Goal: Task Accomplishment & Management: Manage account settings

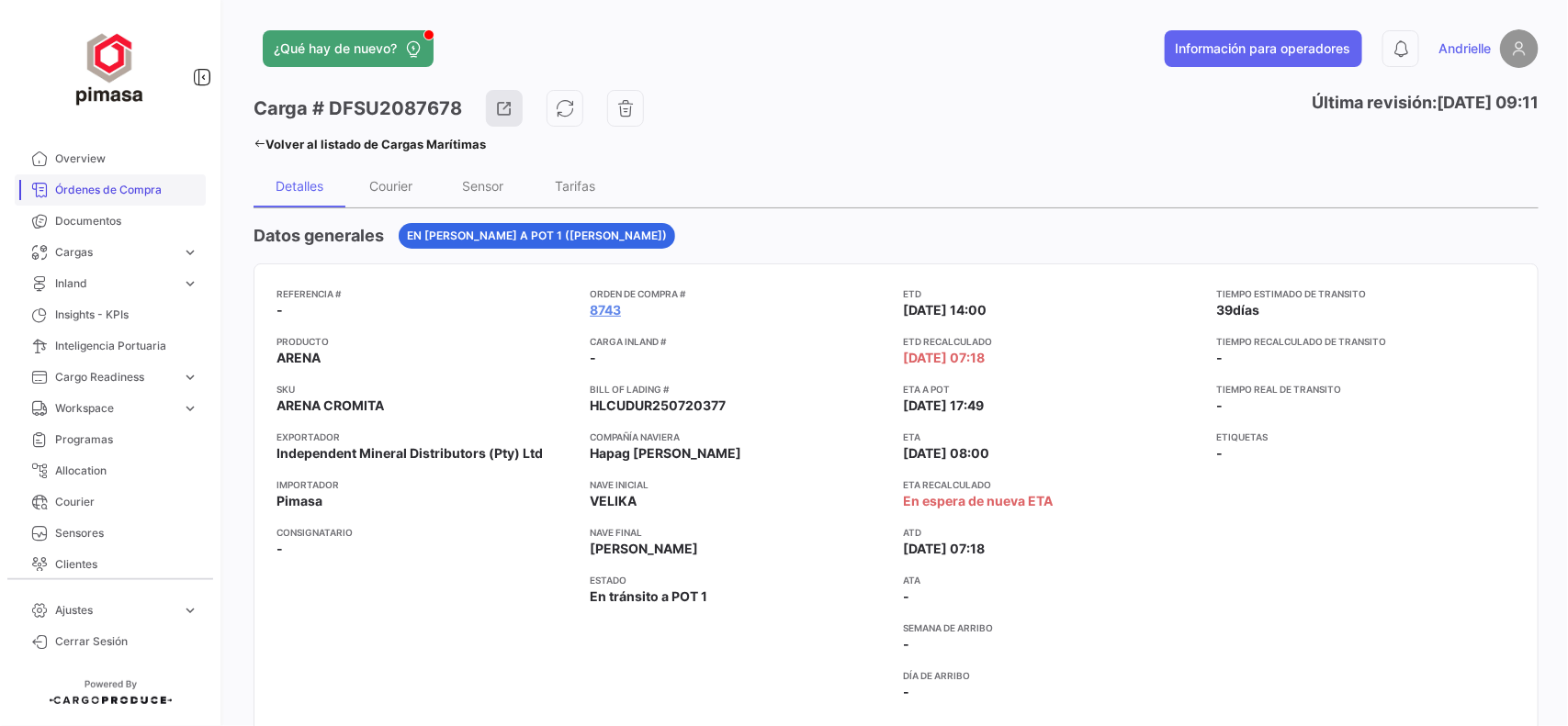
click at [166, 196] on span "Órdenes de Compra" at bounding box center [126, 190] width 143 height 17
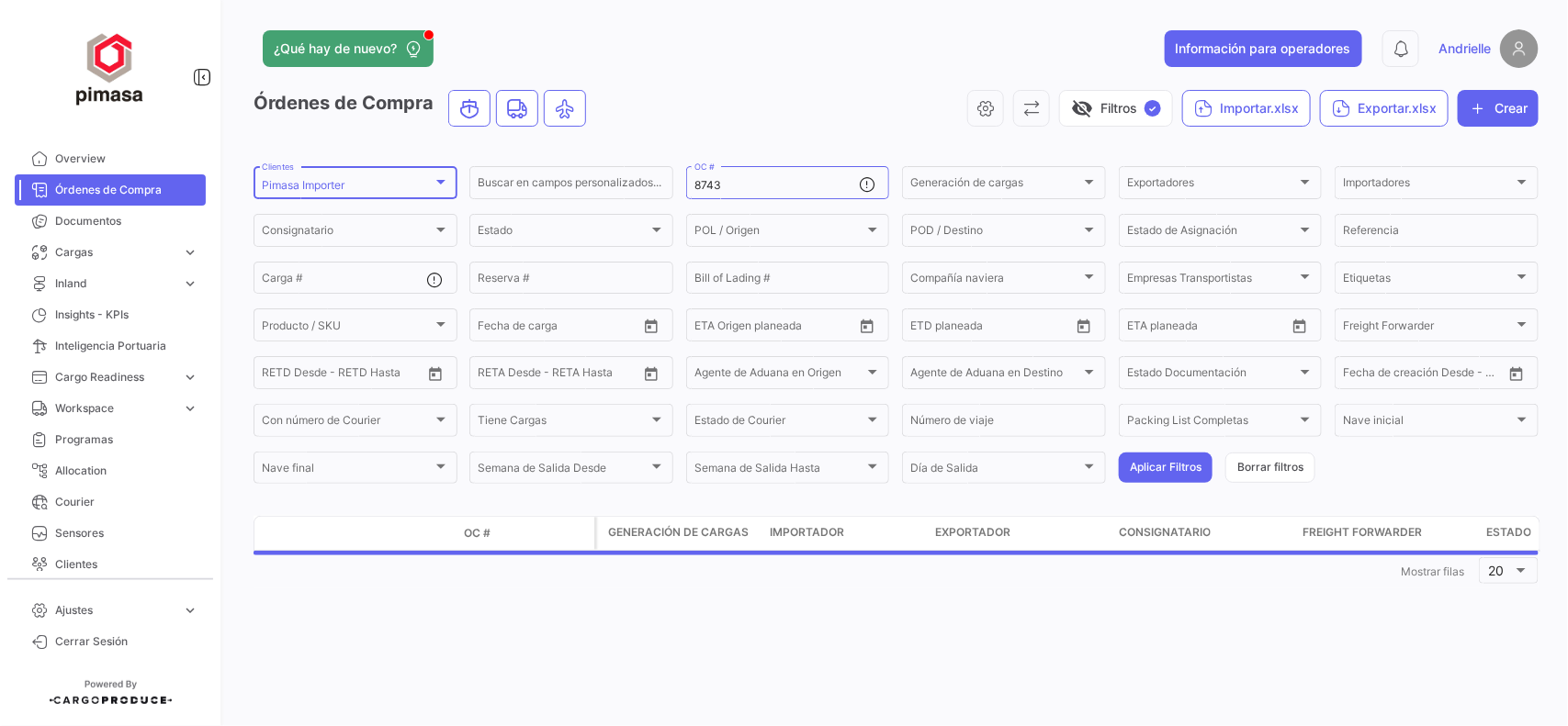
click at [412, 189] on div "Pimasa Importer" at bounding box center [347, 185] width 171 height 13
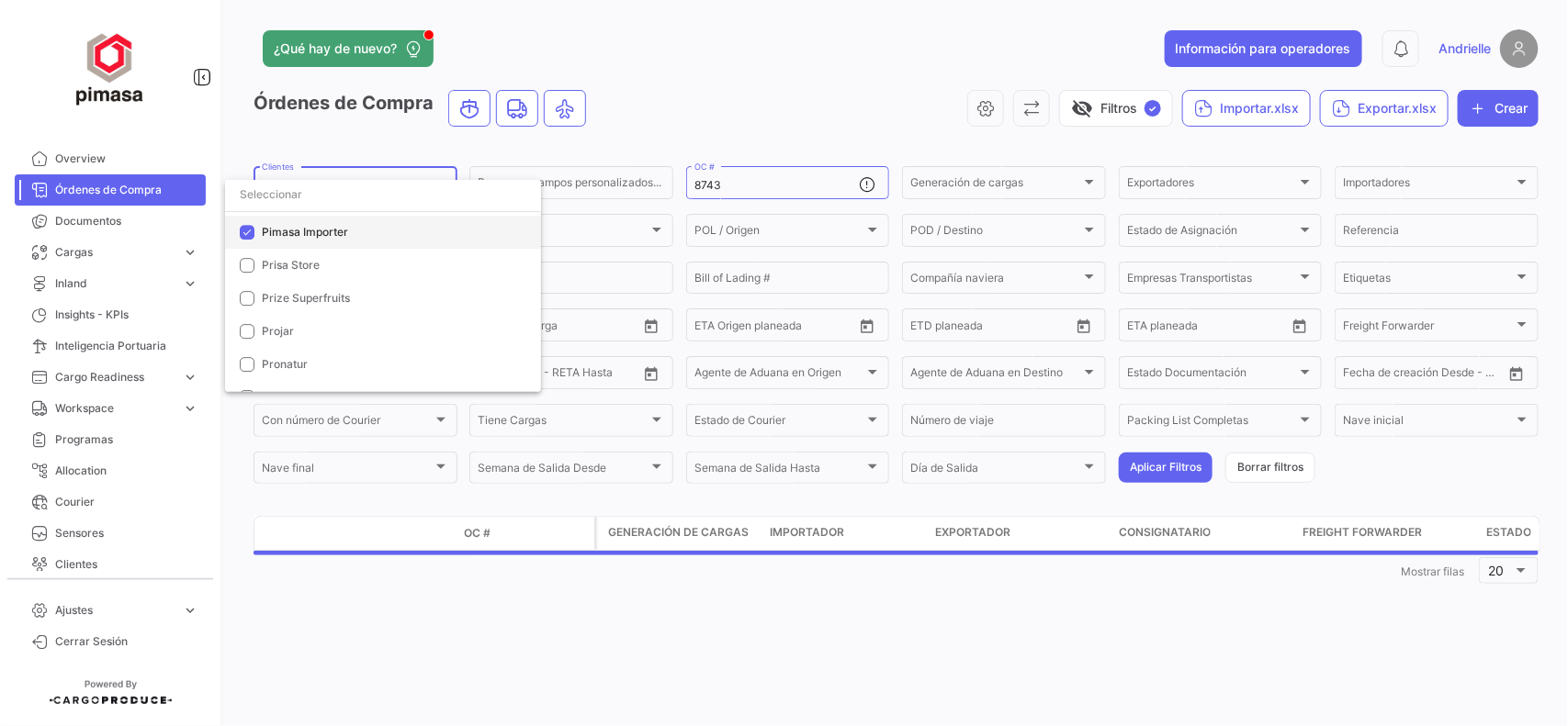
click at [292, 231] on span "Pimasa Importer" at bounding box center [305, 232] width 87 height 14
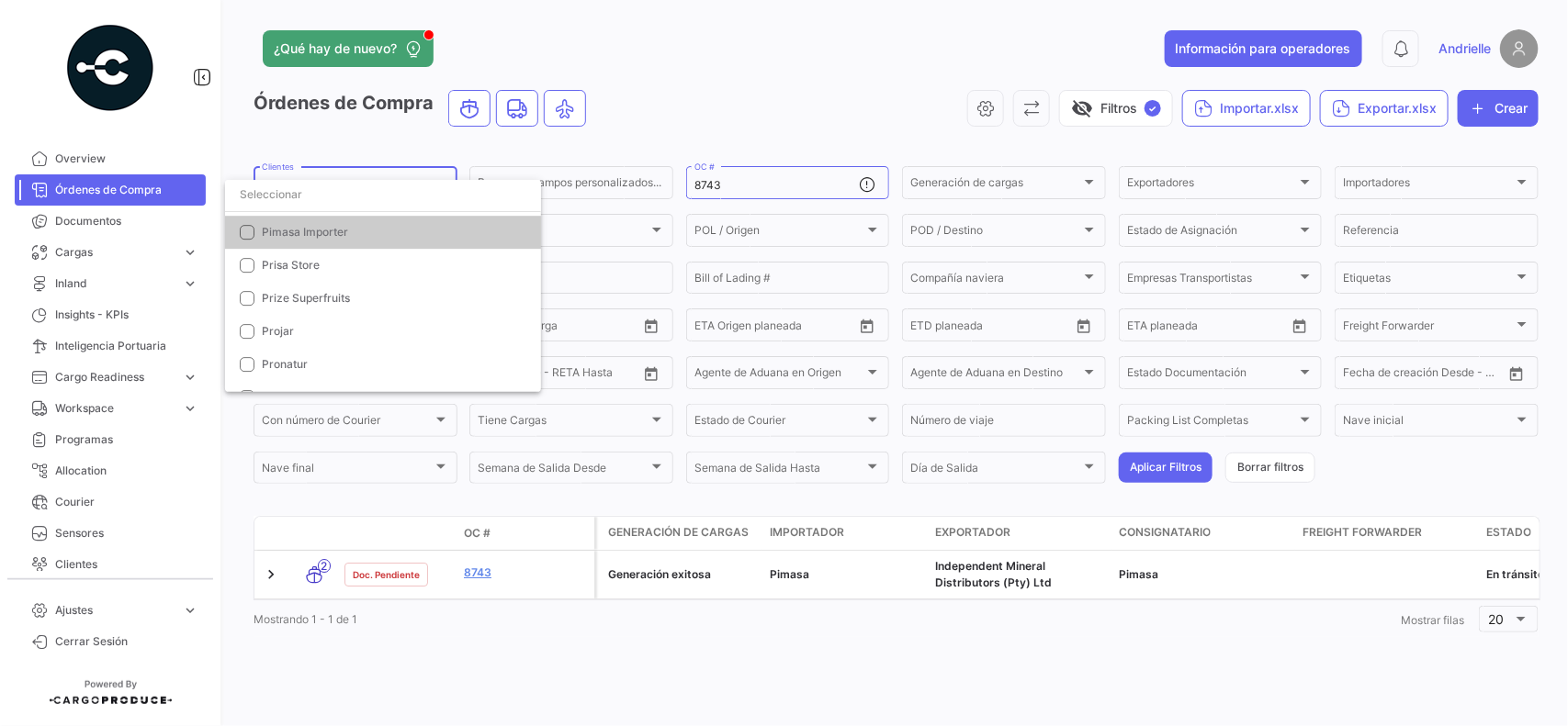
click at [309, 197] on input "dropdown search" at bounding box center [383, 195] width 316 height 33
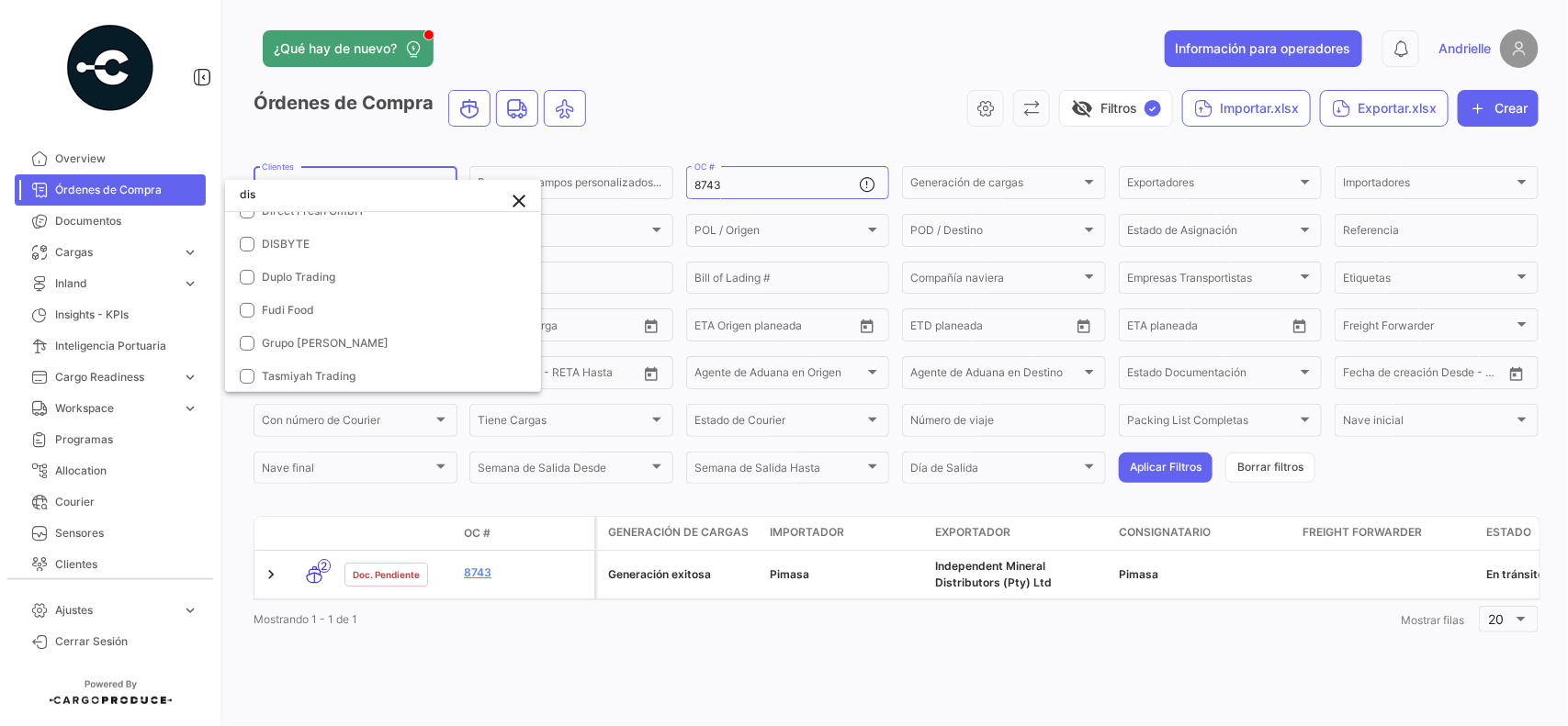
scroll to position [0, 0]
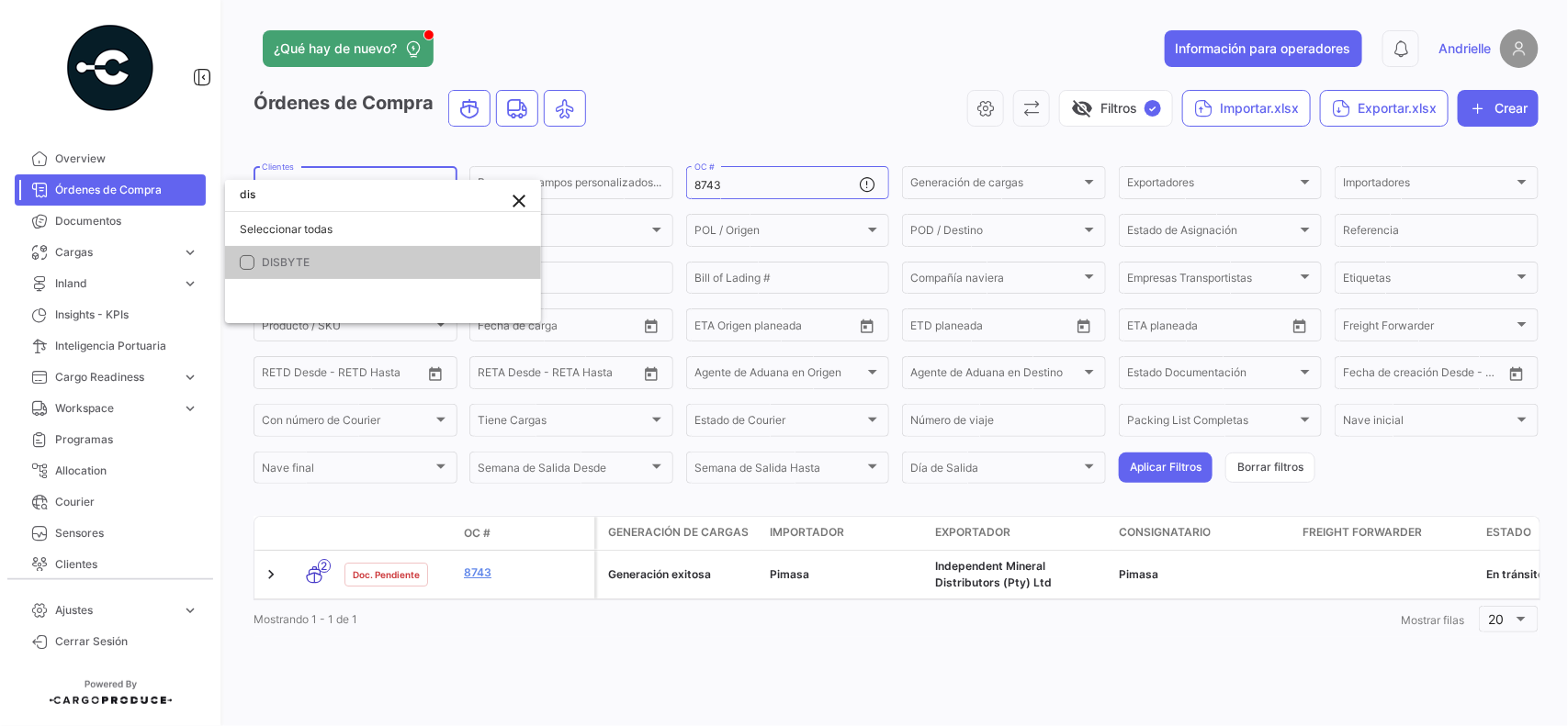
type input "dis"
click at [314, 257] on span "DISBYTE" at bounding box center [394, 263] width 265 height 17
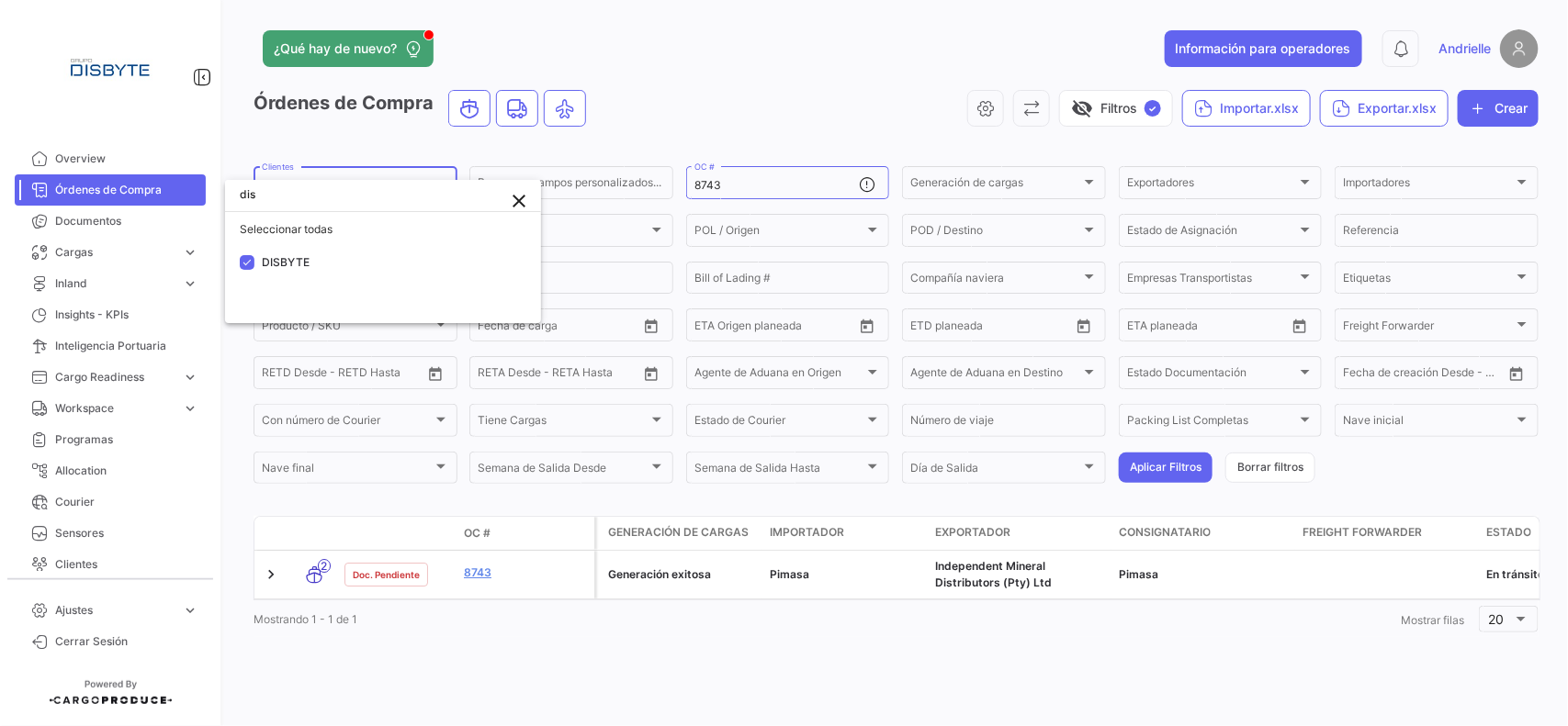
click at [840, 66] on div at bounding box center [784, 363] width 1568 height 726
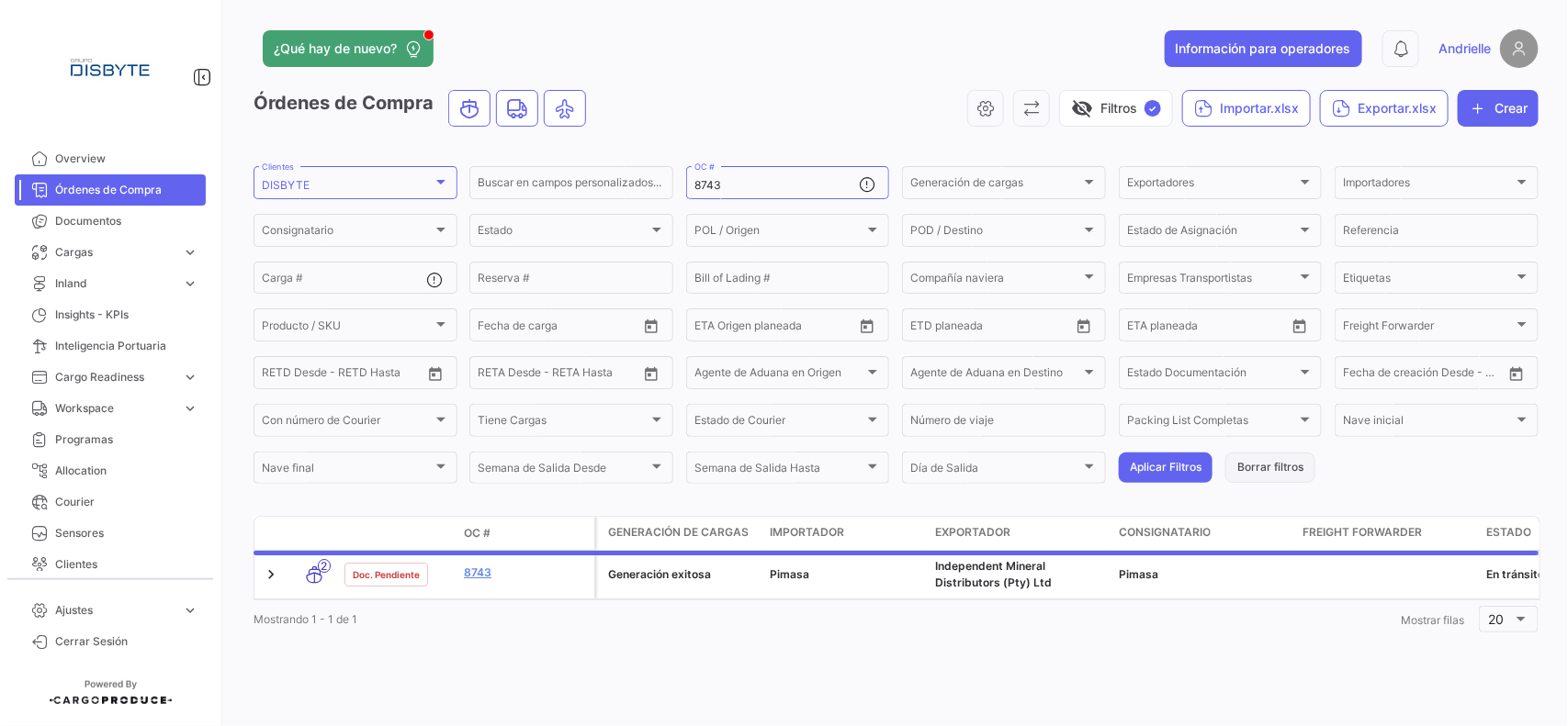
click at [1282, 464] on button "Borrar filtros" at bounding box center [1270, 468] width 90 height 30
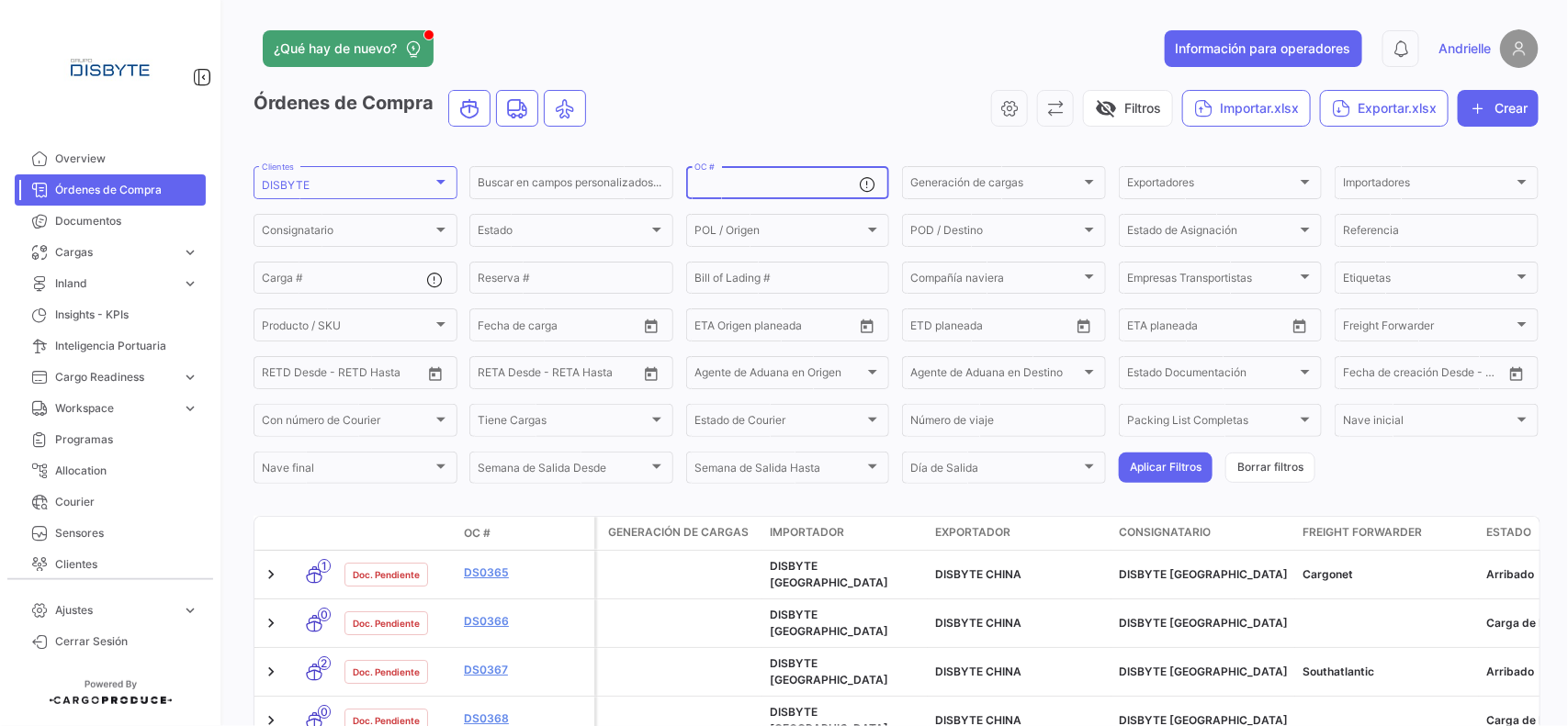
click at [705, 188] on input "OC #" at bounding box center [776, 185] width 165 height 13
paste input "DSMEX0146"
type input "DSMEX0146"
click at [1139, 463] on button "Aplicar Filtros" at bounding box center [1165, 468] width 93 height 30
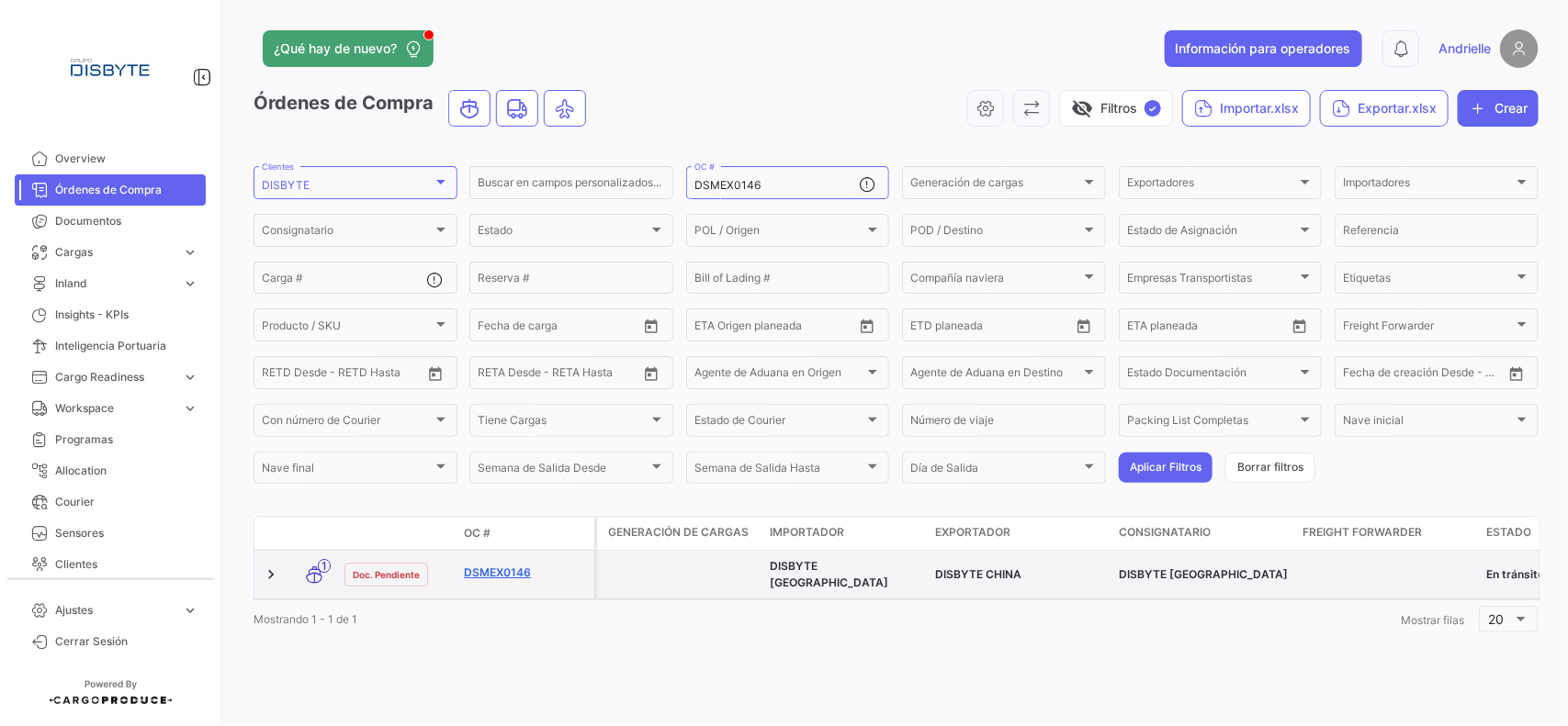
click at [524, 565] on link "DSMEX0146" at bounding box center [524, 573] width 123 height 17
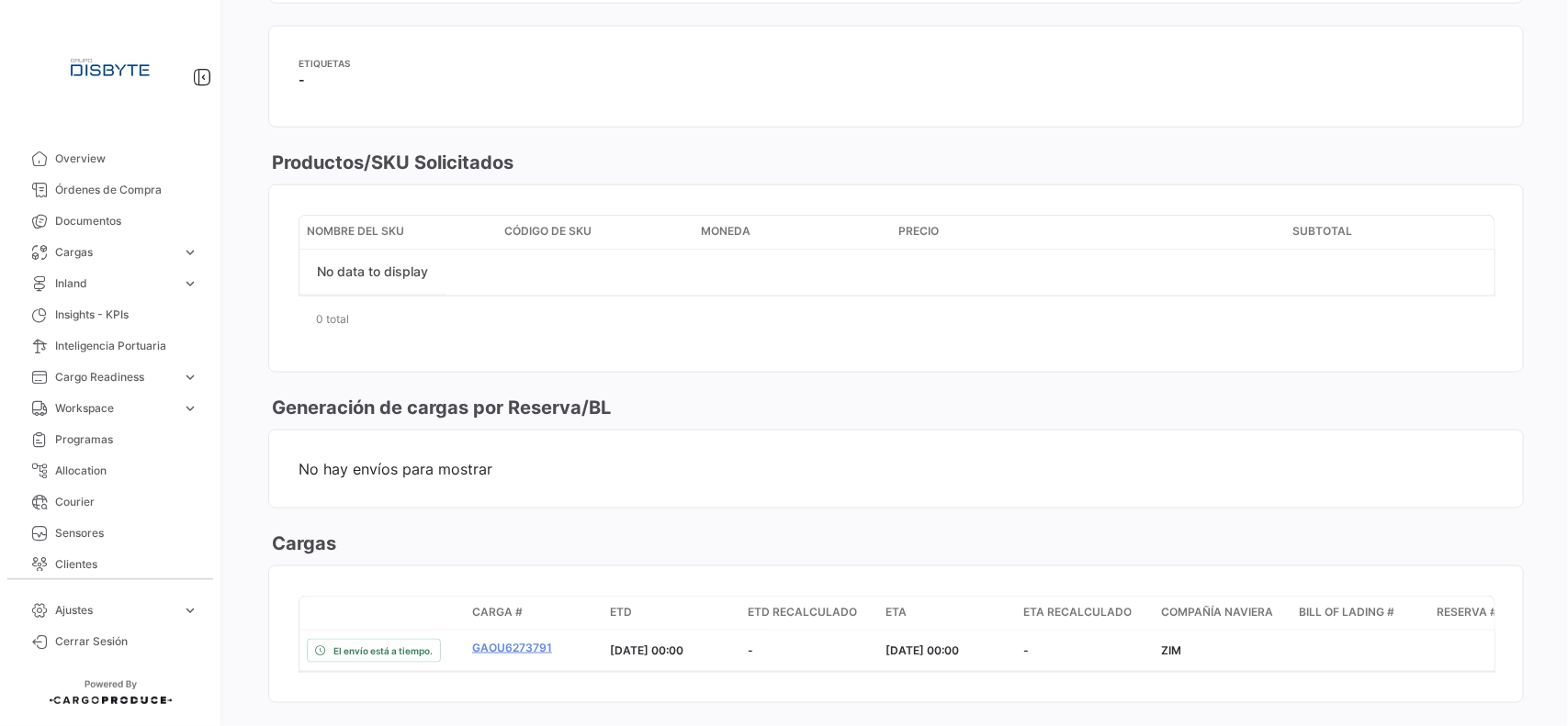
scroll to position [1032, 0]
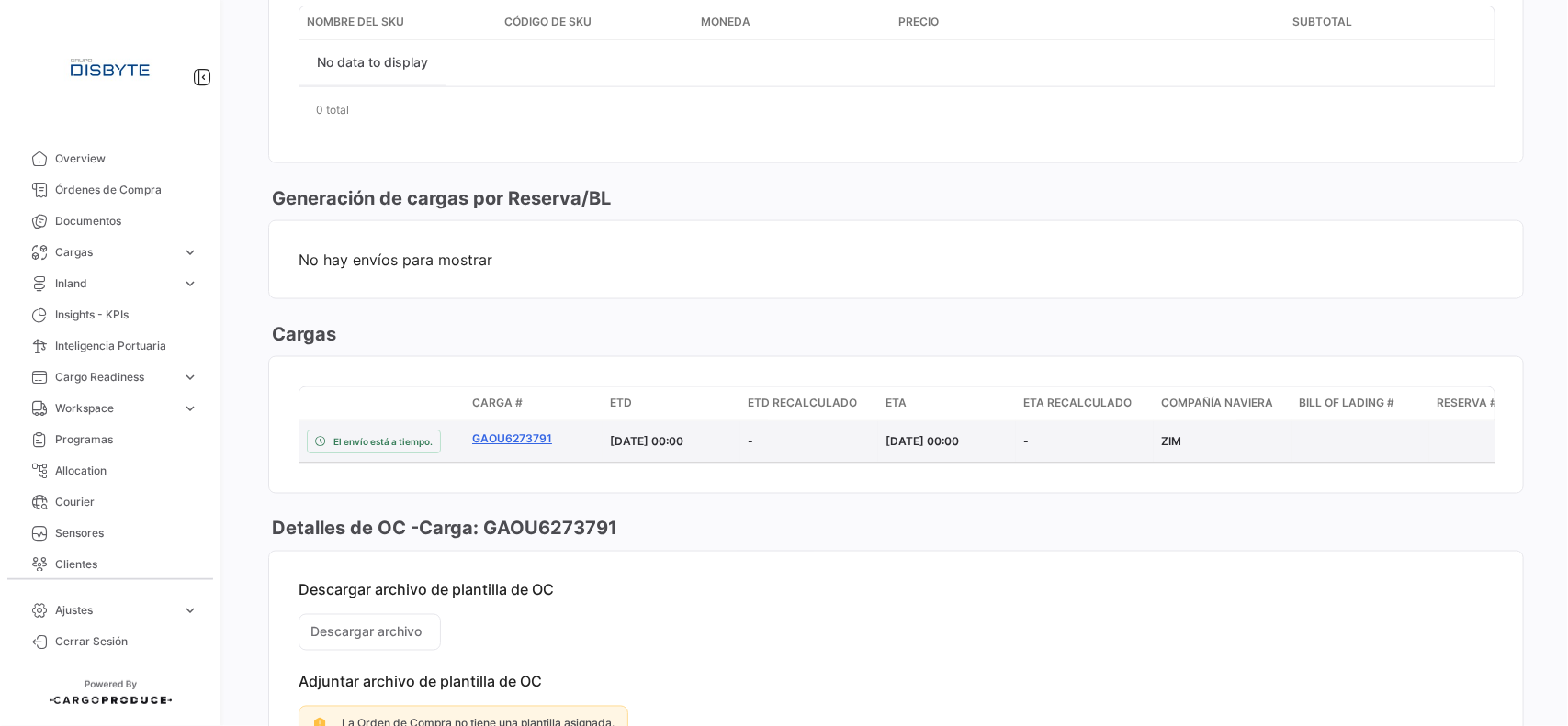
click at [524, 436] on link "GAOU6273791" at bounding box center [533, 439] width 123 height 17
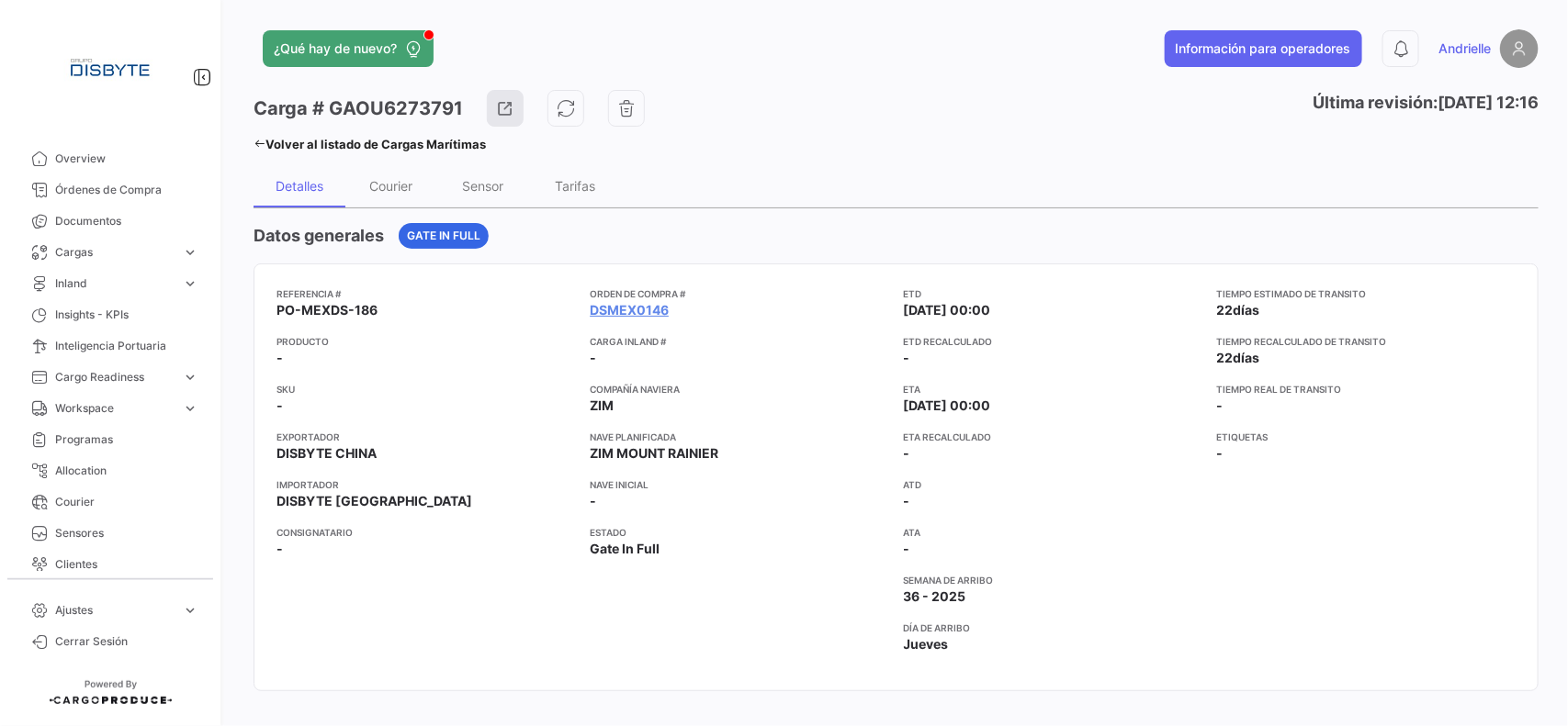
click at [267, 134] on link "Volver al listado de Cargas Marítimas" at bounding box center [370, 144] width 233 height 26
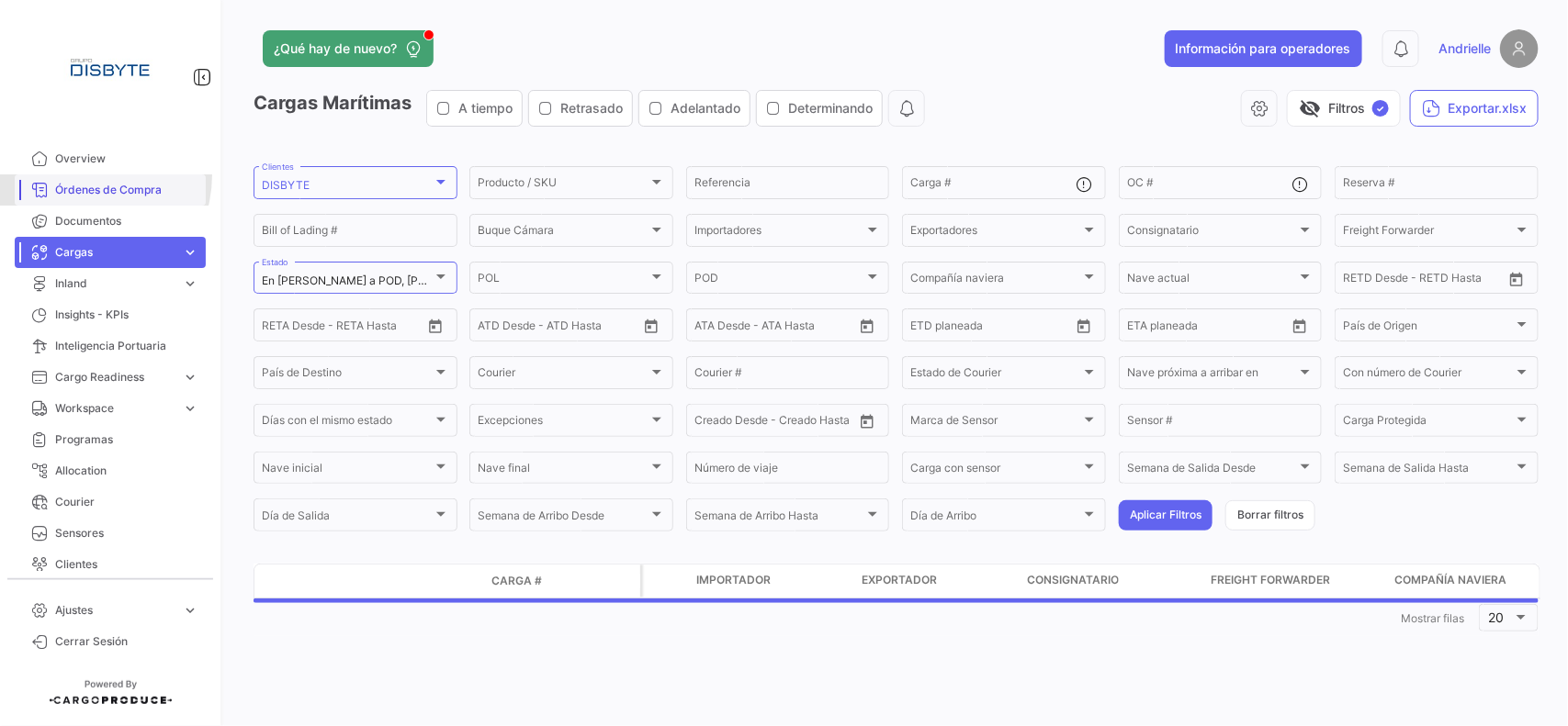
click at [83, 175] on link "Órdenes de Compra" at bounding box center [110, 190] width 191 height 31
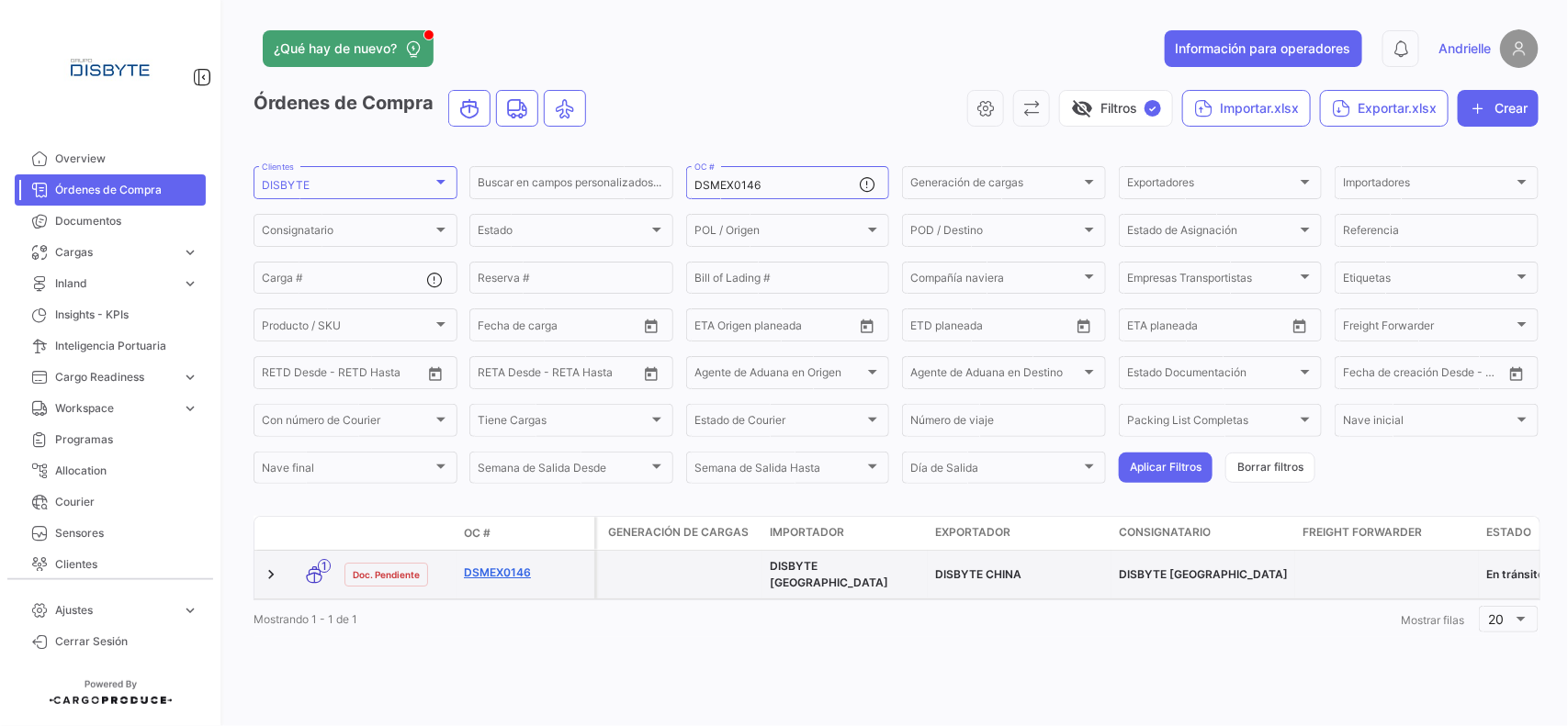
click at [482, 565] on link "DSMEX0146" at bounding box center [524, 573] width 123 height 17
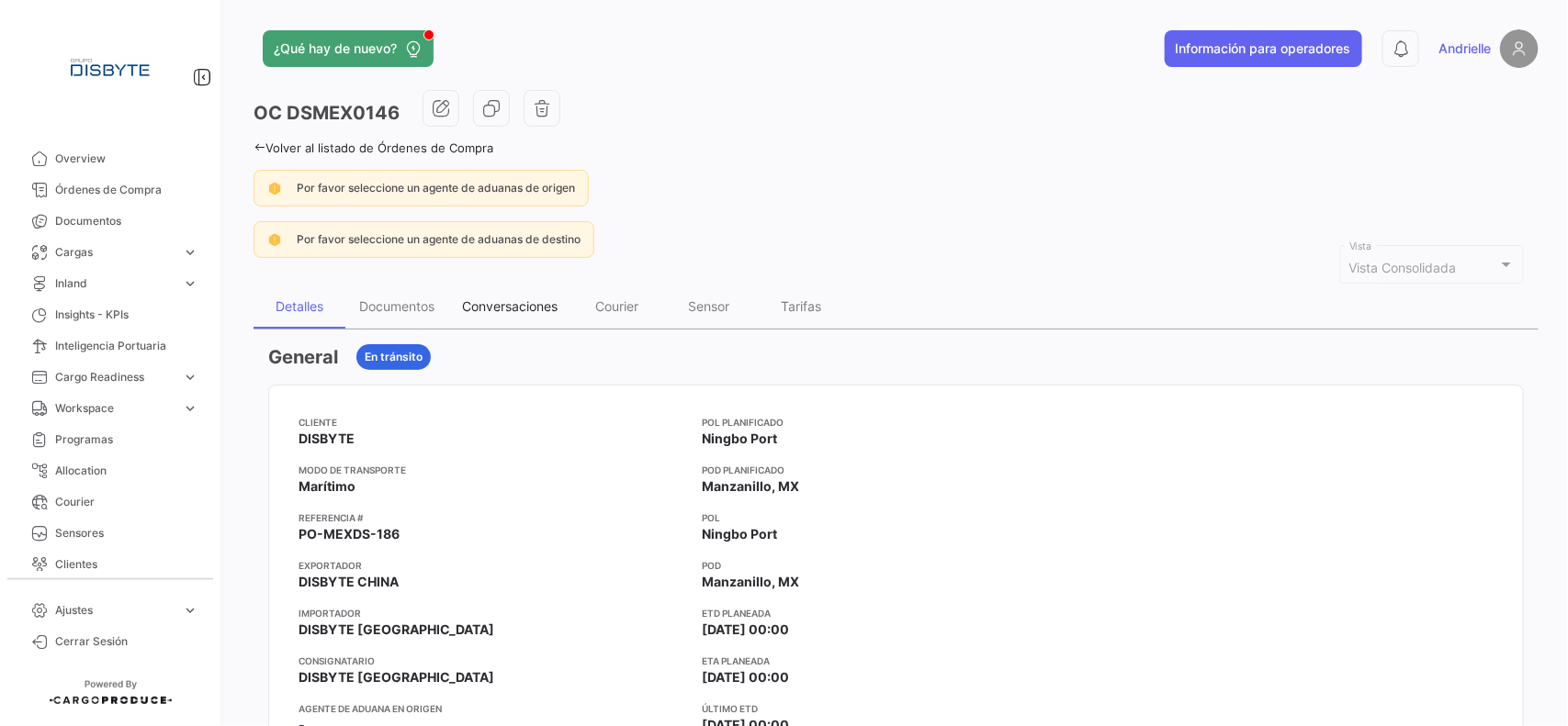
click at [498, 310] on div "Conversaciones" at bounding box center [509, 305] width 95 height 16
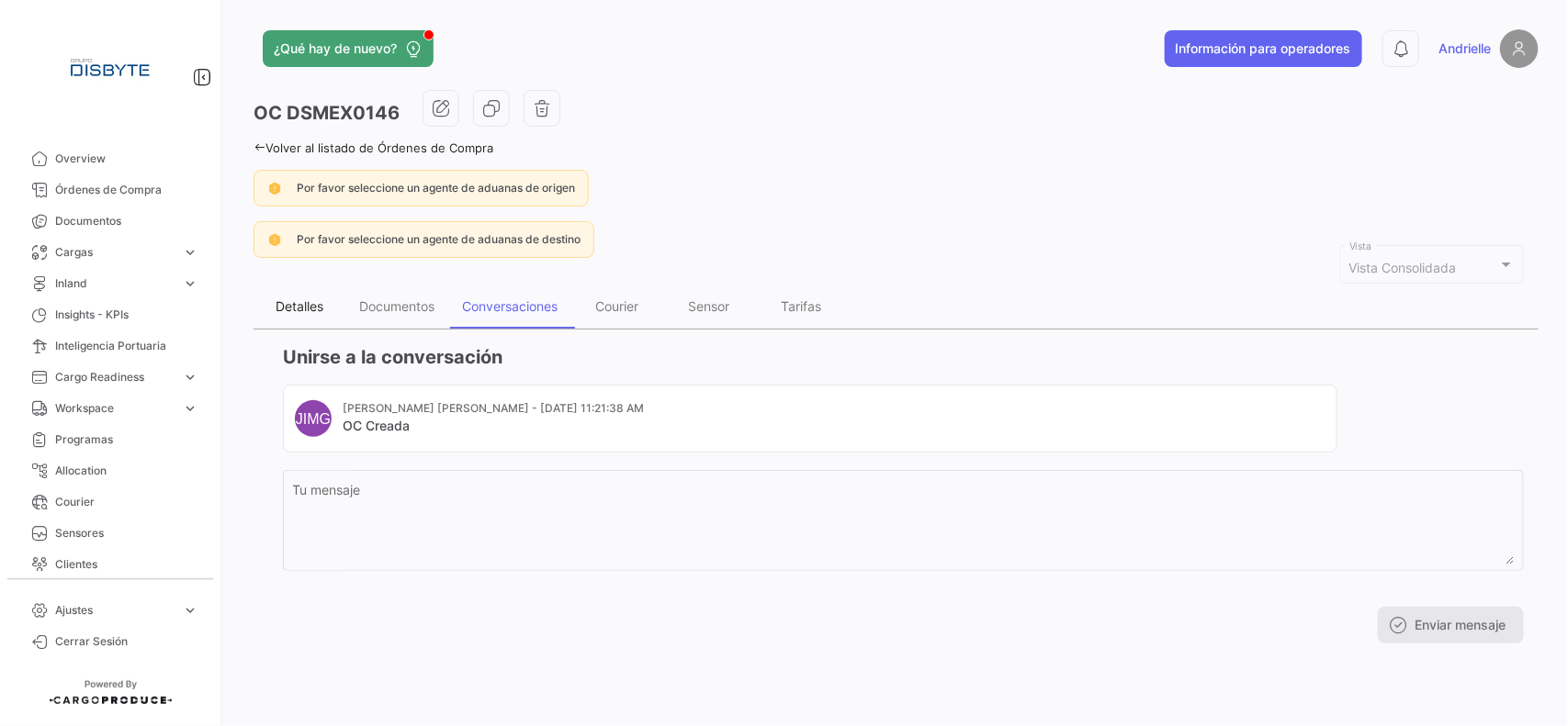
click at [293, 316] on div "Detalles" at bounding box center [300, 306] width 92 height 44
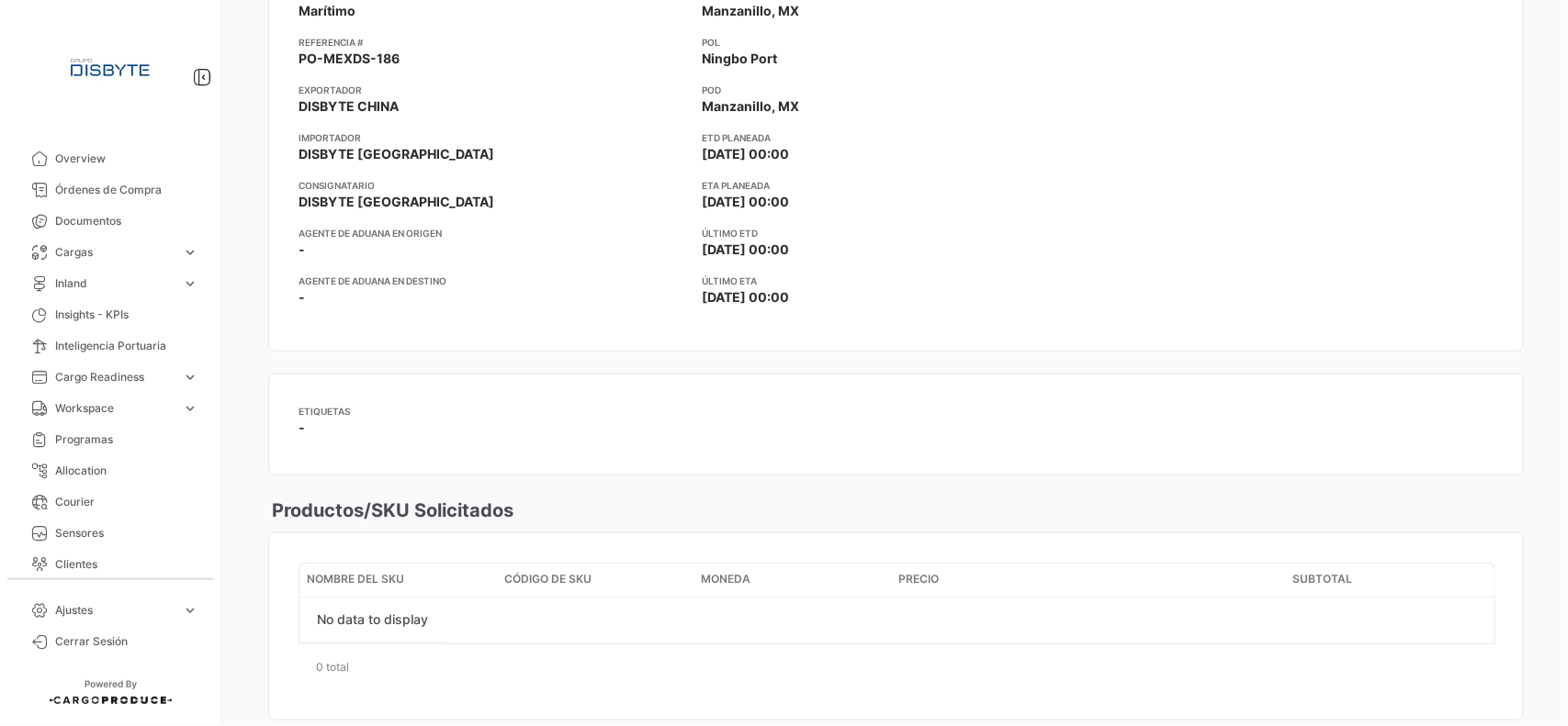
scroll to position [820, 0]
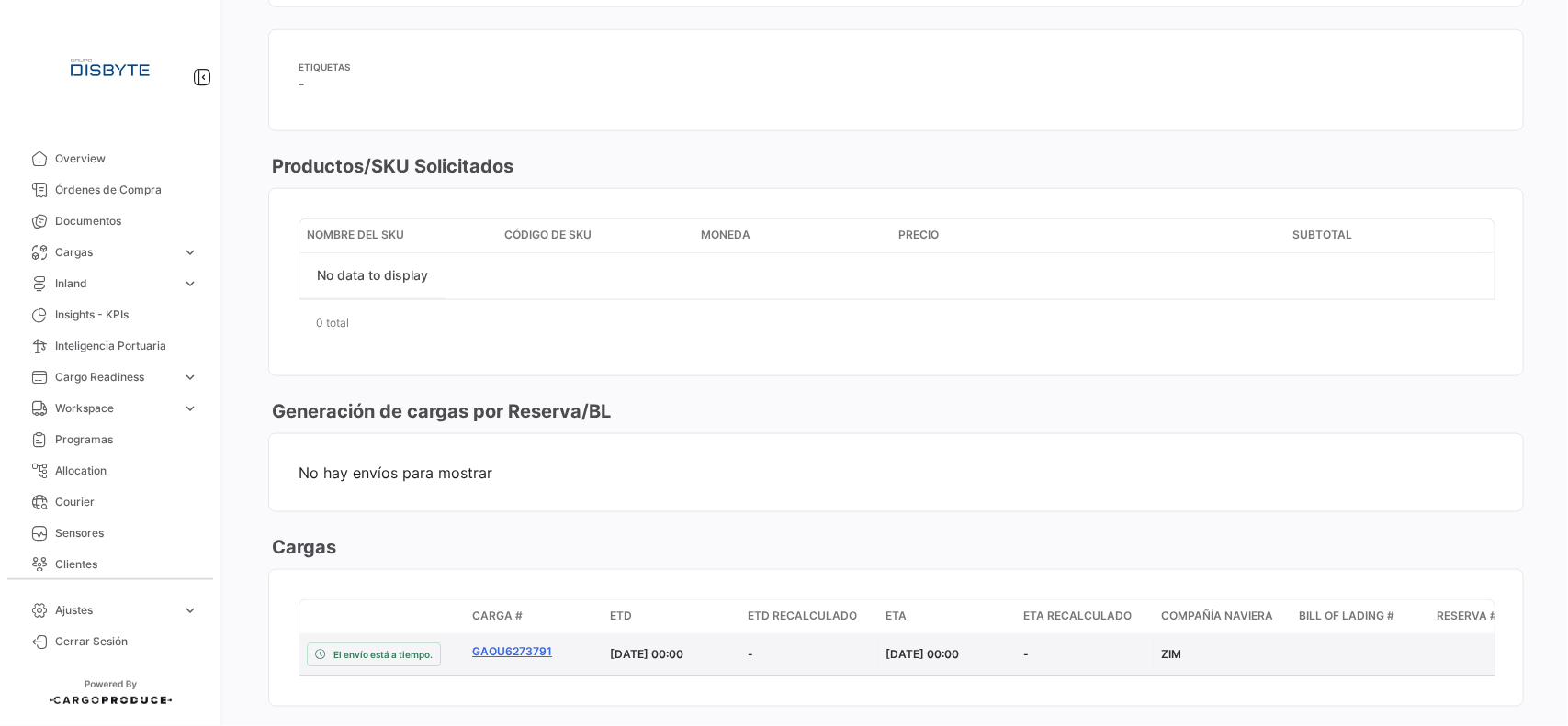
click at [503, 654] on link "GAOU6273791" at bounding box center [533, 652] width 123 height 17
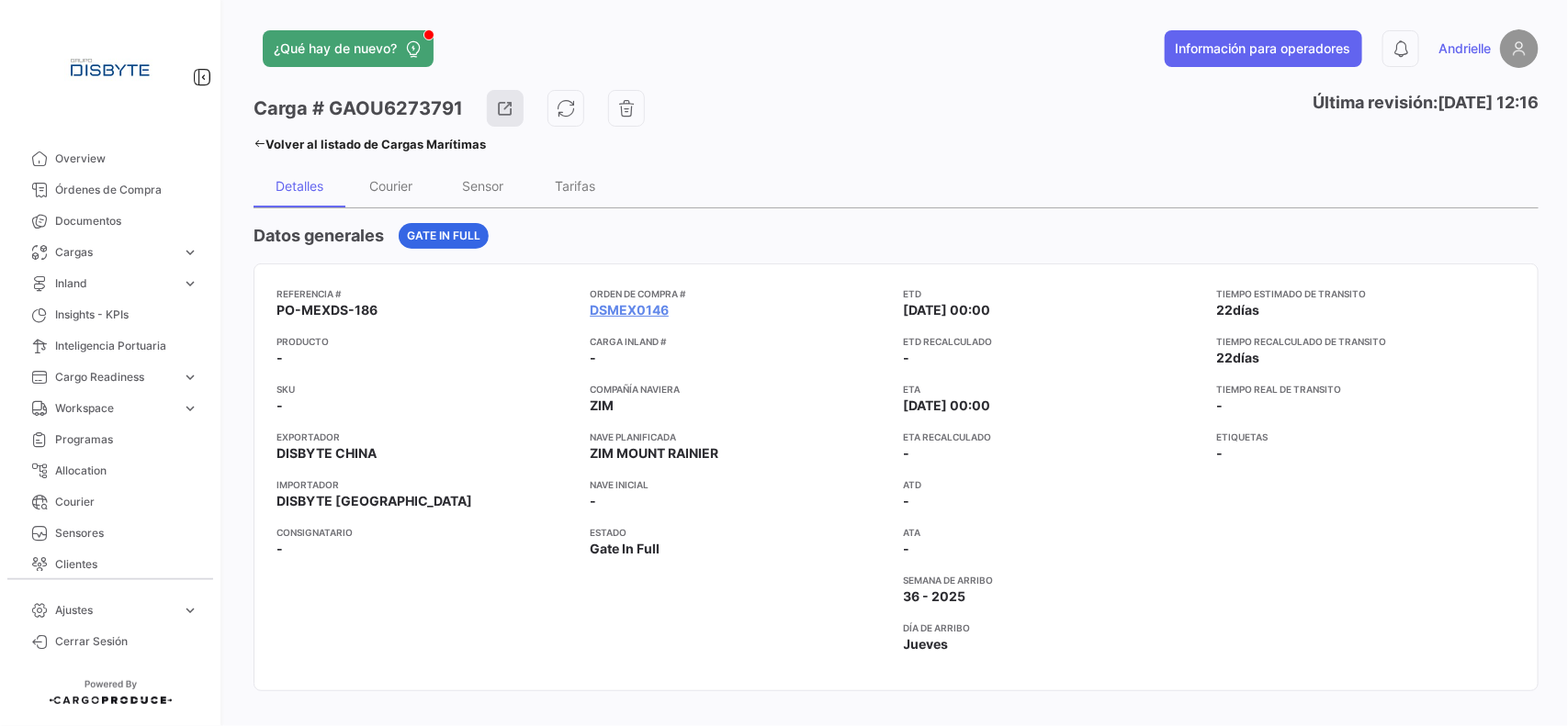
click at [256, 137] on icon at bounding box center [259, 143] width 12 height 12
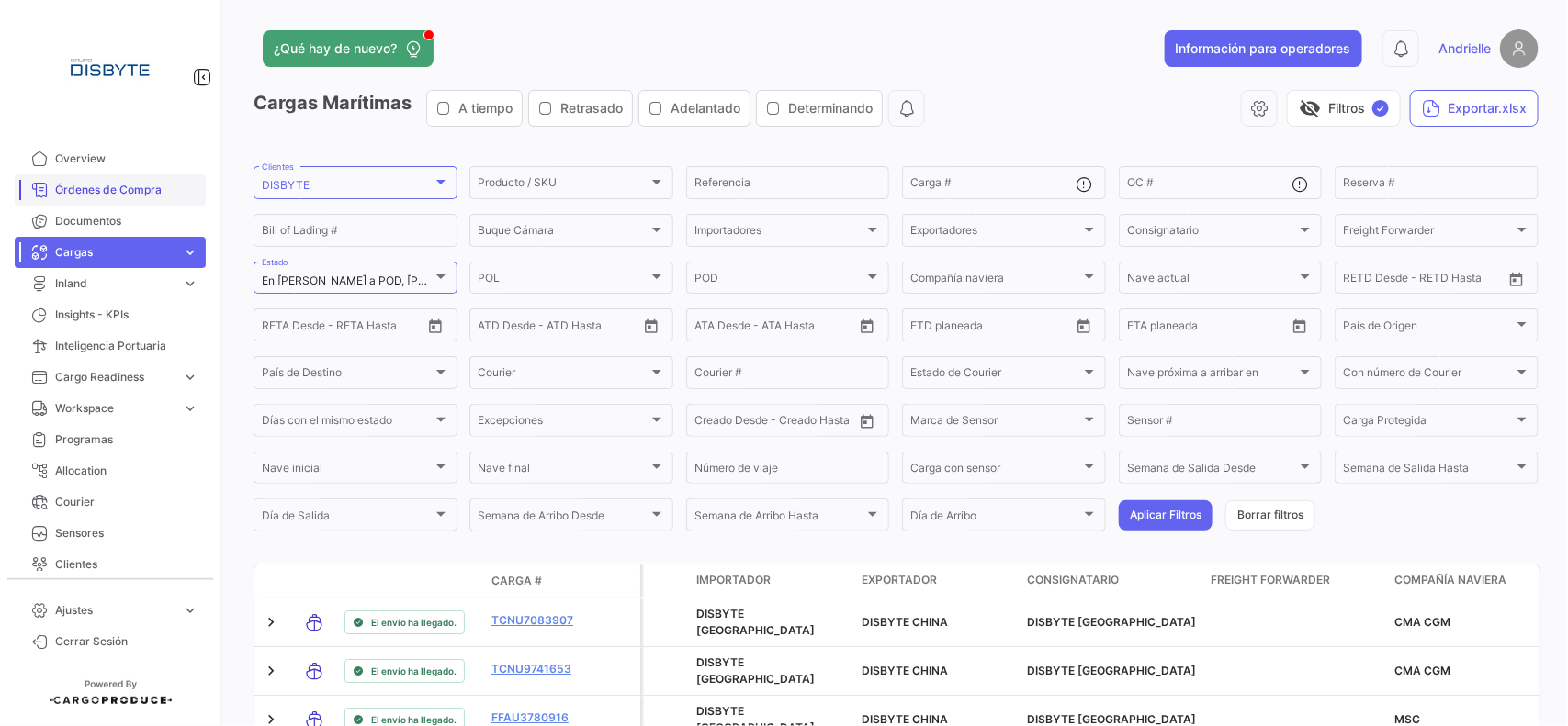
click at [158, 197] on span "Órdenes de Compra" at bounding box center [126, 190] width 143 height 17
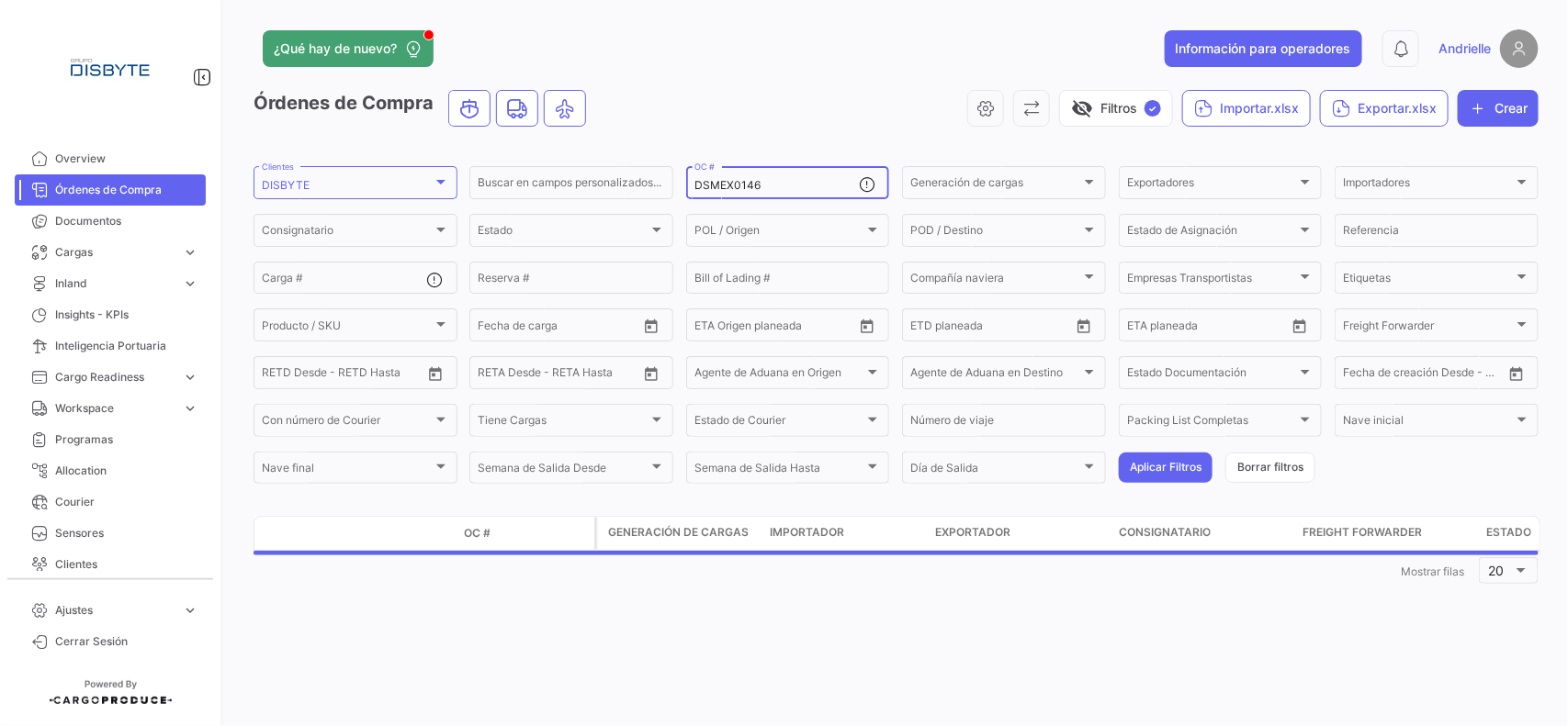
click at [770, 184] on input "DSMEX0146" at bounding box center [776, 185] width 165 height 13
click at [769, 184] on input "DSMEX0146" at bounding box center [776, 185] width 165 height 13
paste input "0493"
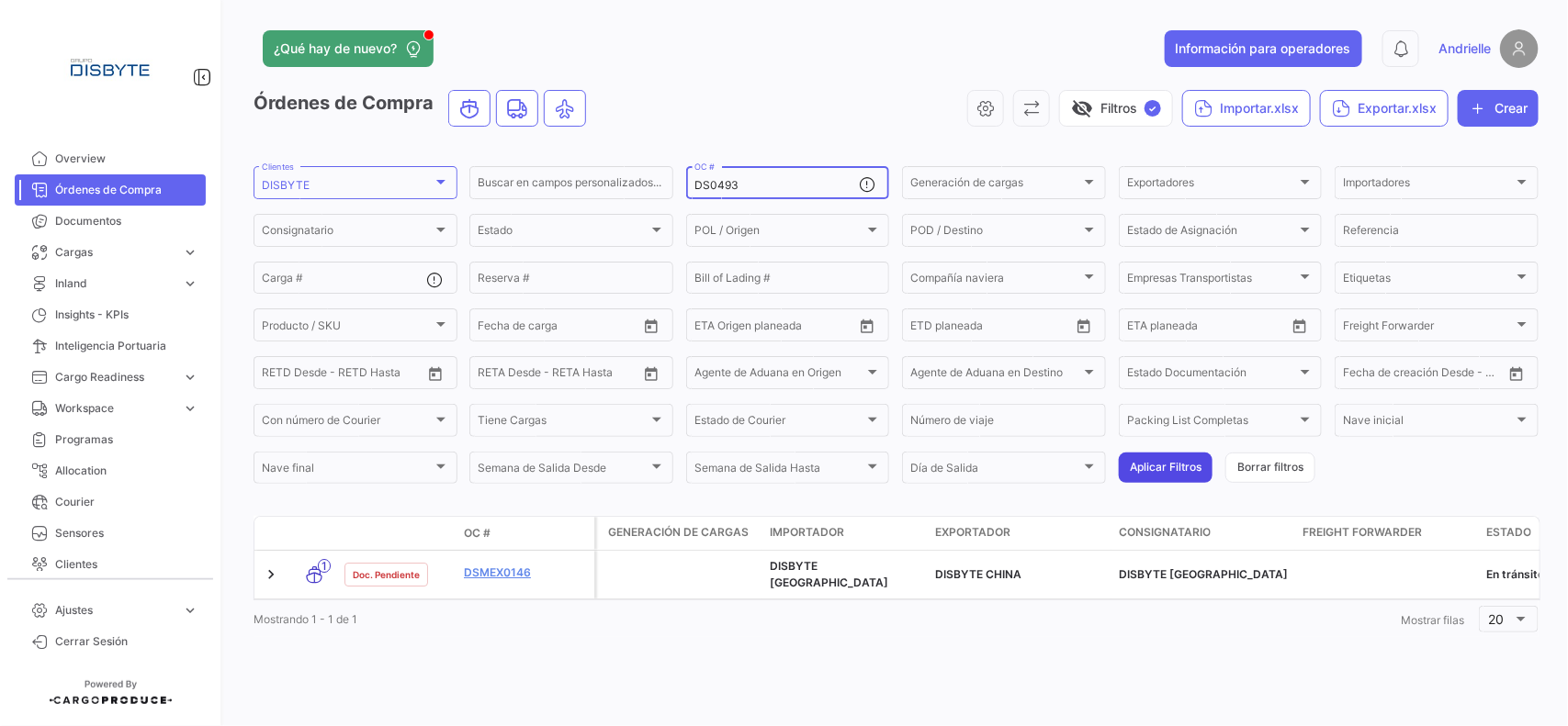
type input "DS0493"
click at [1162, 466] on button "Aplicar Filtros" at bounding box center [1165, 468] width 93 height 30
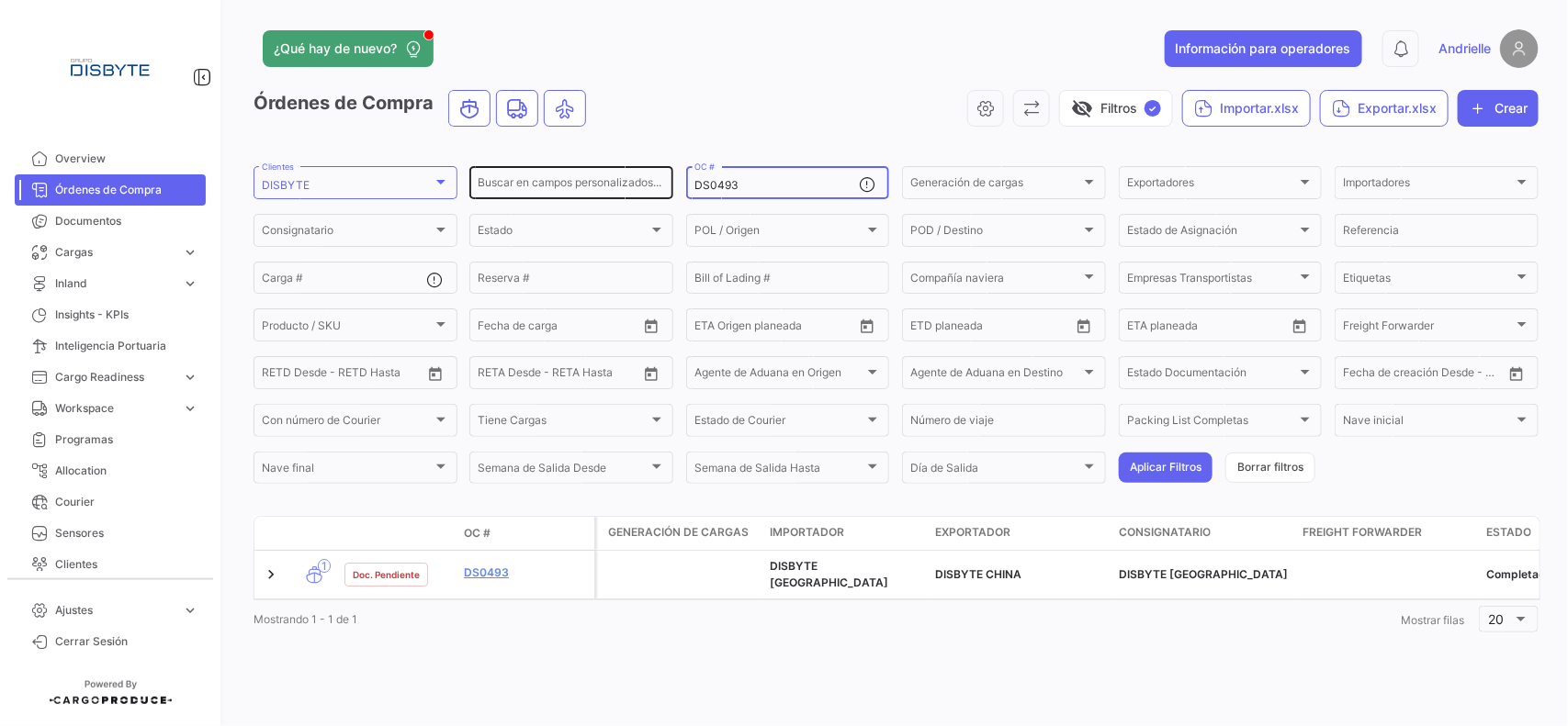
drag, startPoint x: 680, startPoint y: 191, endPoint x: 600, endPoint y: 197, distance: 80.2
click at [0, 0] on div "Buscar en [PERSON_NAME] personalizados... DS0493 OC # Generación [PERSON_NAME] …" at bounding box center [0, 0] width 0 height 0
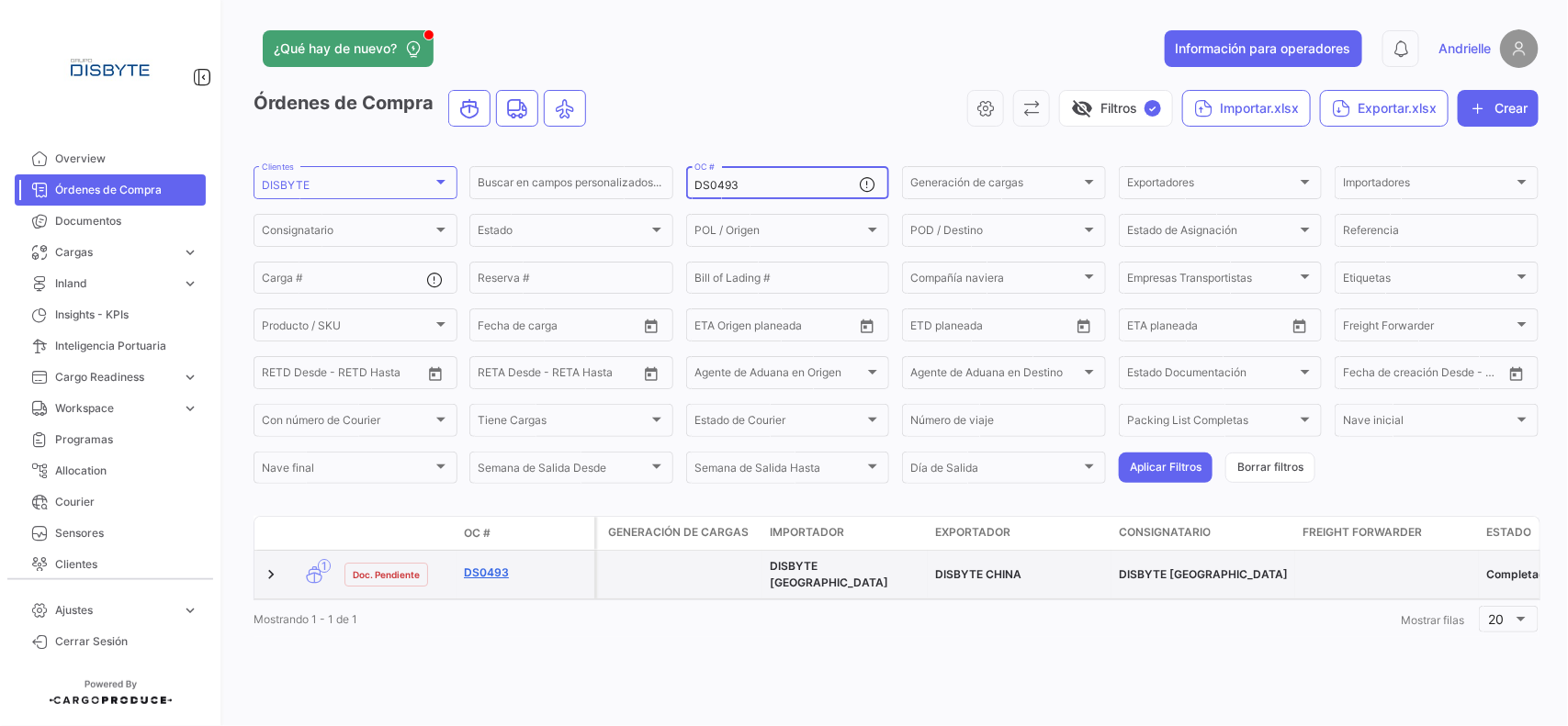
click at [494, 565] on link "DS0493" at bounding box center [524, 573] width 123 height 17
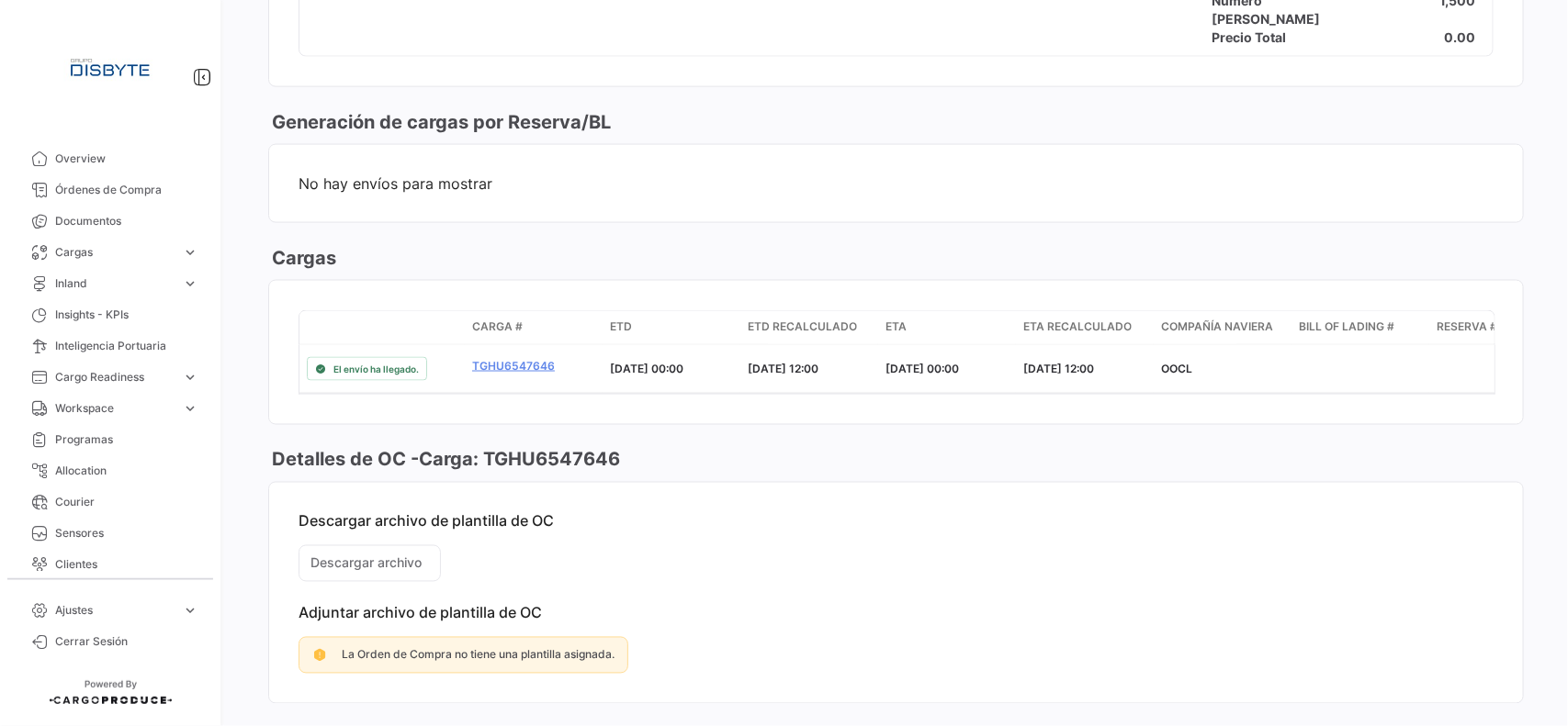
scroll to position [1148, 0]
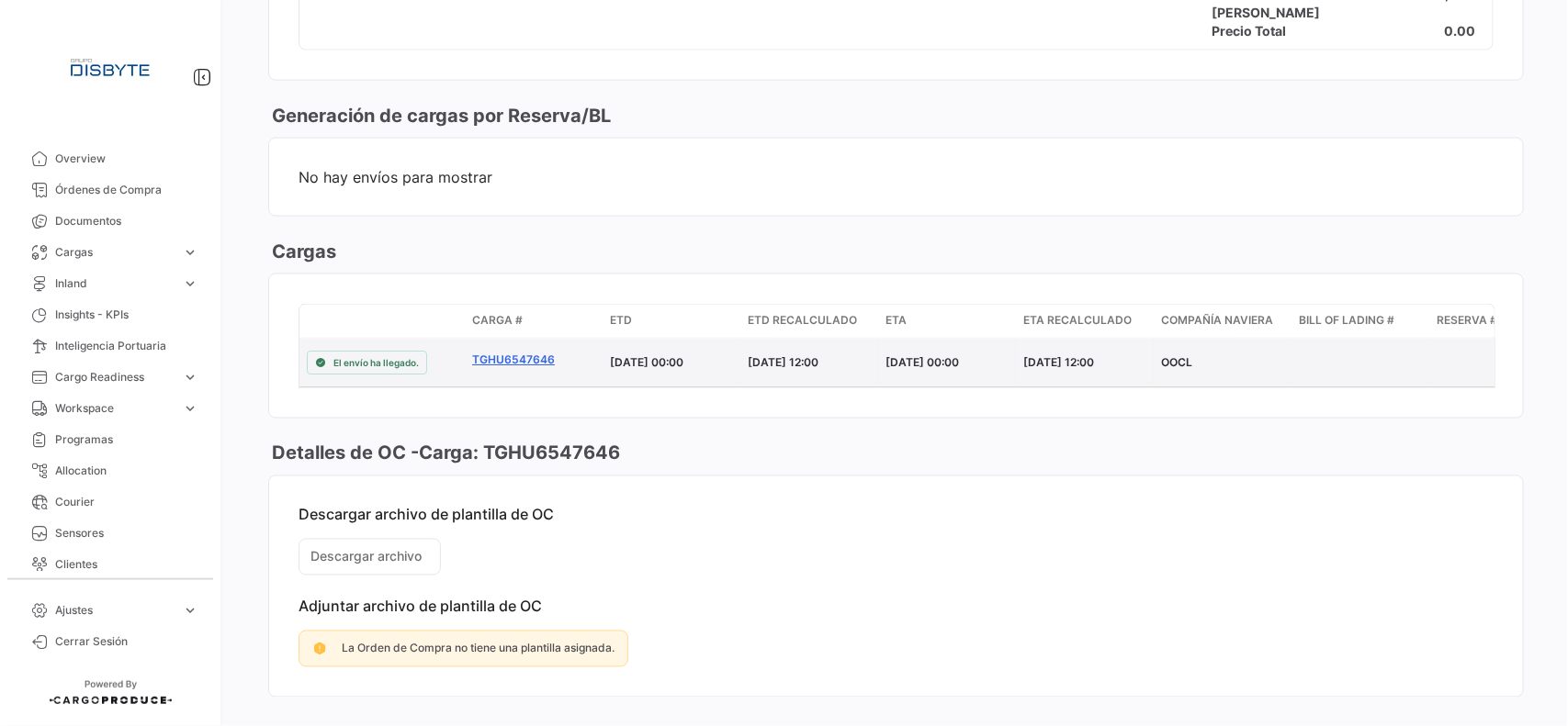
click at [508, 360] on link "TGHU6547646" at bounding box center [533, 360] width 123 height 17
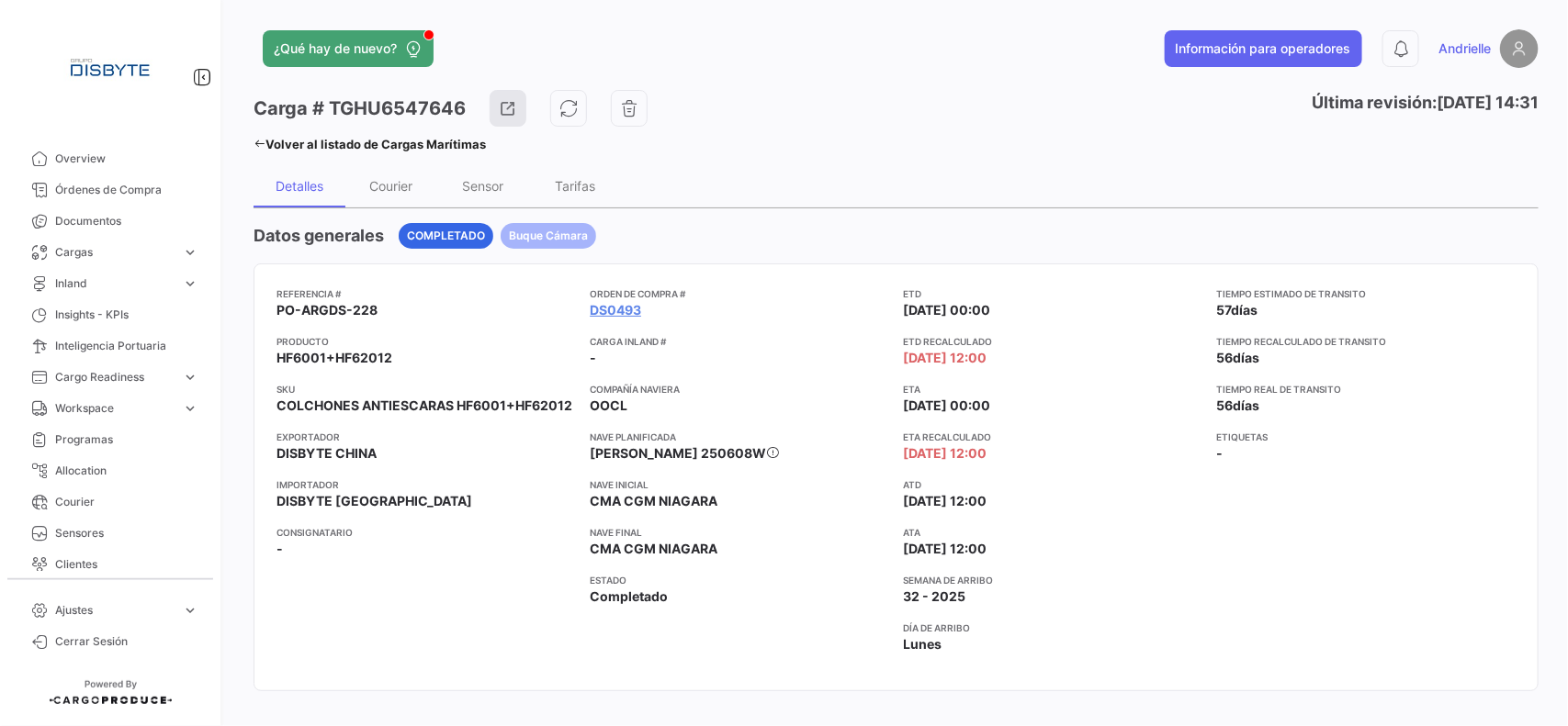
scroll to position [114, 0]
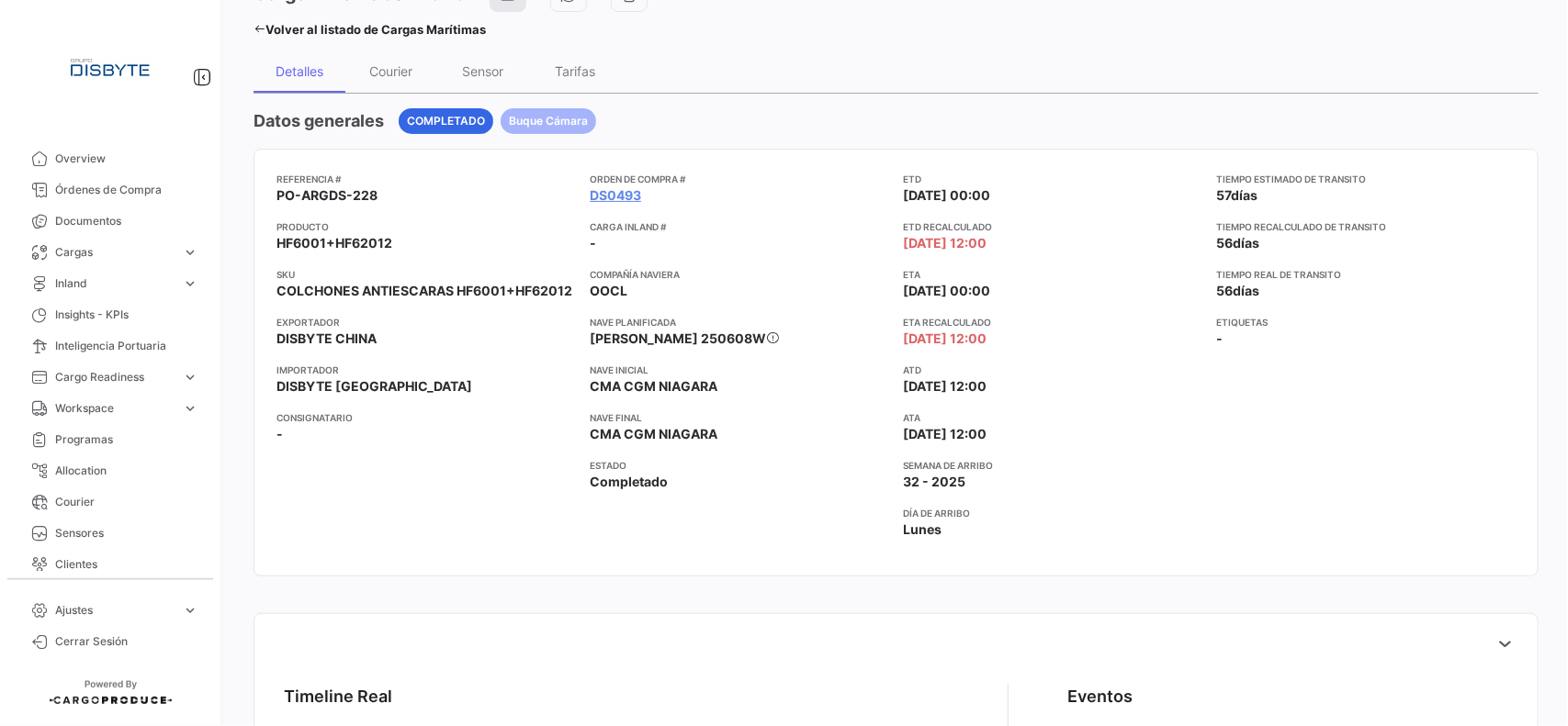
drag, startPoint x: 1021, startPoint y: 439, endPoint x: 893, endPoint y: 434, distance: 128.1
click at [893, 434] on div "Referencia # PO-ARGDS-228 Producto HF6001+HF62012 SKU COLCHONES ANTIESCARAS HF6…" at bounding box center [896, 363] width 1239 height 382
copy span "[DATE] 12:00"
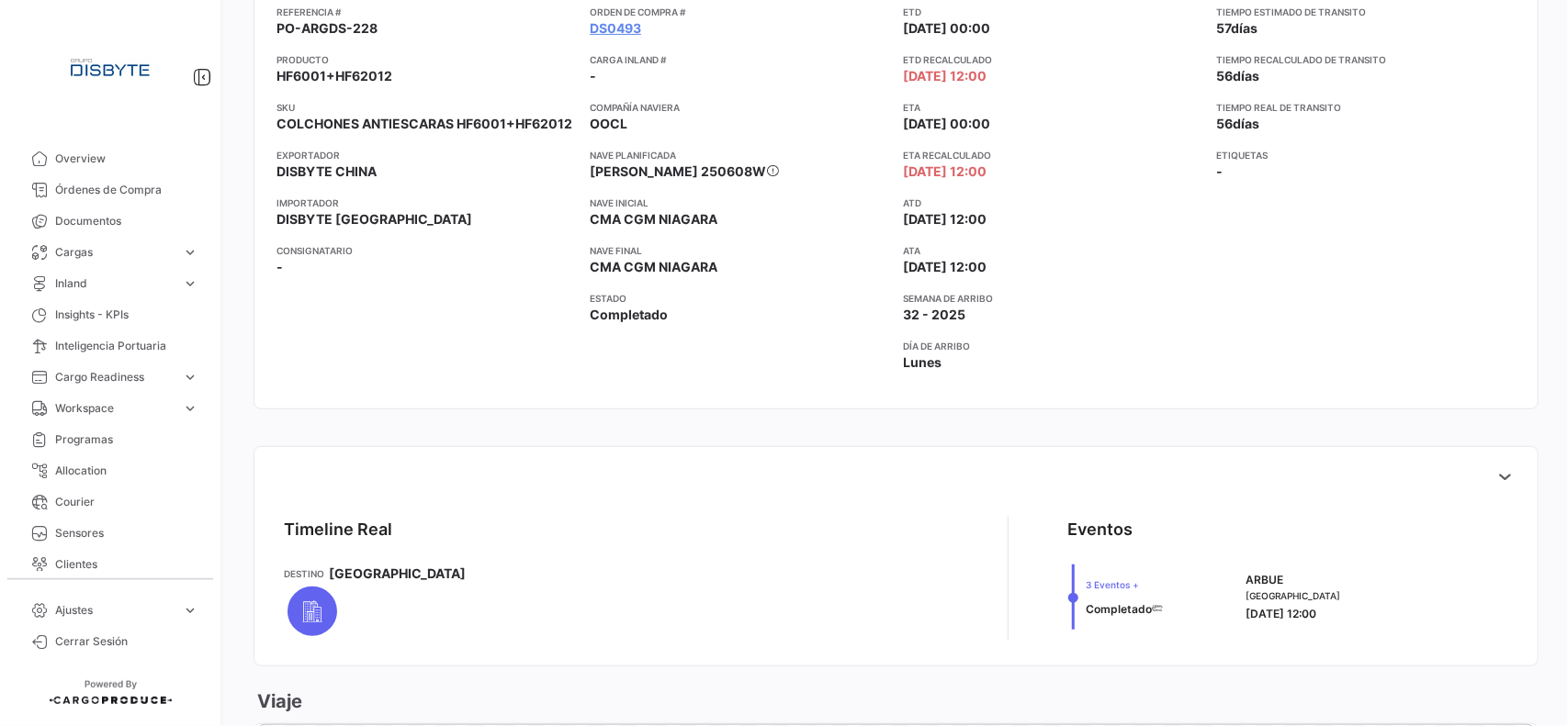
scroll to position [0, 0]
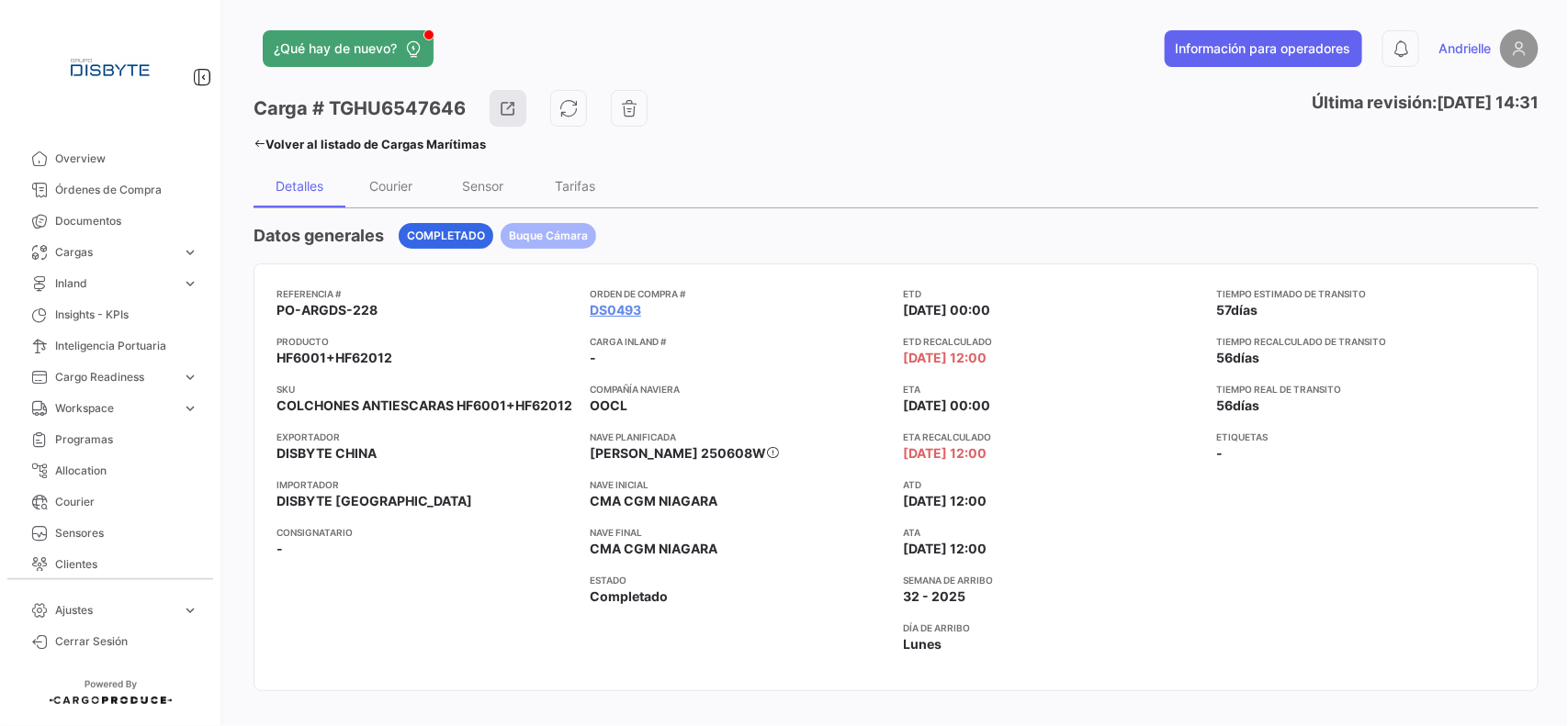
click at [254, 140] on icon at bounding box center [259, 143] width 12 height 12
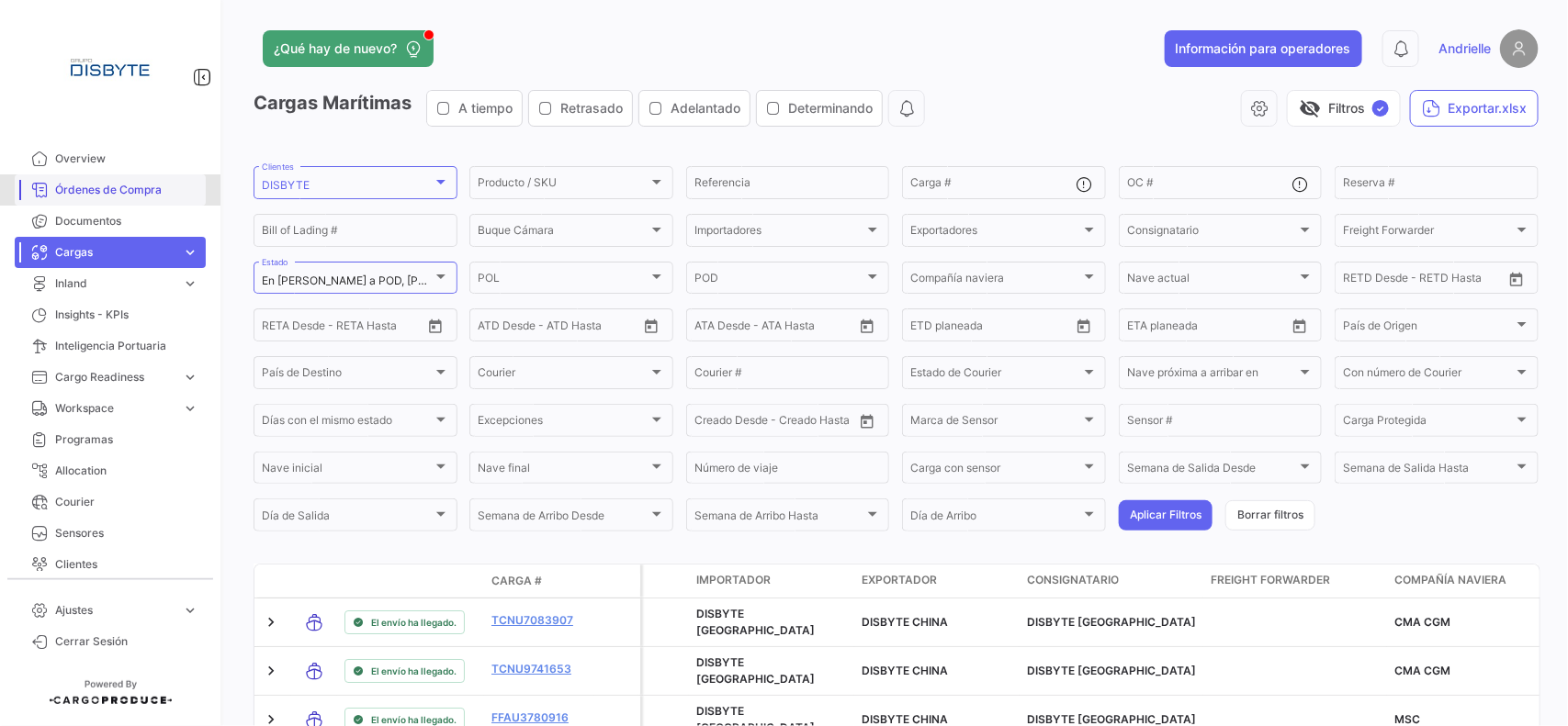
click at [143, 195] on span "Órdenes de Compra" at bounding box center [126, 190] width 143 height 17
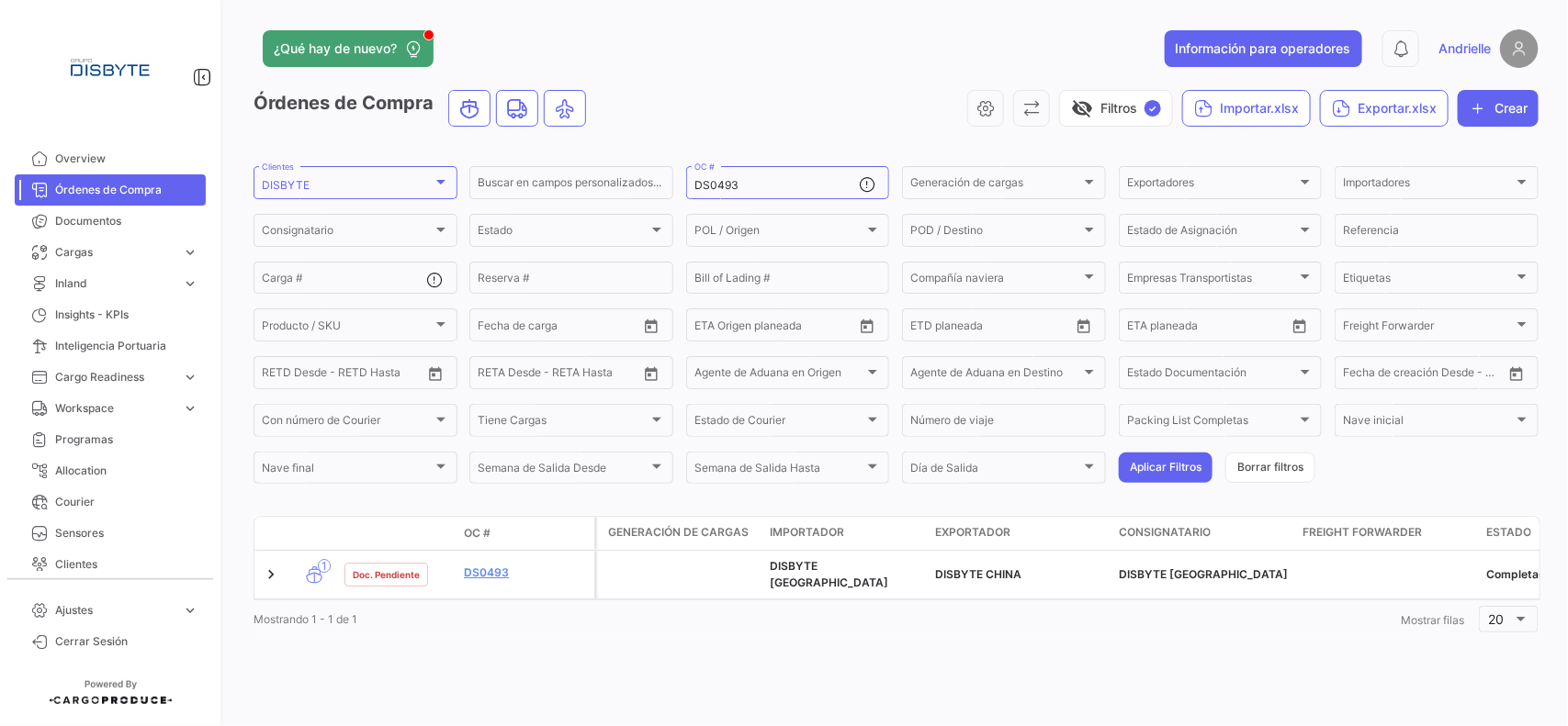
click at [478, 571] on link "DS0493" at bounding box center [524, 573] width 123 height 17
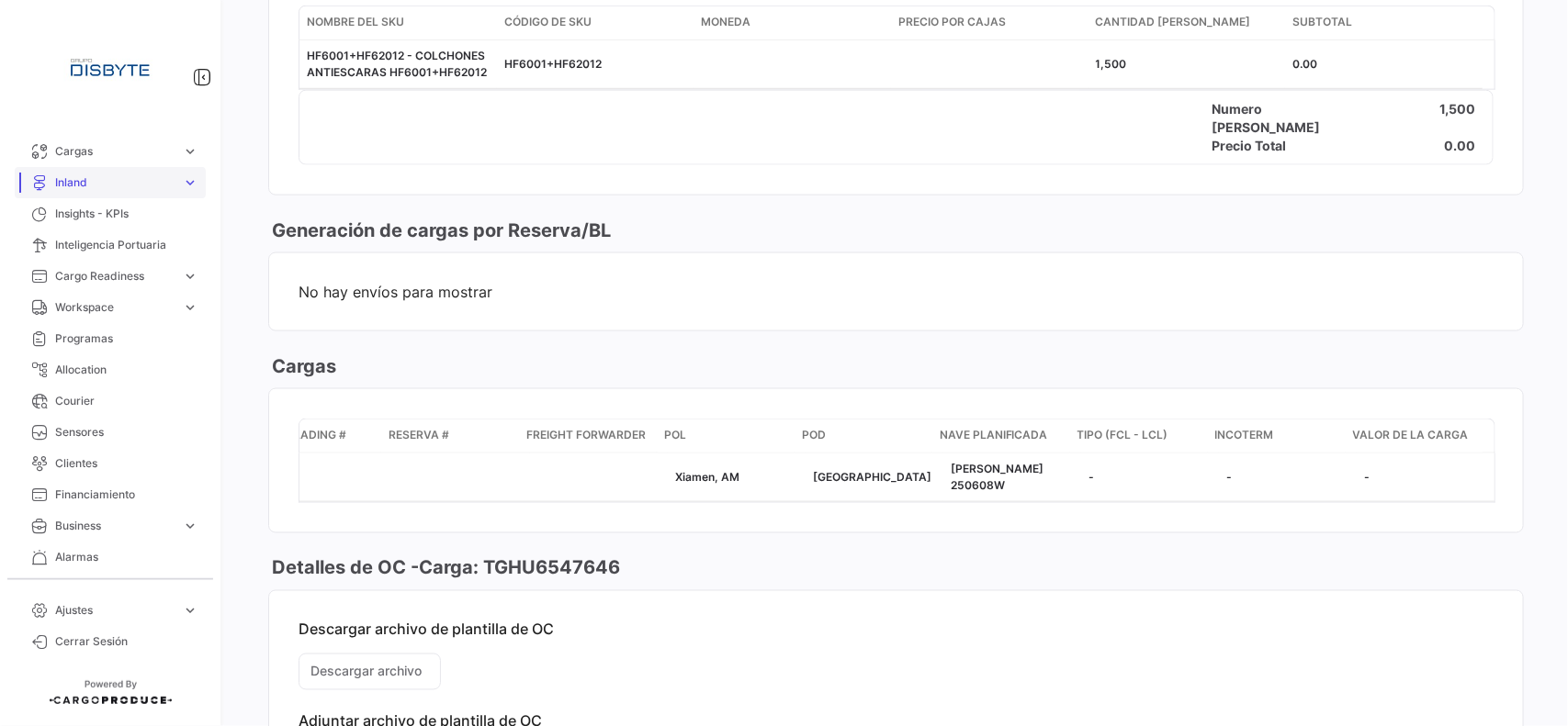
scroll to position [227, 0]
click at [81, 424] on span "Alarmas" at bounding box center [126, 432] width 143 height 17
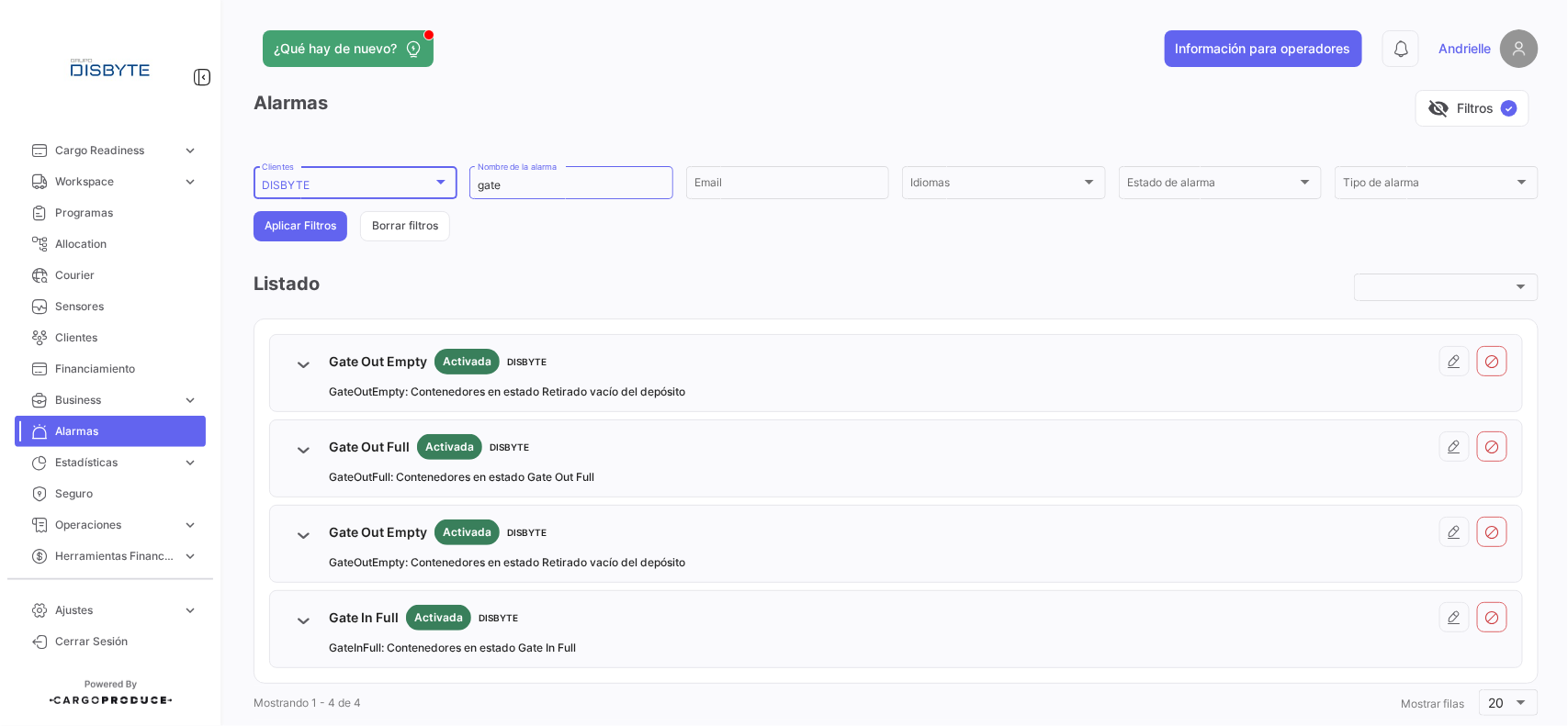
click at [402, 181] on div "DISBYTE" at bounding box center [347, 185] width 171 height 13
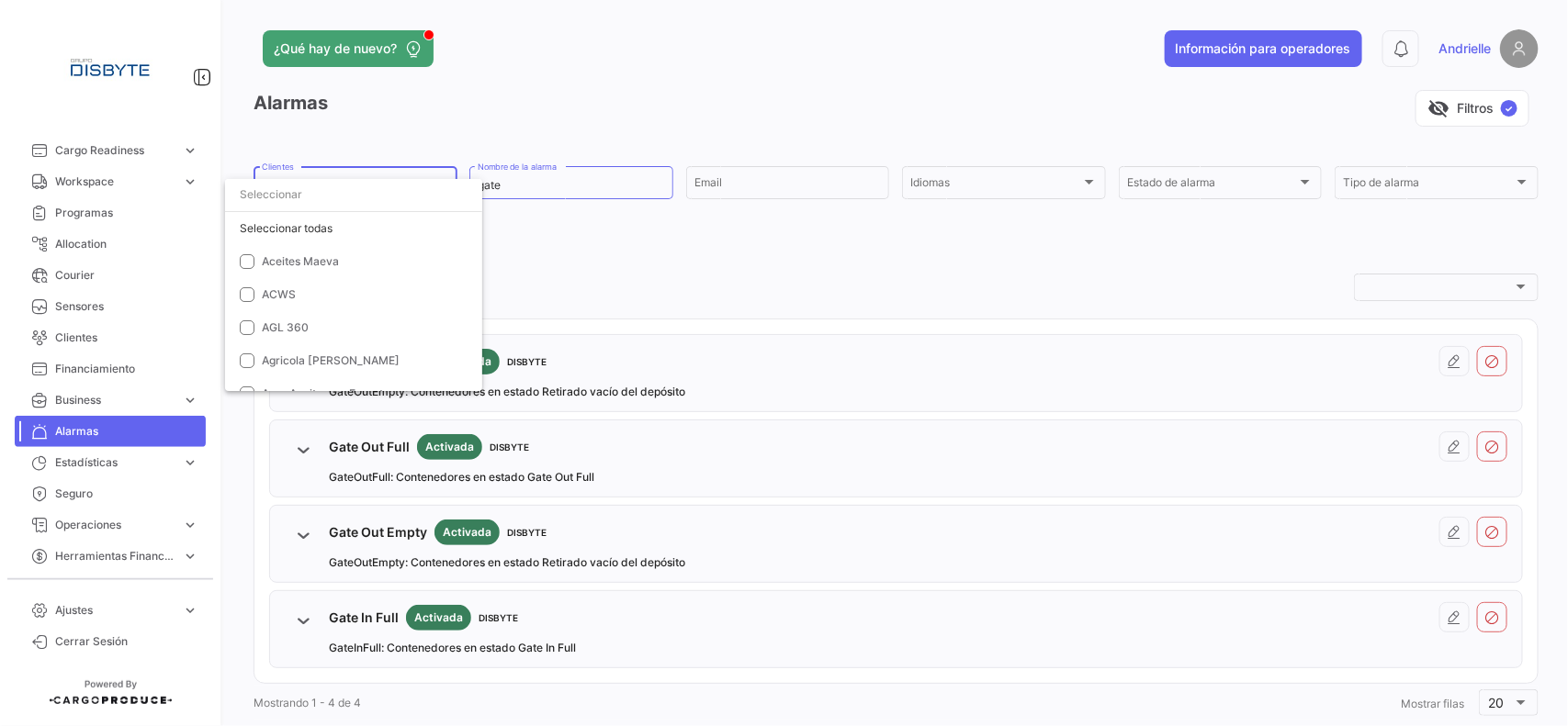
scroll to position [2291, 0]
drag, startPoint x: 315, startPoint y: 231, endPoint x: 314, endPoint y: 213, distance: 18.0
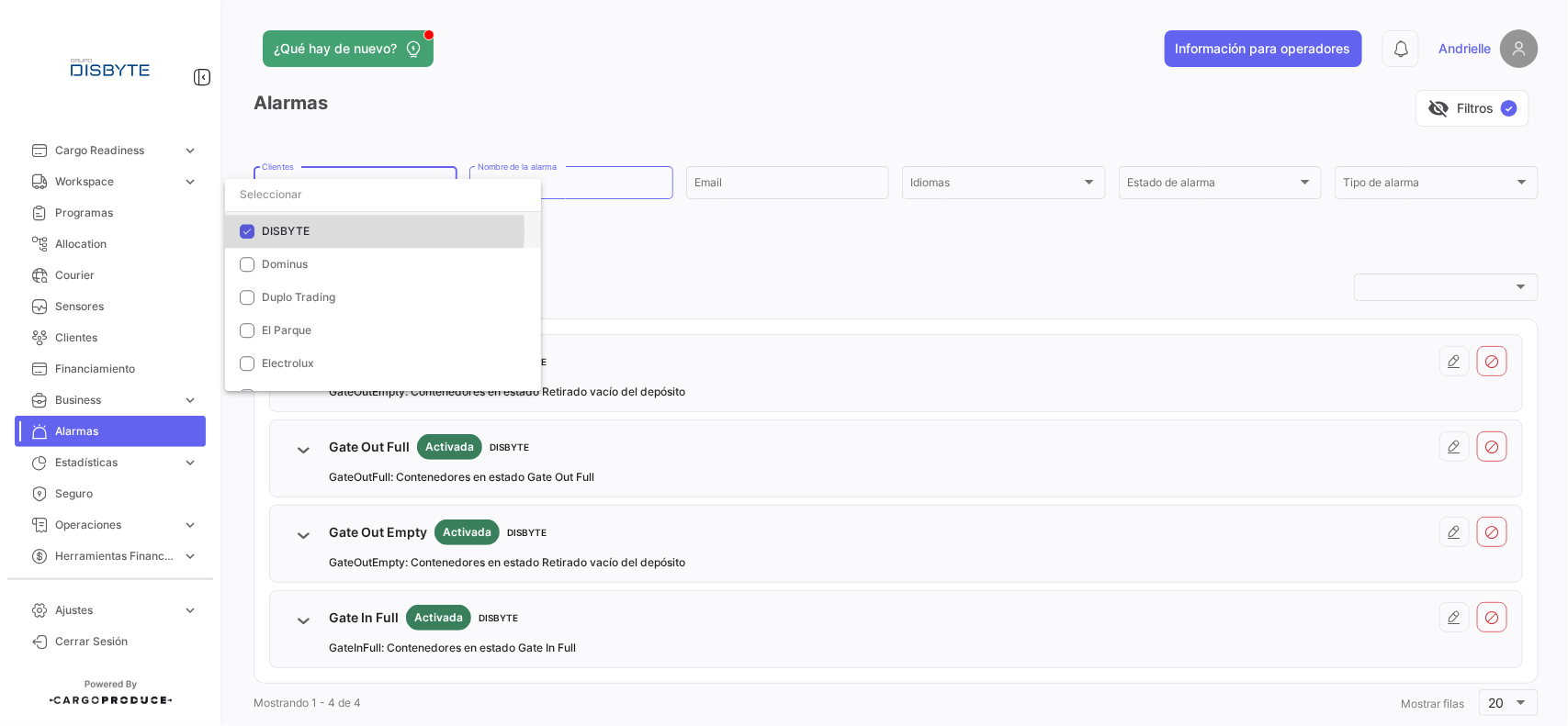
click at [315, 232] on span "DISBYTE" at bounding box center [394, 232] width 265 height 17
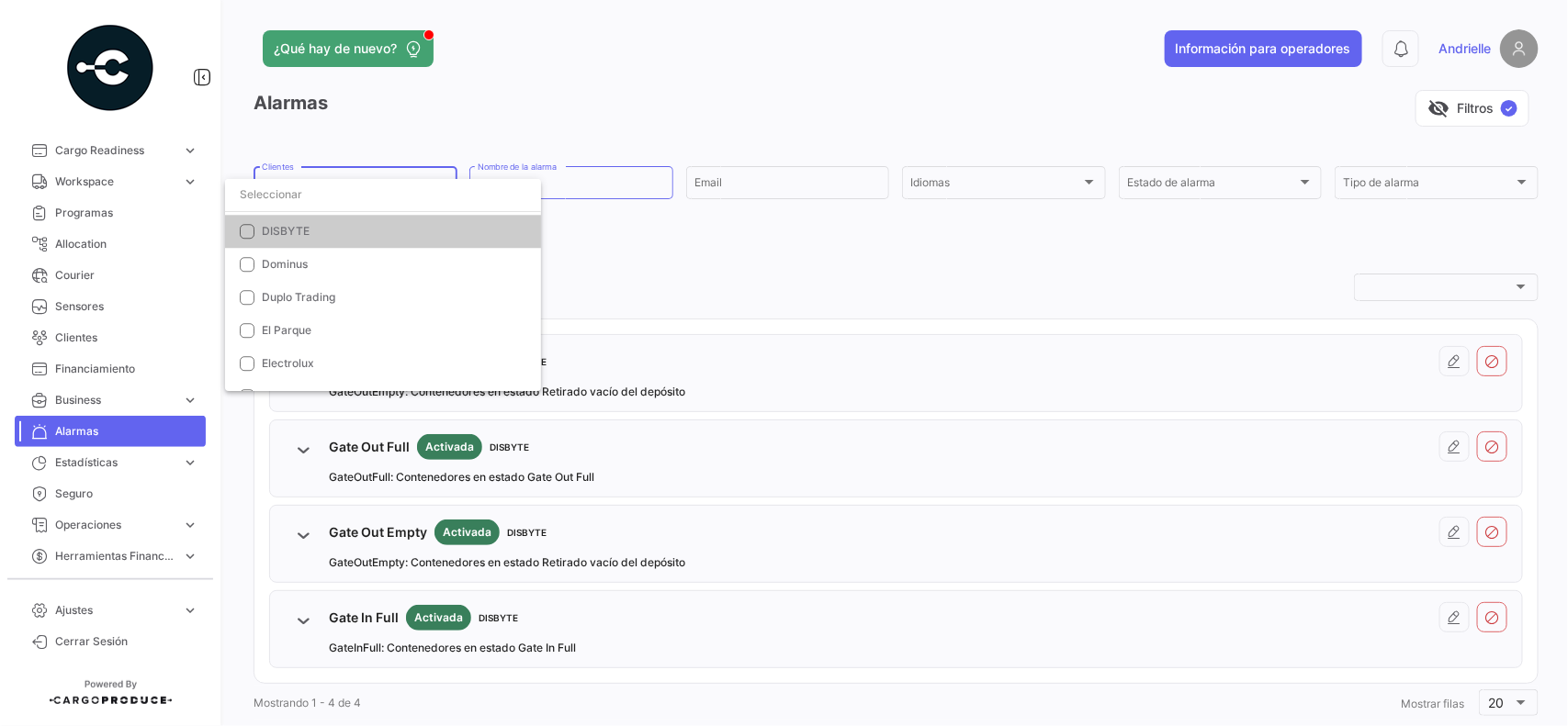
click at [333, 193] on input "dropdown search" at bounding box center [383, 195] width 316 height 33
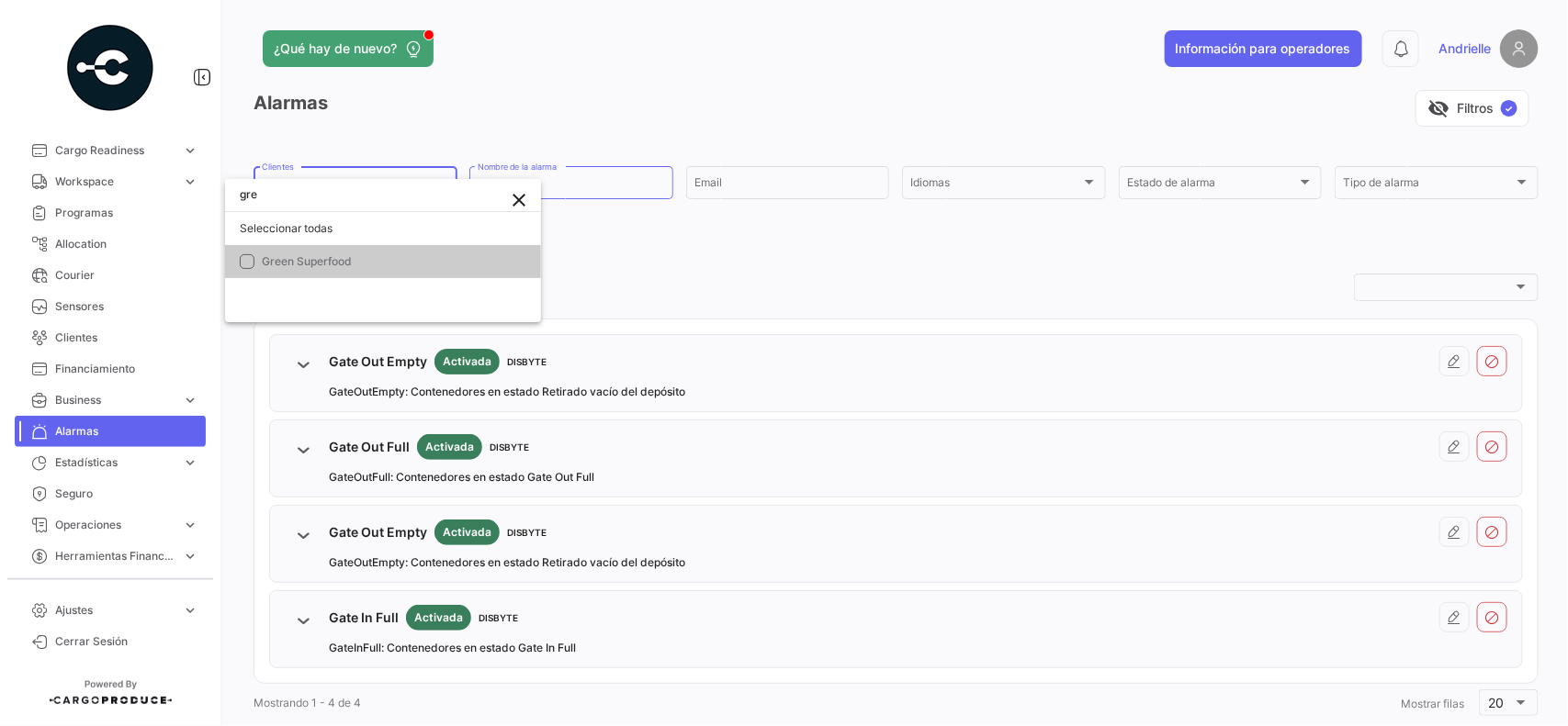
scroll to position [0, 0]
type input "gree"
click at [363, 258] on span "Green Superfood" at bounding box center [394, 262] width 265 height 17
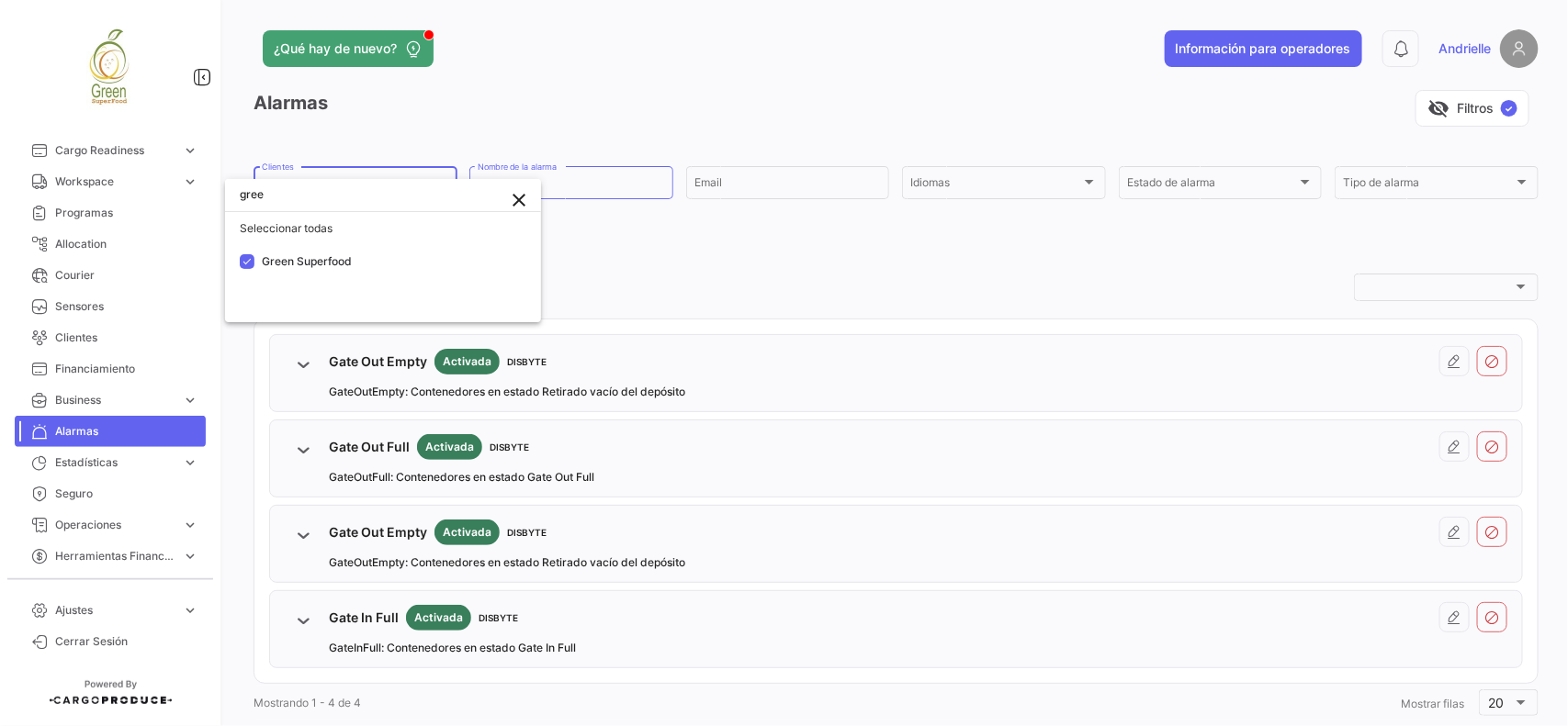
click at [508, 133] on div at bounding box center [784, 363] width 1568 height 726
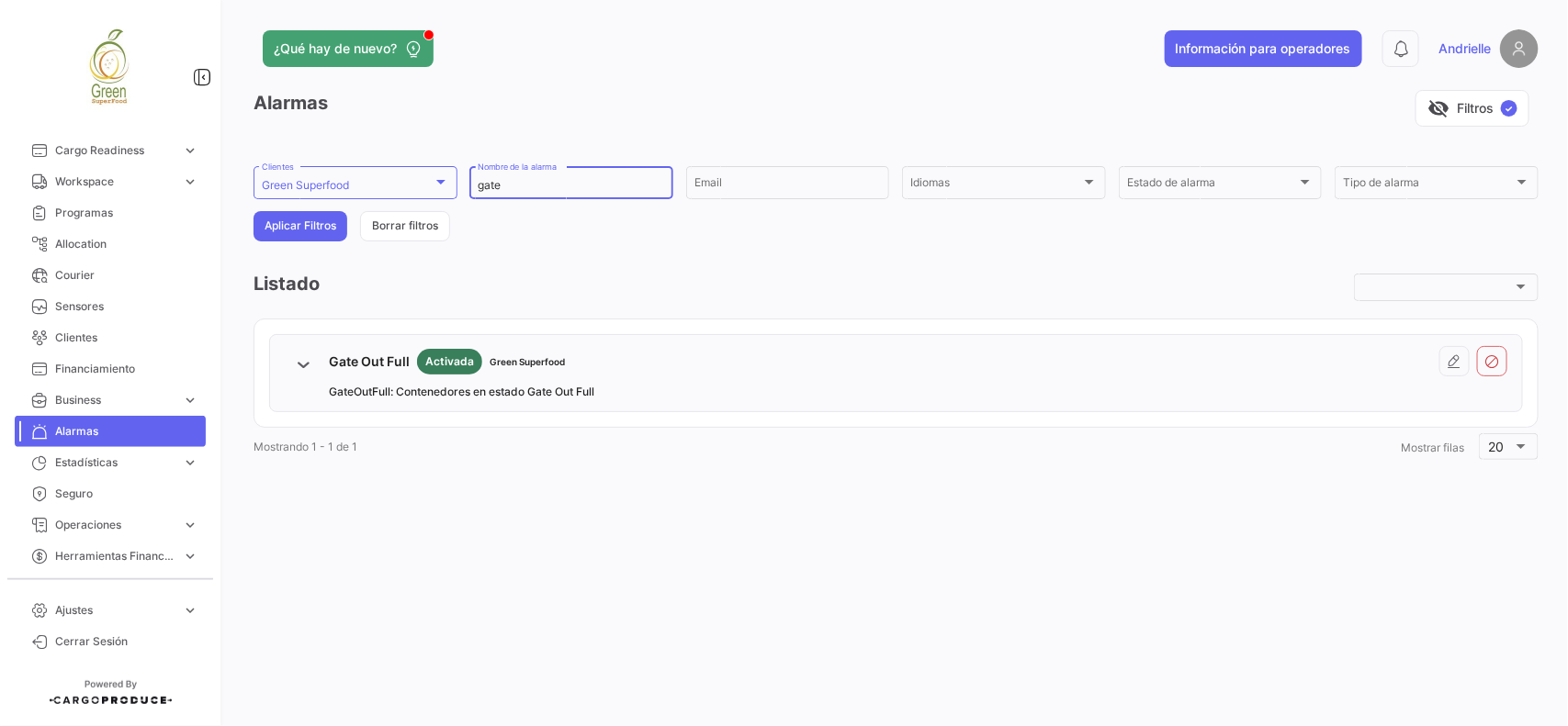
drag, startPoint x: 540, startPoint y: 193, endPoint x: 493, endPoint y: 161, distance: 56.9
click at [465, 198] on form "Green Superfood Clientes gate Nombre de la alarma Email Idiomas Idiomas Estado …" at bounding box center [896, 202] width 1285 height 78
click at [319, 237] on button "Aplicar Filtros" at bounding box center [300, 226] width 93 height 30
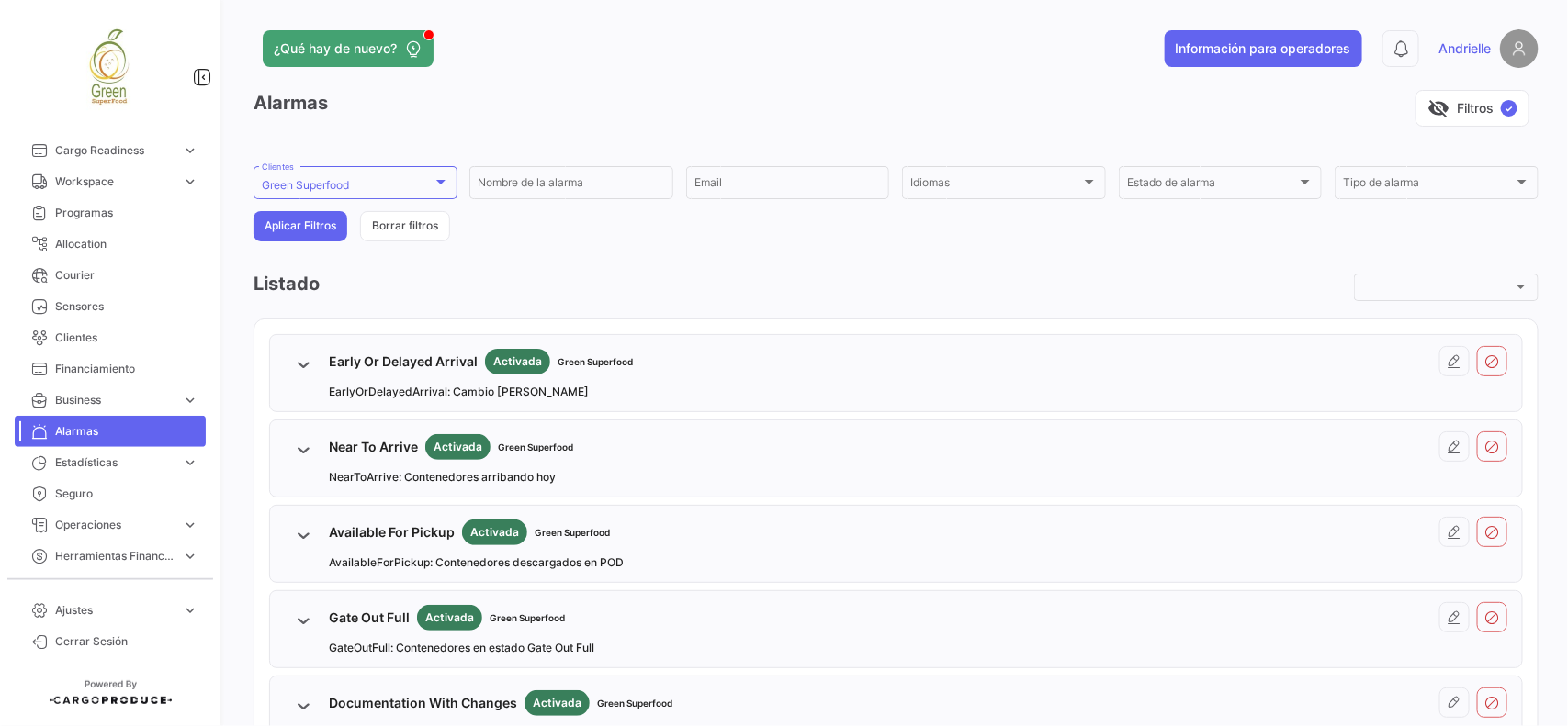
scroll to position [125, 0]
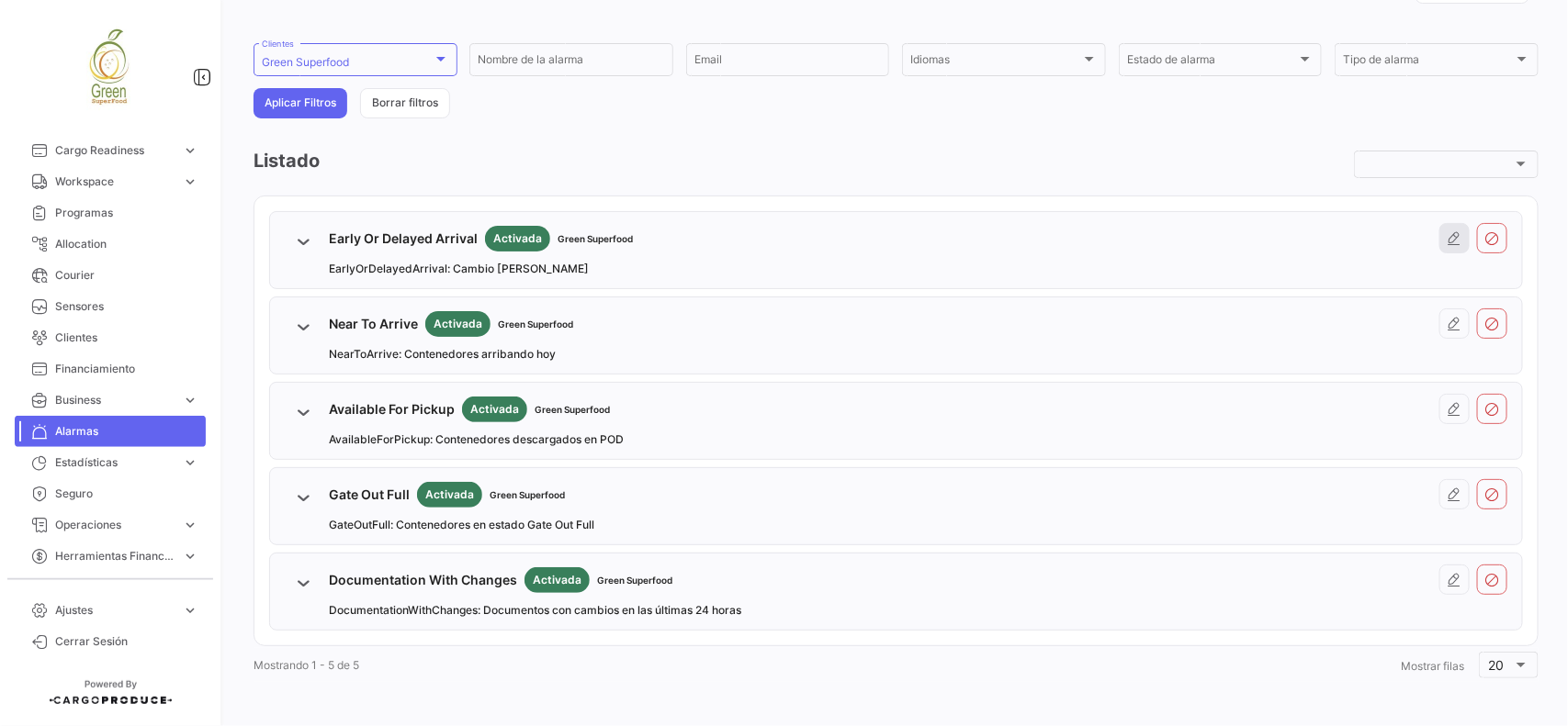
click at [1447, 242] on icon at bounding box center [1454, 239] width 15 height 15
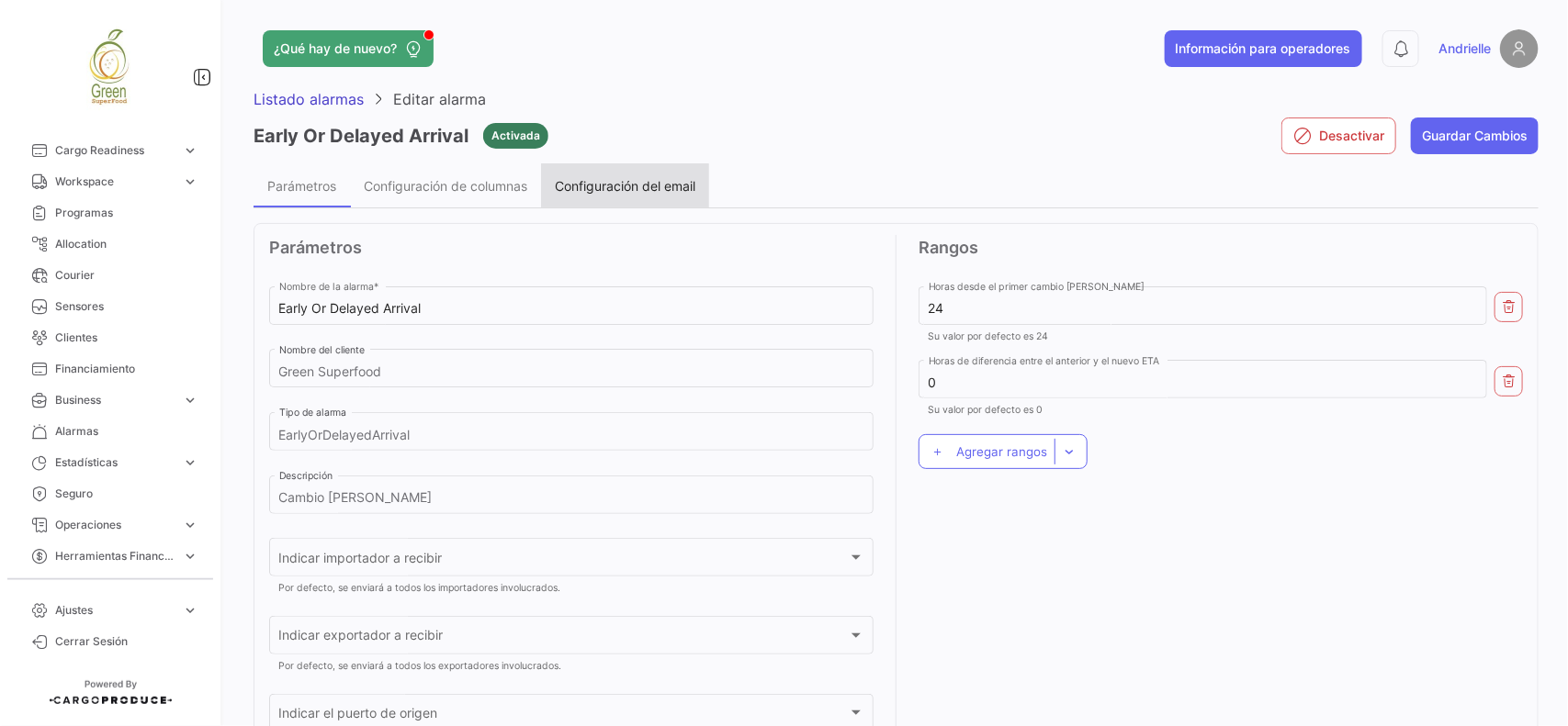
click at [623, 181] on span "Configuración del email" at bounding box center [625, 185] width 140 height 16
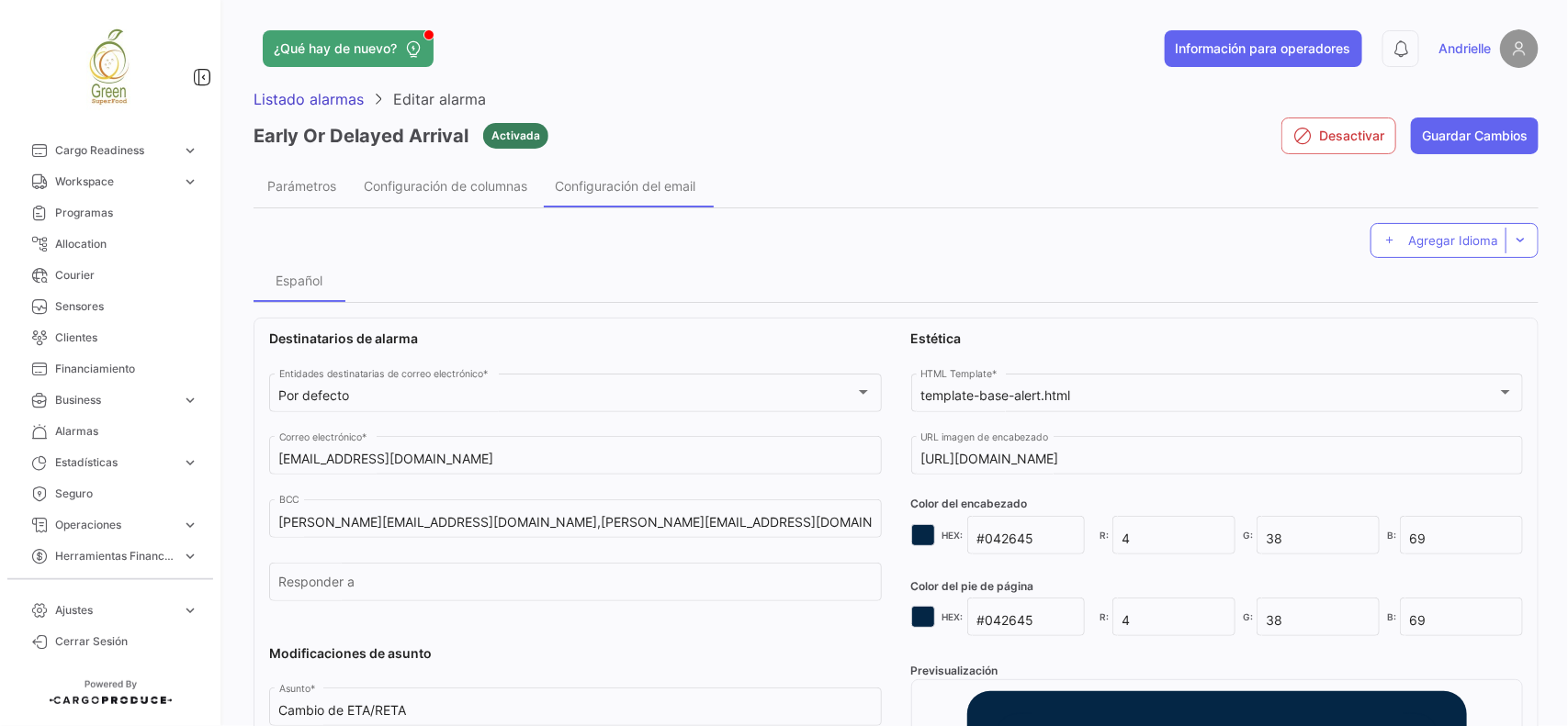
drag, startPoint x: 458, startPoint y: 461, endPoint x: 439, endPoint y: 493, distance: 37.2
click at [455, 474] on div "[EMAIL_ADDRESS][DOMAIN_NAME] Correo electrónico *" at bounding box center [575, 455] width 593 height 42
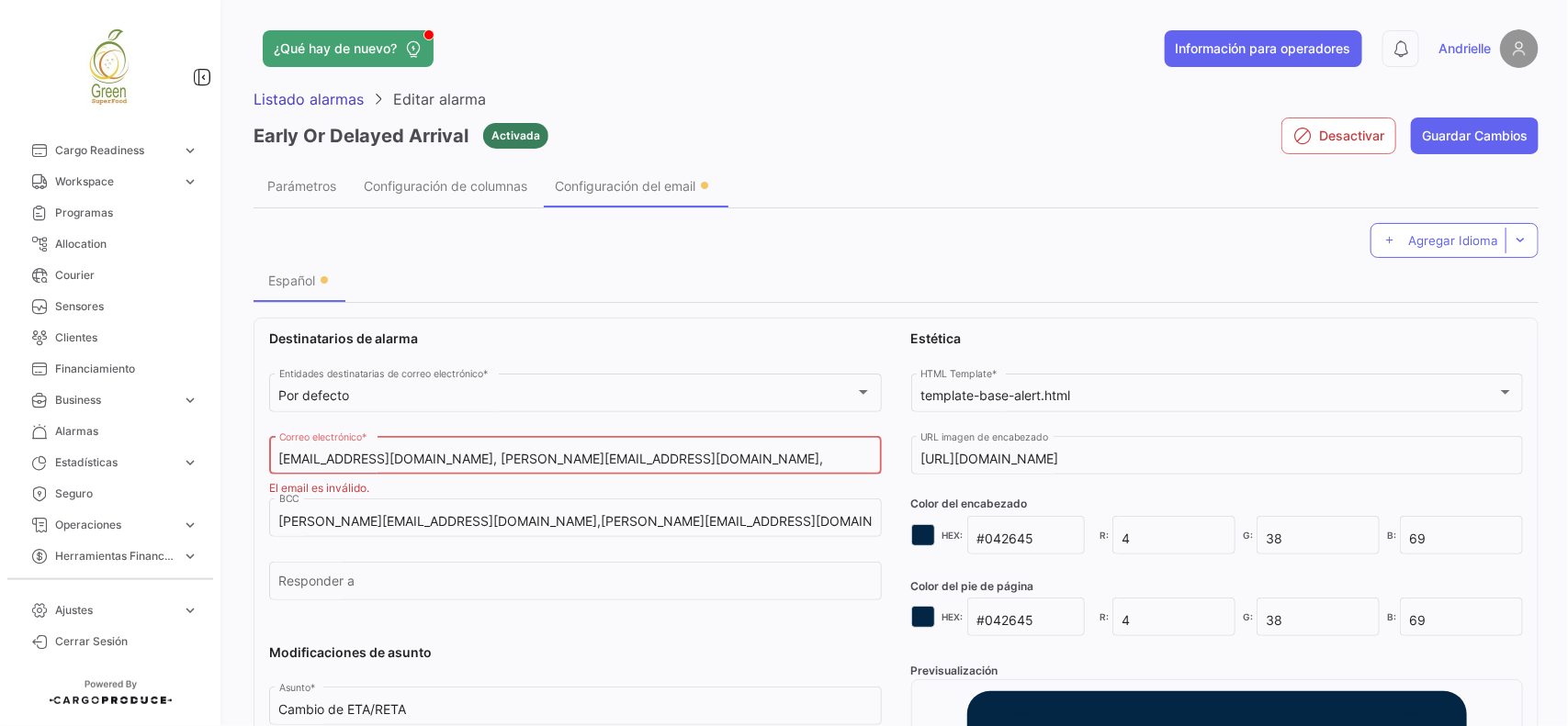
paste input "para la DS0468, ¿me confirmas, por favor, si [PERSON_NAME] correspondiente es […"
paste input "[EMAIL_ADDRESS][DOMAIN_NAME]"
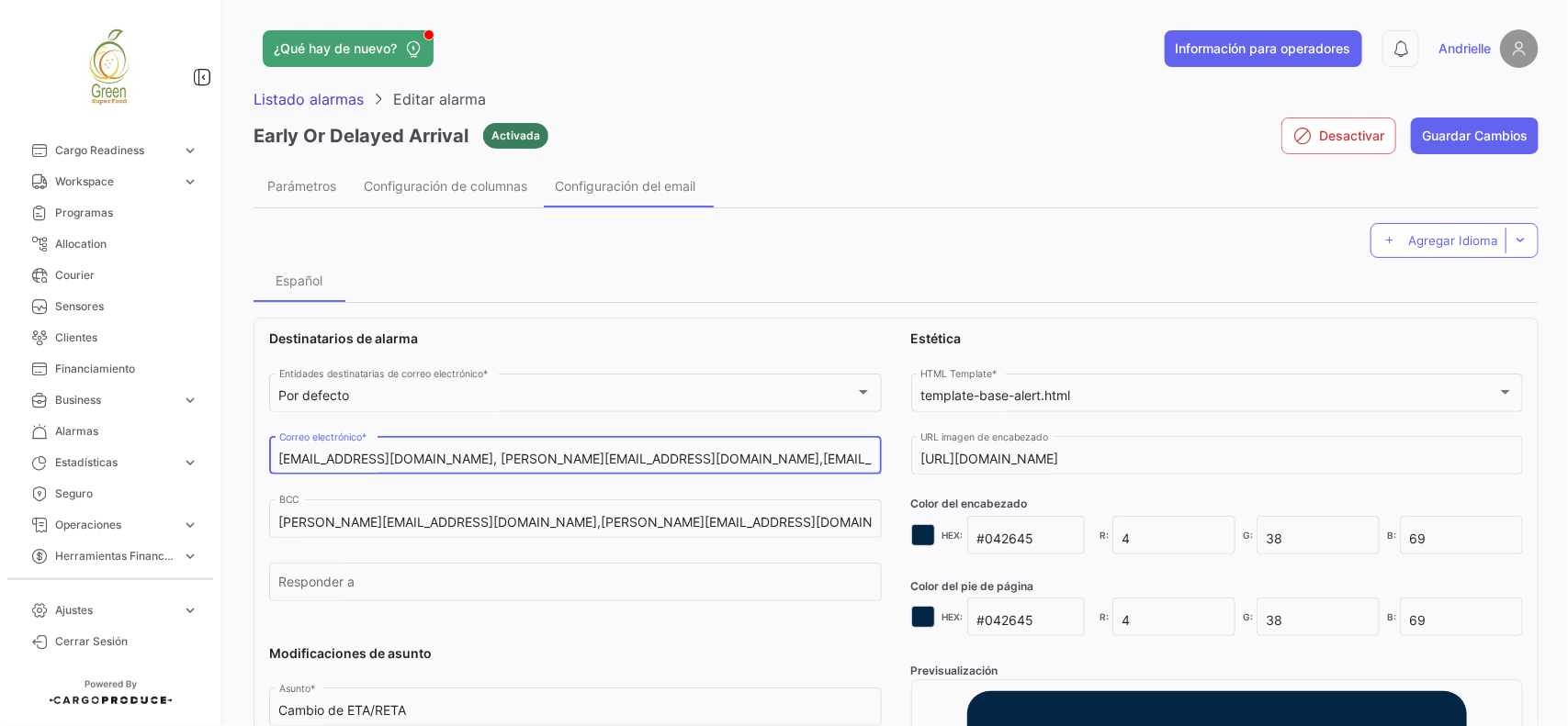
scroll to position [0, 221]
click at [856, 456] on input "[EMAIL_ADDRESS][DOMAIN_NAME], [PERSON_NAME][EMAIL_ADDRESS][DOMAIN_NAME],[EMAIL_…" at bounding box center [575, 459] width 593 height 16
type input "[EMAIL_ADDRESS][DOMAIN_NAME], [PERSON_NAME][EMAIL_ADDRESS][DOMAIN_NAME],[EMAIL_…"
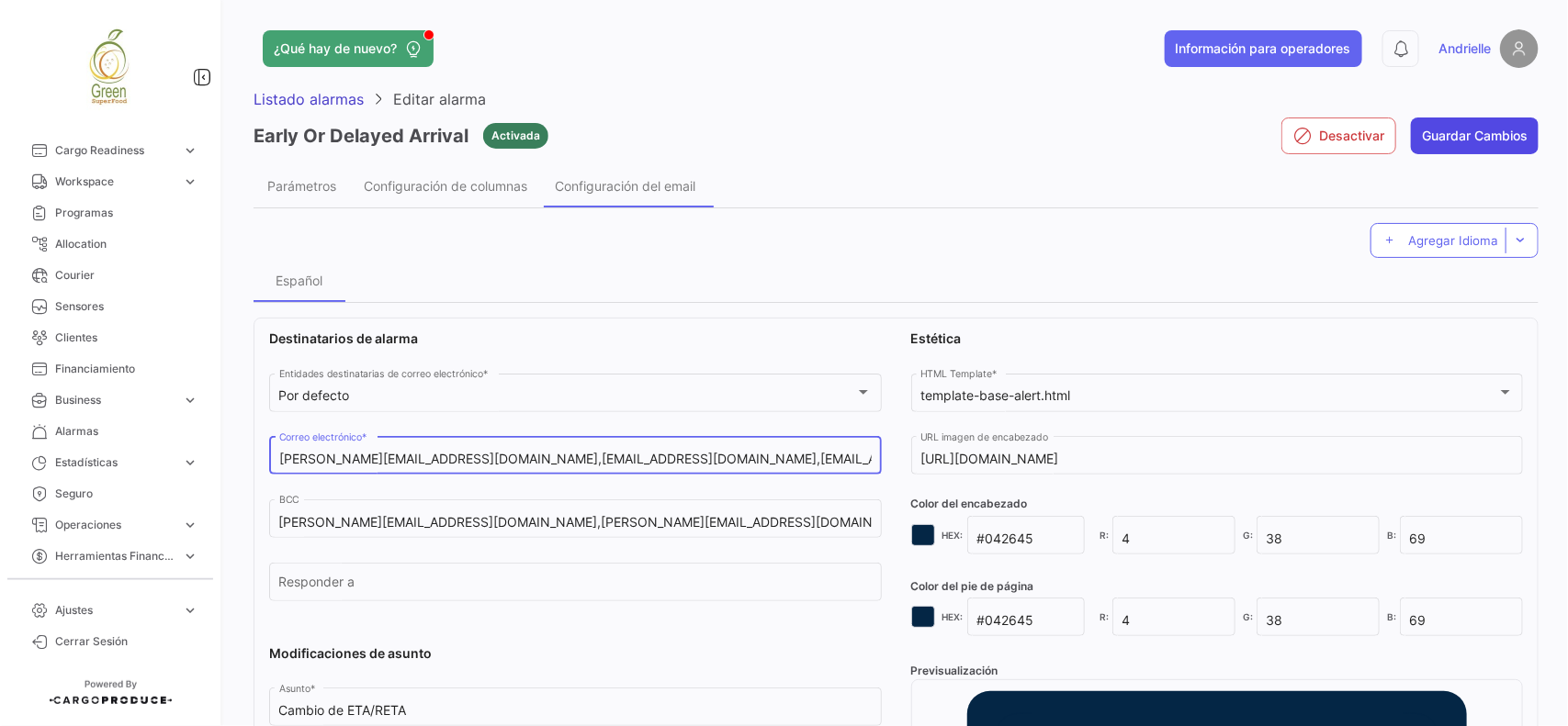
click at [1490, 131] on button "Guardar Cambios" at bounding box center [1474, 136] width 127 height 37
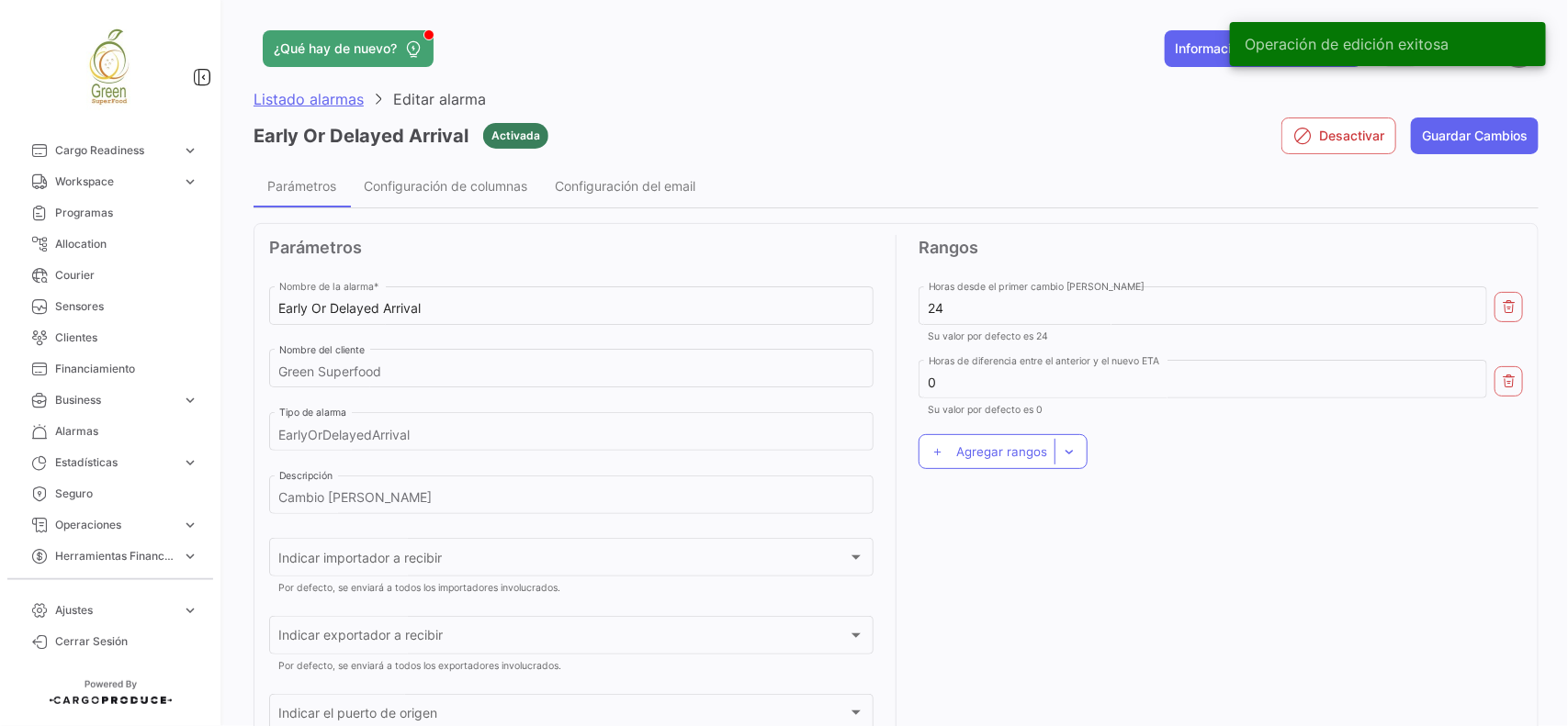
click at [328, 96] on span "Listado alarmas" at bounding box center [308, 100] width 110 height 18
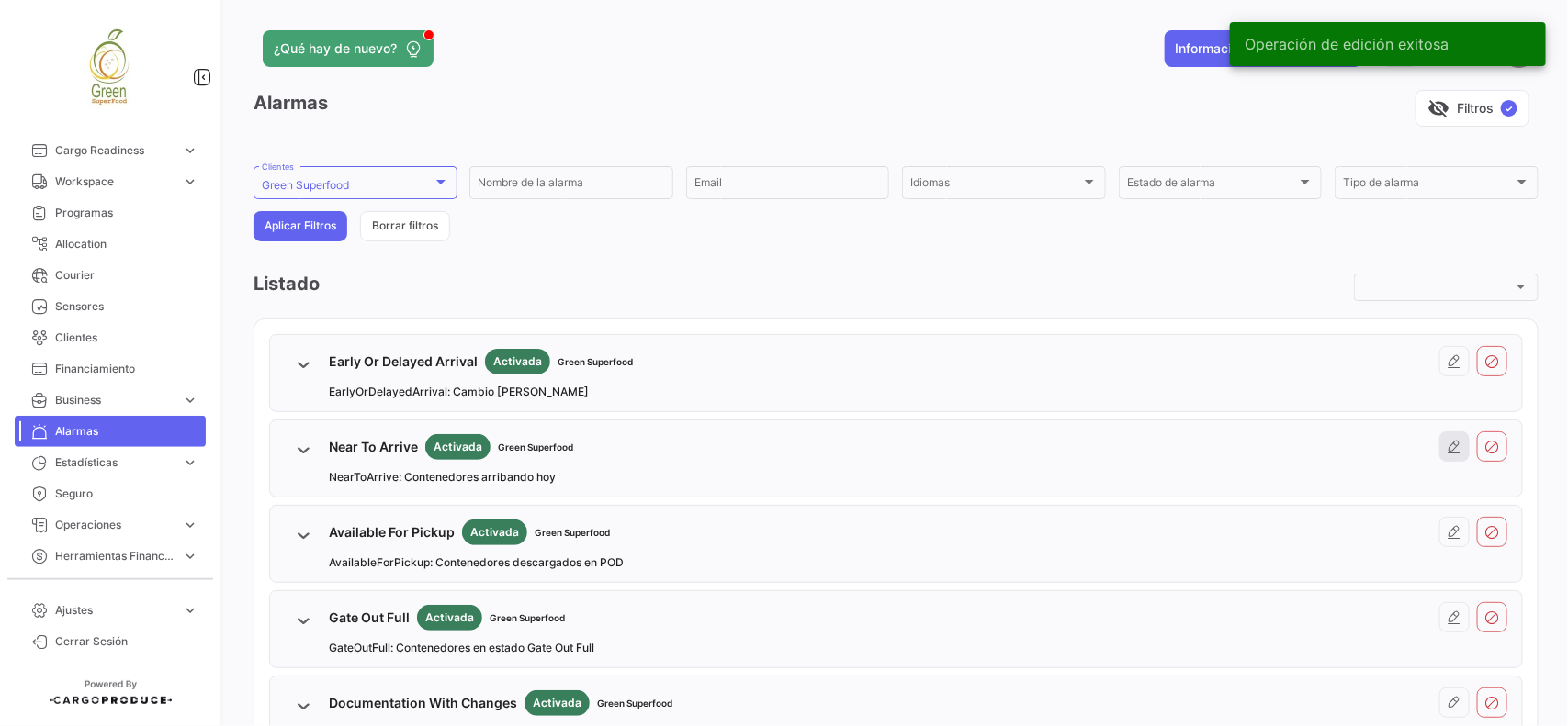
click at [1447, 443] on icon at bounding box center [1454, 447] width 15 height 15
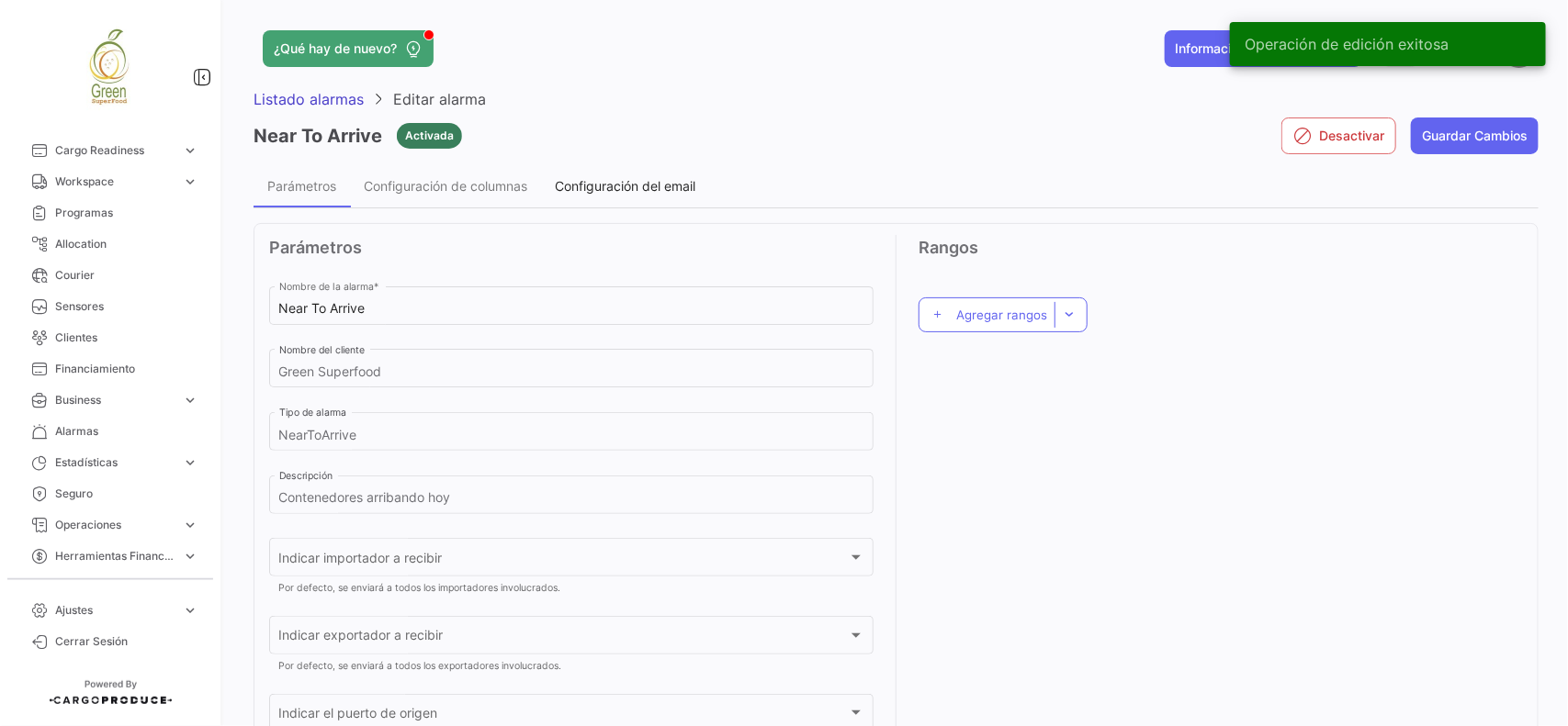
click at [629, 168] on div "Configuración del email" at bounding box center [625, 185] width 168 height 44
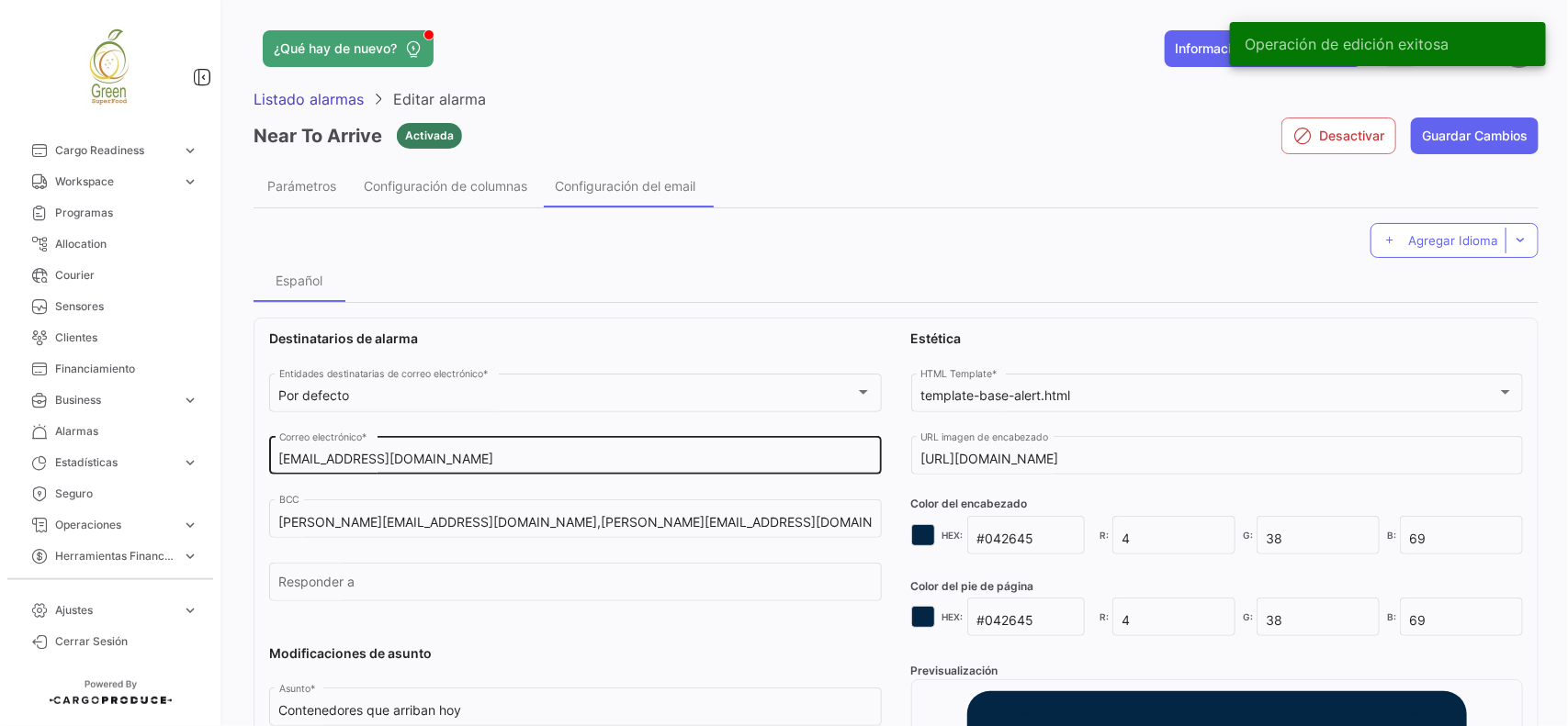
click at [497, 451] on div "[EMAIL_ADDRESS][DOMAIN_NAME] Correo electrónico *" at bounding box center [575, 455] width 593 height 42
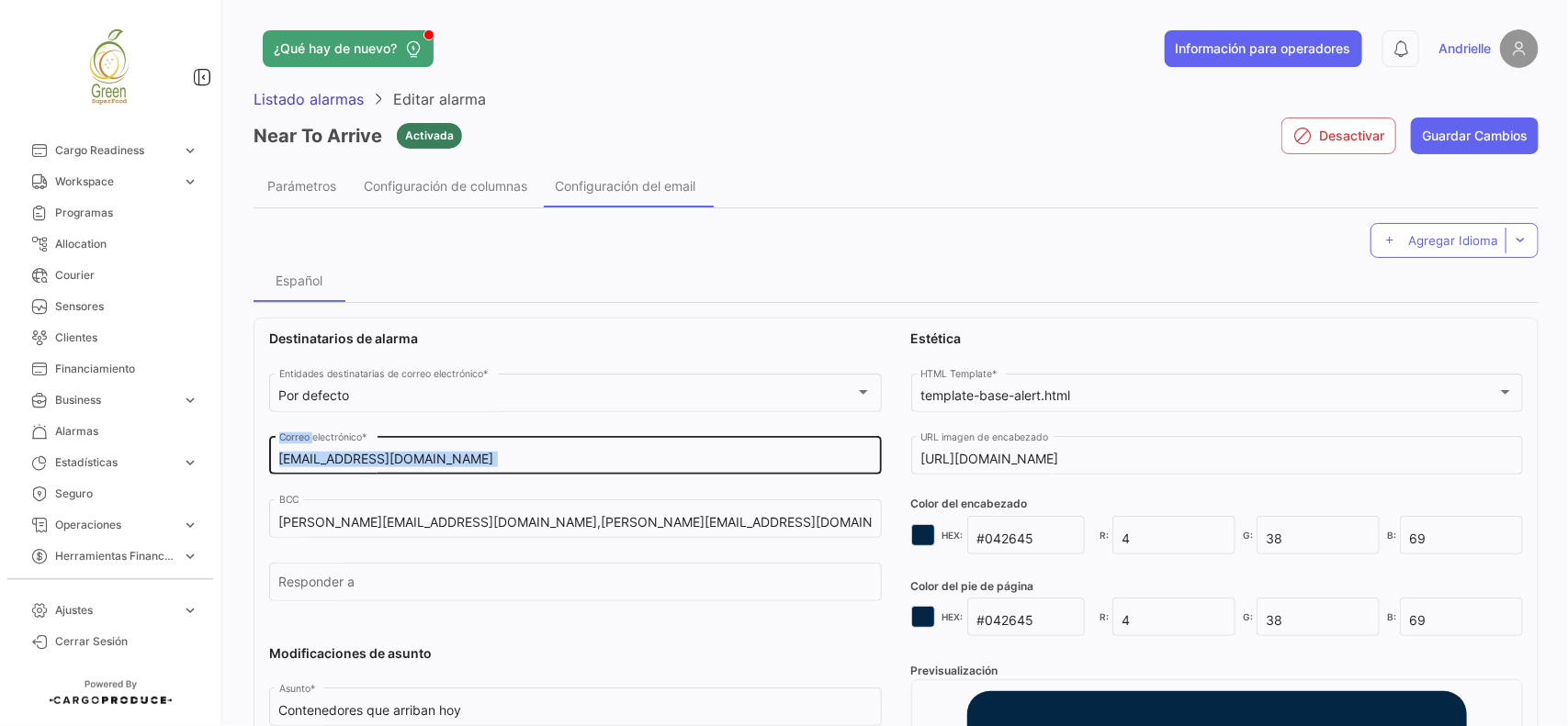
click at [497, 451] on div "[EMAIL_ADDRESS][DOMAIN_NAME] Correo electrónico *" at bounding box center [575, 455] width 593 height 42
click at [486, 434] on div "[EMAIL_ADDRESS][DOMAIN_NAME] Correo electrónico *" at bounding box center [575, 455] width 593 height 42
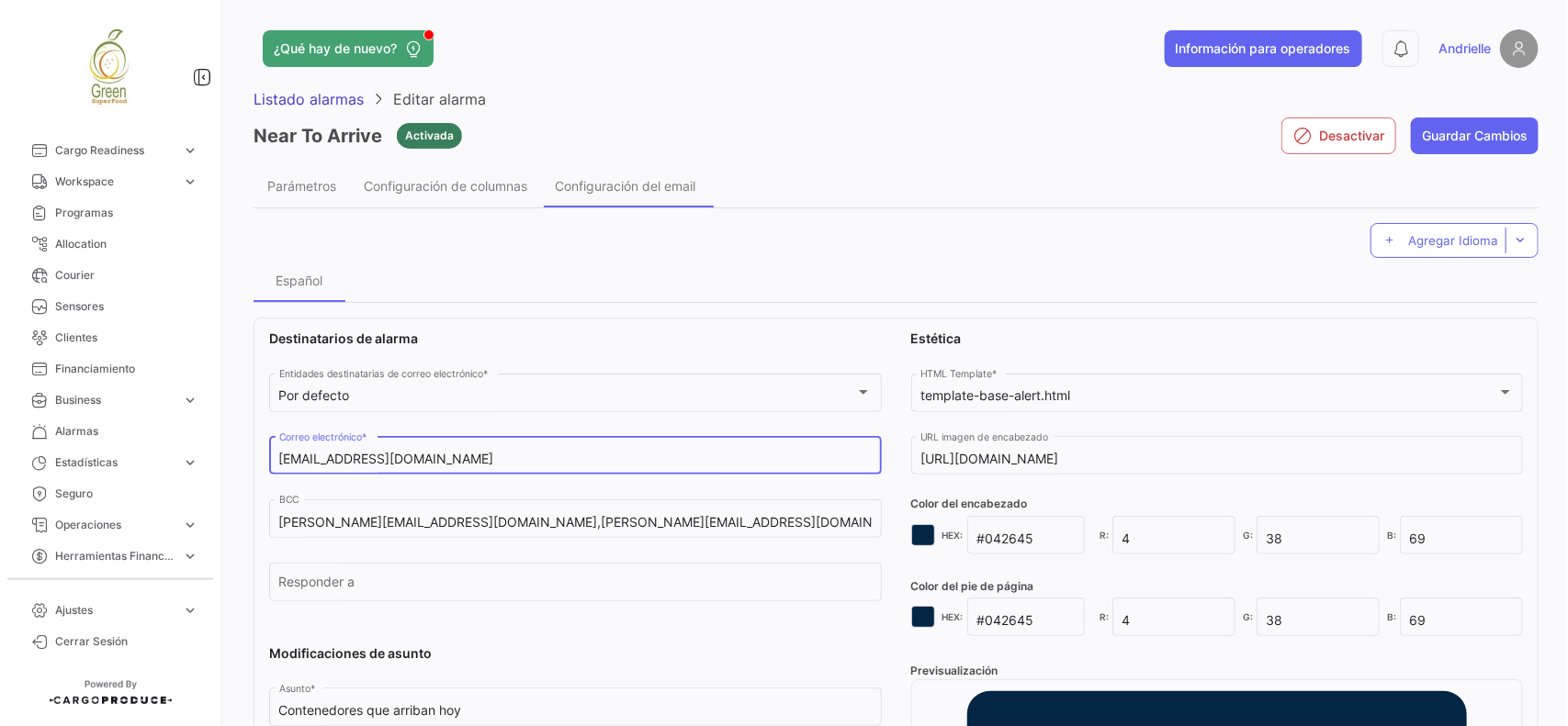
click at [484, 460] on input "[EMAIL_ADDRESS][DOMAIN_NAME]" at bounding box center [575, 459] width 593 height 16
paste input ", [PERSON_NAME][EMAIL_ADDRESS][DOMAIN_NAME],[EMAIL_ADDRESS][DOMAIN_NAME],[EMAIL…"
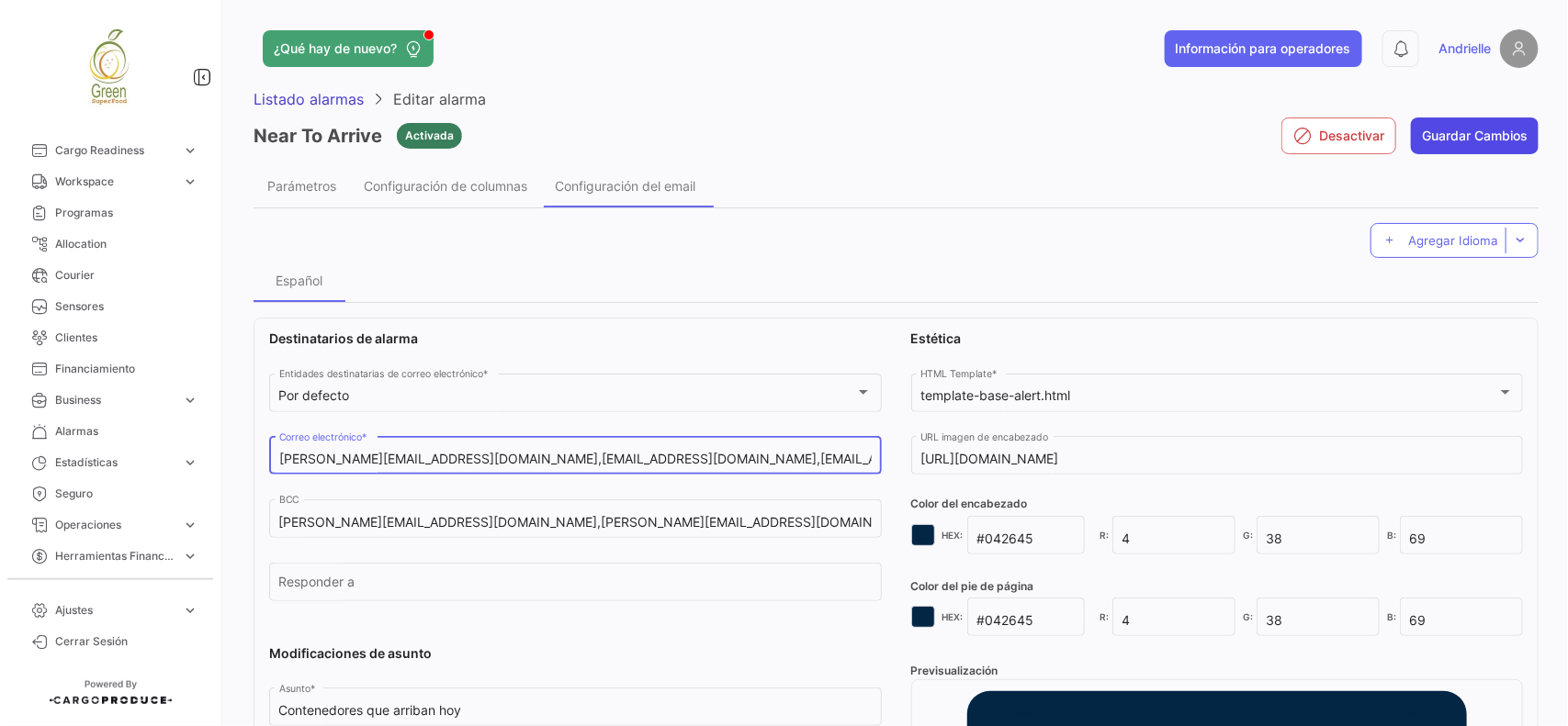
type input "[EMAIL_ADDRESS][DOMAIN_NAME], [PERSON_NAME][EMAIL_ADDRESS][DOMAIN_NAME],[EMAIL_…"
click at [1490, 130] on button "Guardar Cambios" at bounding box center [1474, 136] width 127 height 37
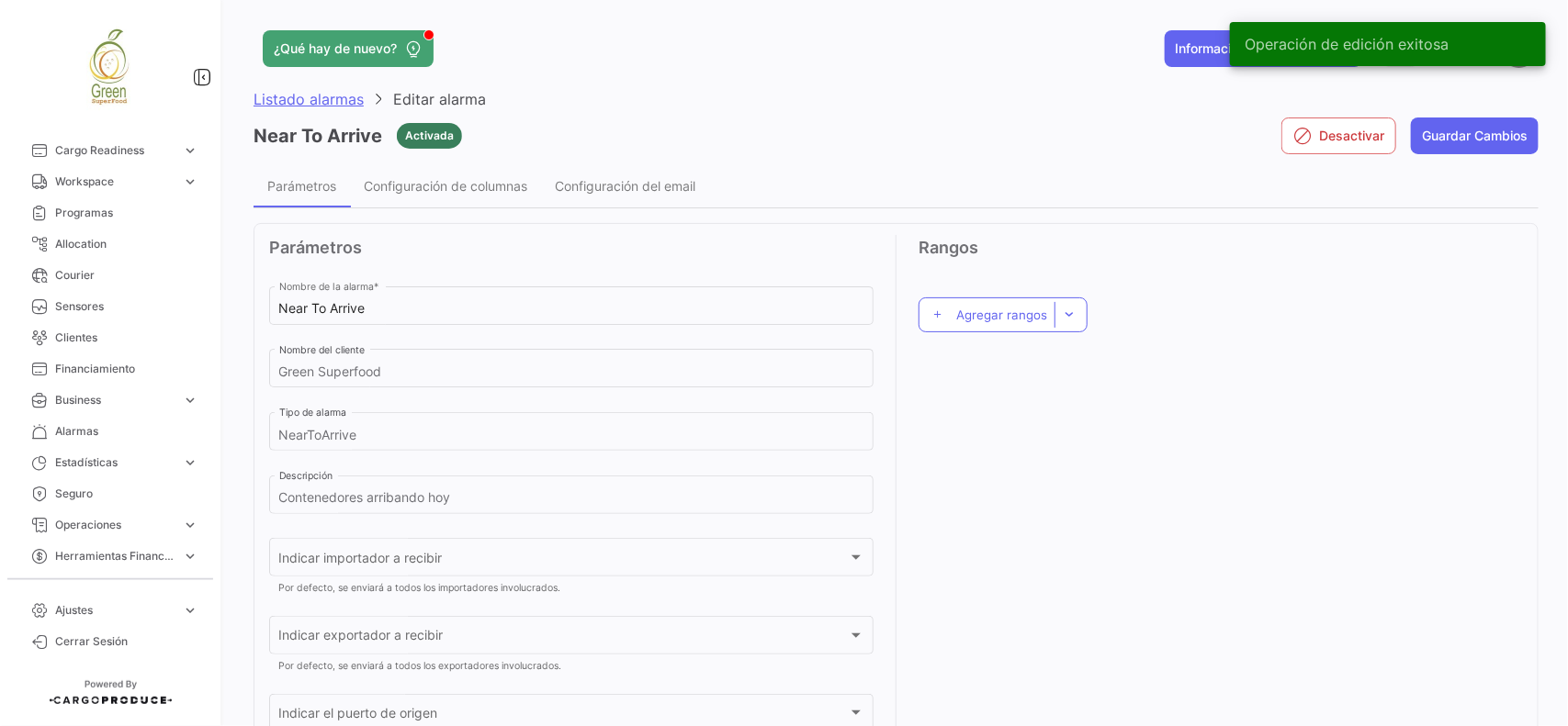
click at [321, 98] on span "Listado alarmas" at bounding box center [308, 100] width 110 height 18
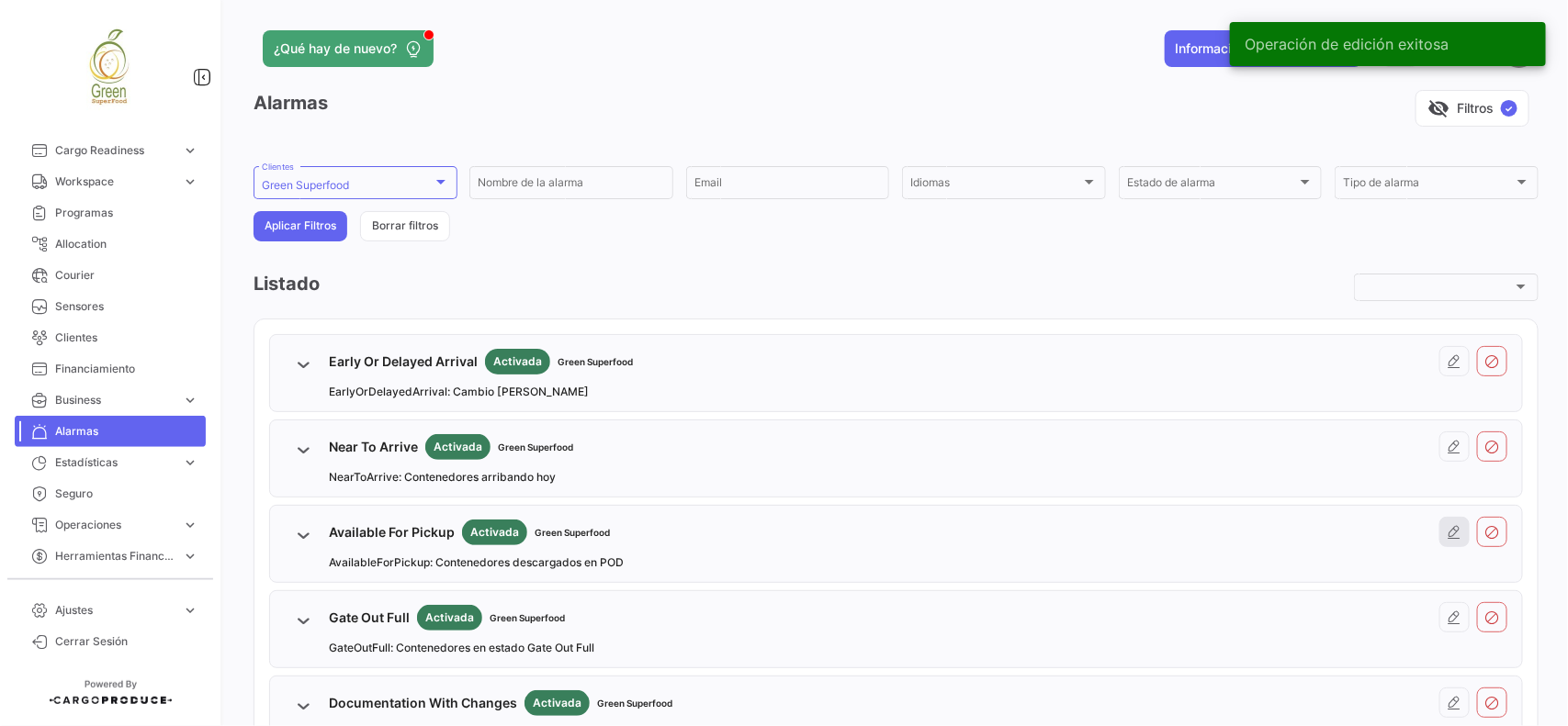
click at [1447, 539] on icon at bounding box center [1454, 532] width 15 height 15
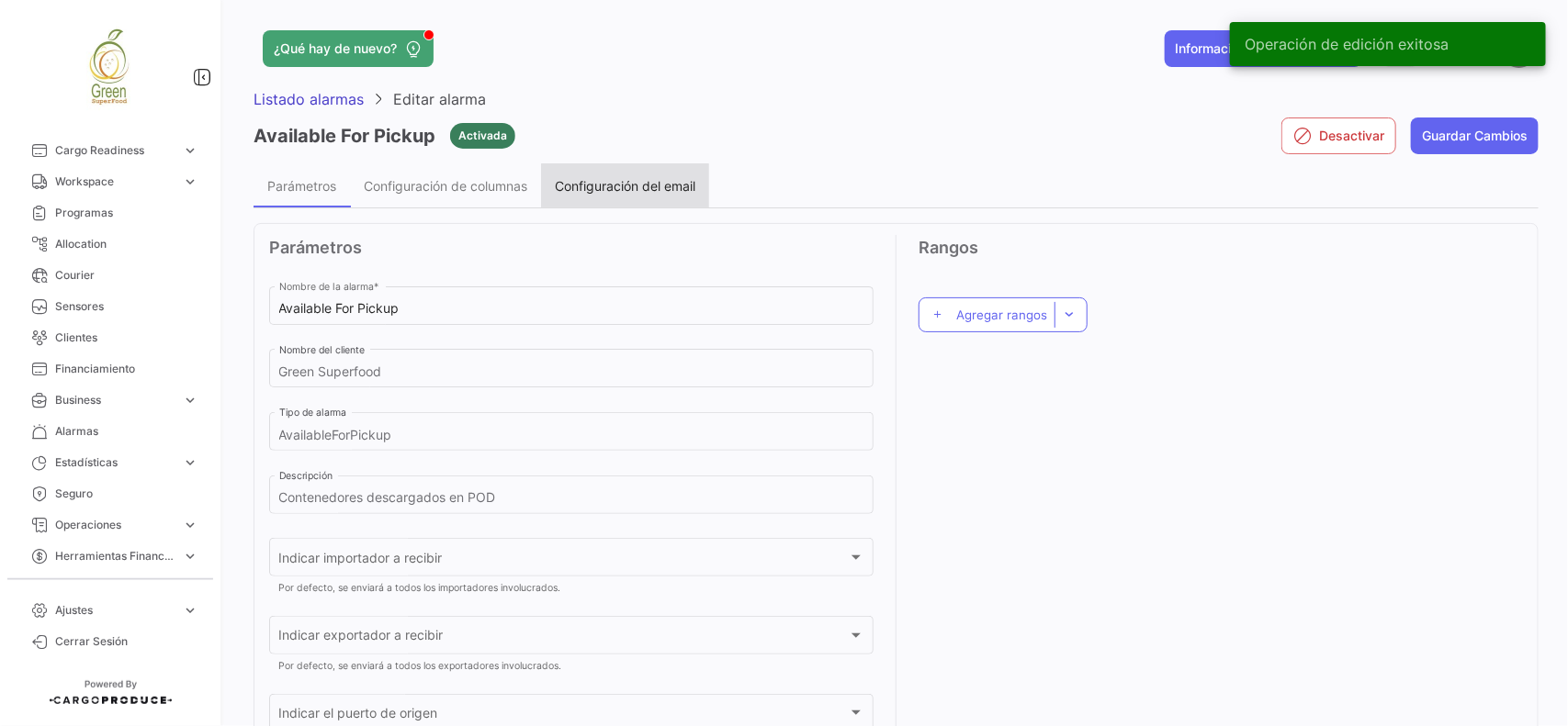
click at [639, 186] on span "Configuración del email" at bounding box center [625, 185] width 140 height 16
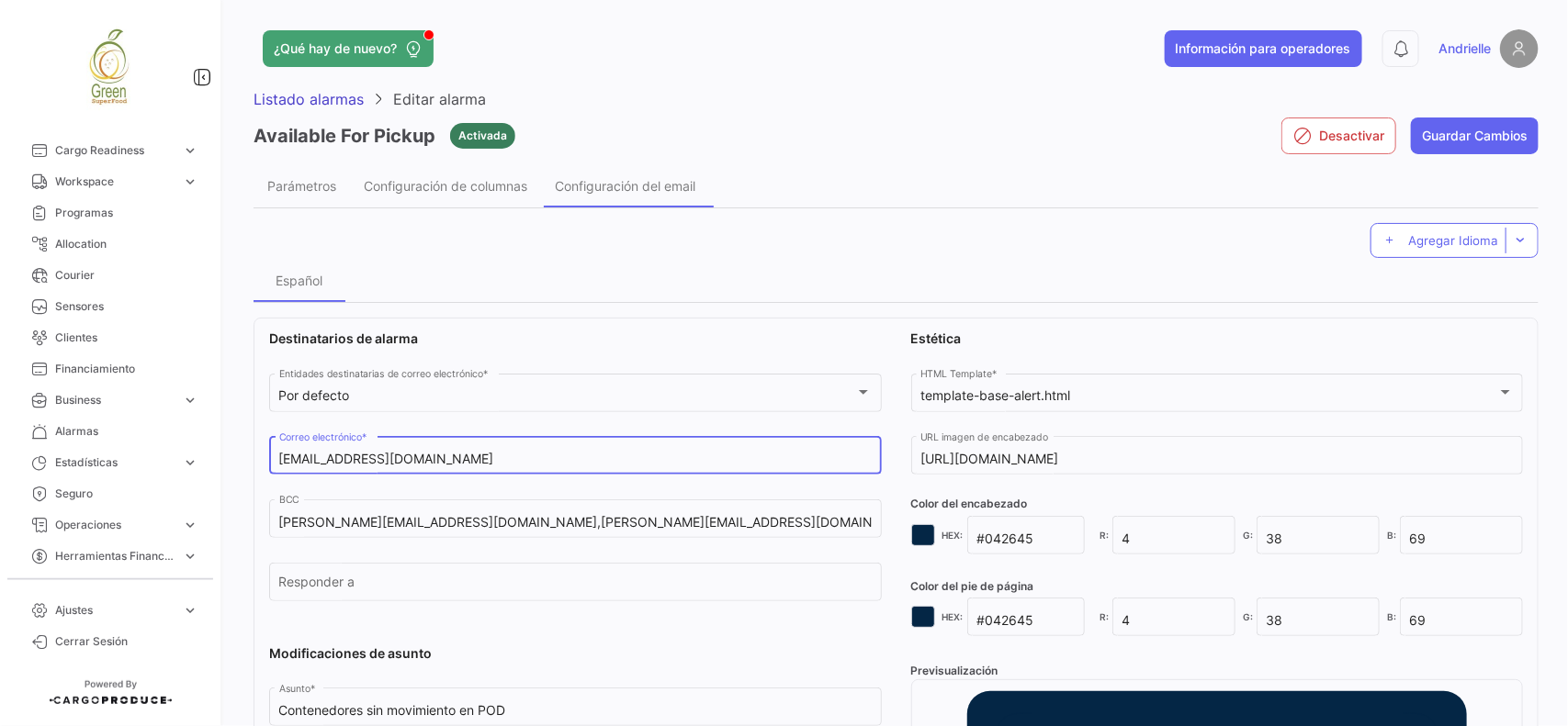
click at [508, 456] on input "[EMAIL_ADDRESS][DOMAIN_NAME]" at bounding box center [575, 459] width 593 height 16
paste input ", [PERSON_NAME][EMAIL_ADDRESS][DOMAIN_NAME],[EMAIL_ADDRESS][DOMAIN_NAME],[EMAIL…"
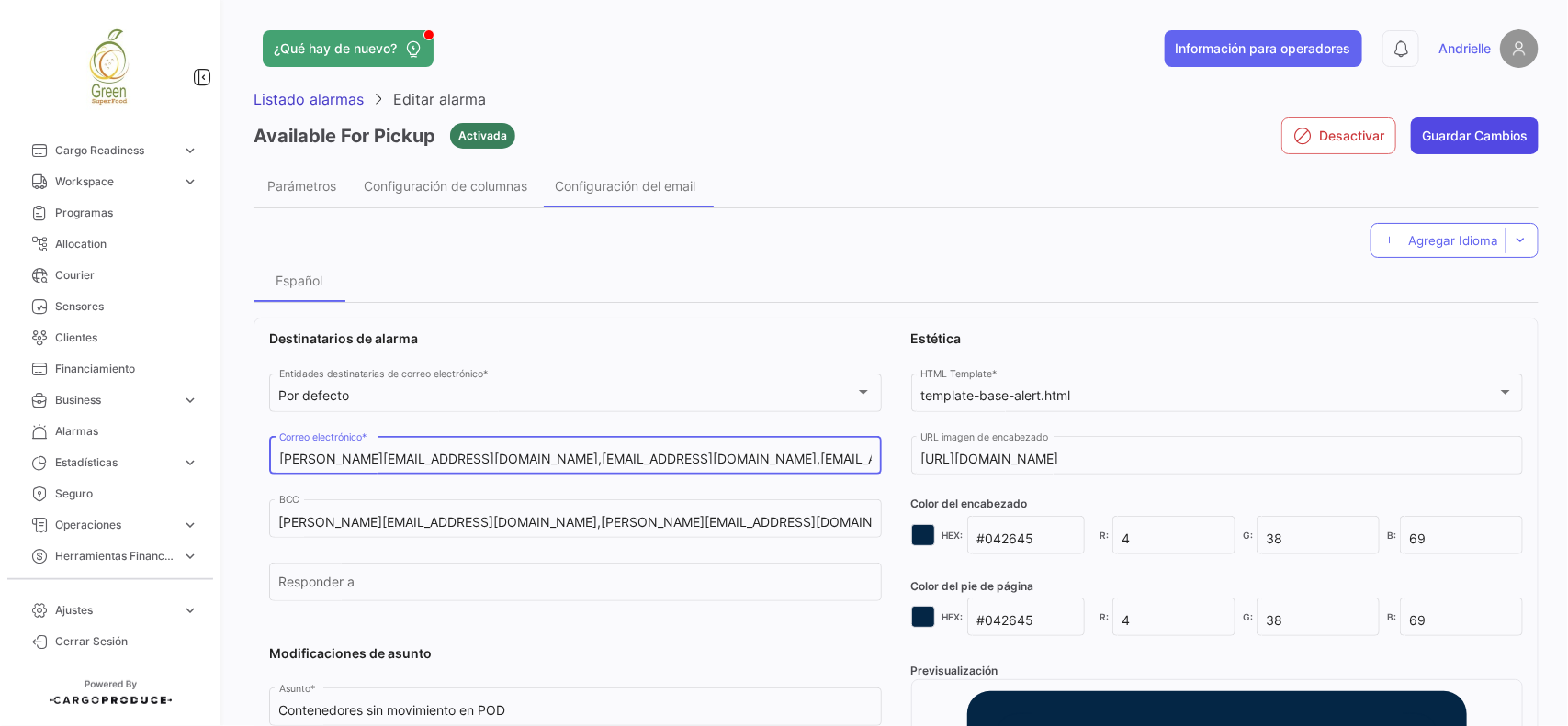
type input "[EMAIL_ADDRESS][DOMAIN_NAME], [PERSON_NAME][EMAIL_ADDRESS][DOMAIN_NAME],[EMAIL_…"
click at [1437, 134] on button "Guardar Cambios" at bounding box center [1474, 136] width 127 height 37
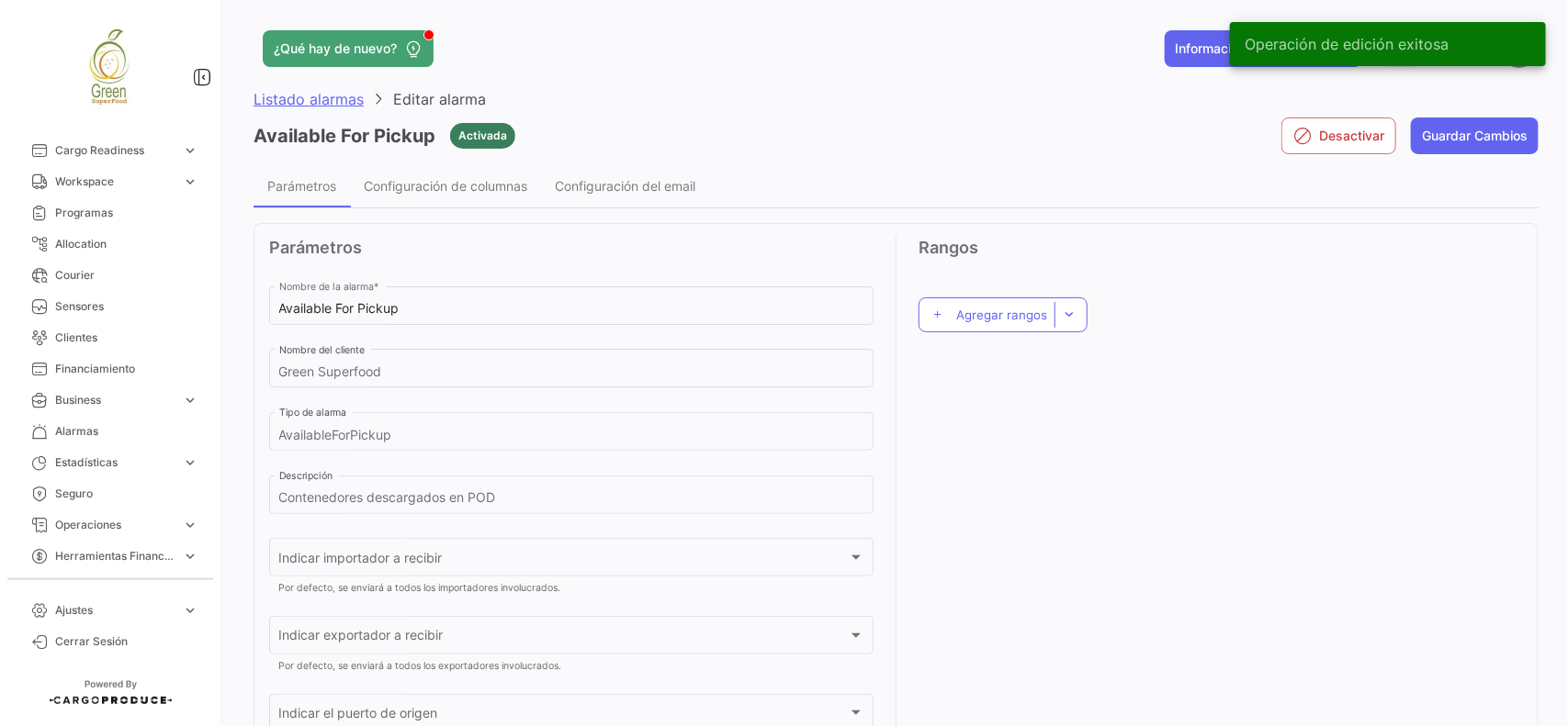
click at [329, 99] on span "Listado alarmas" at bounding box center [308, 100] width 110 height 18
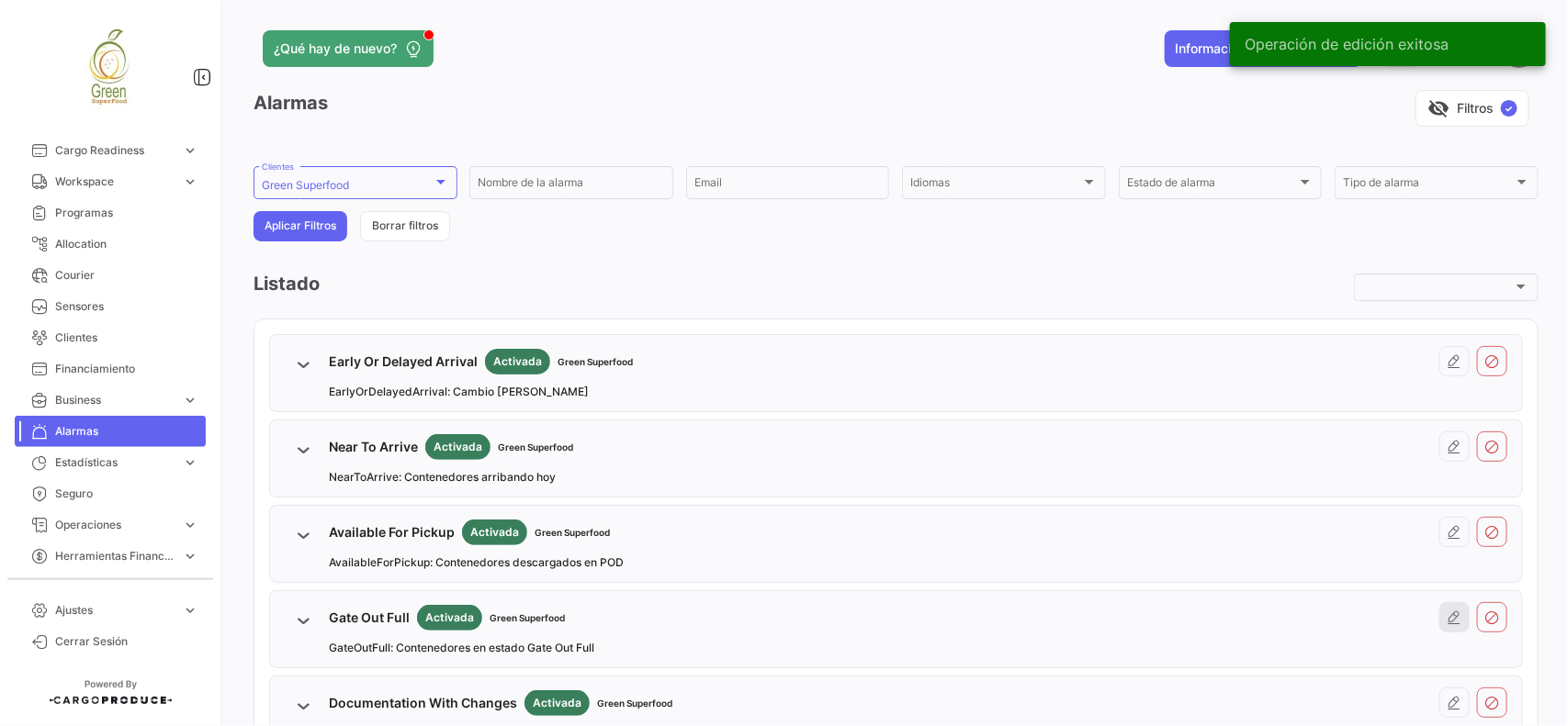
click at [1448, 617] on icon at bounding box center [1454, 618] width 15 height 15
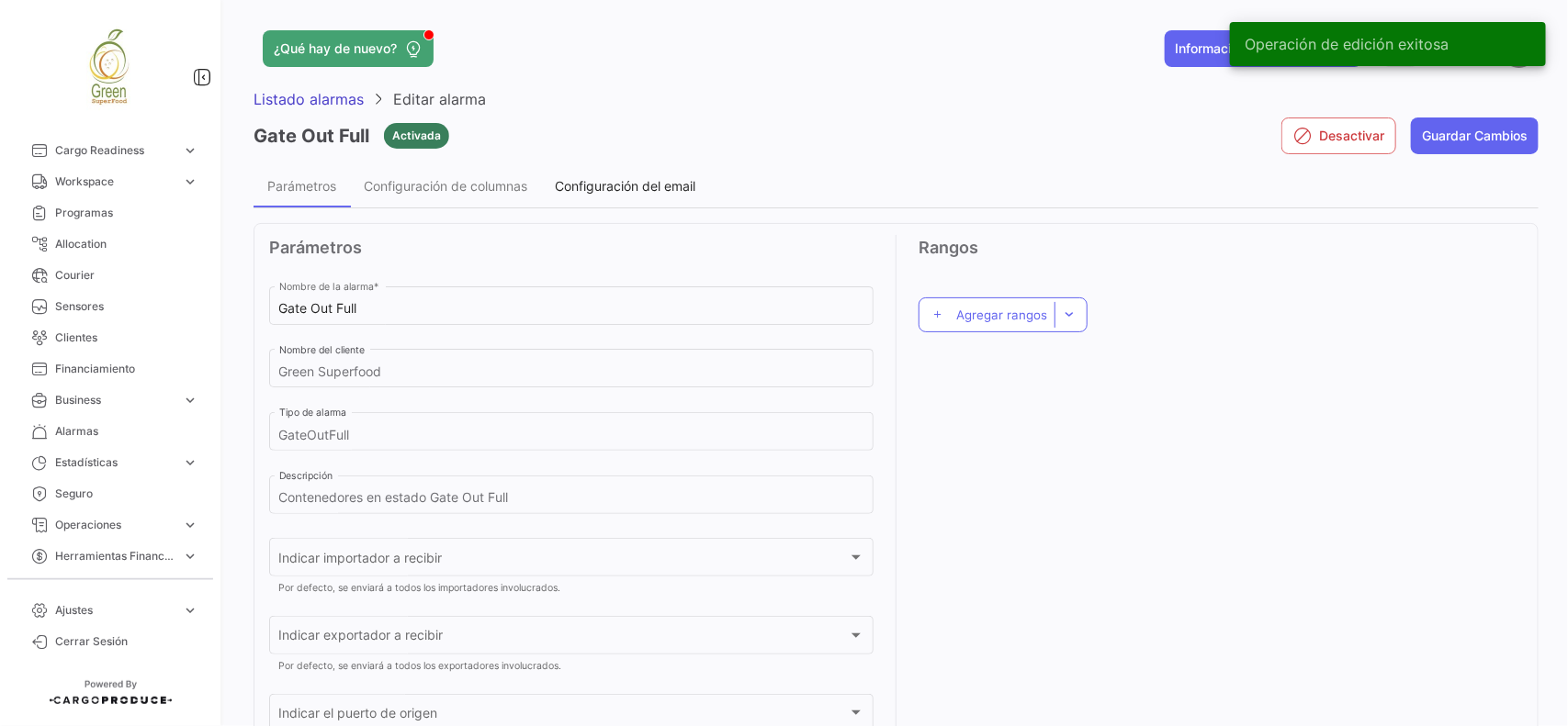
click at [613, 193] on div "Configuración del email" at bounding box center [625, 185] width 168 height 44
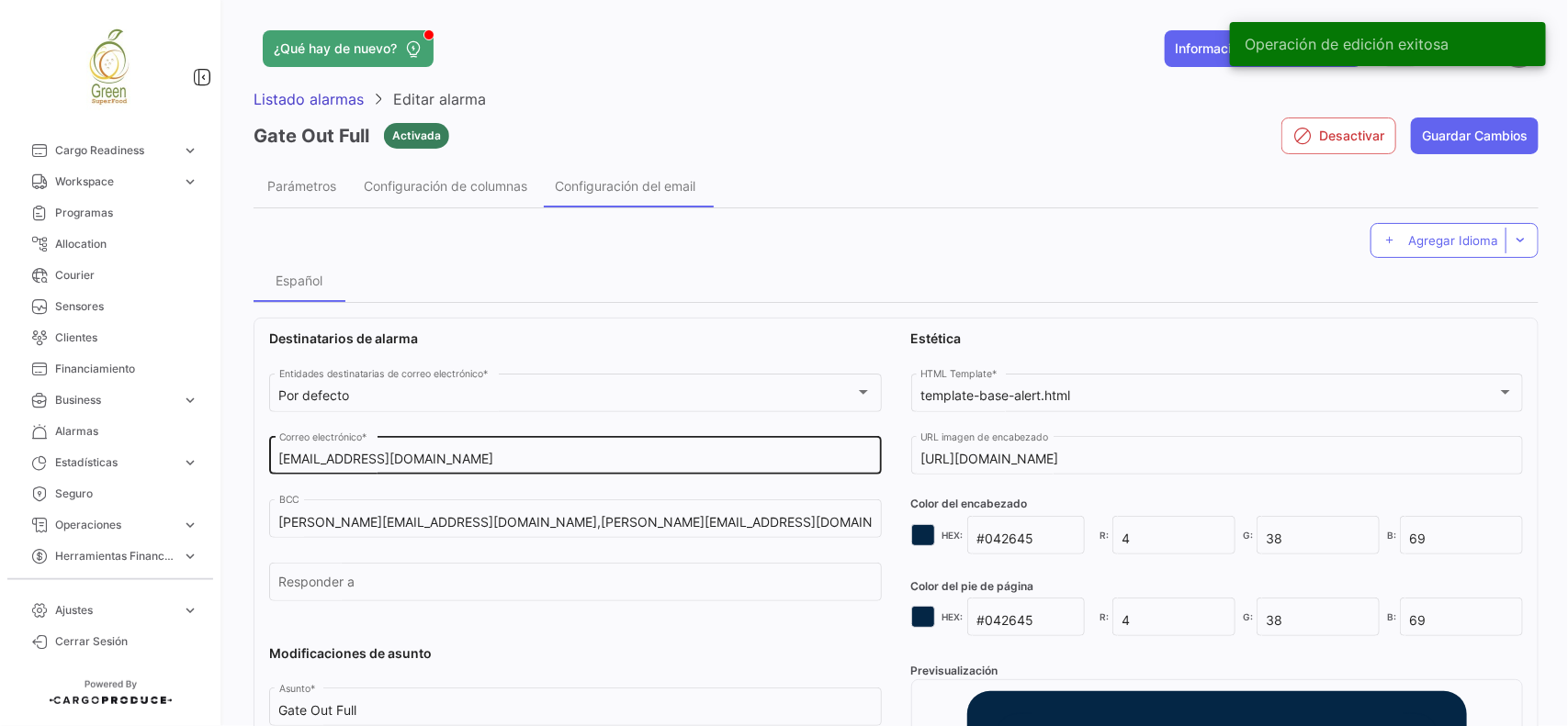
click at [484, 452] on input "[EMAIL_ADDRESS][DOMAIN_NAME]" at bounding box center [575, 459] width 593 height 16
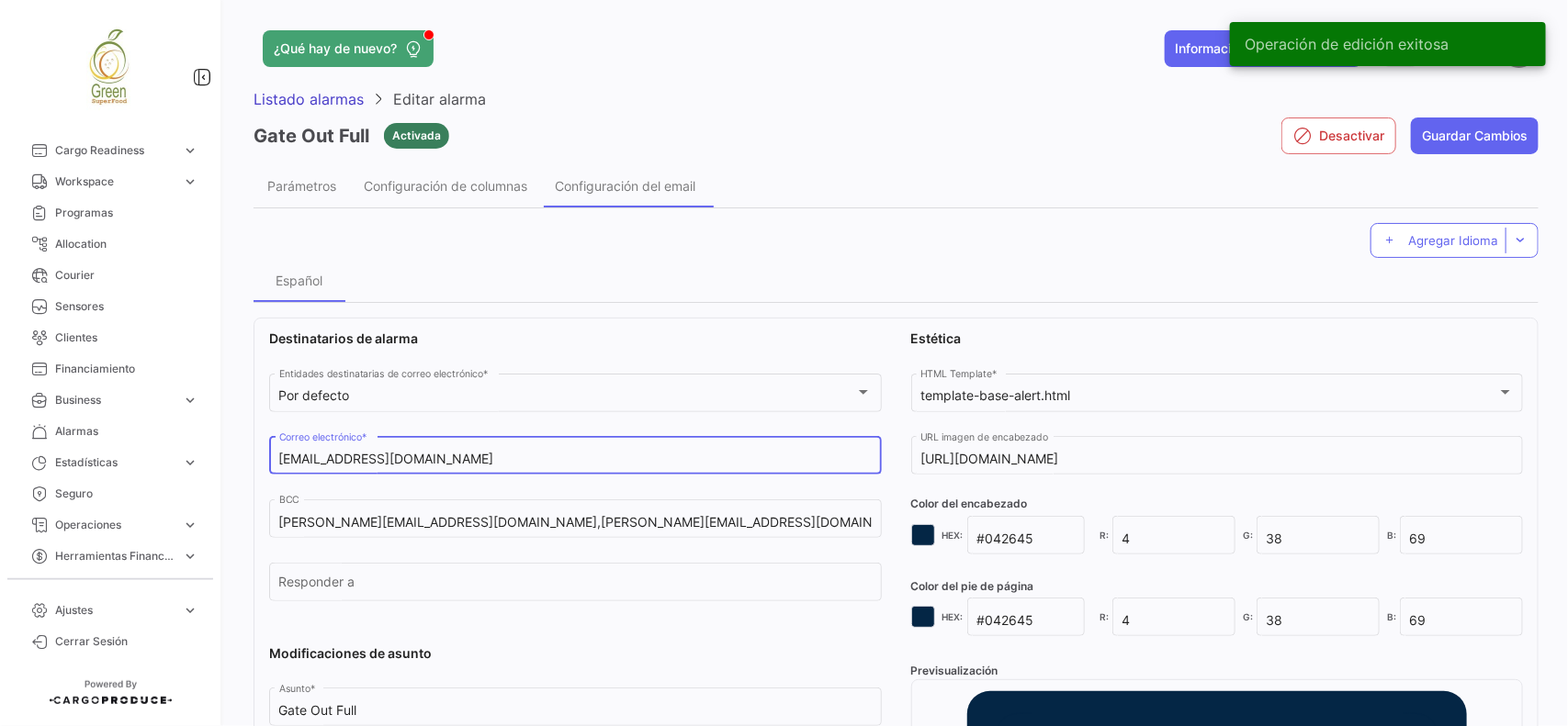
click at [484, 452] on input "[EMAIL_ADDRESS][DOMAIN_NAME]" at bounding box center [575, 459] width 593 height 16
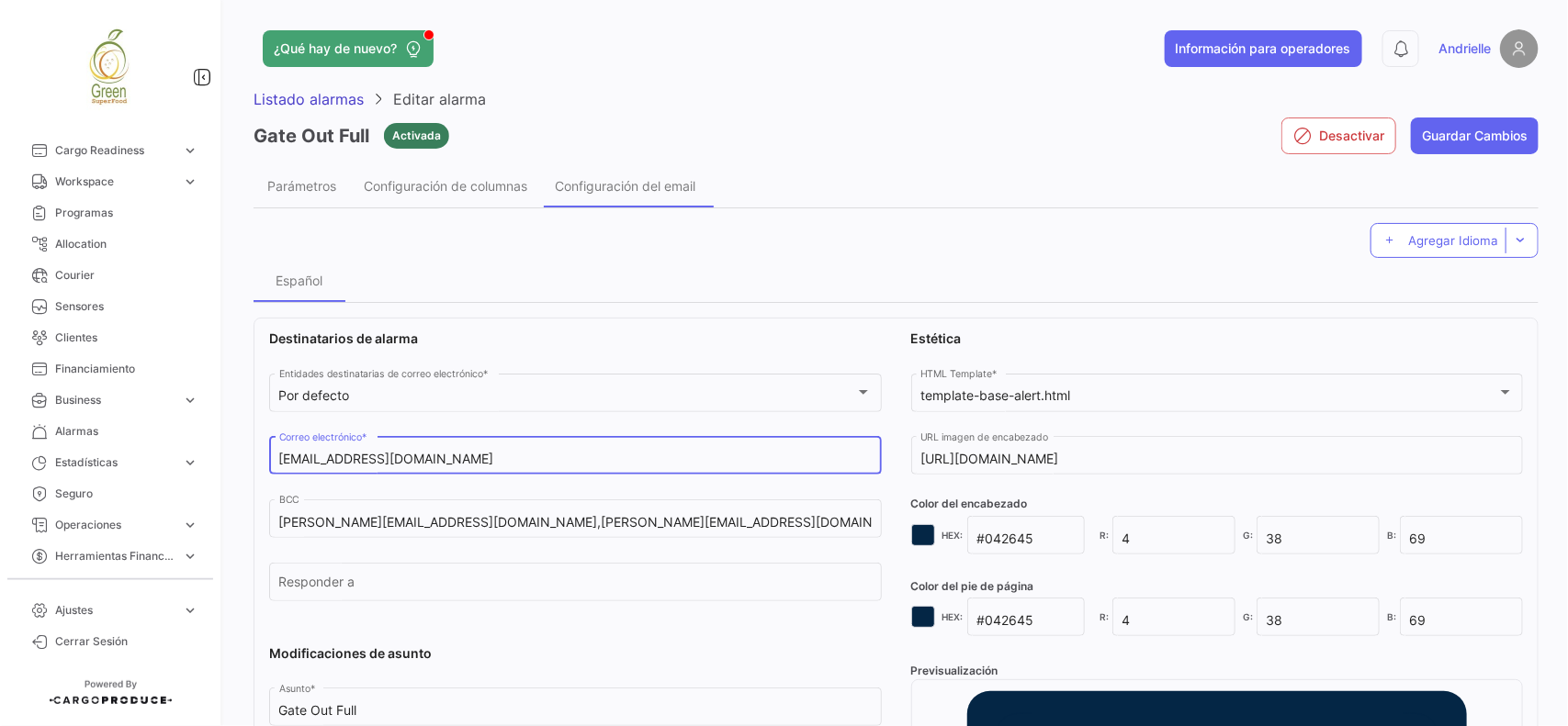
click at [484, 452] on input "[EMAIL_ADDRESS][DOMAIN_NAME]" at bounding box center [575, 459] width 593 height 16
paste input ", [PERSON_NAME][EMAIL_ADDRESS][DOMAIN_NAME],[EMAIL_ADDRESS][DOMAIN_NAME],[EMAIL…"
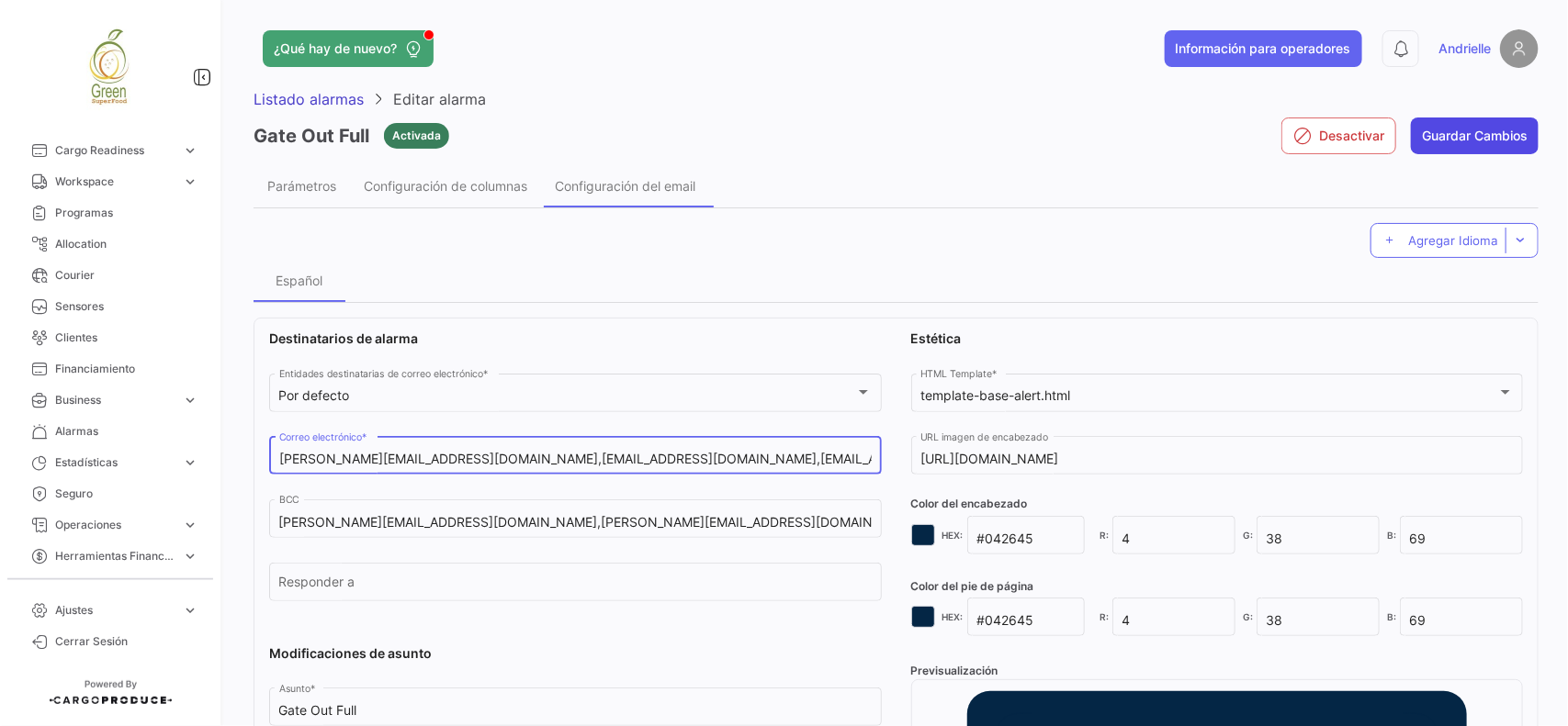
type input "[EMAIL_ADDRESS][DOMAIN_NAME], [PERSON_NAME][EMAIL_ADDRESS][DOMAIN_NAME],[EMAIL_…"
click at [1502, 136] on button "Guardar Cambios" at bounding box center [1474, 136] width 127 height 37
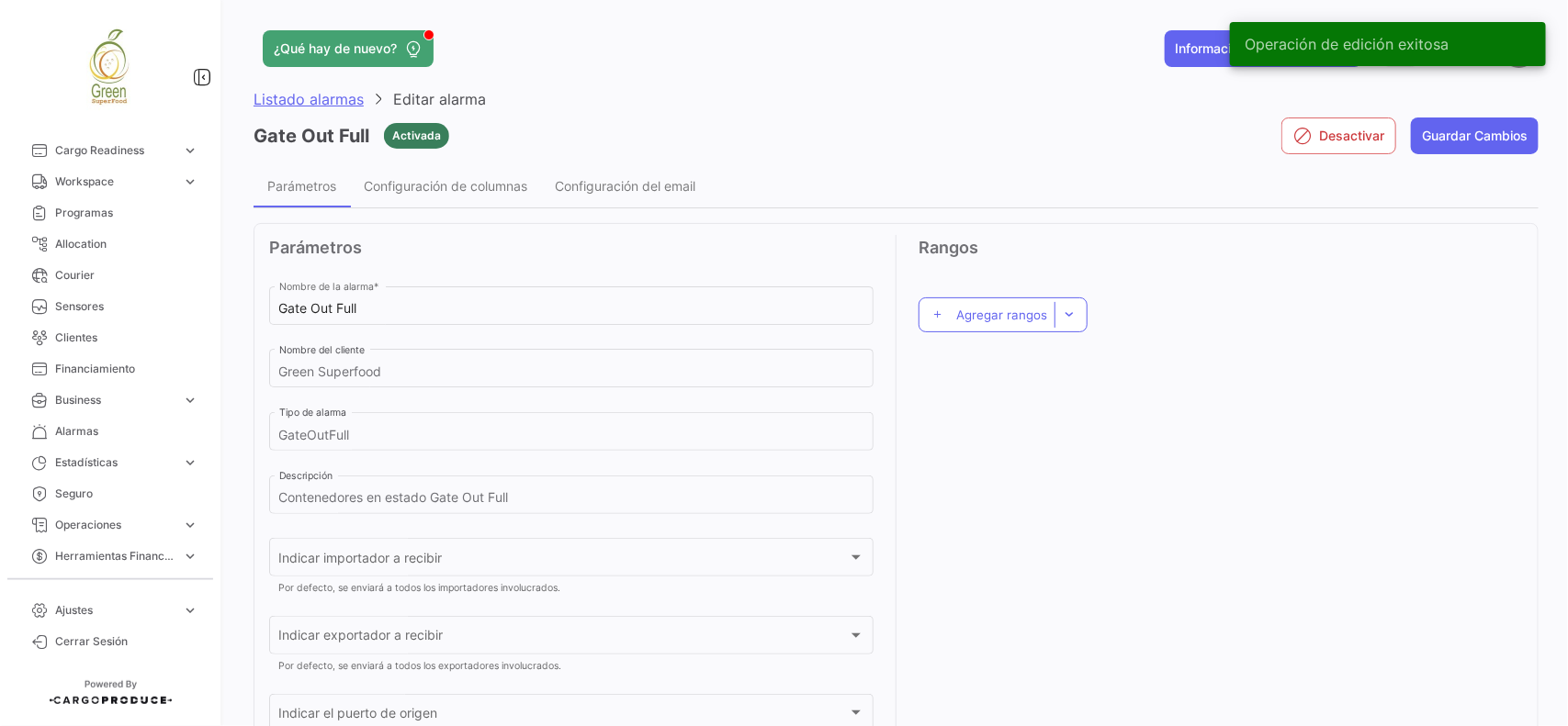
click at [309, 103] on span "Listado alarmas" at bounding box center [308, 100] width 110 height 18
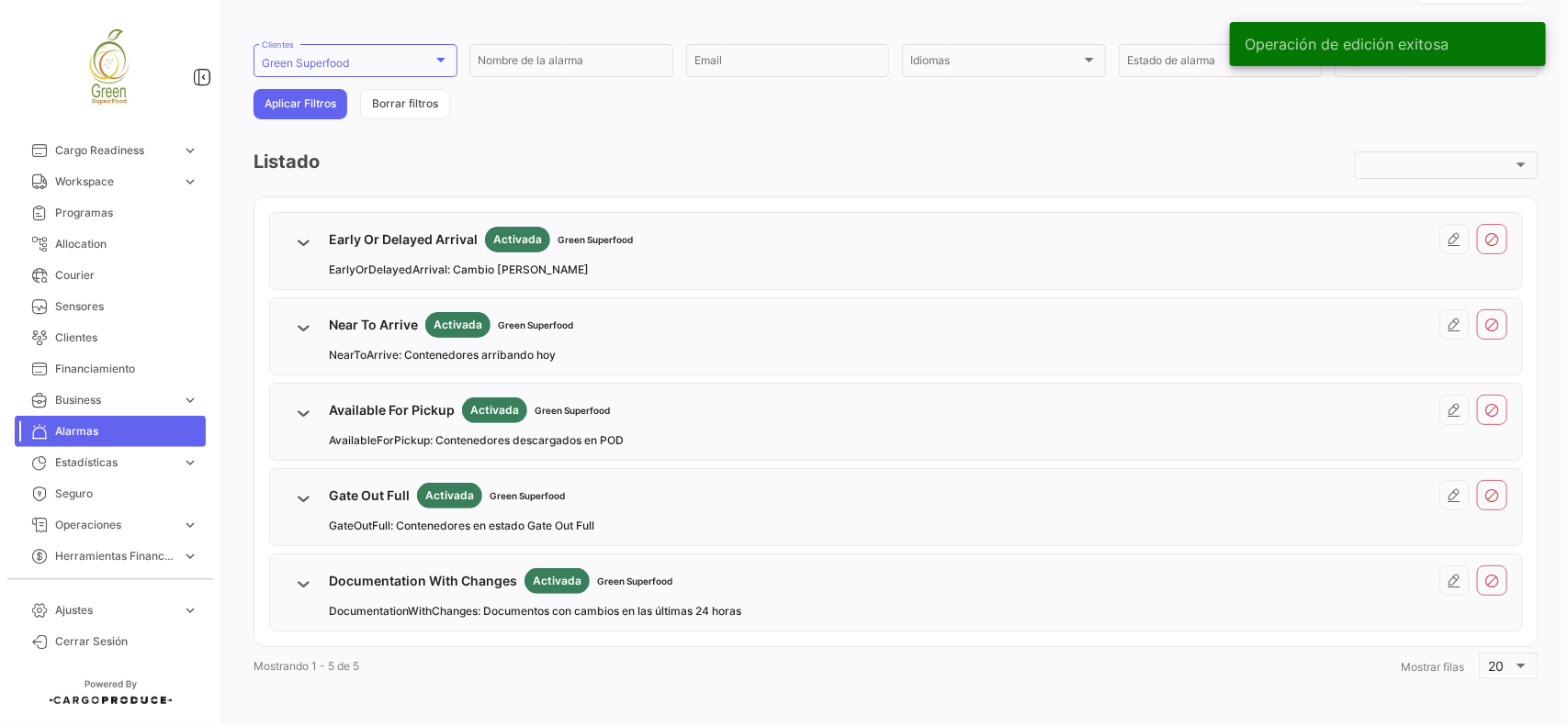
scroll to position [125, 0]
click at [1452, 589] on button at bounding box center [1454, 579] width 30 height 30
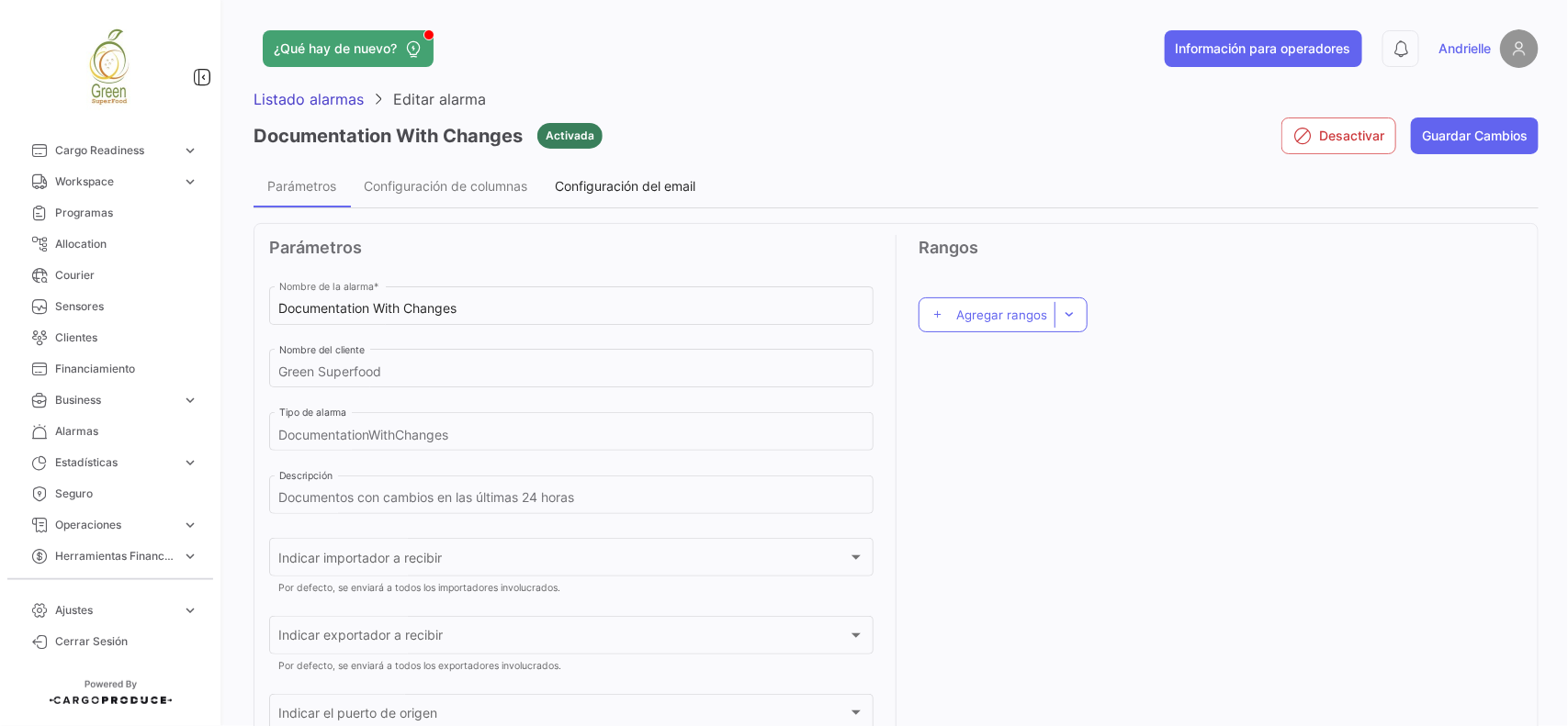
click at [593, 184] on span "Configuración del email" at bounding box center [625, 185] width 140 height 16
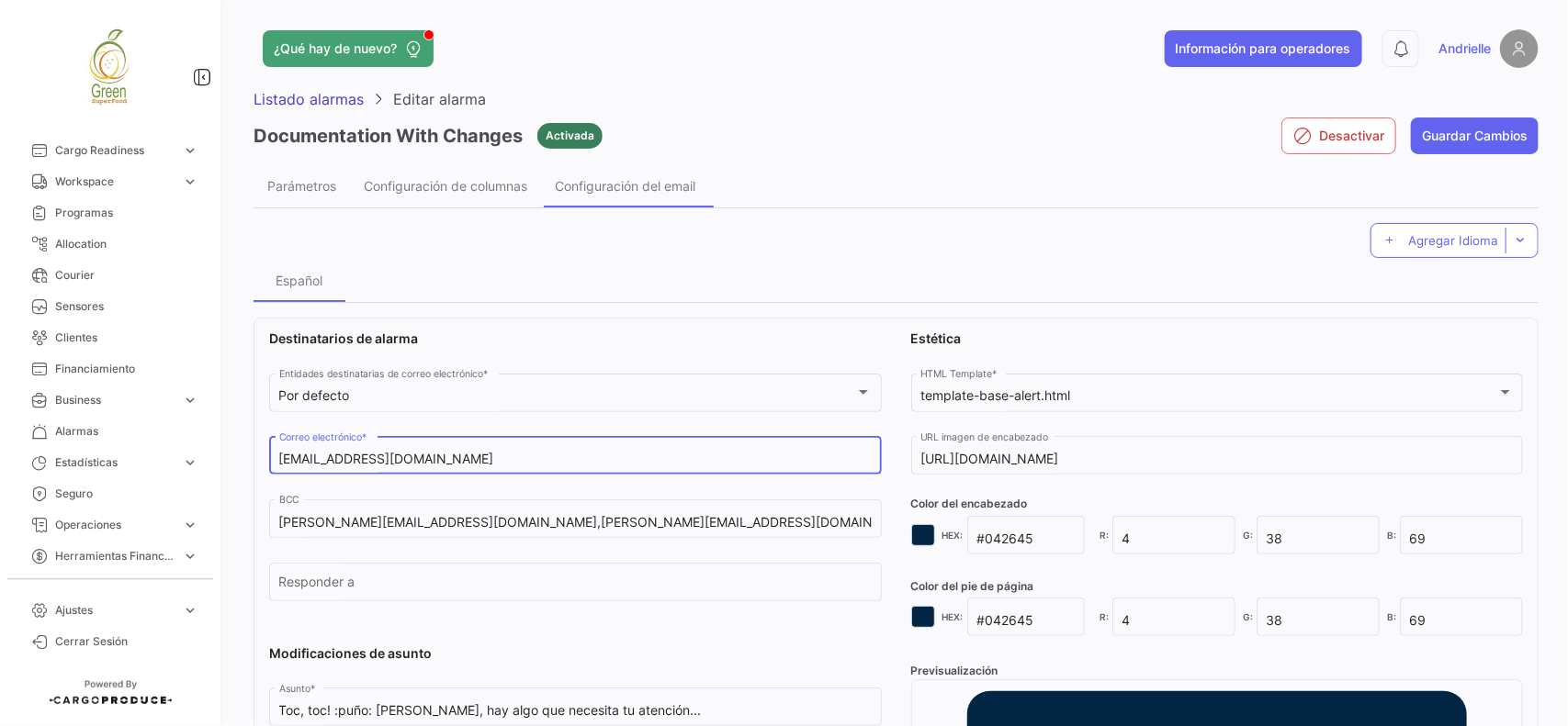
click at [521, 459] on input "[EMAIL_ADDRESS][DOMAIN_NAME]" at bounding box center [575, 459] width 593 height 16
click at [521, 458] on input "[EMAIL_ADDRESS][DOMAIN_NAME]" at bounding box center [575, 459] width 593 height 16
paste input ", [PERSON_NAME][EMAIL_ADDRESS][DOMAIN_NAME],[EMAIL_ADDRESS][DOMAIN_NAME],[EMAIL…"
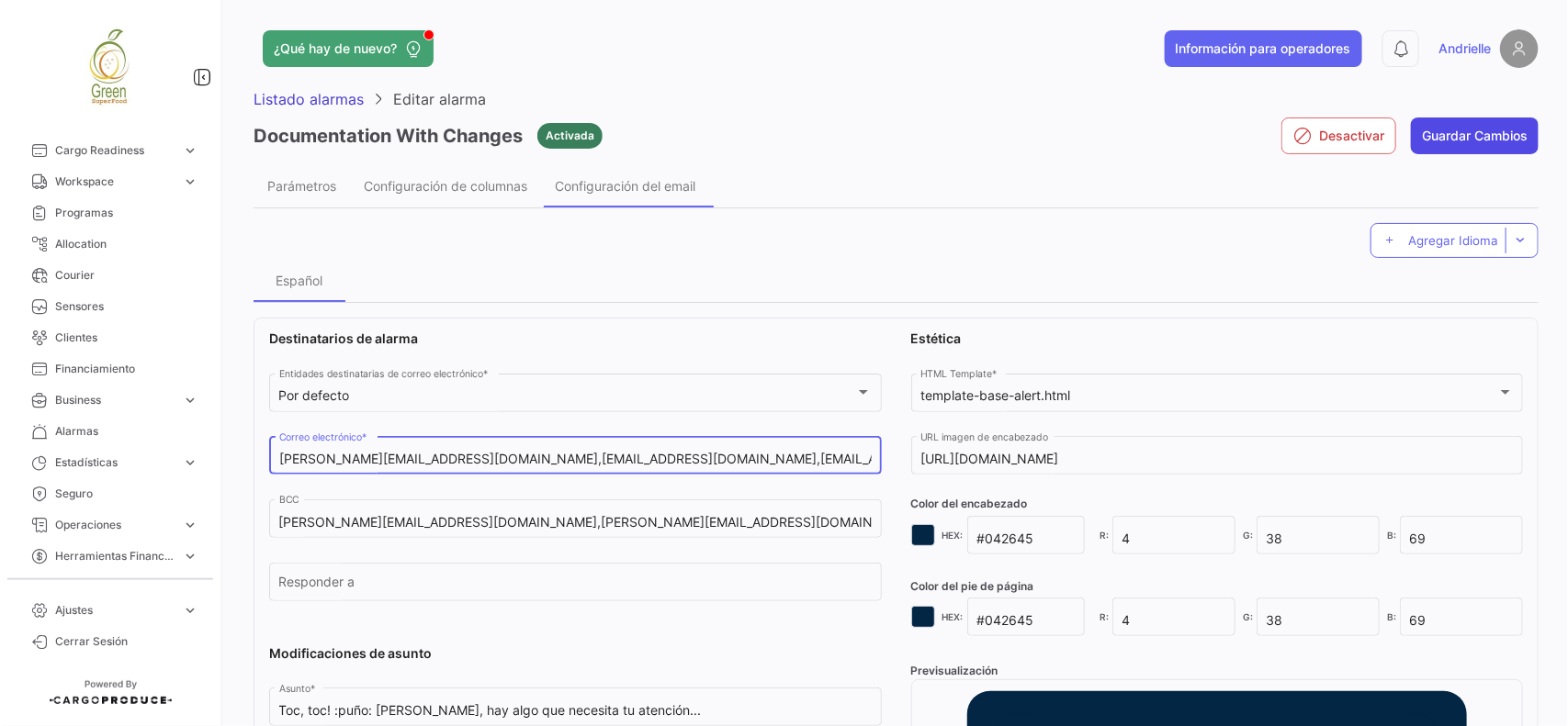
type input "[EMAIL_ADDRESS][DOMAIN_NAME], [PERSON_NAME][EMAIL_ADDRESS][DOMAIN_NAME],[EMAIL_…"
click at [1448, 125] on button "Guardar Cambios" at bounding box center [1474, 136] width 127 height 37
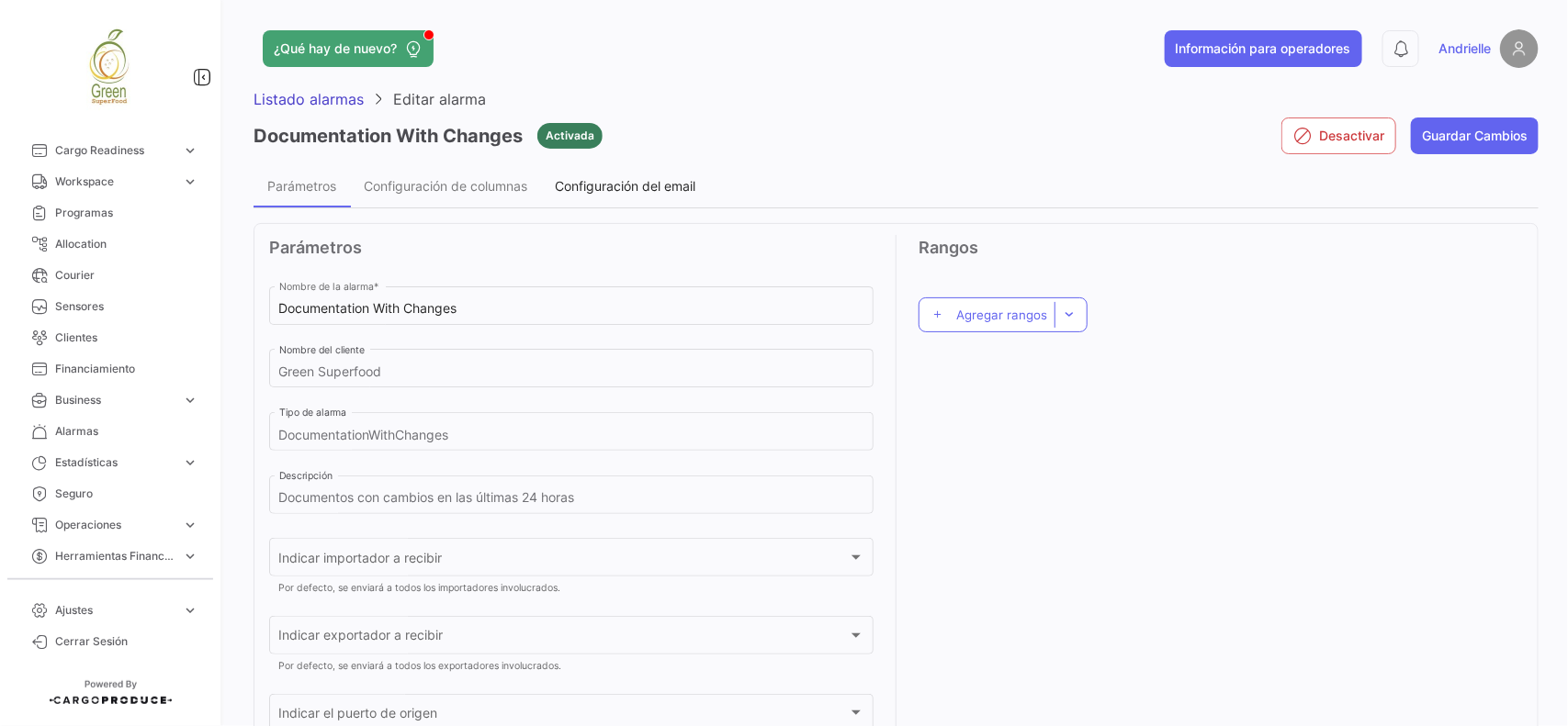
click at [681, 190] on span "Configuración del email" at bounding box center [625, 185] width 140 height 16
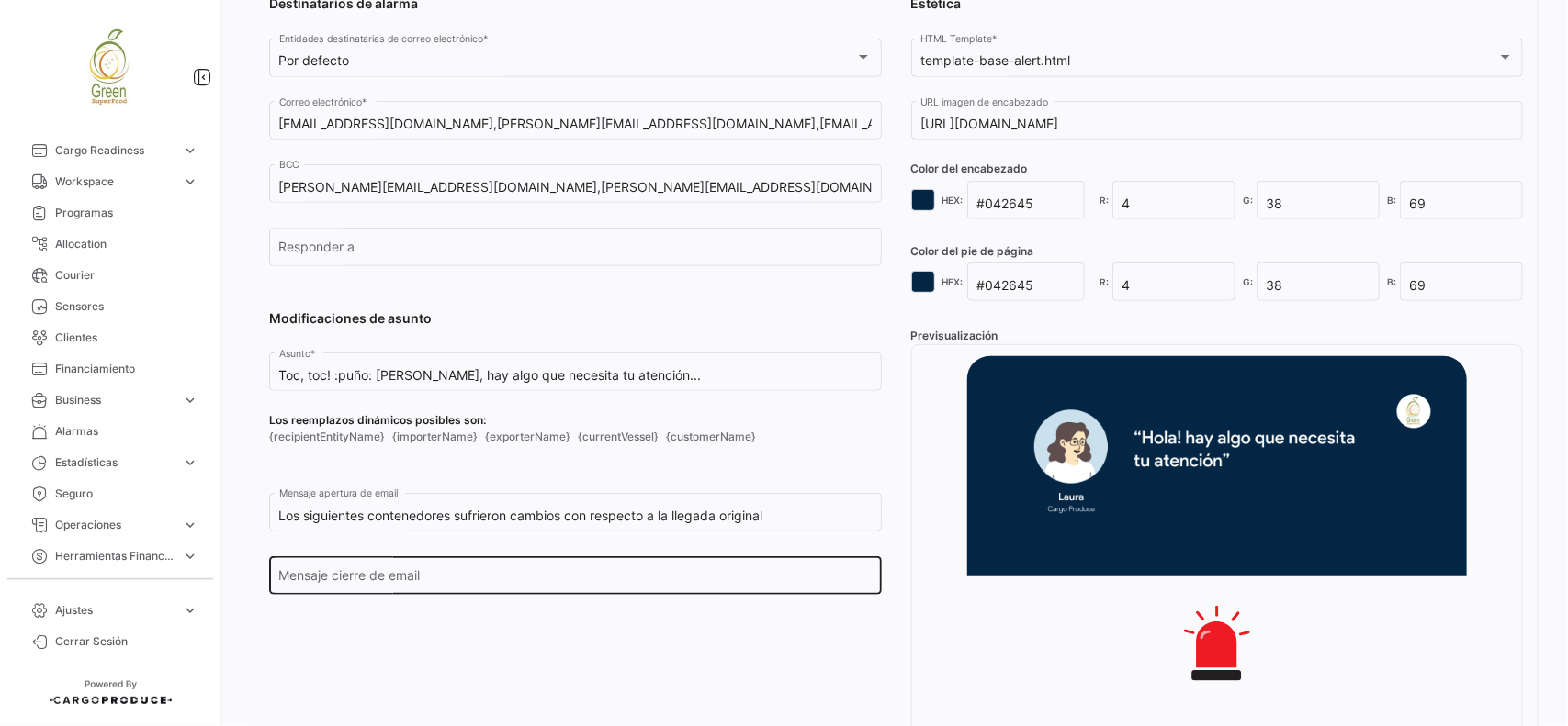
scroll to position [344, 0]
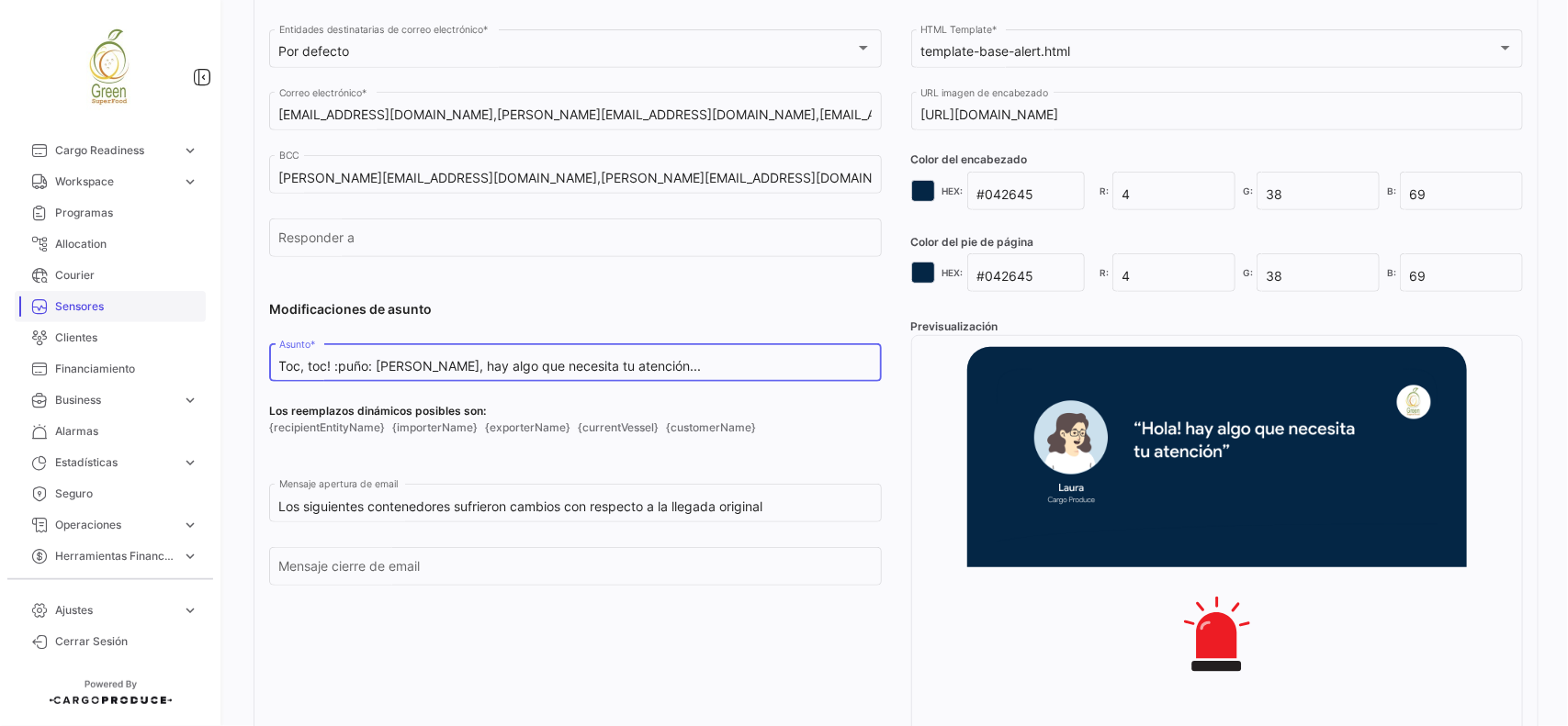
drag, startPoint x: 646, startPoint y: 363, endPoint x: 119, endPoint y: 310, distance: 529.7
click at [119, 310] on mat-sidenav-container "Overview Órdenes de Compra Documentos Cargas expand_more Cargas Aéreas Cargas M…" at bounding box center [784, 363] width 1568 height 726
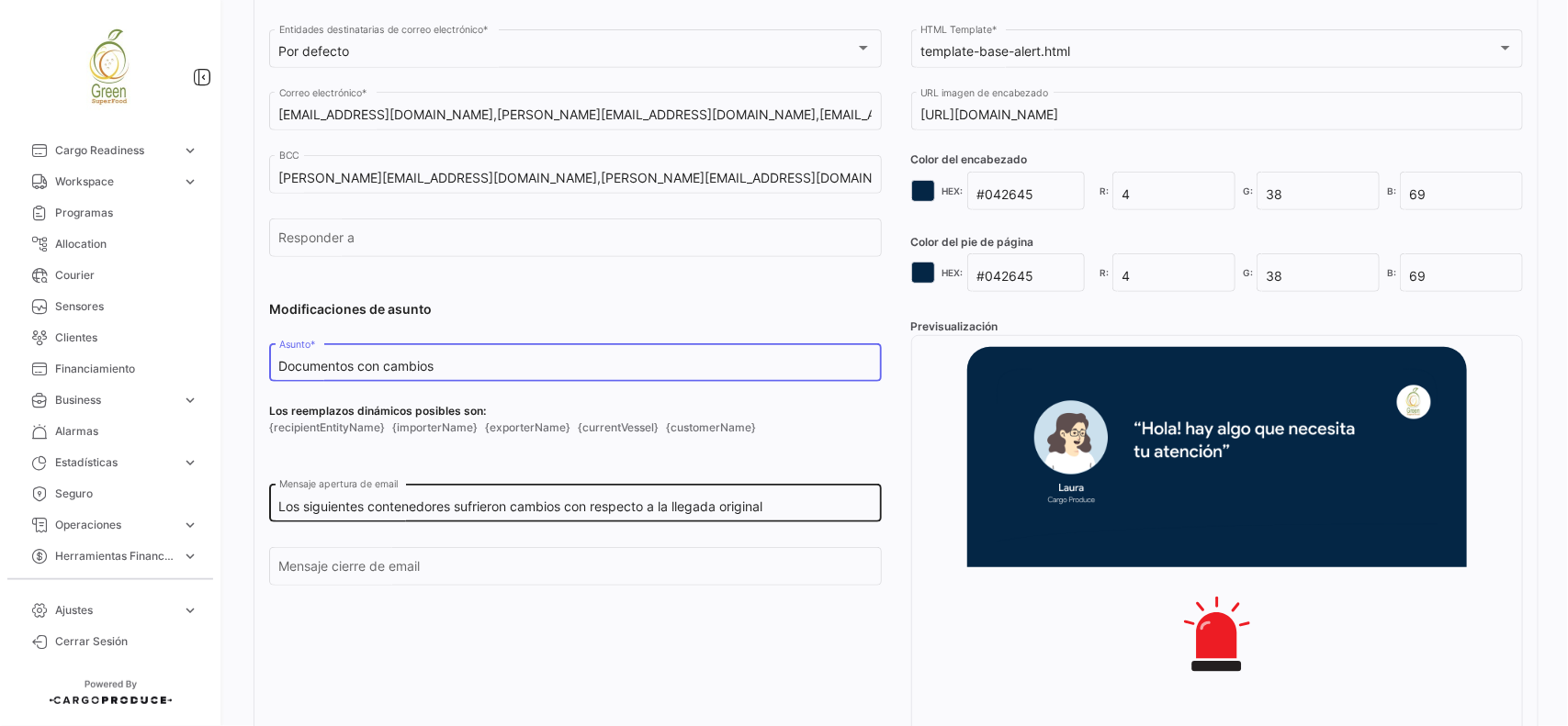
type input "Documentos con cambios"
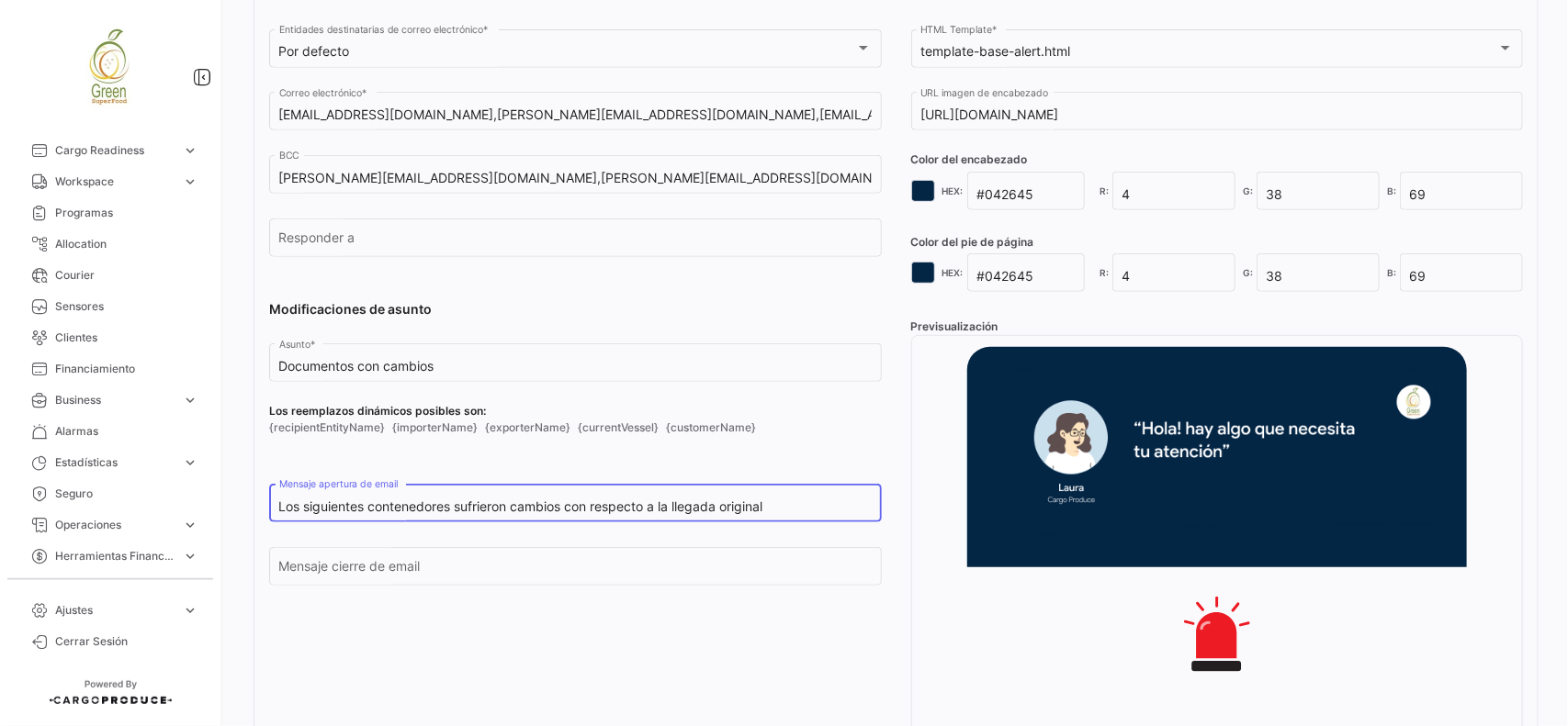
drag, startPoint x: 705, startPoint y: 514, endPoint x: 370, endPoint y: 511, distance: 335.0
click at [370, 511] on input "Los siguientes contenedores sufrieron cambios con respecto a la llegada original" at bounding box center [575, 506] width 593 height 16
type input "L"
paste input "Las siguientes órdenes de compra tienen cambios en la documentación:"
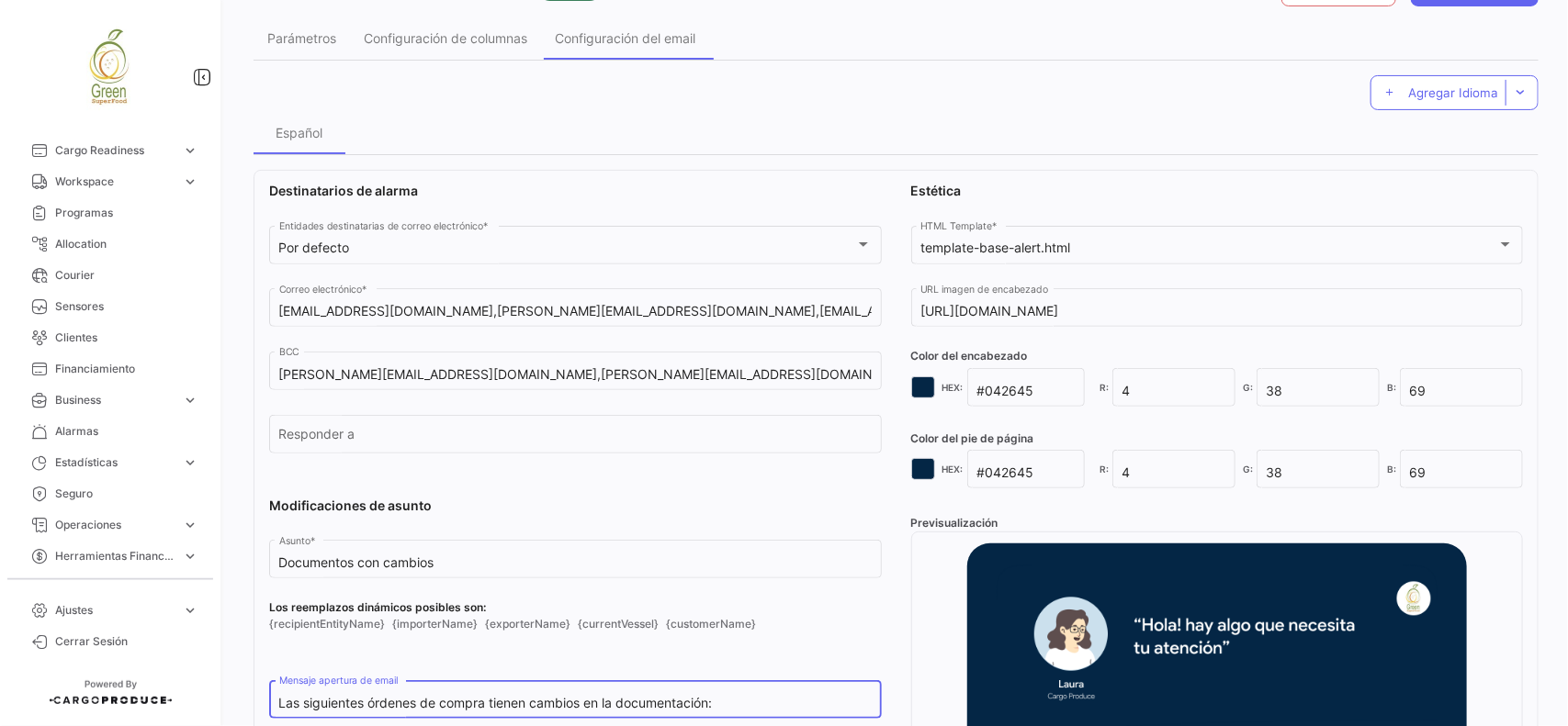
scroll to position [0, 0]
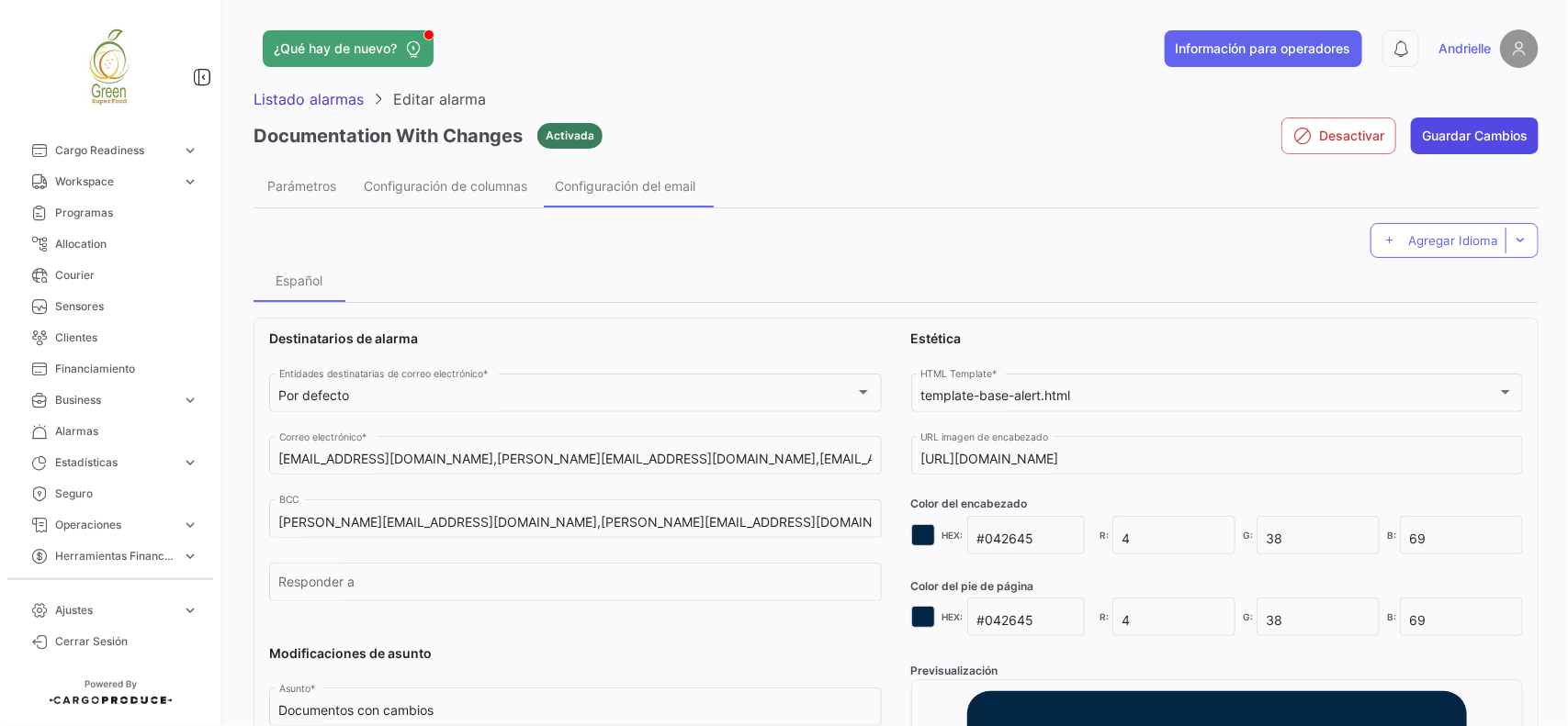
type input "Las siguientes órdenes de compra tienen cambios en la documentación:"
click at [1457, 135] on button "Guardar Cambios" at bounding box center [1474, 136] width 127 height 37
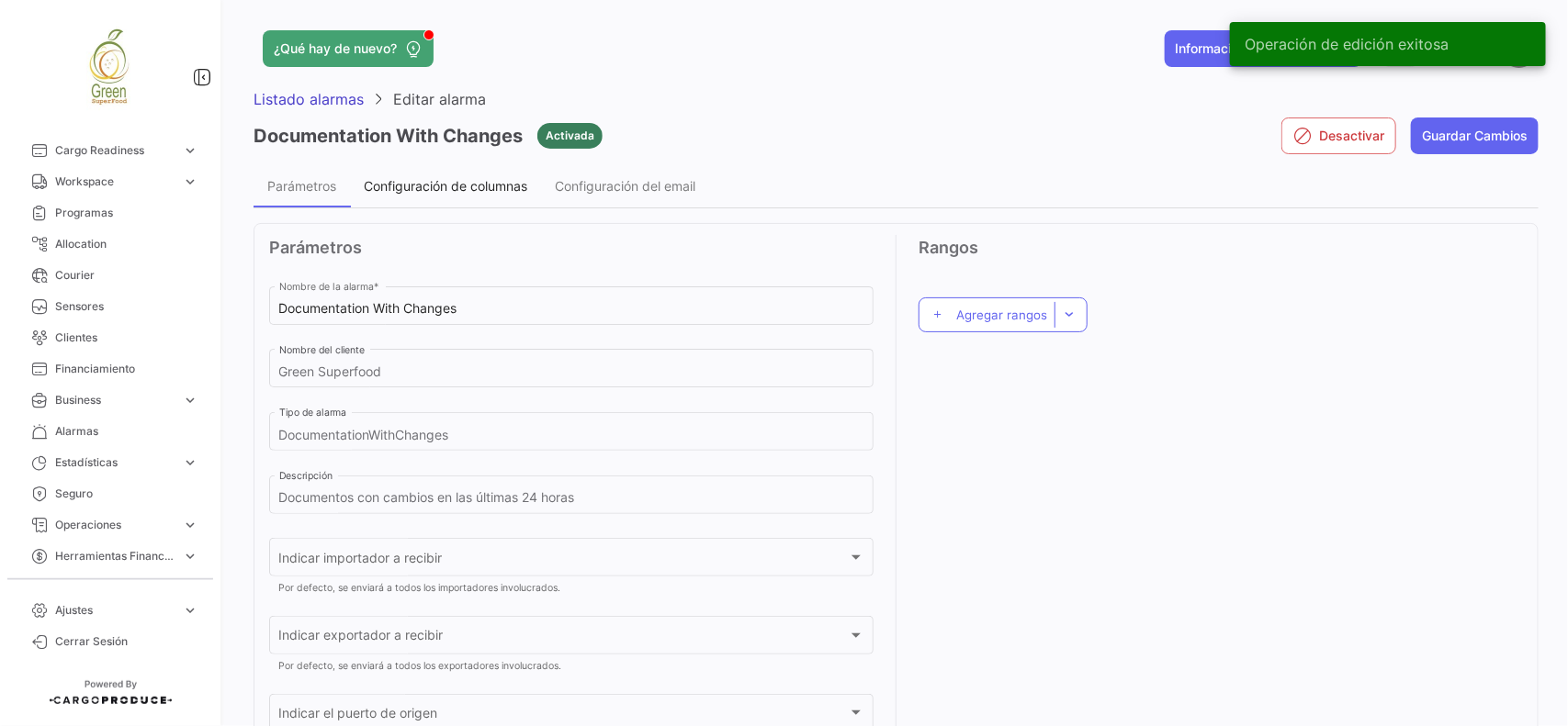
click at [483, 191] on span "Configuración de columnas" at bounding box center [445, 185] width 163 height 16
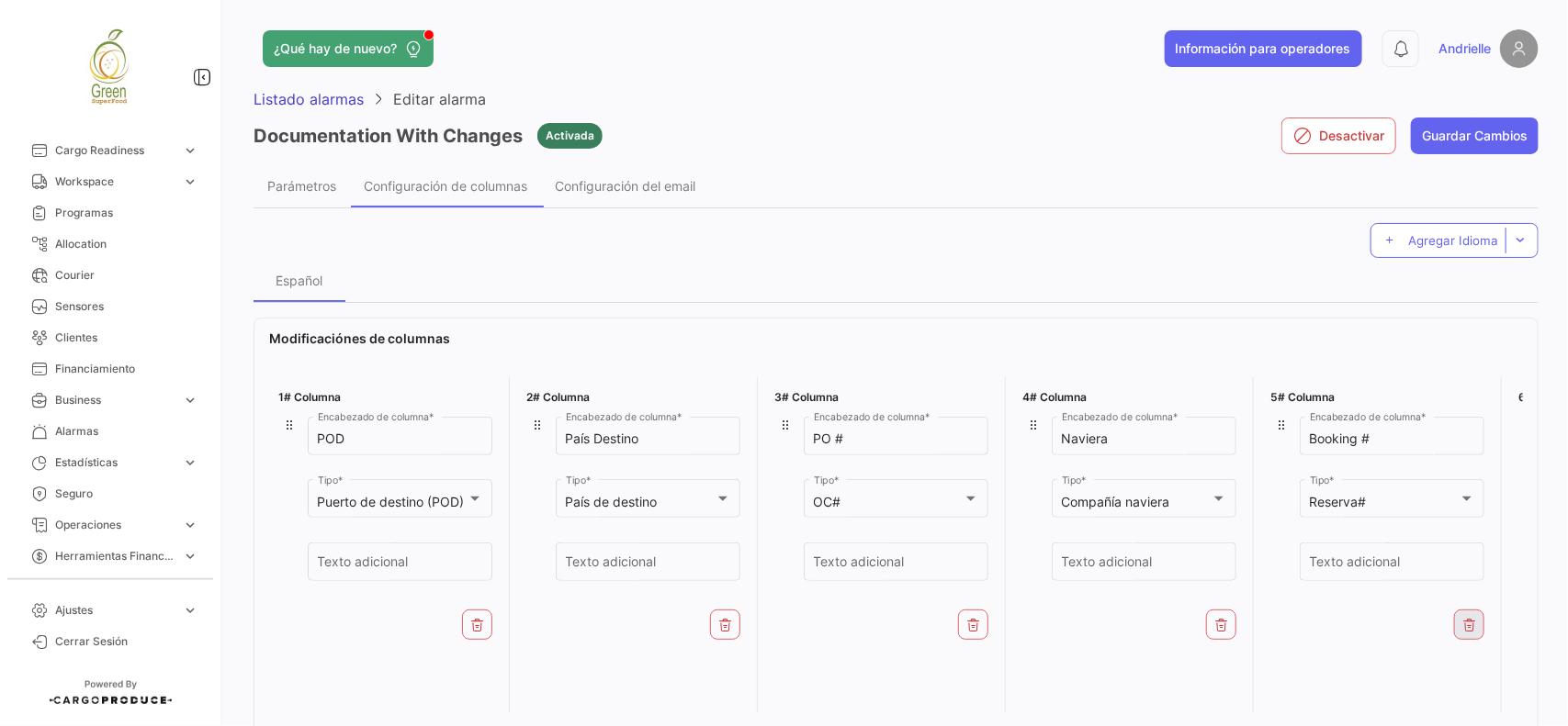
click at [1457, 635] on button at bounding box center [1468, 625] width 30 height 30
click at [1219, 631] on icon at bounding box center [1221, 625] width 15 height 15
click at [1462, 680] on icon at bounding box center [1469, 687] width 15 height 15
click at [1465, 685] on icon at bounding box center [1469, 687] width 15 height 15
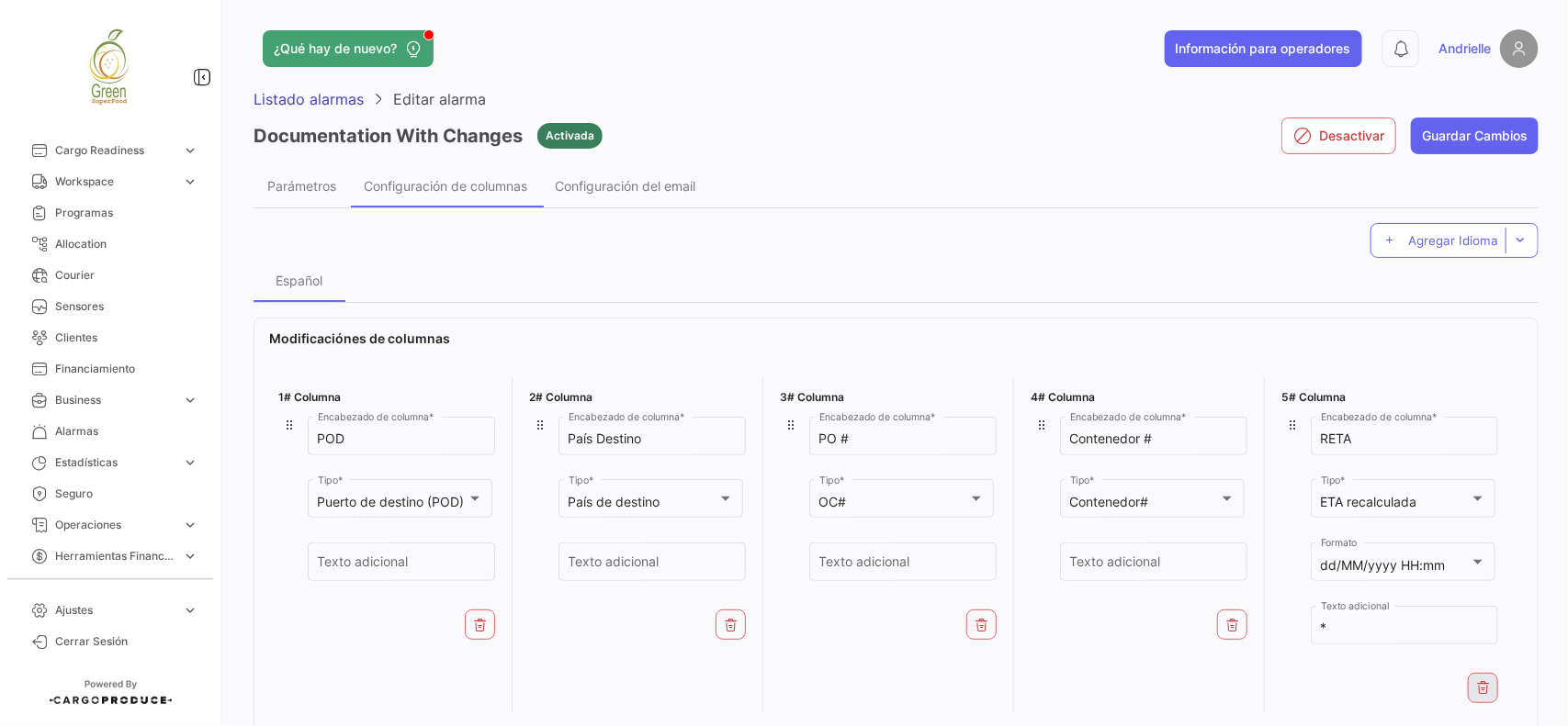
drag, startPoint x: 1500, startPoint y: 686, endPoint x: 1490, endPoint y: 689, distance: 10.4
click at [1499, 689] on div "5# [PERSON_NAME] Encabezado de columna * ETA recalculada Tipo * dd/MM/yyyy HH:[…" at bounding box center [1389, 544] width 235 height 335
click at [1488, 689] on icon at bounding box center [1483, 687] width 15 height 15
drag, startPoint x: 1242, startPoint y: 626, endPoint x: 1123, endPoint y: 629, distance: 119.0
click at [1241, 627] on button at bounding box center [1231, 625] width 30 height 30
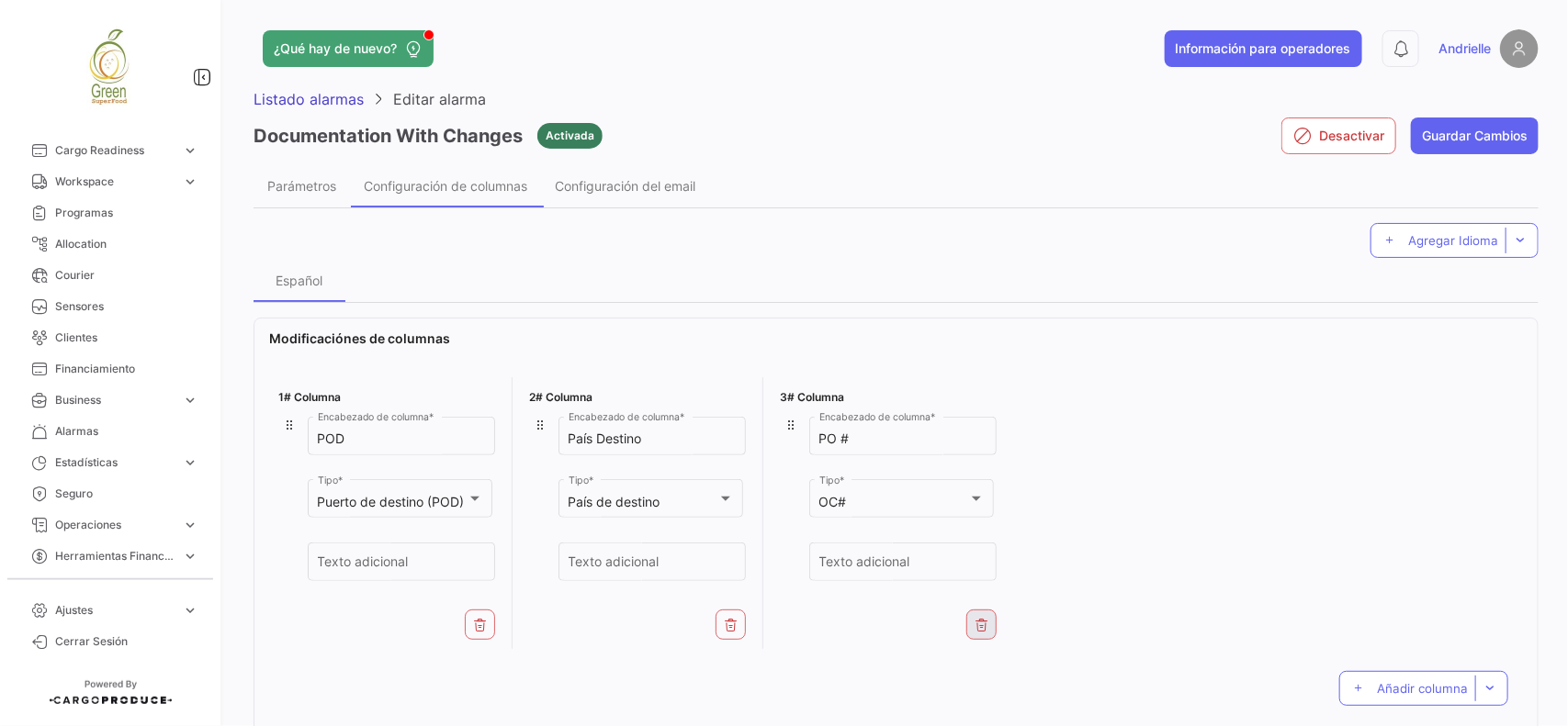
click at [985, 620] on icon at bounding box center [982, 625] width 15 height 15
drag, startPoint x: 722, startPoint y: 616, endPoint x: 664, endPoint y: 617, distance: 58.0
click at [722, 617] on button at bounding box center [730, 625] width 30 height 30
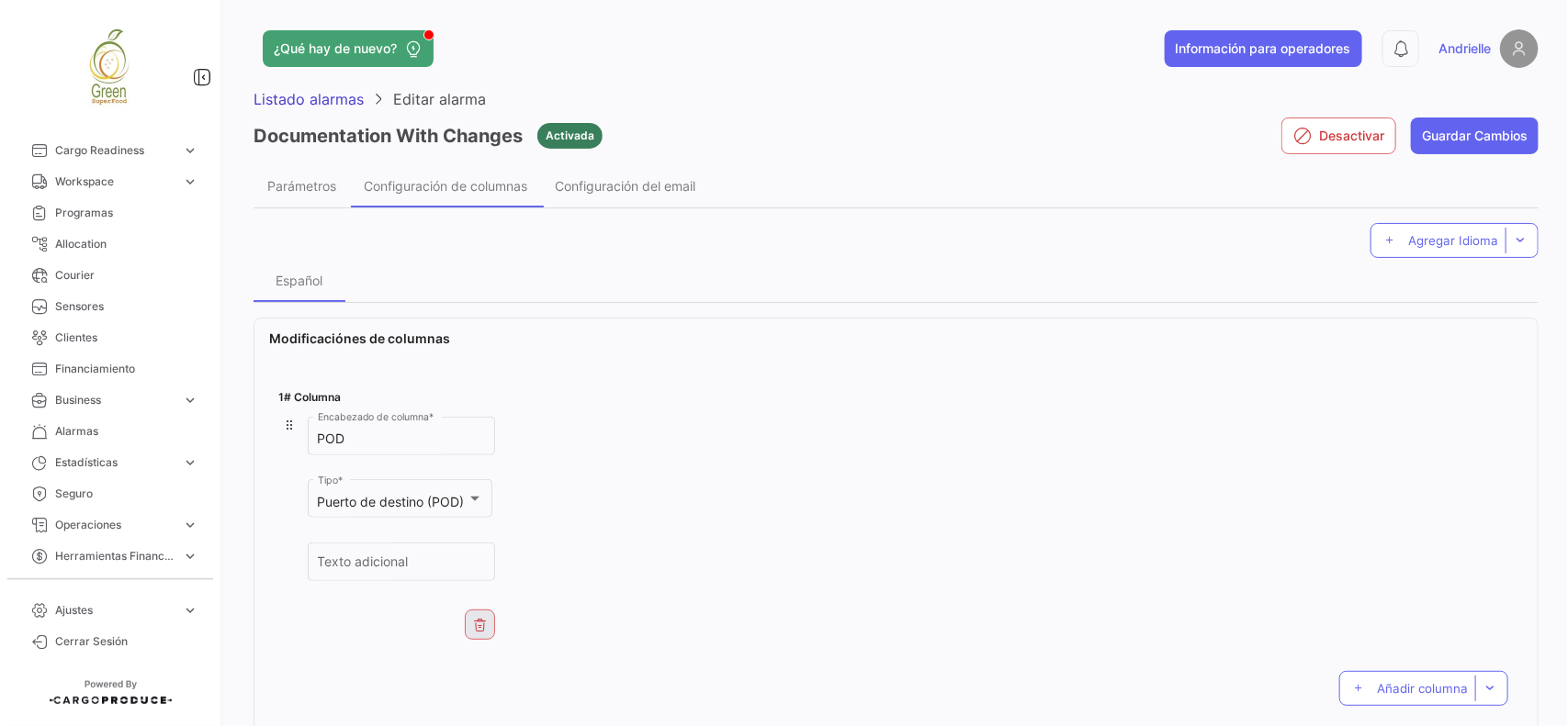
click at [483, 622] on icon at bounding box center [480, 625] width 15 height 15
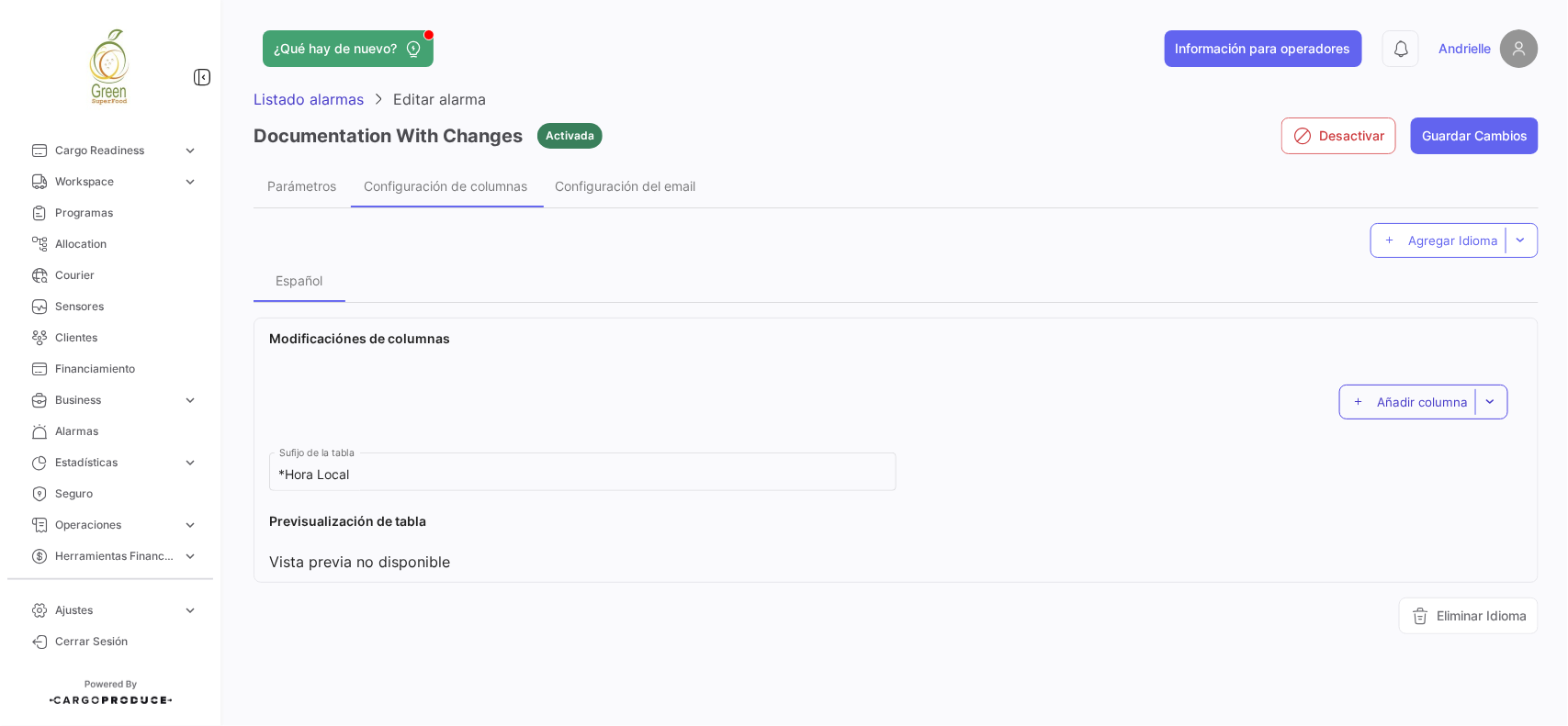
click at [1439, 401] on span "Añadir columna" at bounding box center [1422, 402] width 91 height 15
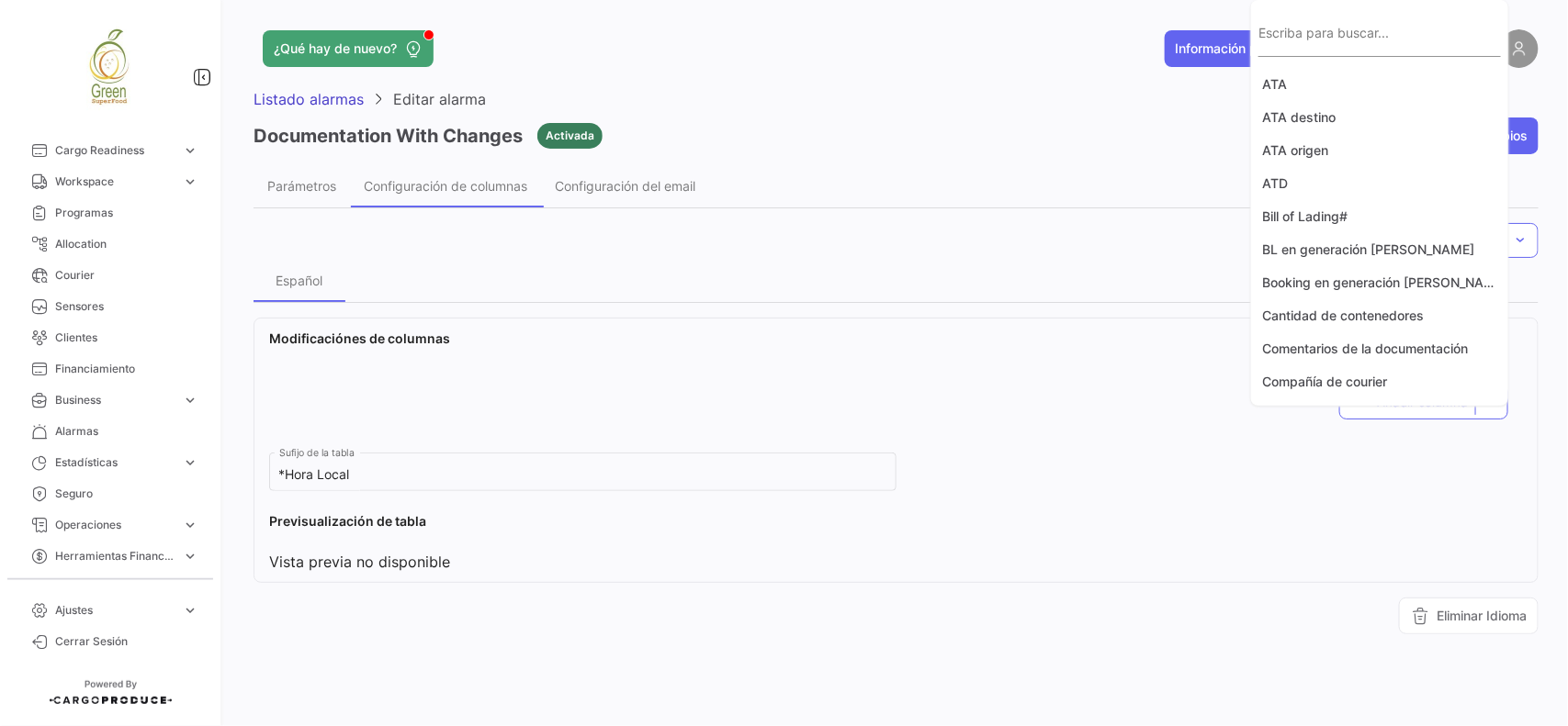
click at [1320, 42] on input "Escriba para buscar..." at bounding box center [1379, 42] width 243 height 16
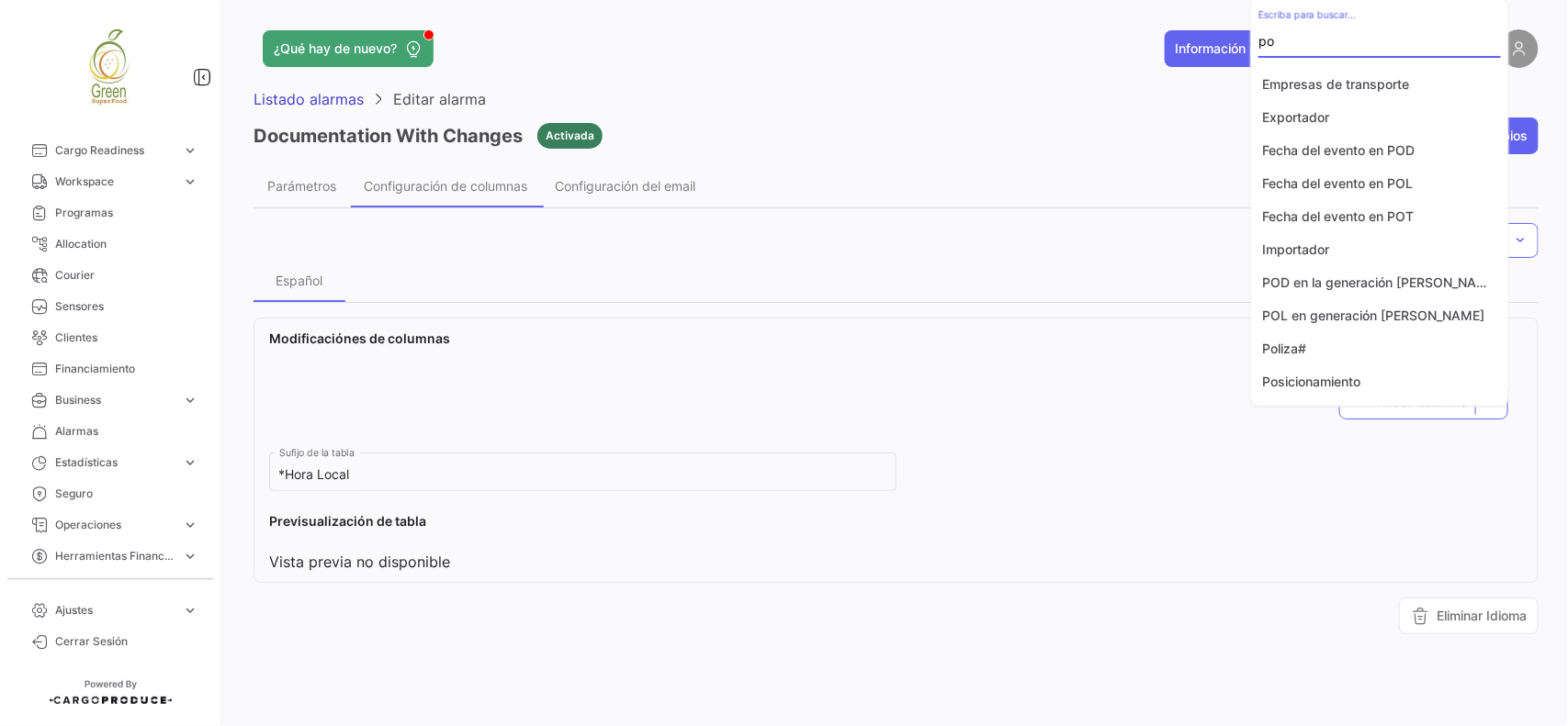
type input "po"
click at [960, 498] on div at bounding box center [784, 363] width 1568 height 726
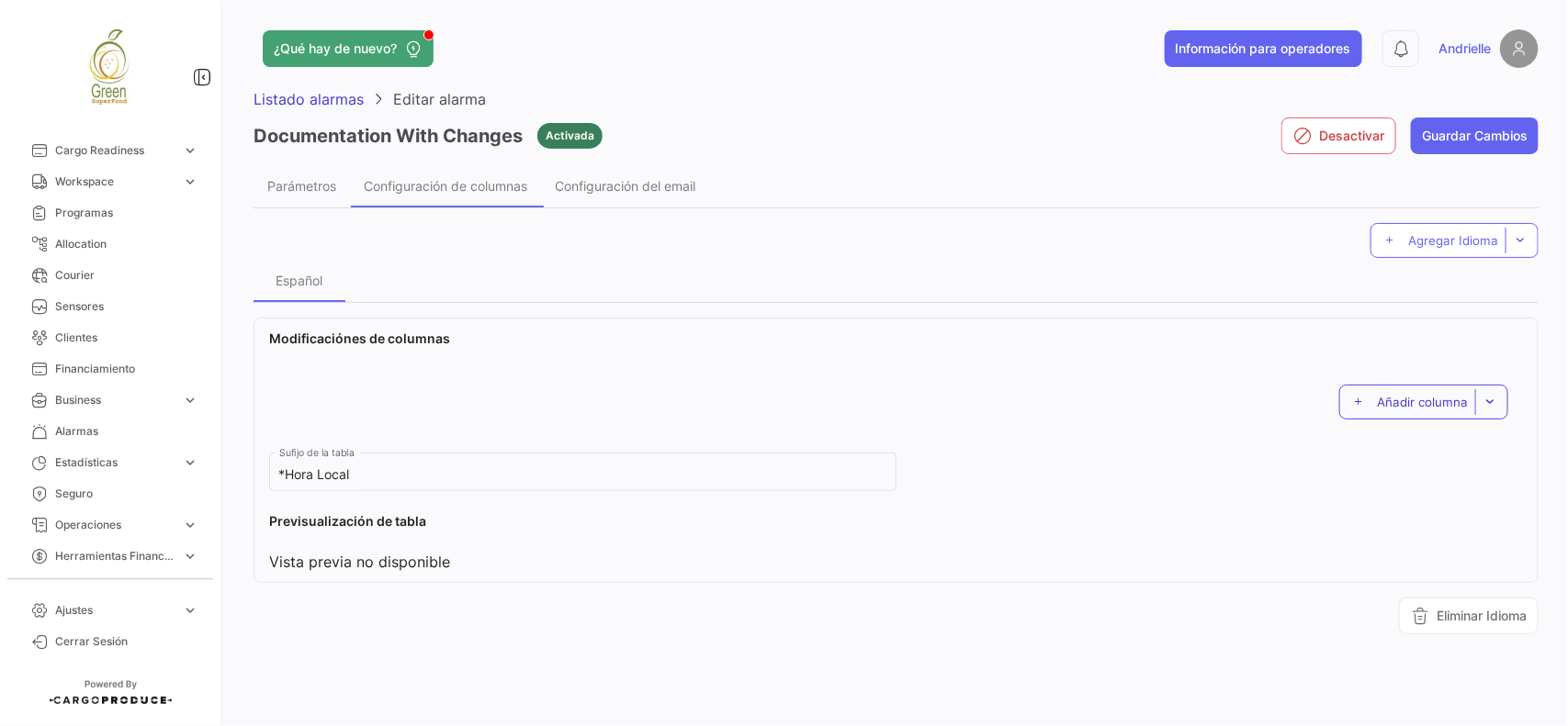
click at [1420, 404] on span "Añadir columna" at bounding box center [1422, 402] width 91 height 15
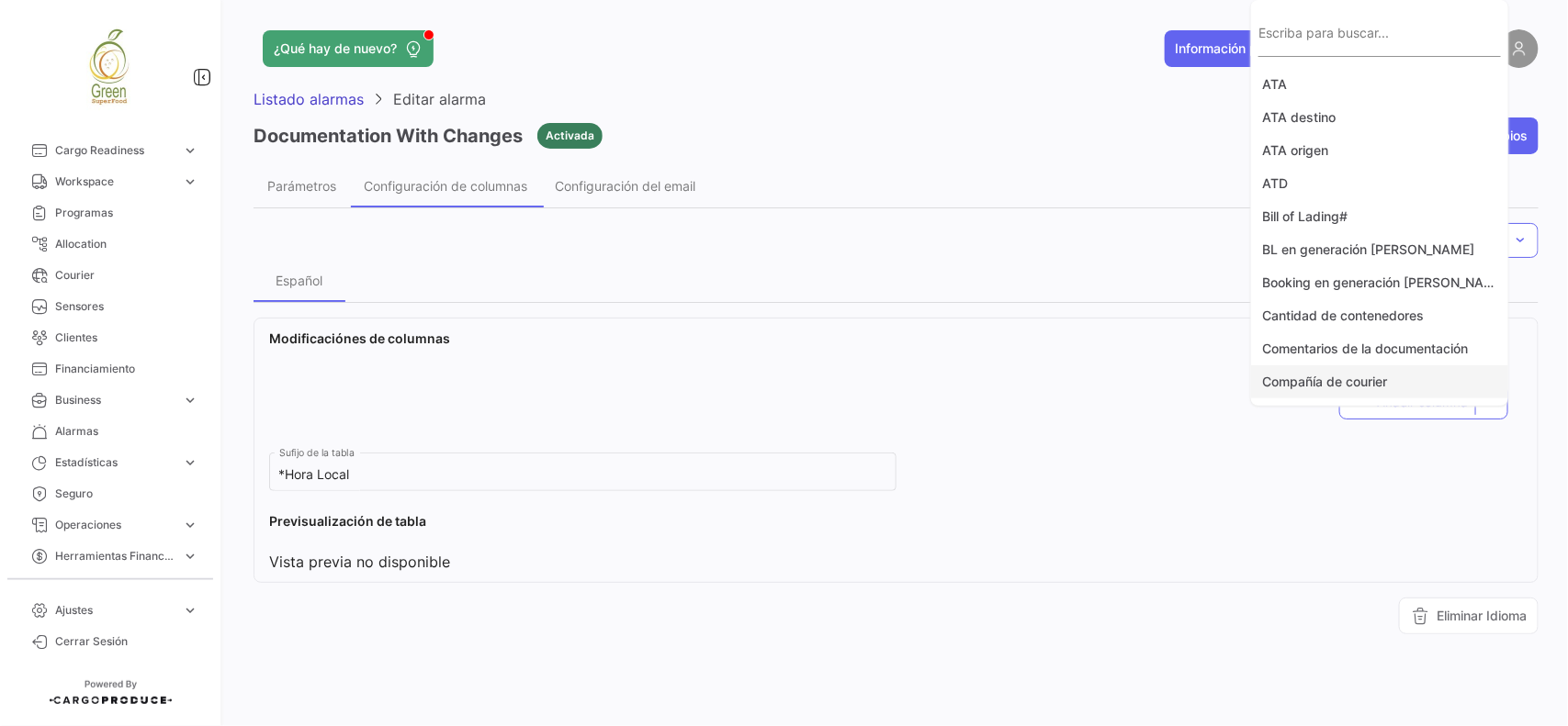
scroll to position [1701, 0]
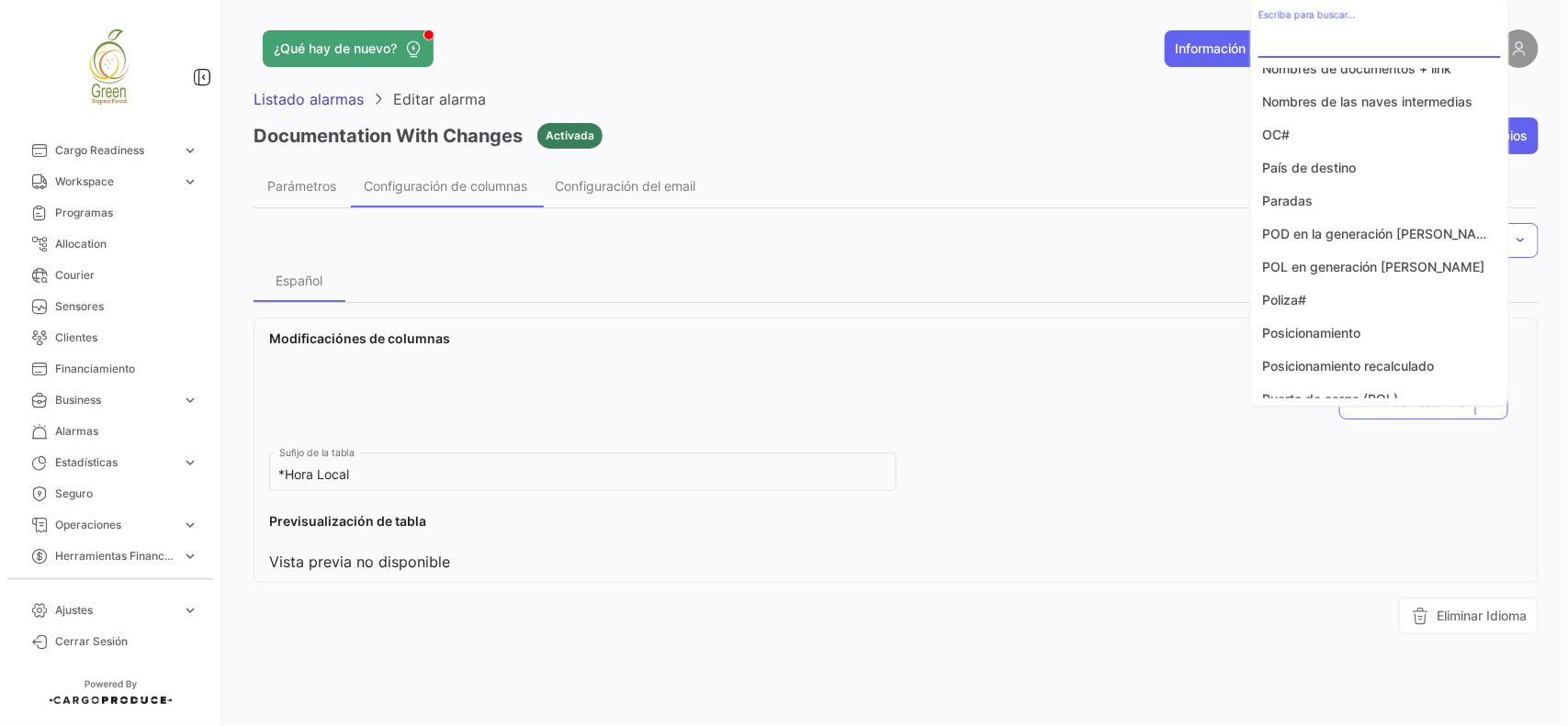
click at [1310, 42] on input "Escriba para buscar..." at bounding box center [1379, 42] width 243 height 16
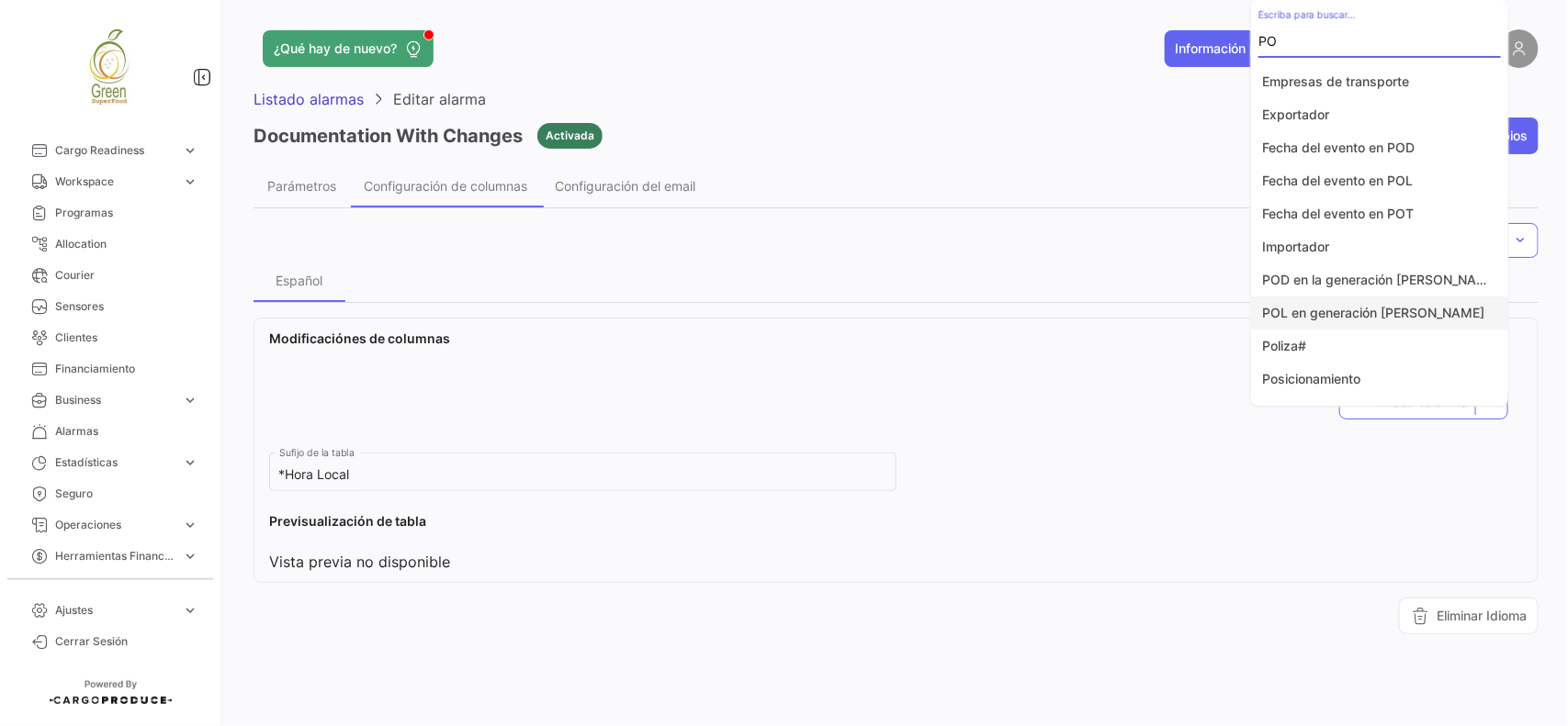
scroll to position [0, 0]
type input "PO"
drag, startPoint x: 1177, startPoint y: 460, endPoint x: 1090, endPoint y: 461, distance: 87.0
click at [1173, 460] on div at bounding box center [784, 363] width 1568 height 726
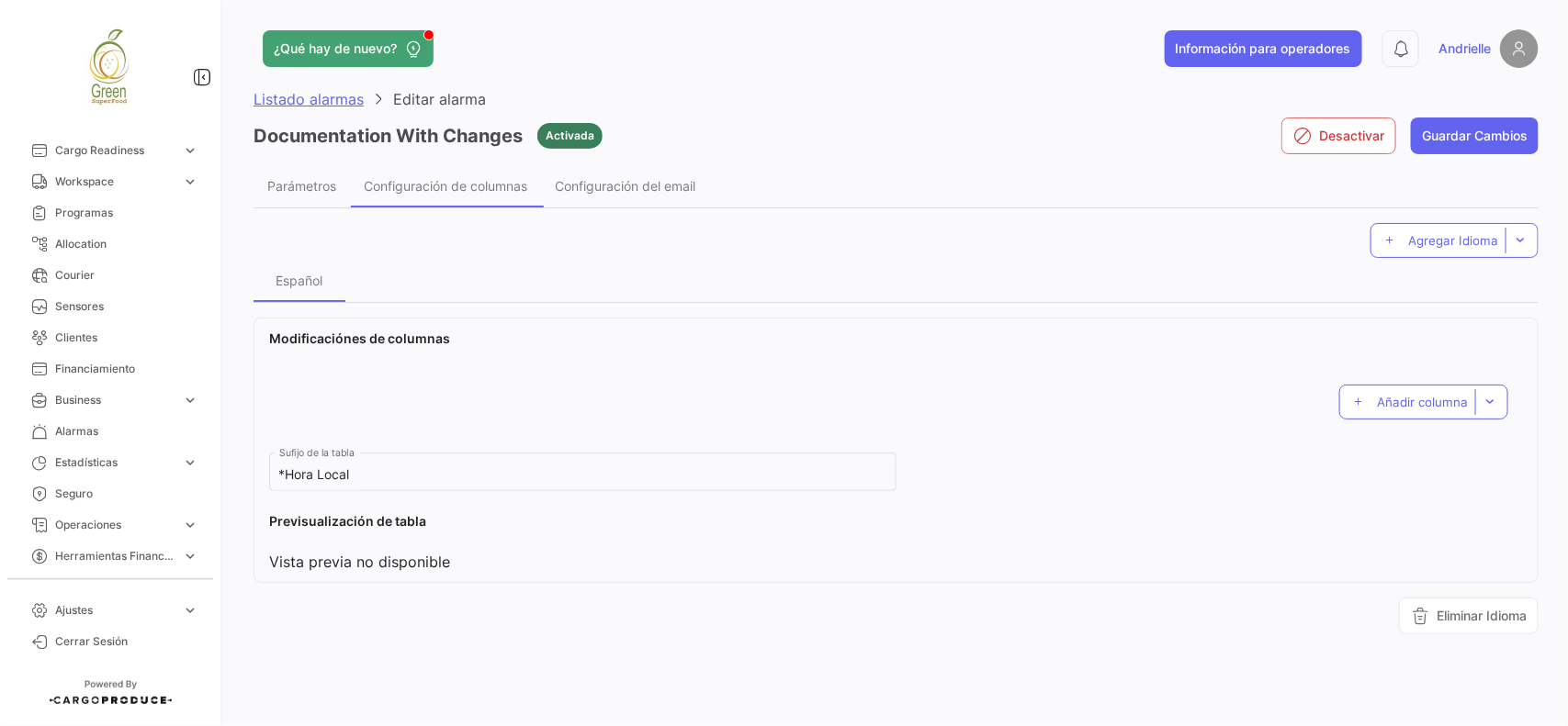
click at [315, 101] on span "Listado alarmas" at bounding box center [308, 100] width 110 height 18
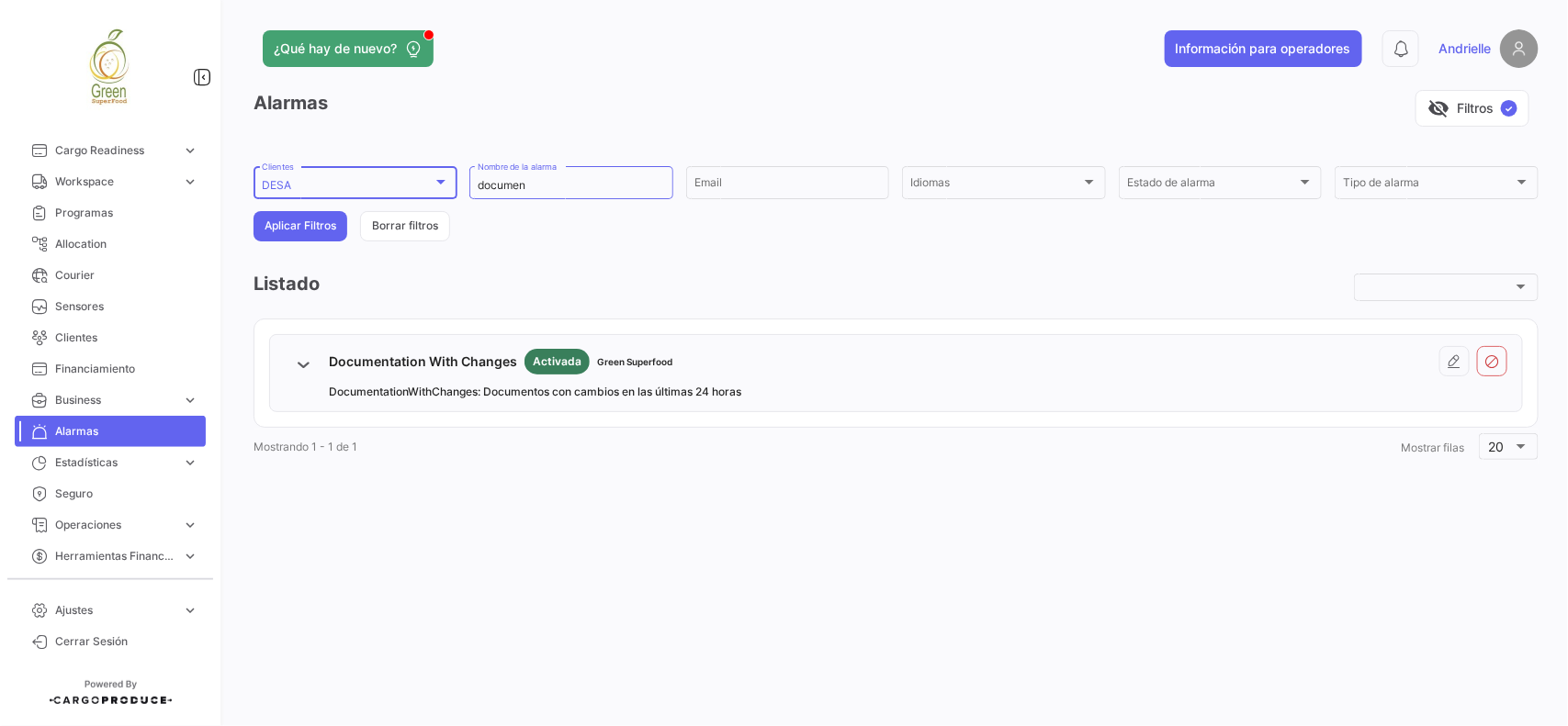
click at [330, 179] on div "DESA Clientes" at bounding box center [355, 181] width 187 height 36
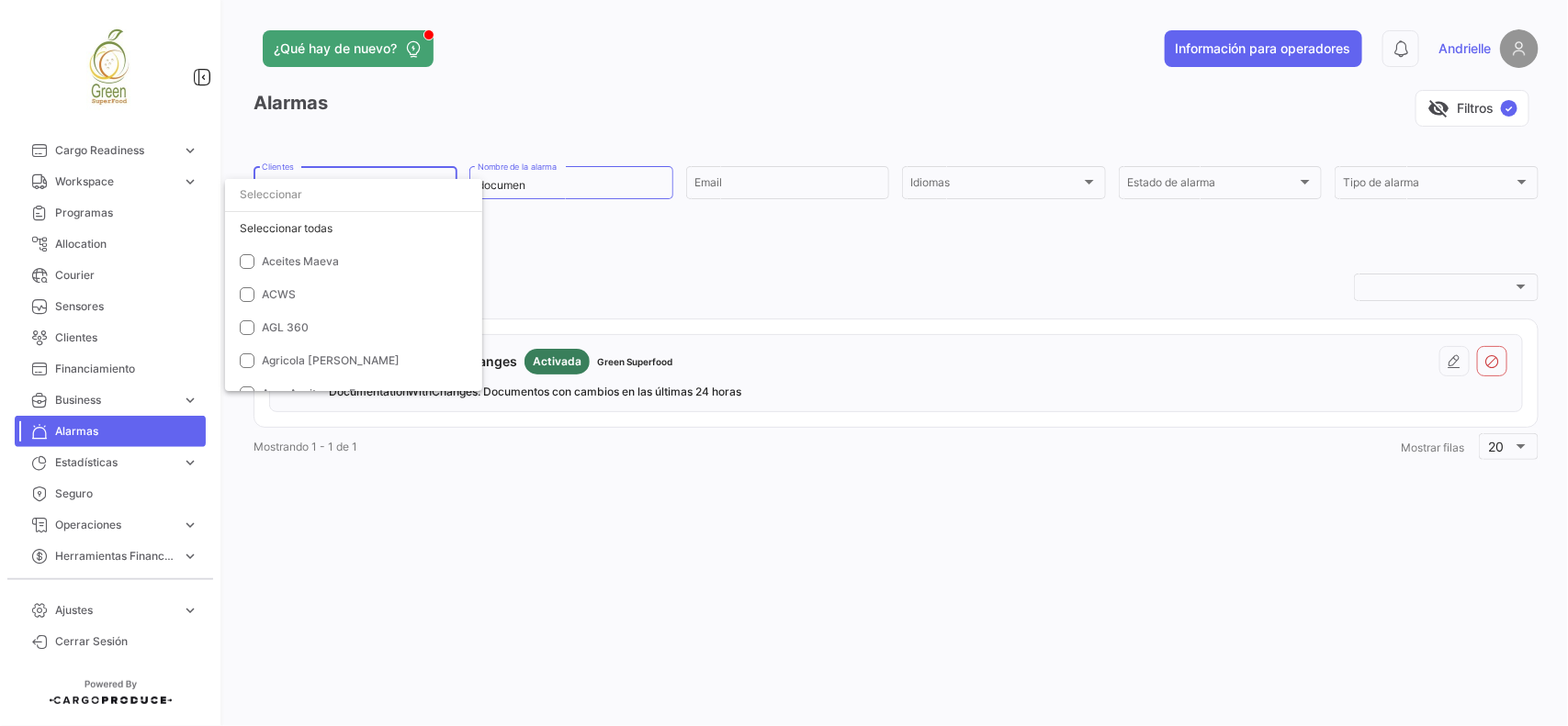
scroll to position [2219, 0]
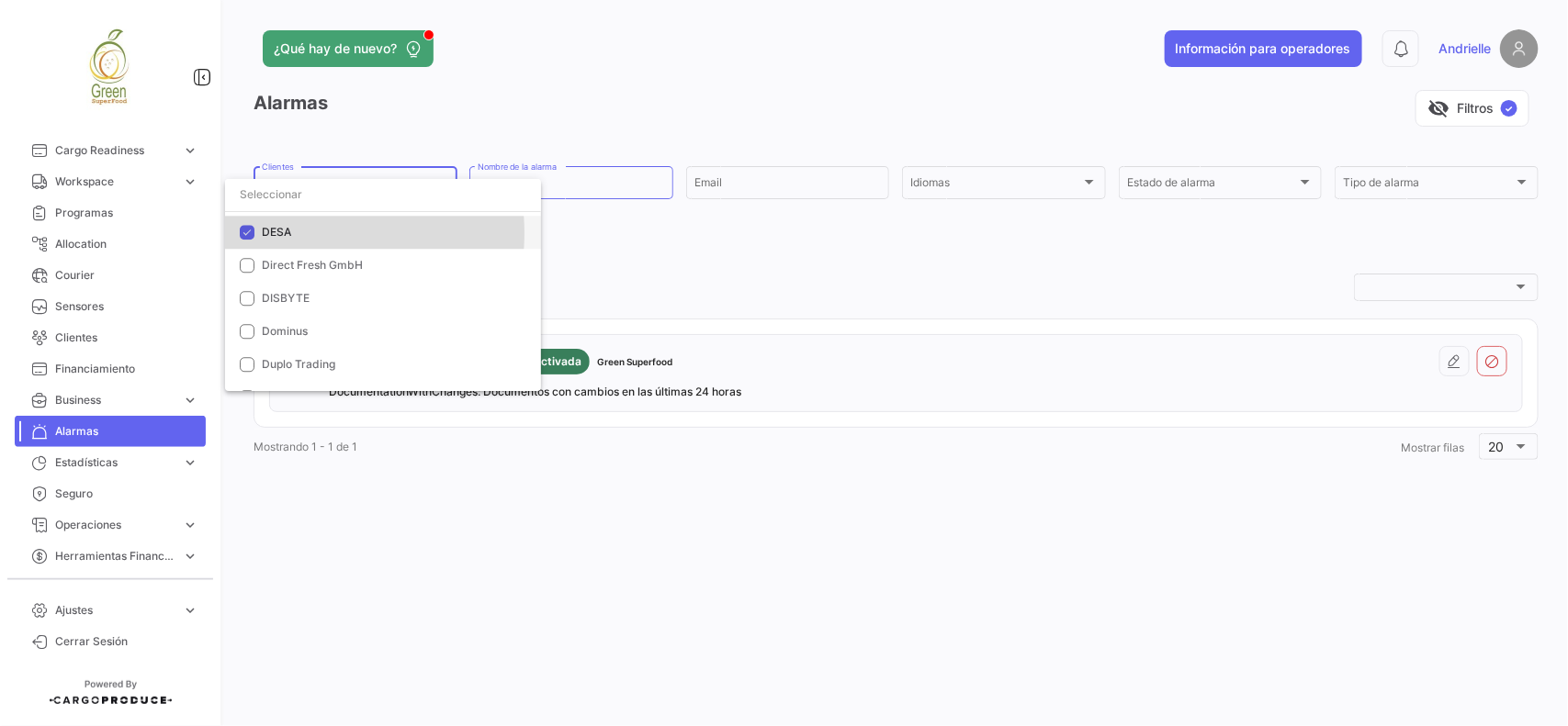
drag, startPoint x: 278, startPoint y: 232, endPoint x: 296, endPoint y: 208, distance: 30.0
click at [277, 232] on span "DESA" at bounding box center [277, 232] width 30 height 14
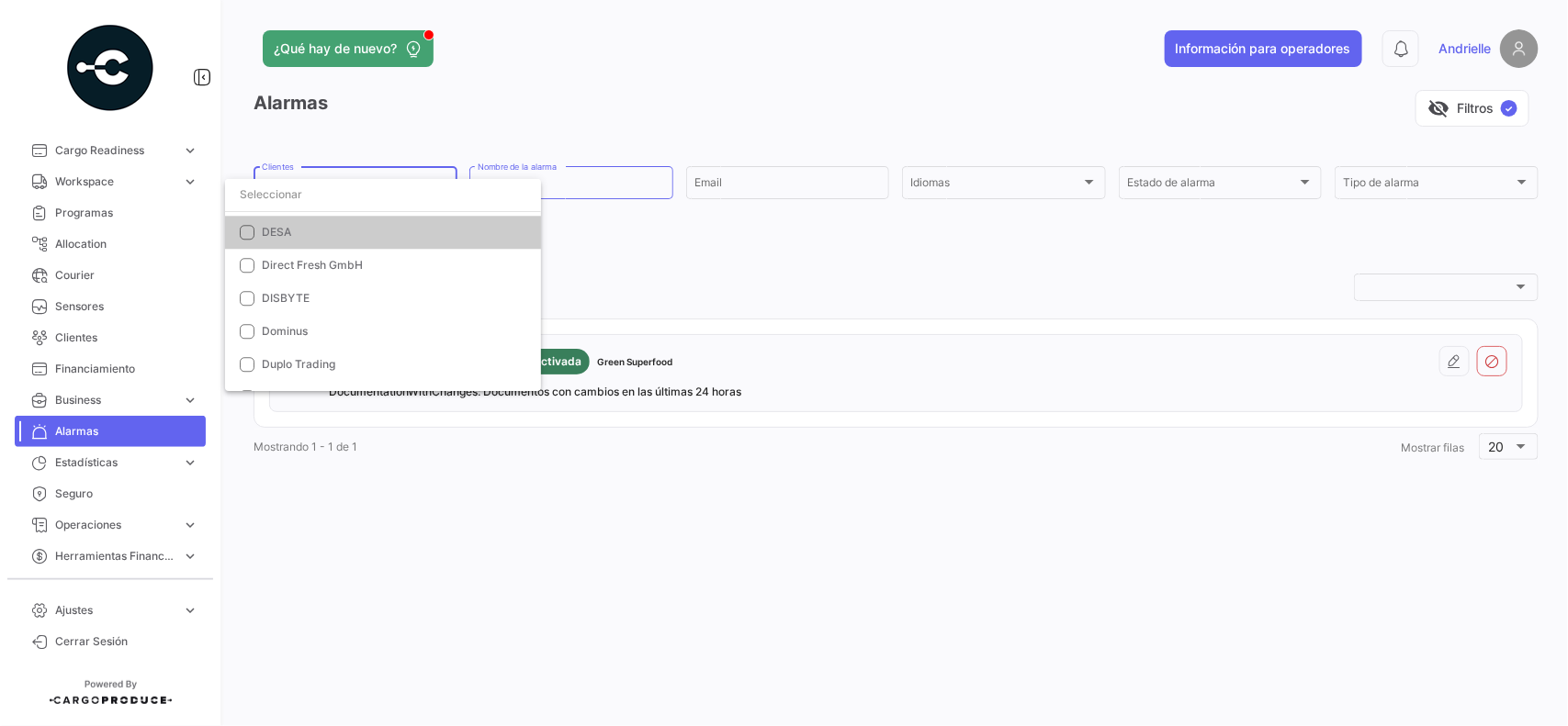
click at [305, 197] on input "dropdown search" at bounding box center [383, 195] width 316 height 33
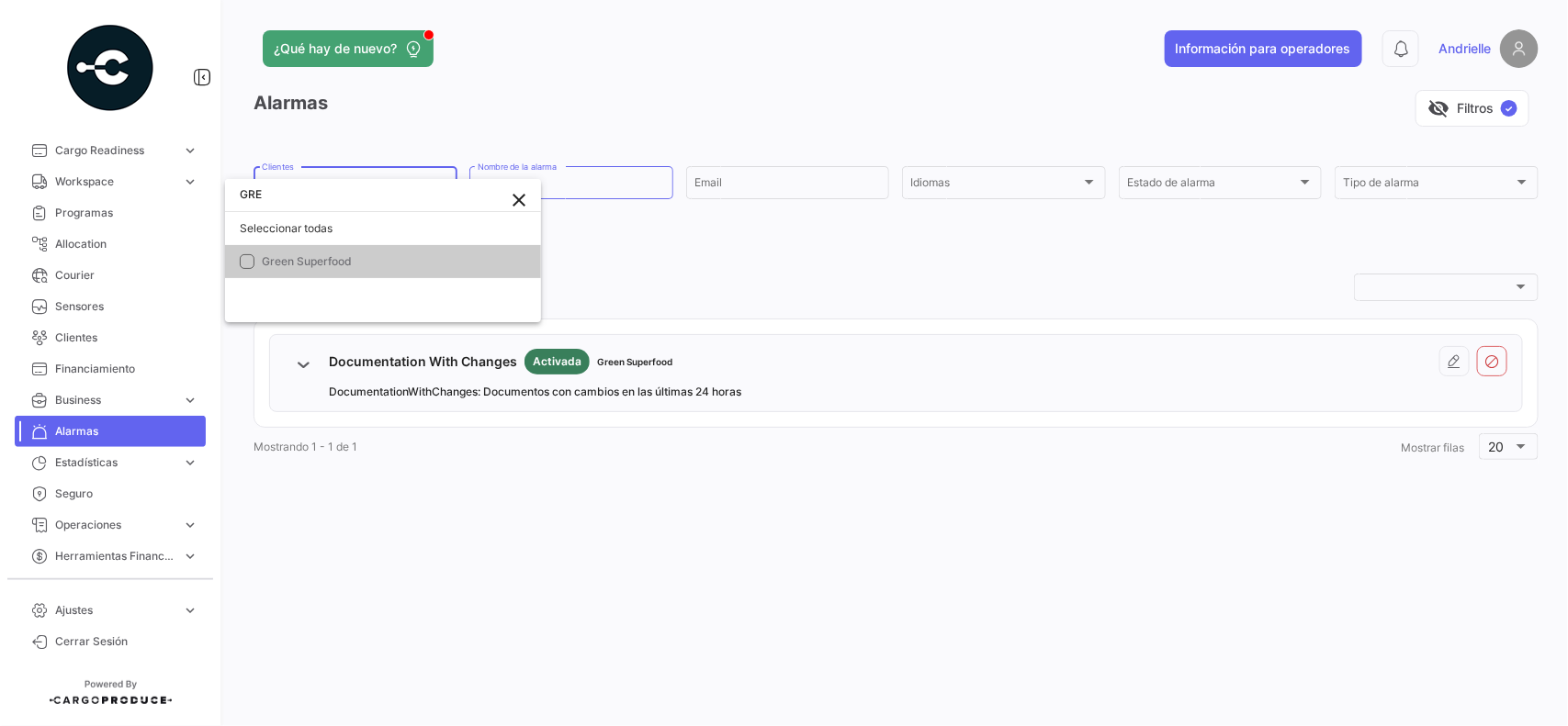
scroll to position [0, 0]
type input "GREE"
click at [338, 273] on mat-option "Green Superfood" at bounding box center [383, 262] width 316 height 33
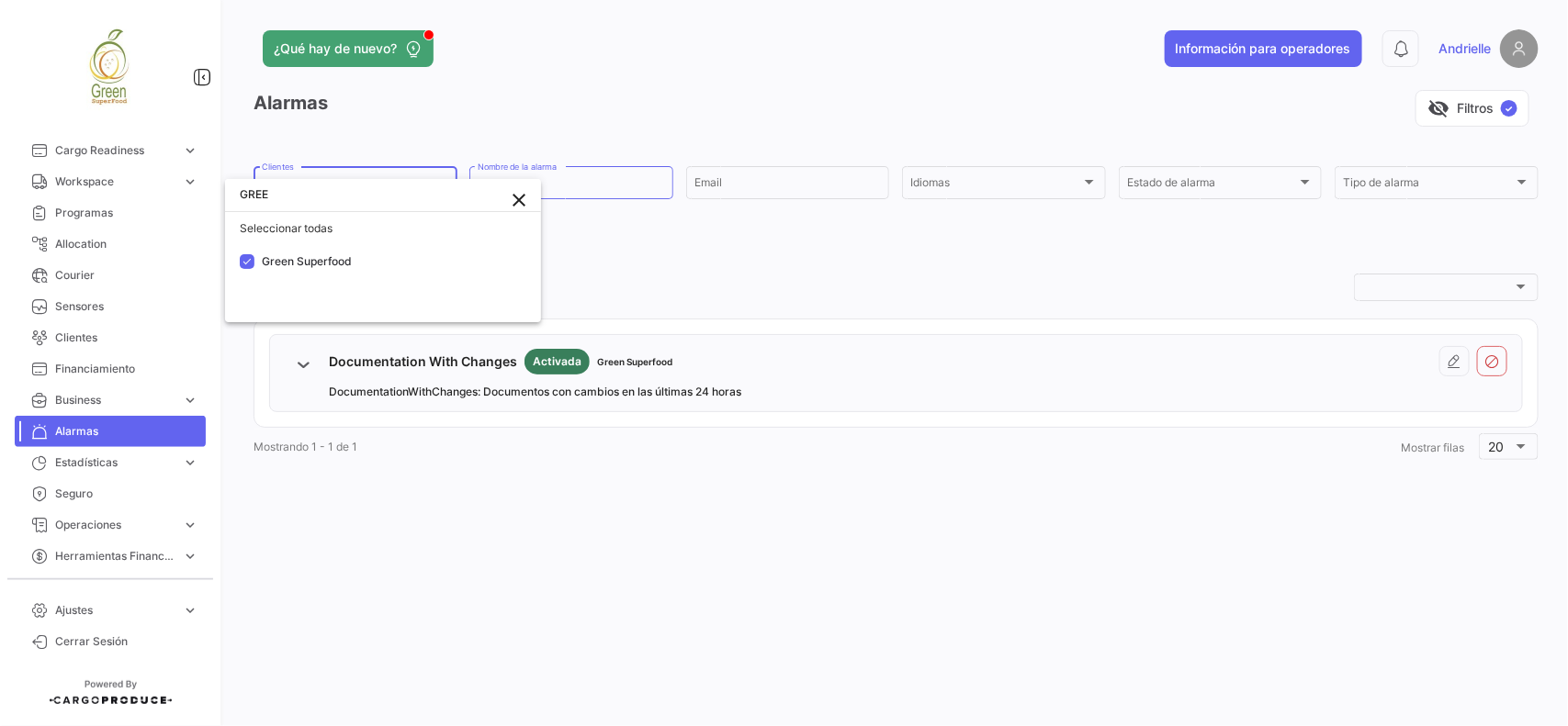
click at [525, 589] on div at bounding box center [784, 363] width 1568 height 726
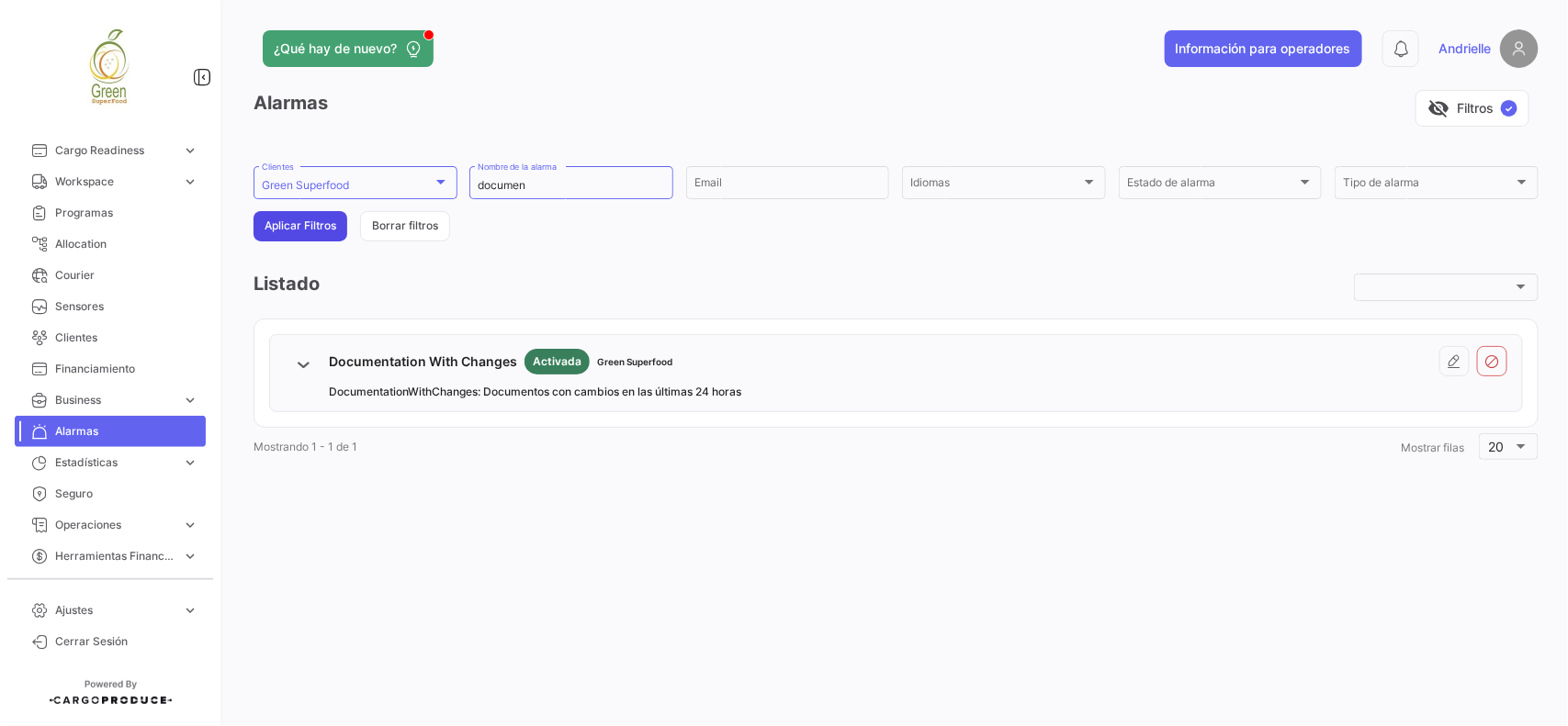
click at [308, 214] on button "Aplicar Filtros" at bounding box center [300, 226] width 93 height 30
click at [1452, 367] on icon at bounding box center [1454, 362] width 15 height 15
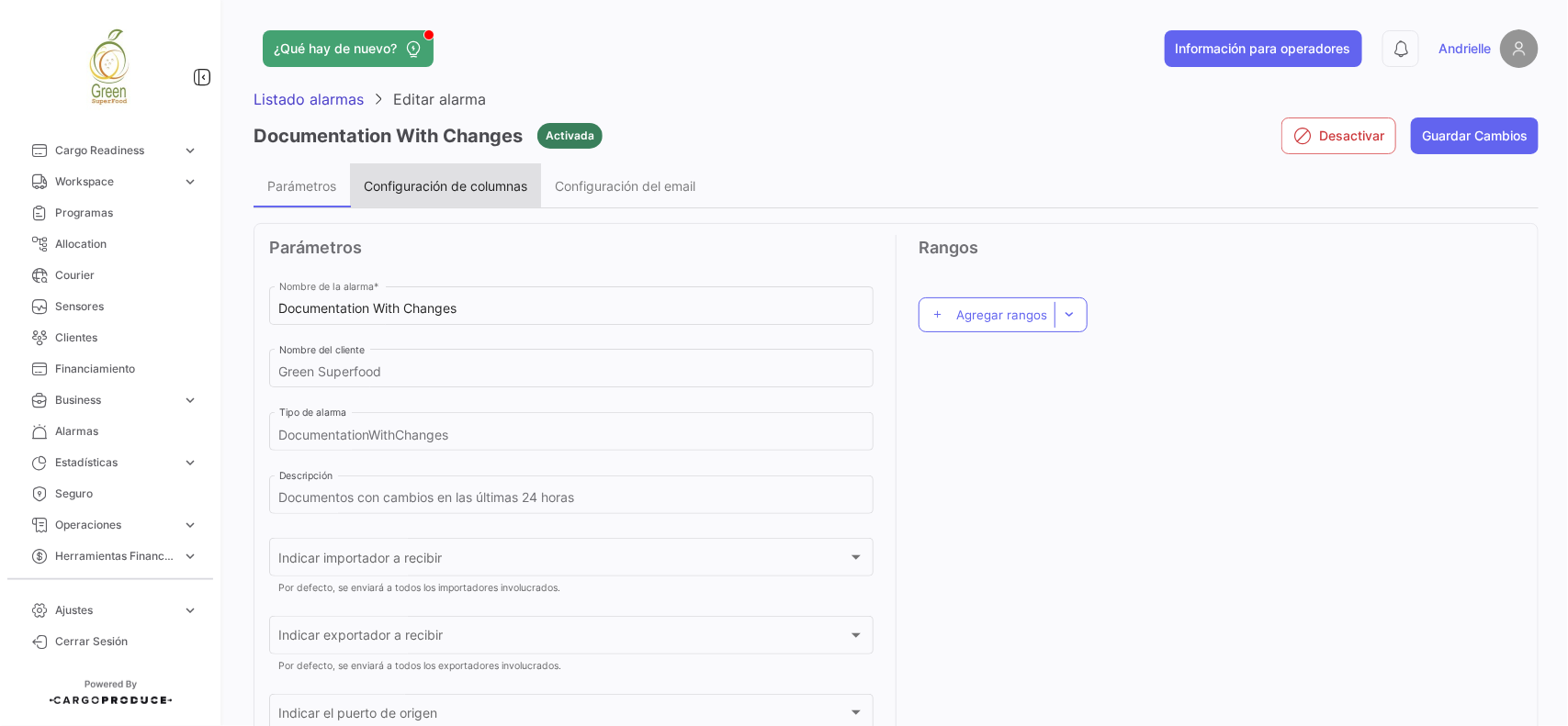
click at [439, 179] on span "Configuración de columnas" at bounding box center [445, 185] width 163 height 16
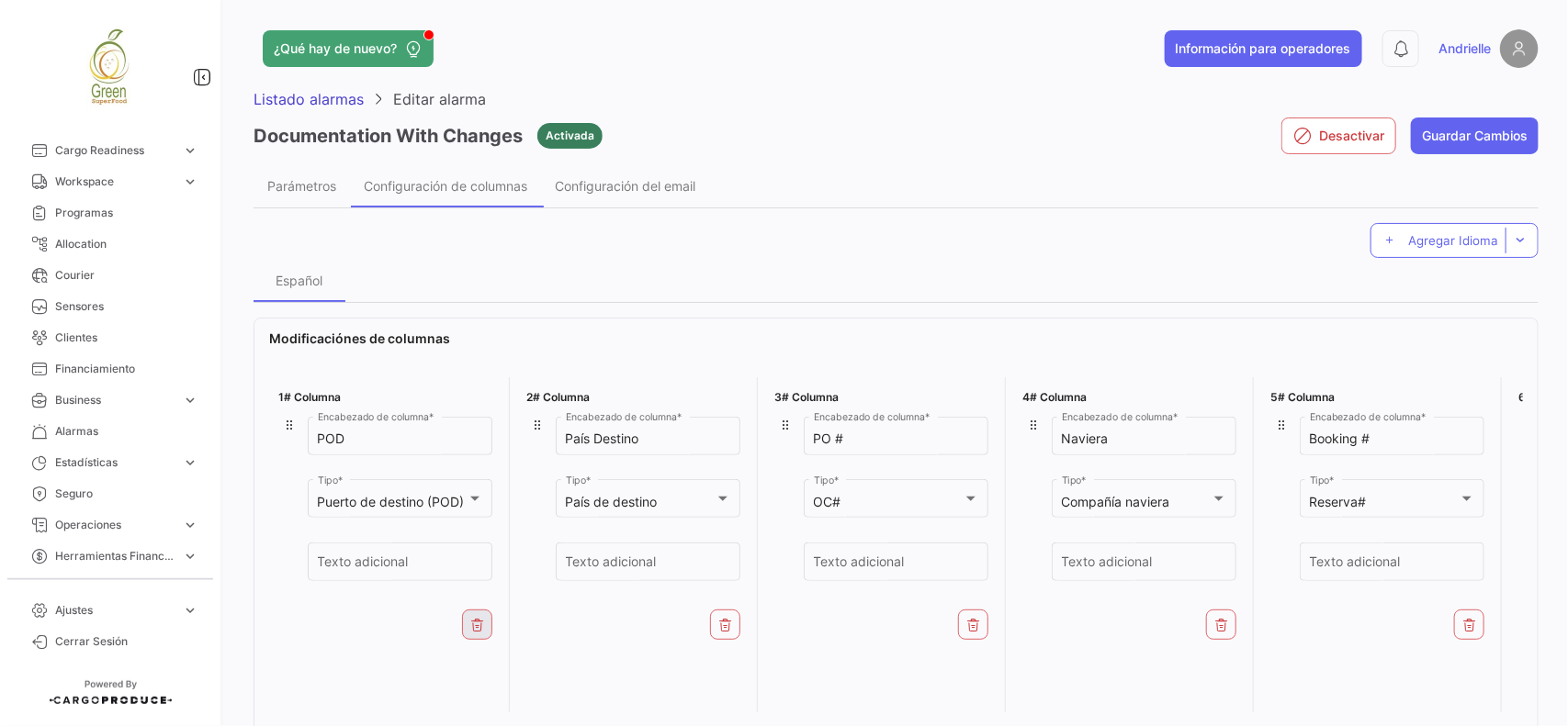
click at [464, 620] on button at bounding box center [476, 625] width 30 height 30
click at [461, 626] on button at bounding box center [476, 625] width 30 height 30
click at [718, 634] on button at bounding box center [724, 625] width 30 height 30
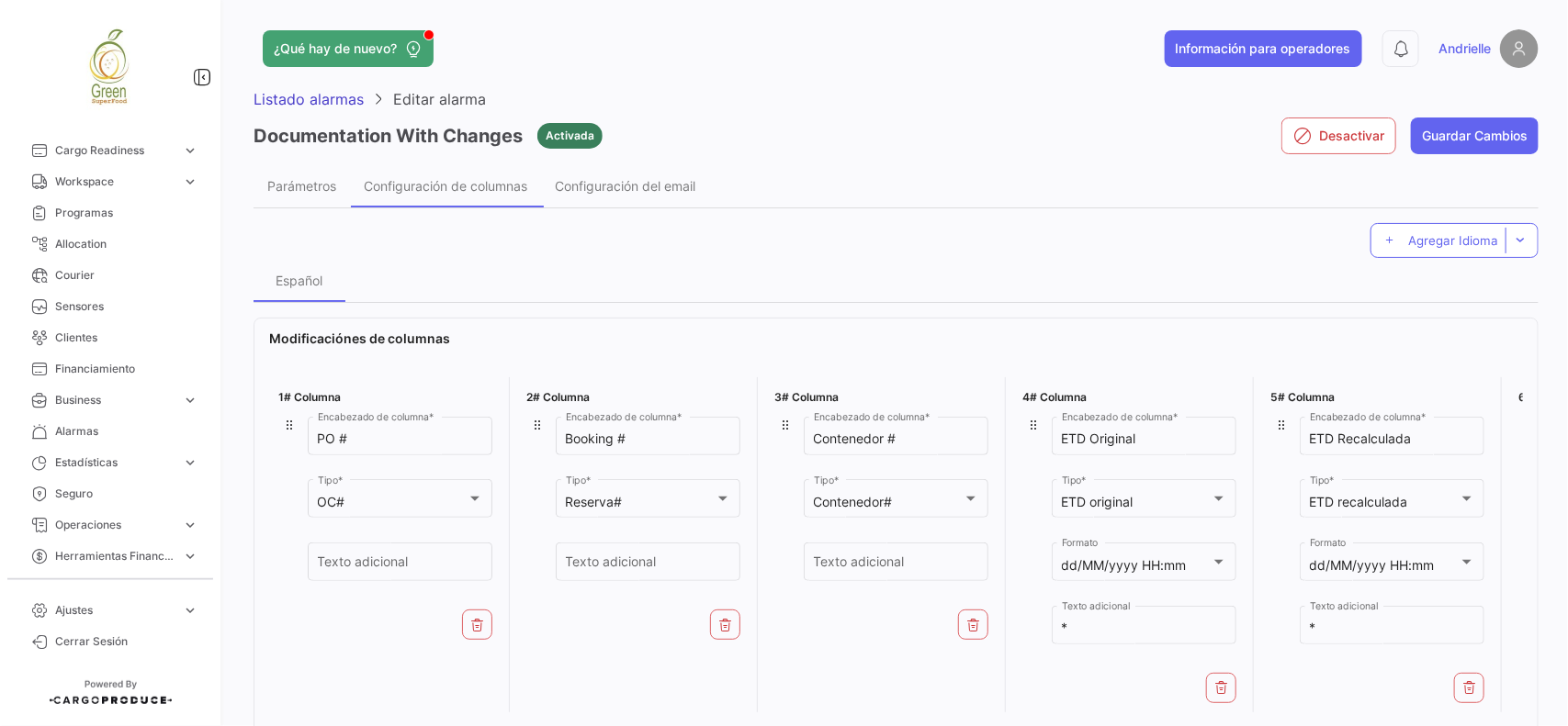
click at [718, 634] on button at bounding box center [724, 625] width 30 height 30
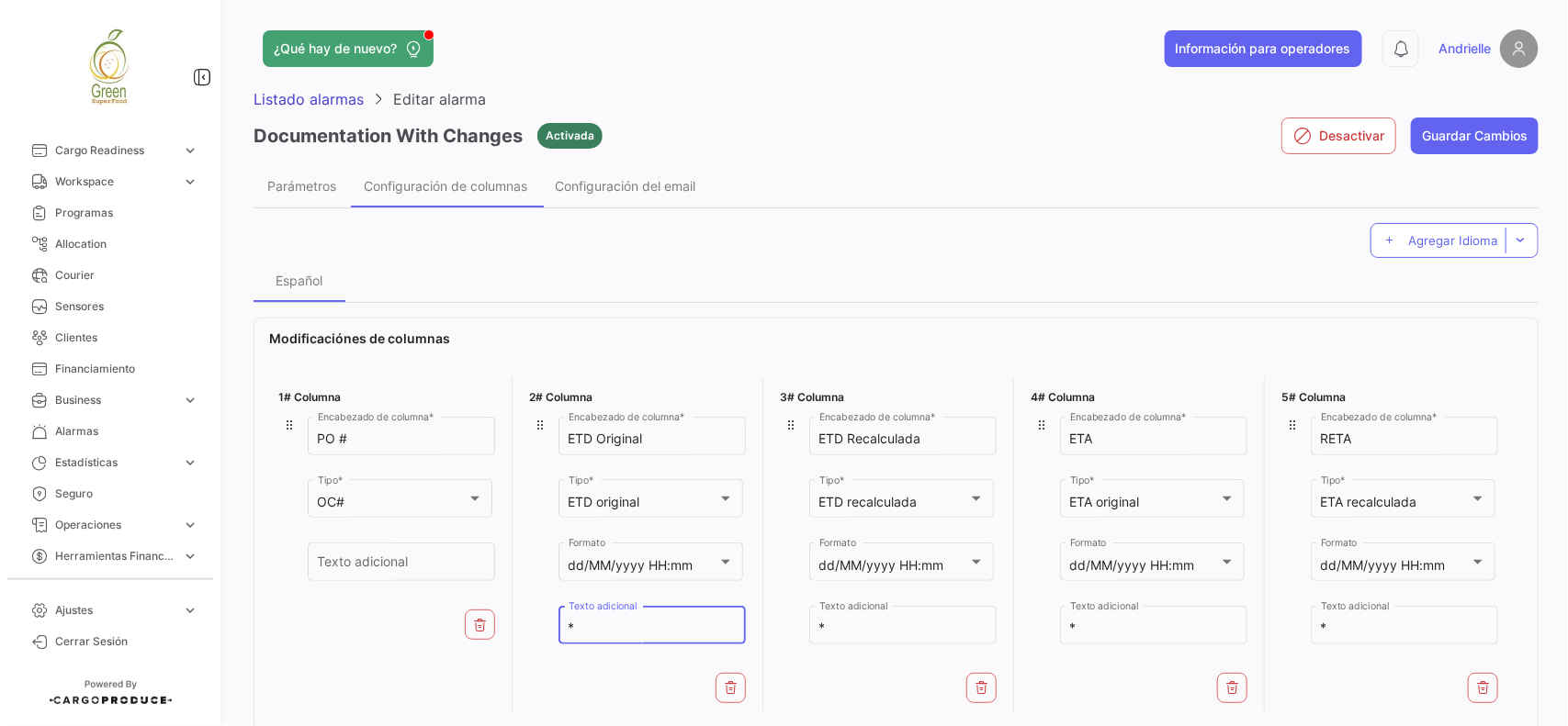
click at [718, 634] on input "*" at bounding box center [652, 628] width 168 height 16
click at [731, 696] on button at bounding box center [730, 687] width 30 height 30
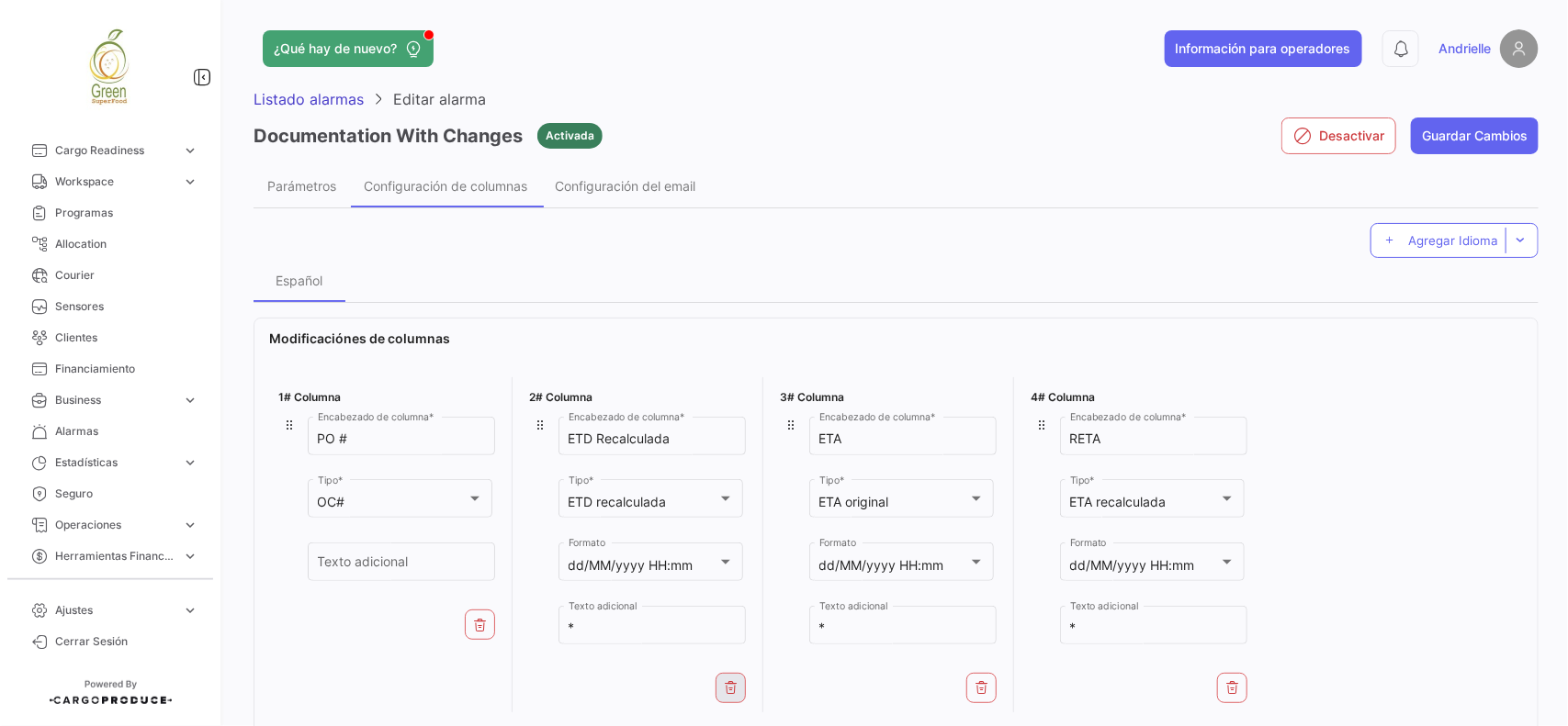
click at [733, 694] on icon at bounding box center [731, 687] width 15 height 15
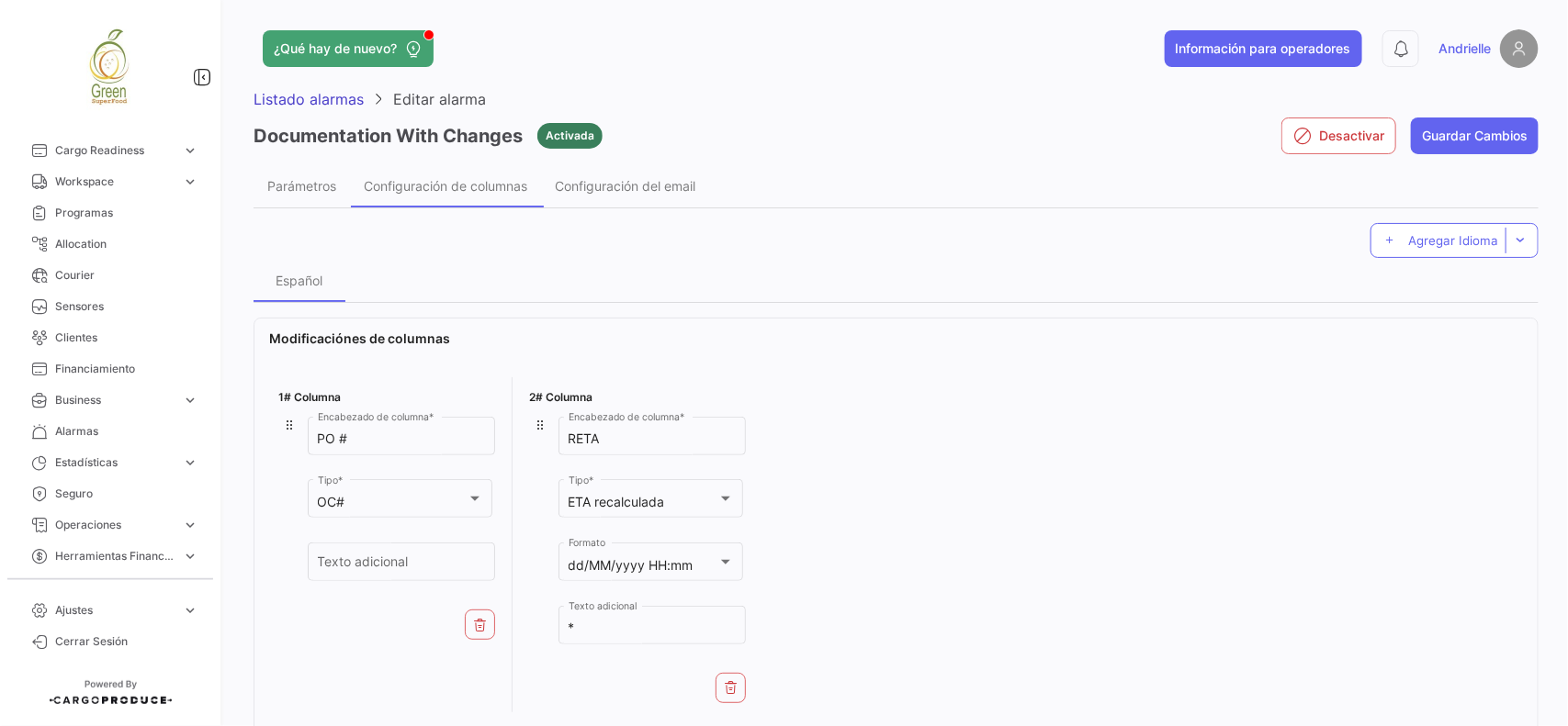
click at [733, 694] on icon at bounding box center [731, 687] width 15 height 15
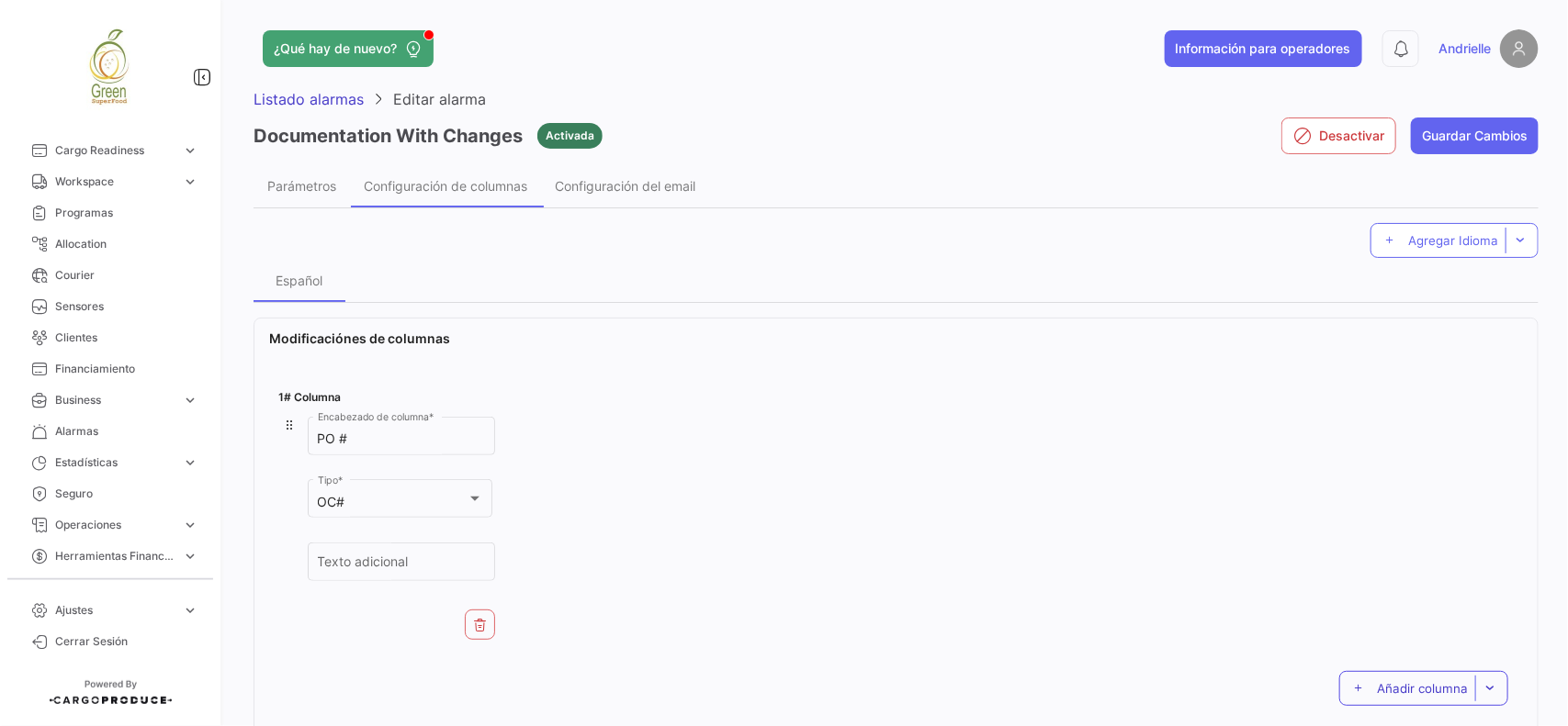
click at [1360, 672] on button "Añadir columna" at bounding box center [1423, 688] width 169 height 35
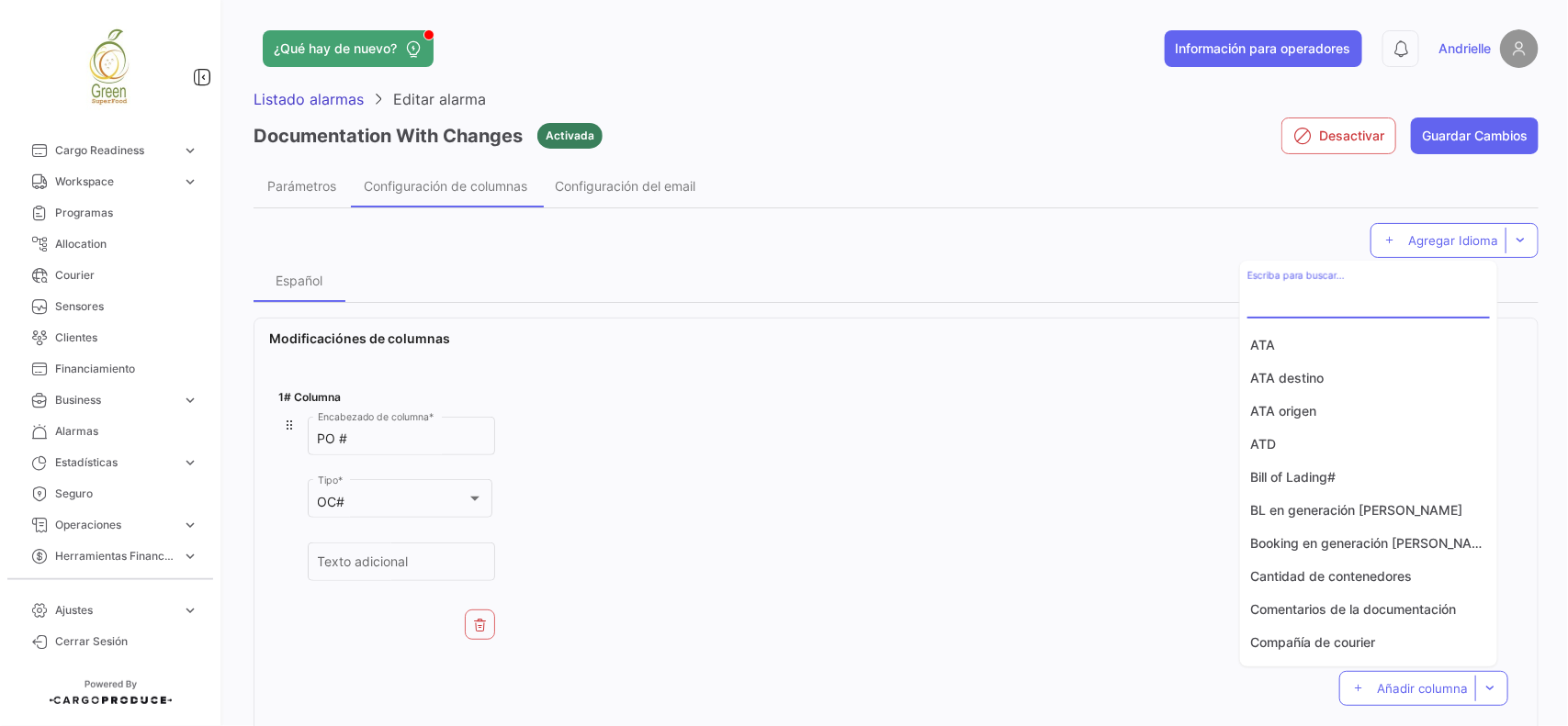
click at [1333, 295] on input "Escriba para buscar..." at bounding box center [1368, 302] width 243 height 16
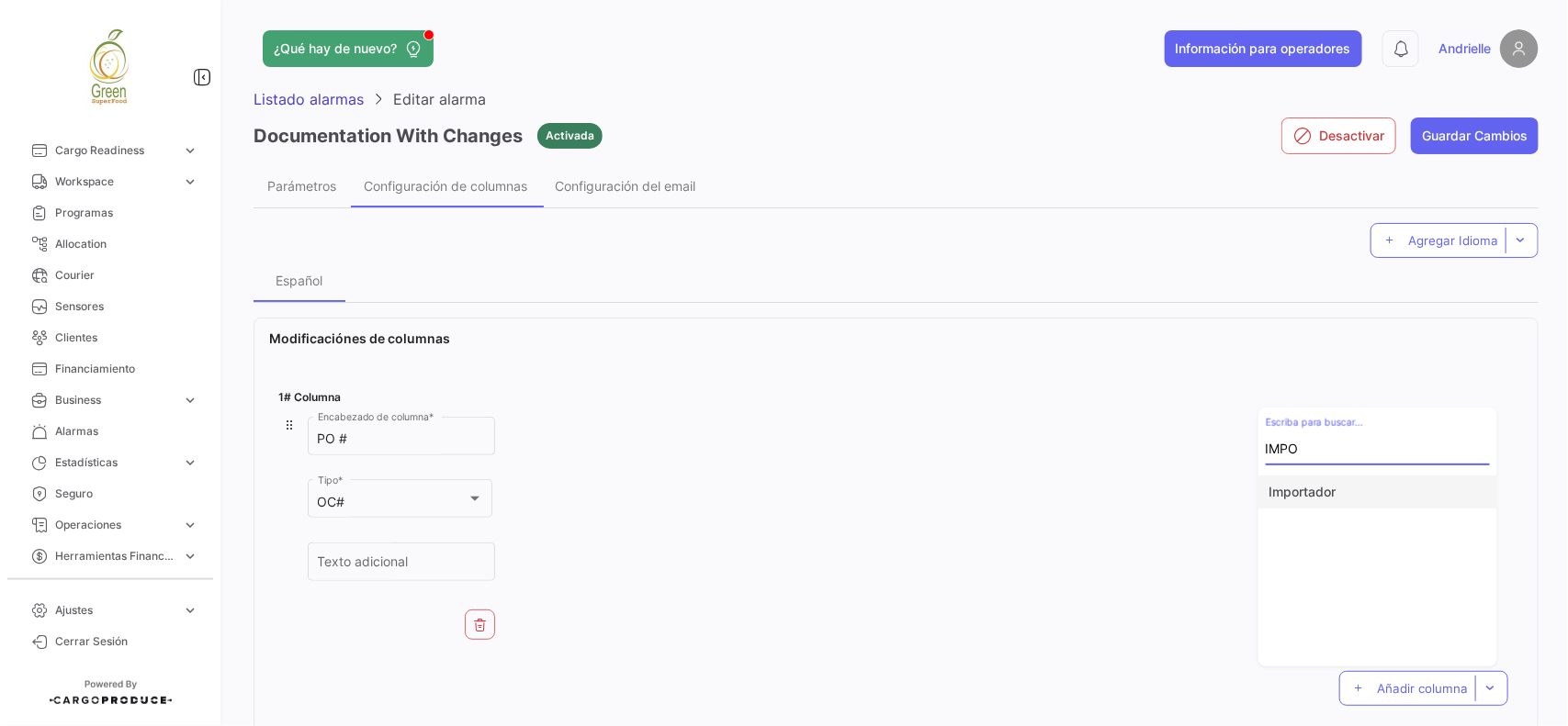
type input "IMPO"
click at [1298, 487] on button "Importador" at bounding box center [1377, 492] width 239 height 33
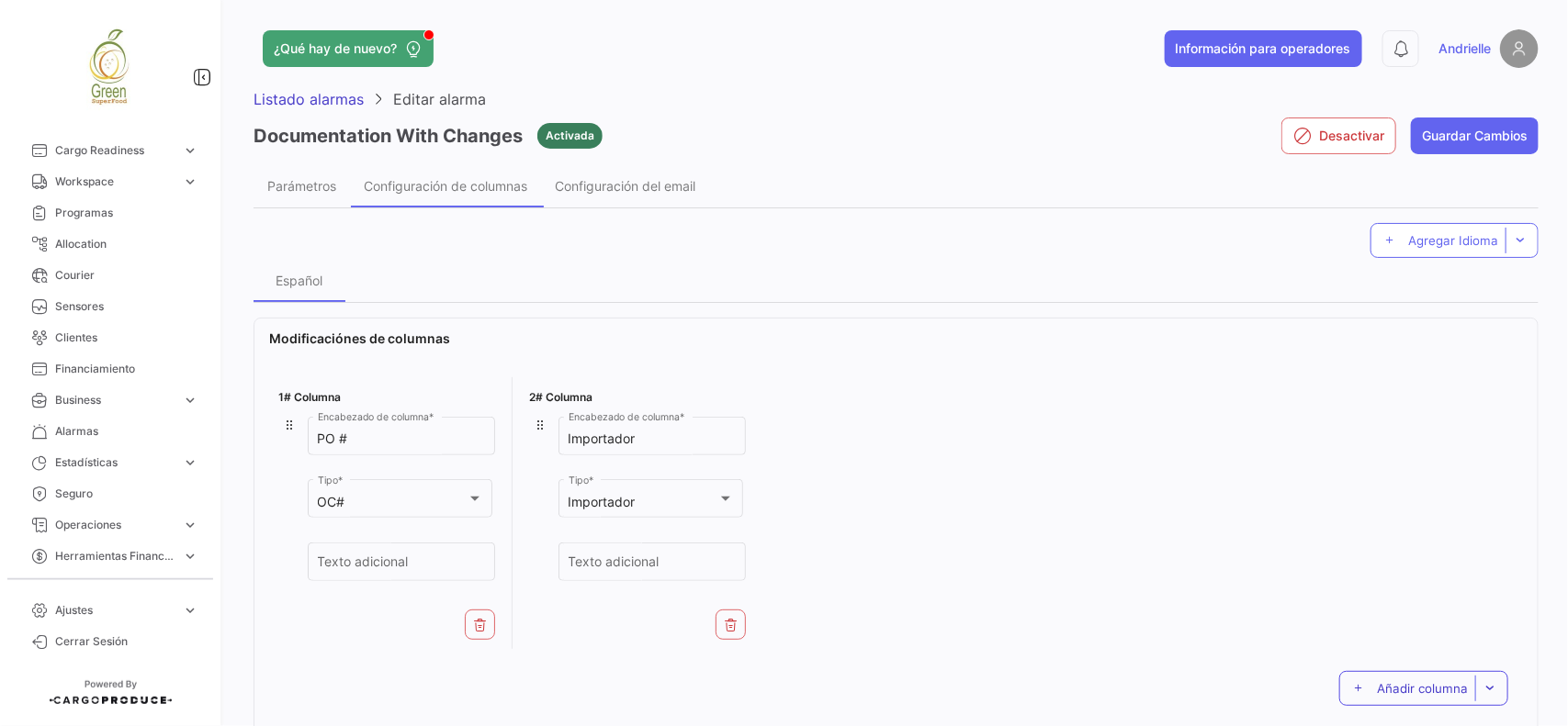
click at [1377, 688] on span "Añadir columna" at bounding box center [1422, 688] width 91 height 15
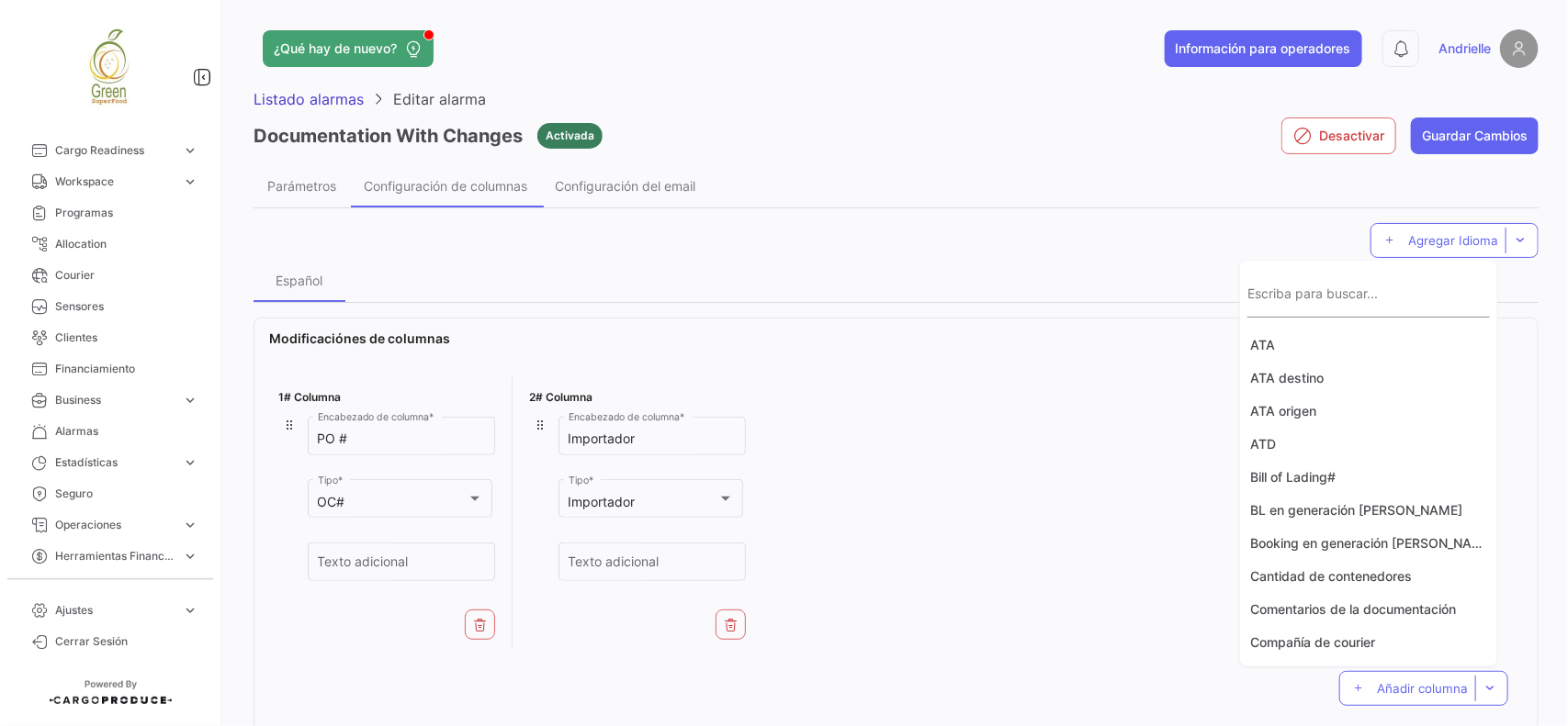
click at [1281, 292] on div "Escriba para buscar..." at bounding box center [1368, 297] width 243 height 42
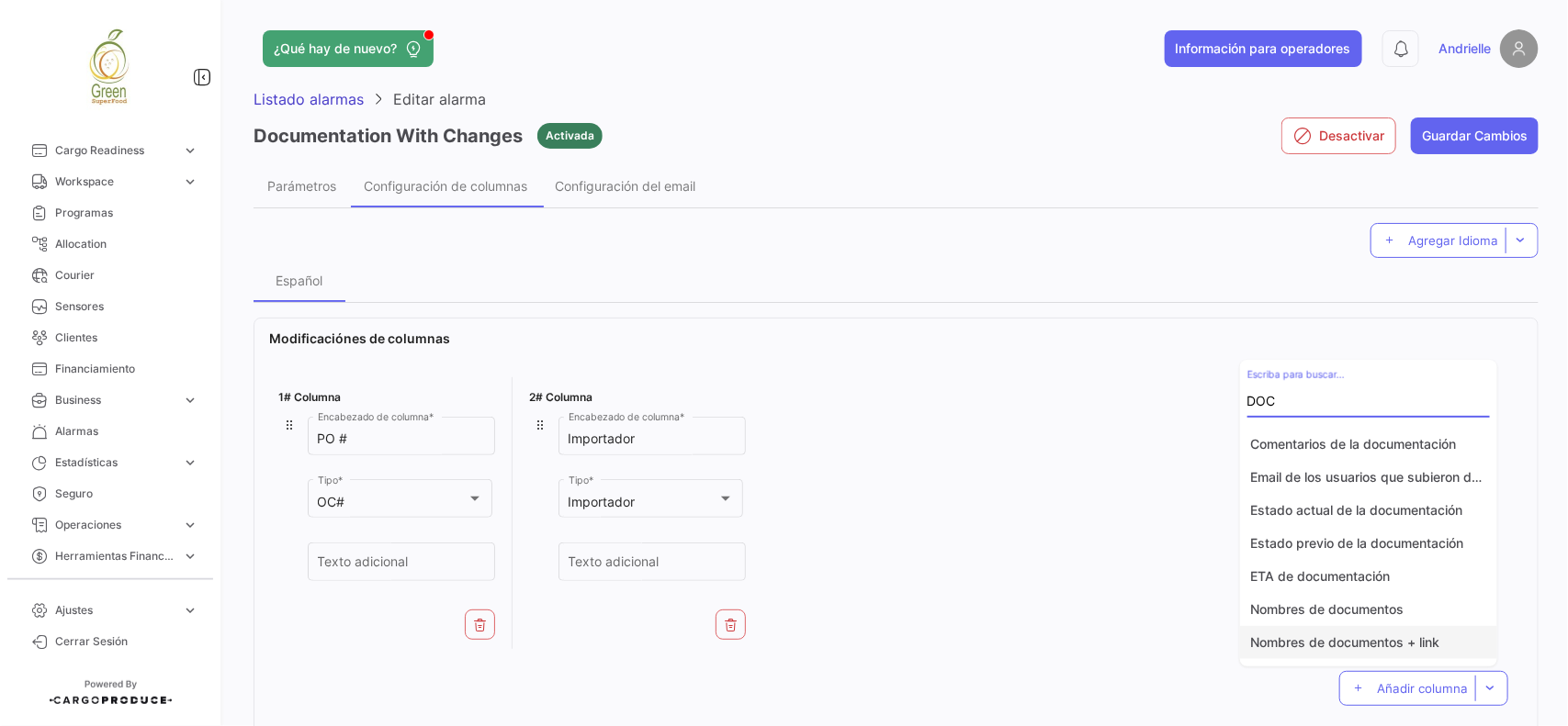
type input "DOC"
click at [1407, 639] on button "Nombres de documentos + link" at bounding box center [1368, 643] width 257 height 33
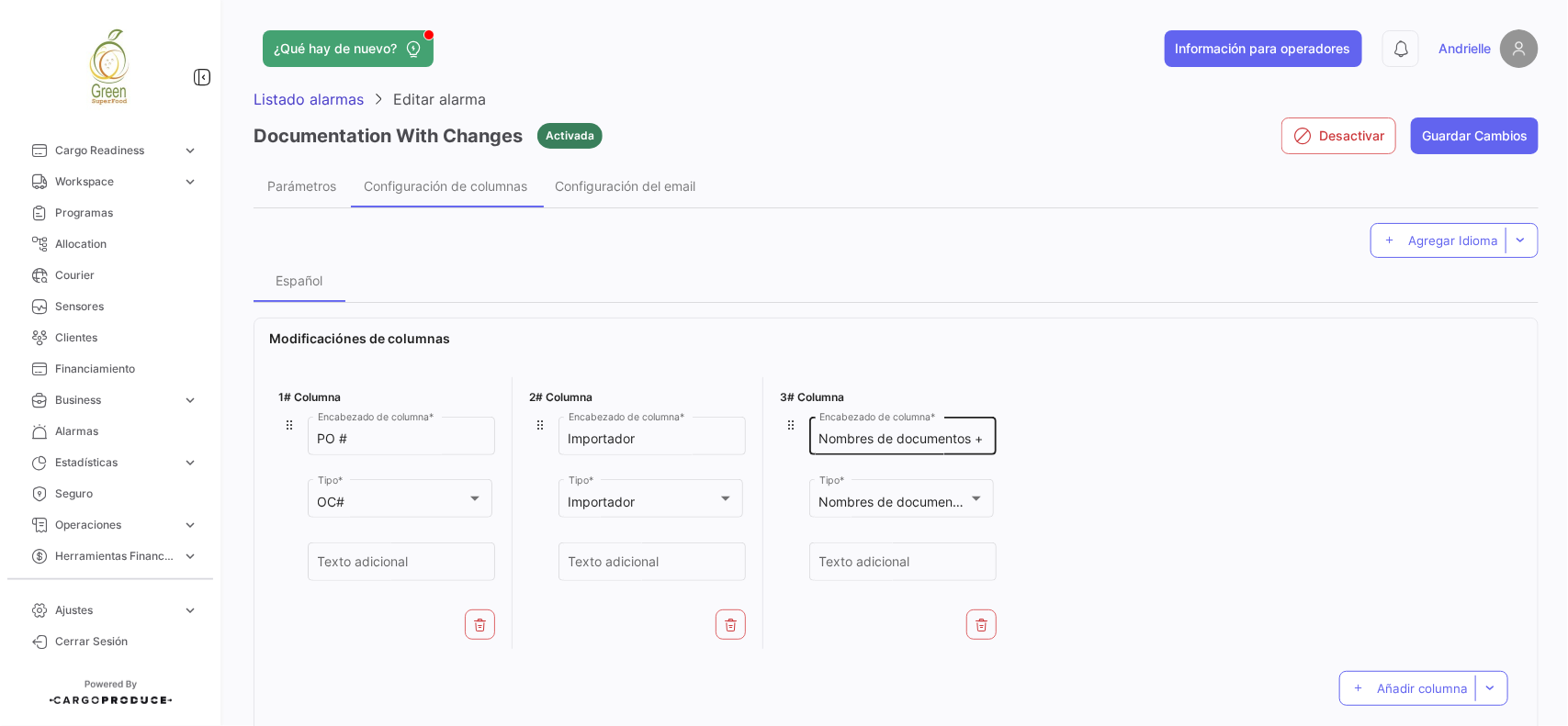
click at [985, 434] on input "Nombres de documentos + link" at bounding box center [904, 439] width 168 height 16
click at [988, 434] on div "Nombres de documentos + link Encabezado de columna *" at bounding box center [903, 434] width 187 height 42
type input "Documentos"
click at [1377, 684] on span "Añadir columna" at bounding box center [1422, 688] width 91 height 15
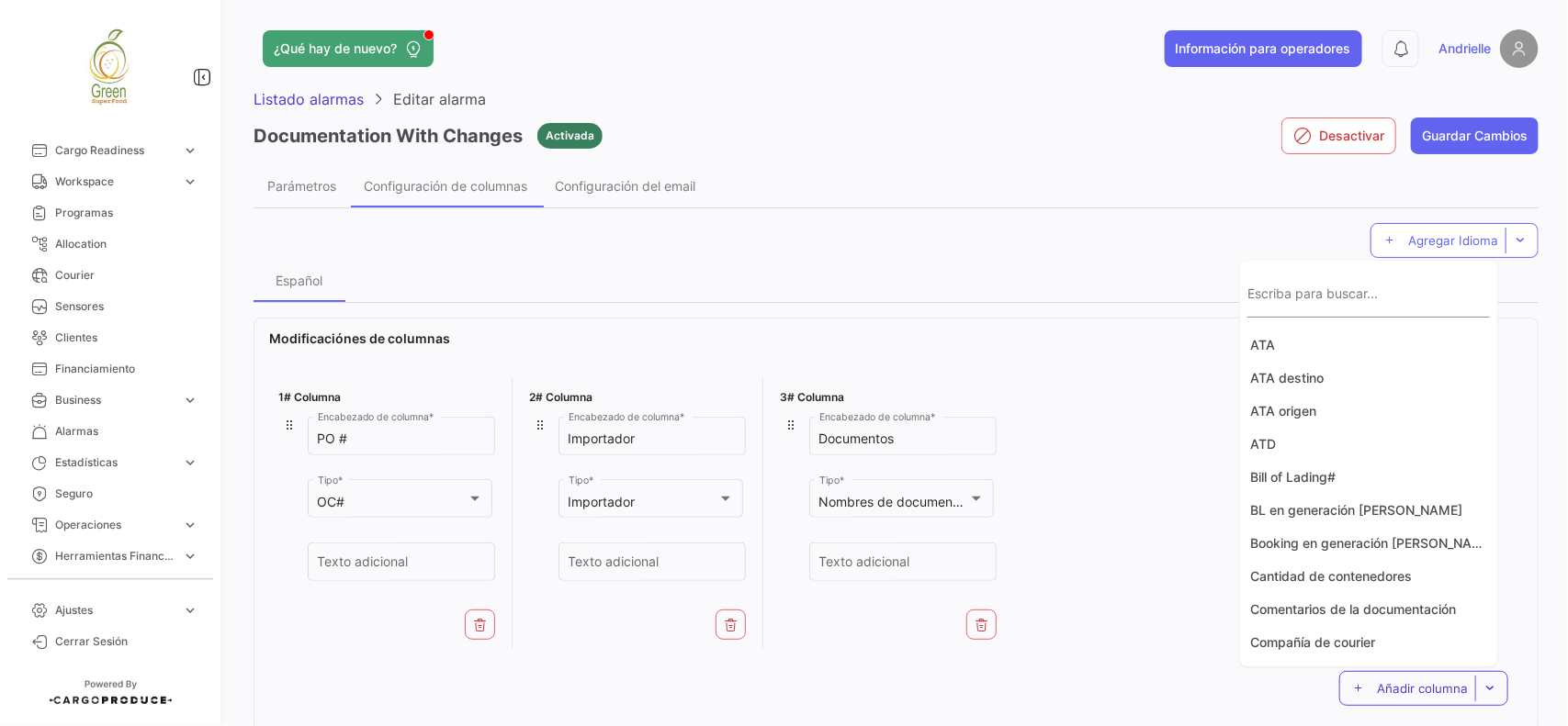
scroll to position [841, 0]
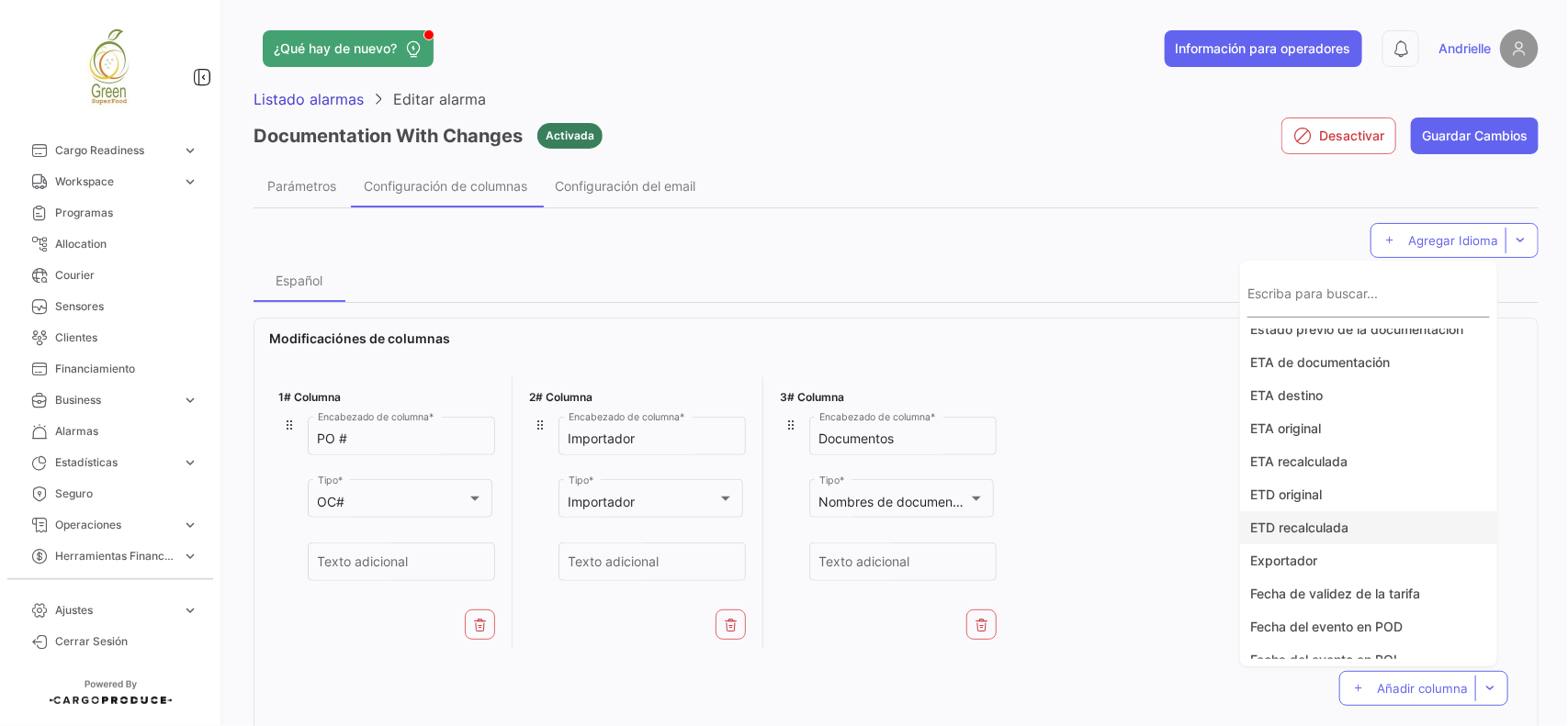
click at [1311, 523] on button "ETD recalculada" at bounding box center [1368, 528] width 257 height 33
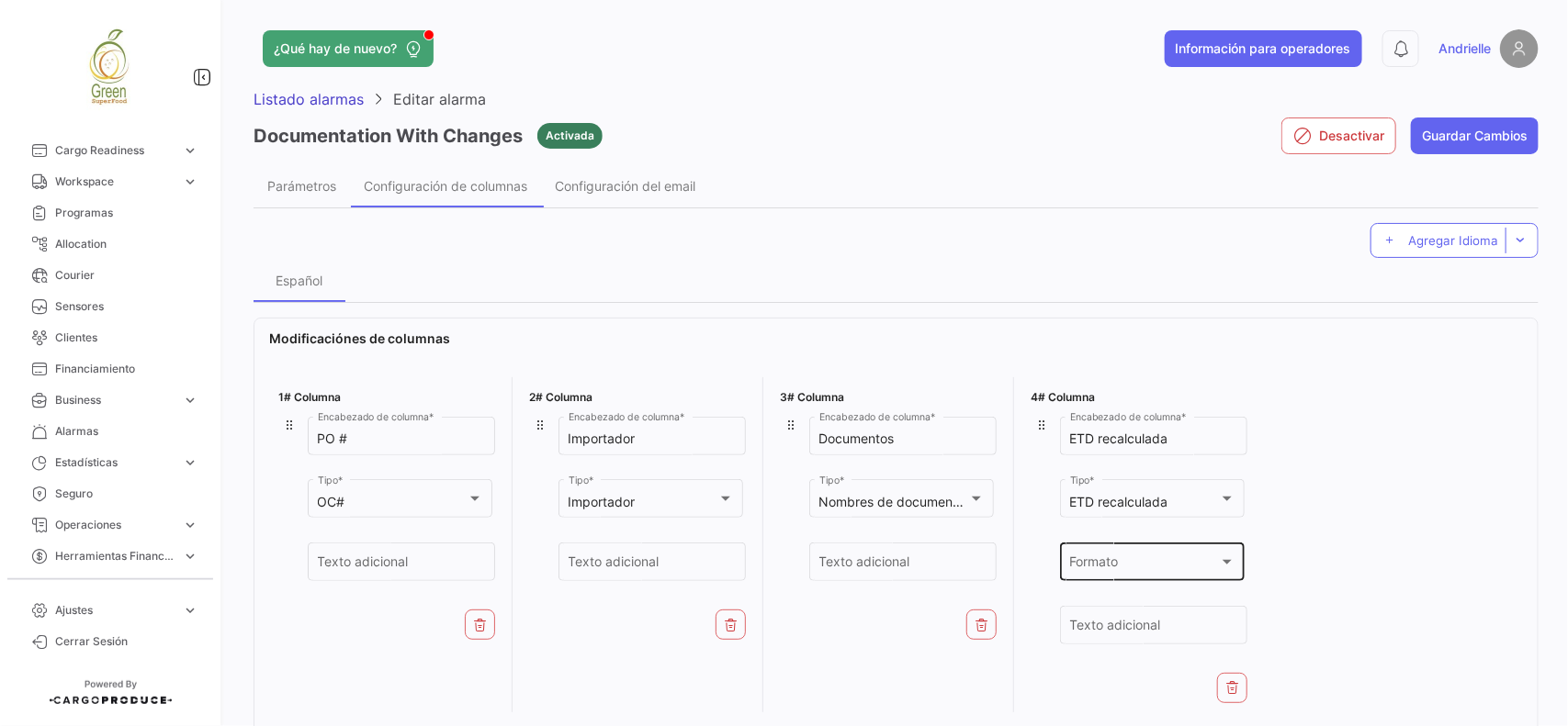
click at [1155, 558] on div "Formato" at bounding box center [1143, 565] width 149 height 16
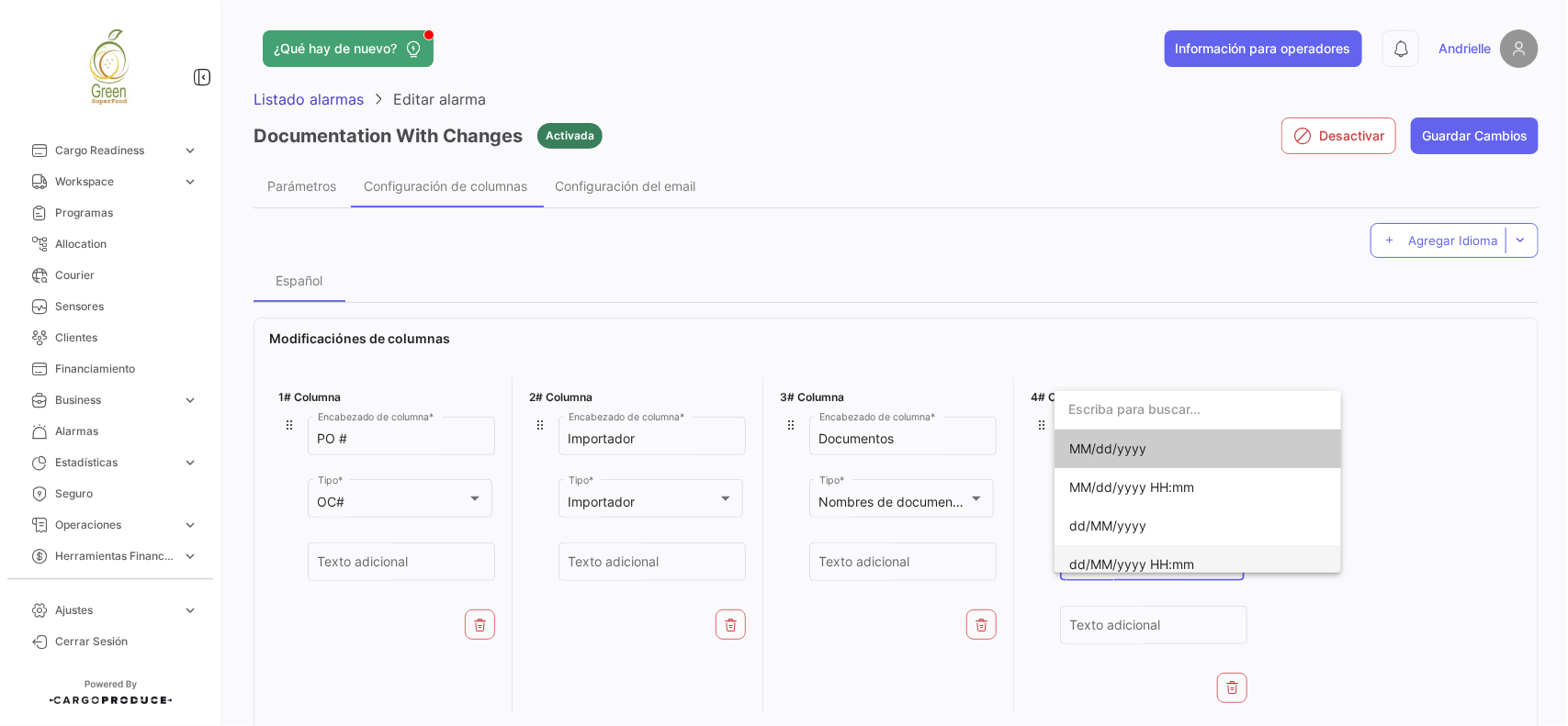
click at [1139, 558] on span "dd/MM/yyyy HH:mm" at bounding box center [1131, 564] width 125 height 16
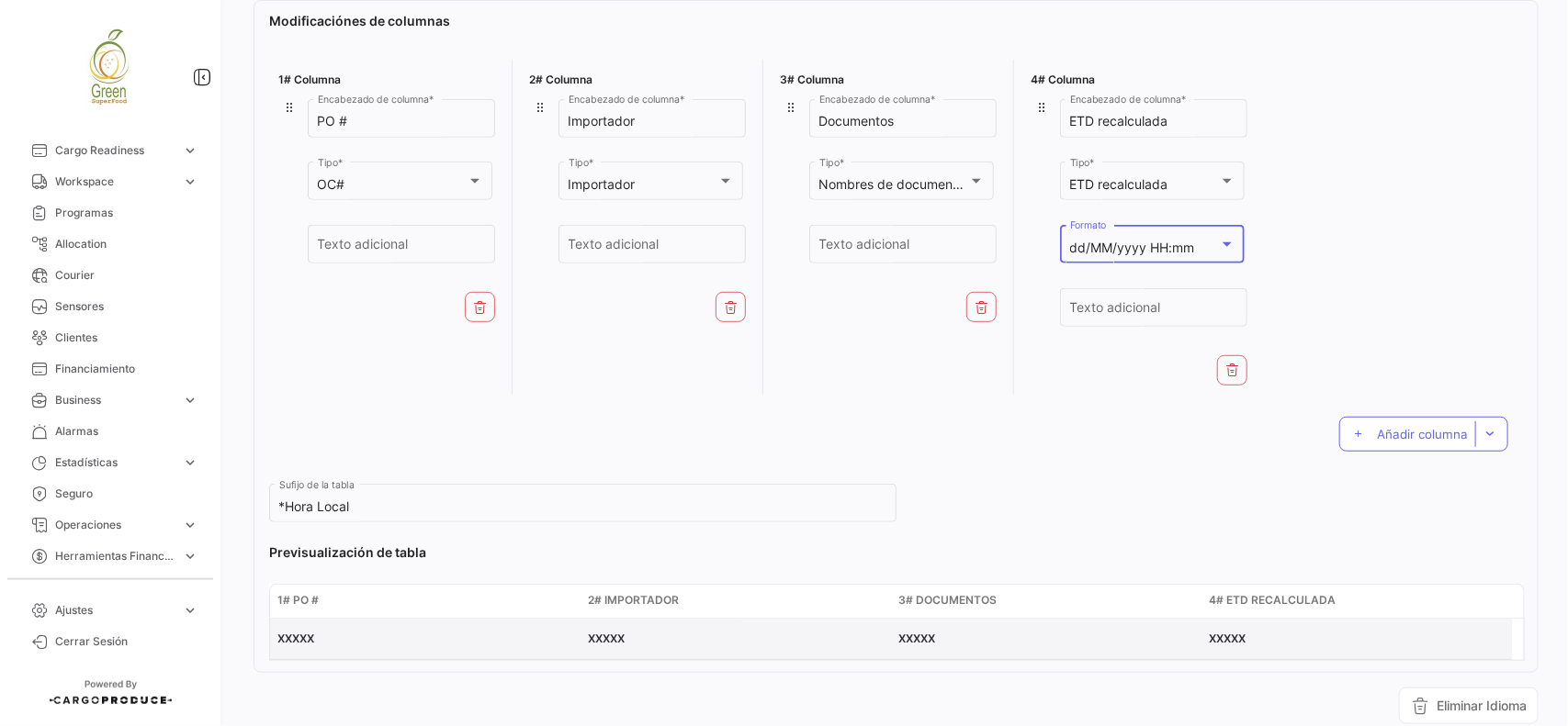
scroll to position [344, 0]
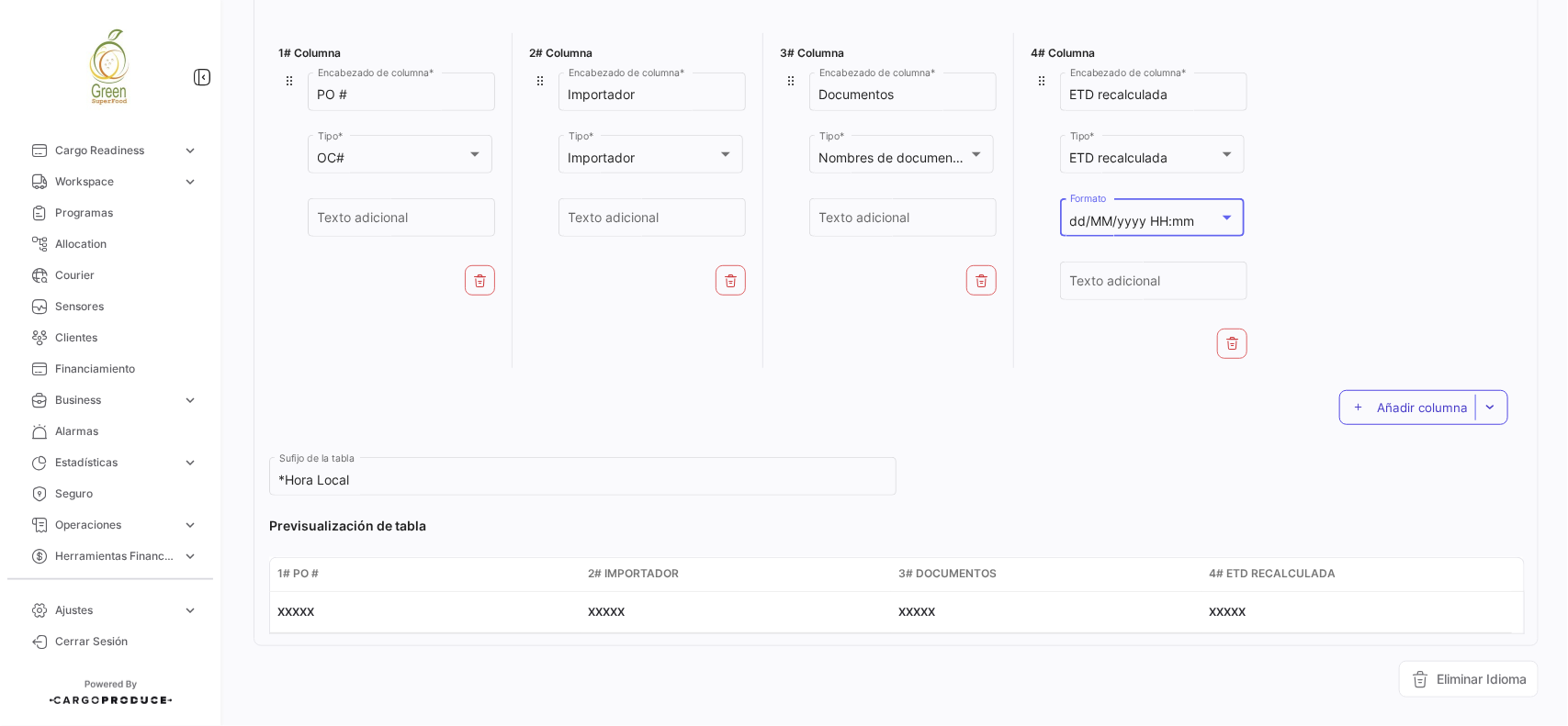
click at [1401, 407] on span "Añadir columna" at bounding box center [1422, 408] width 91 height 15
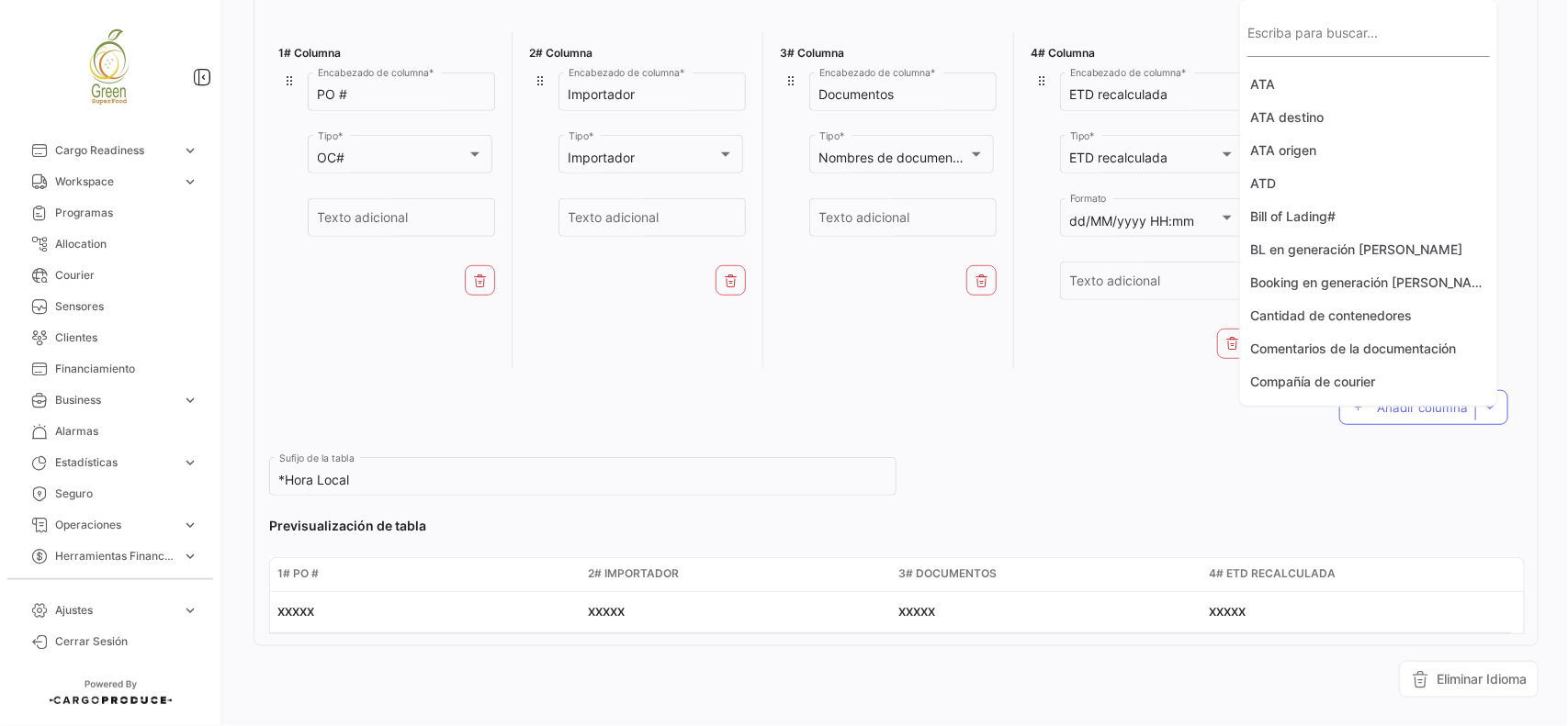
click at [1334, 43] on input "Escriba para buscar..." at bounding box center [1368, 42] width 243 height 16
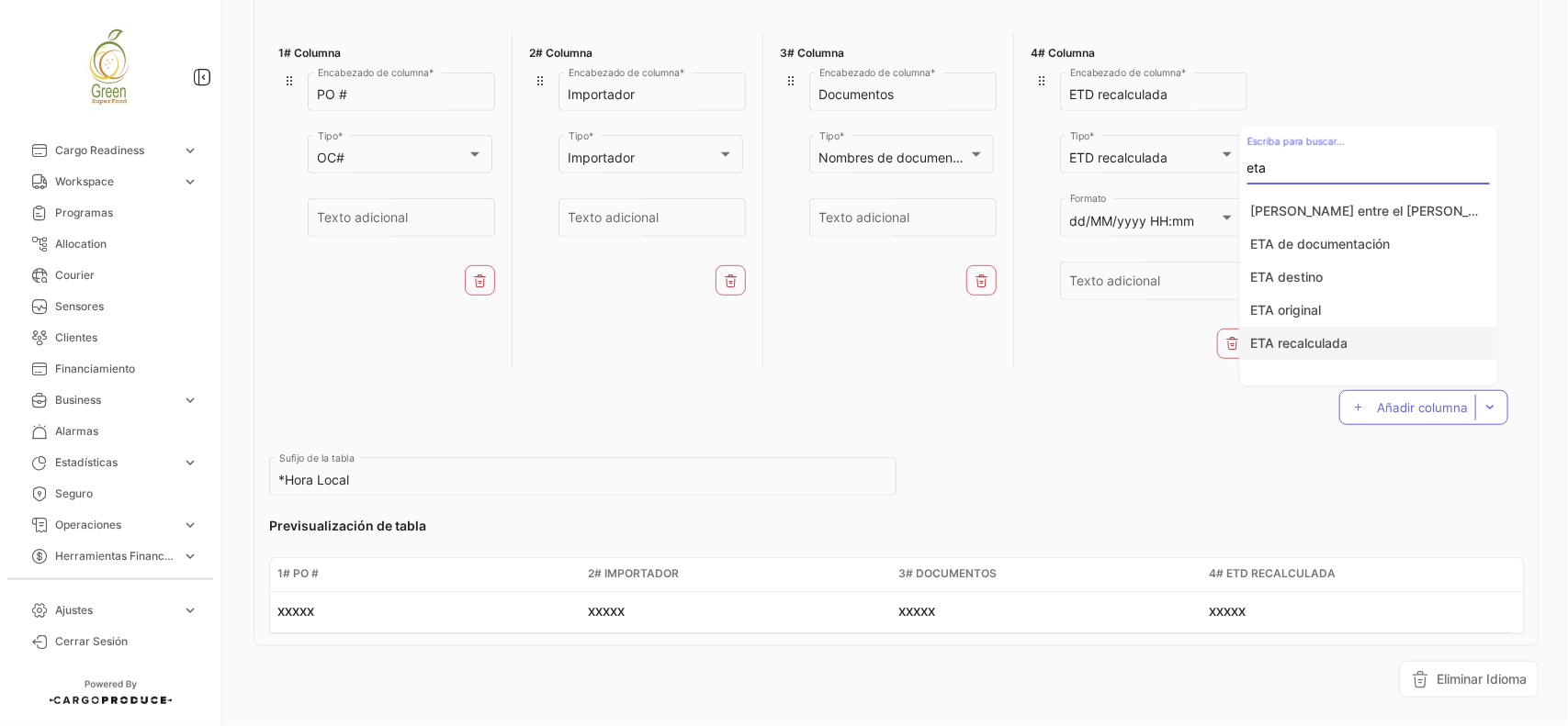
type input "eta"
click at [1342, 346] on button "ETA recalculada" at bounding box center [1368, 343] width 257 height 33
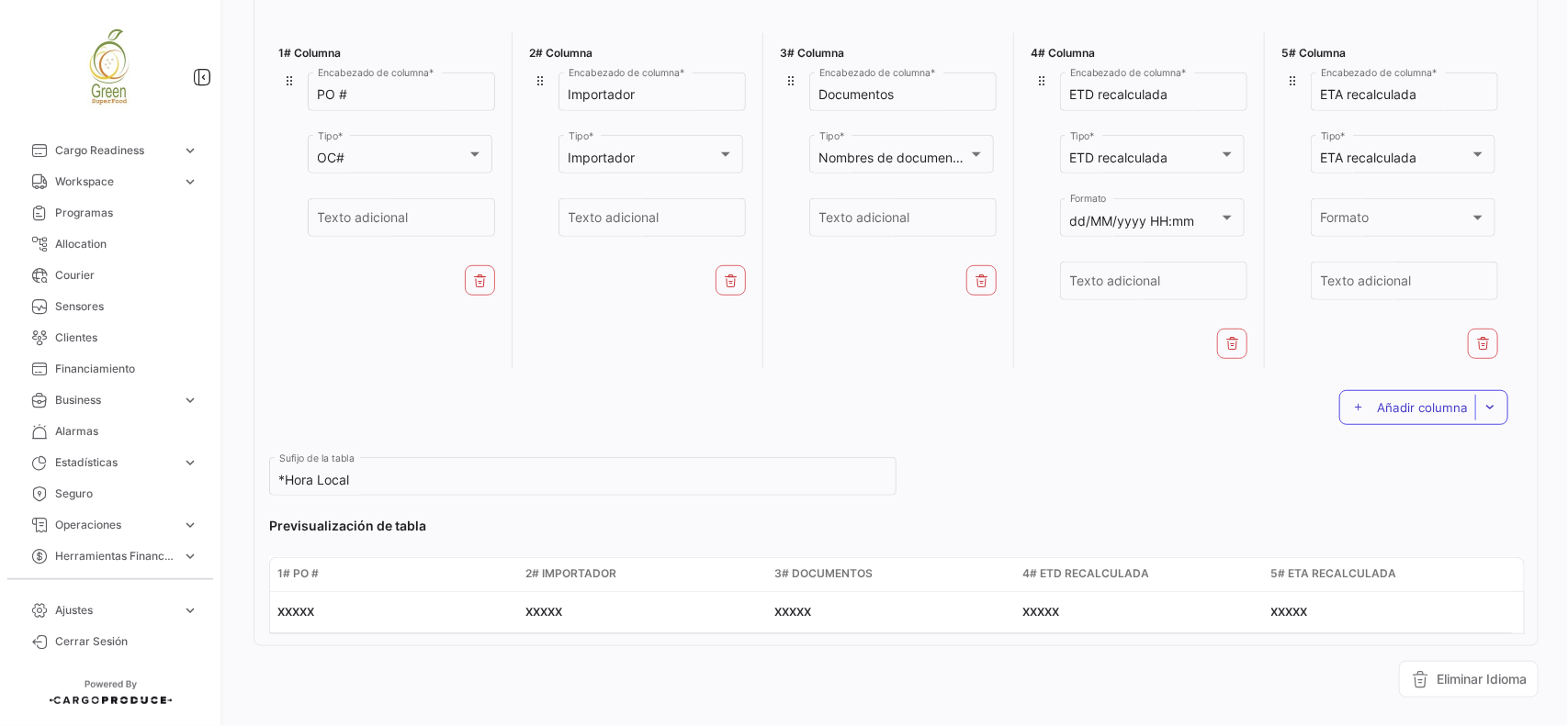
click at [1415, 398] on button "Añadir columna" at bounding box center [1423, 408] width 169 height 35
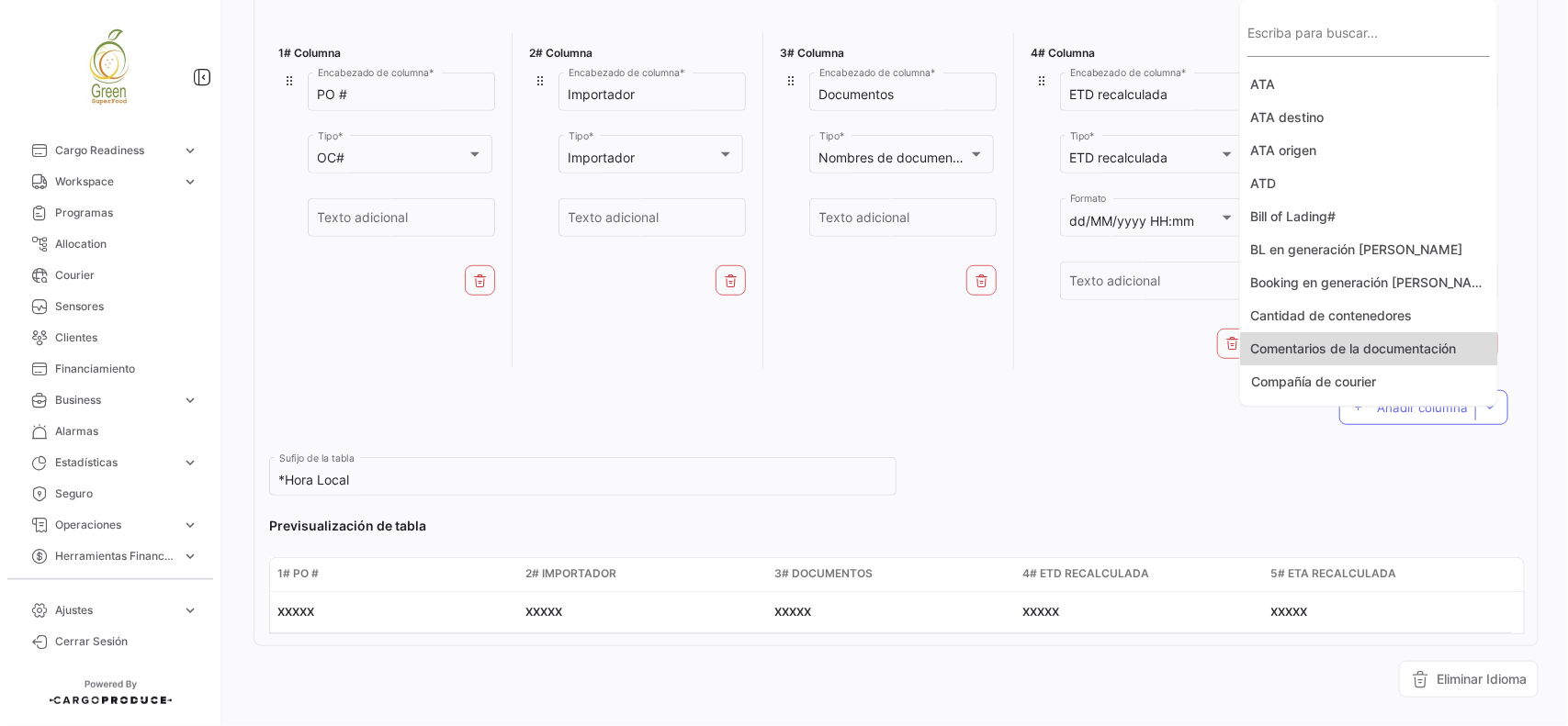
click at [1419, 350] on button "Comentarios de la documentación" at bounding box center [1368, 349] width 257 height 33
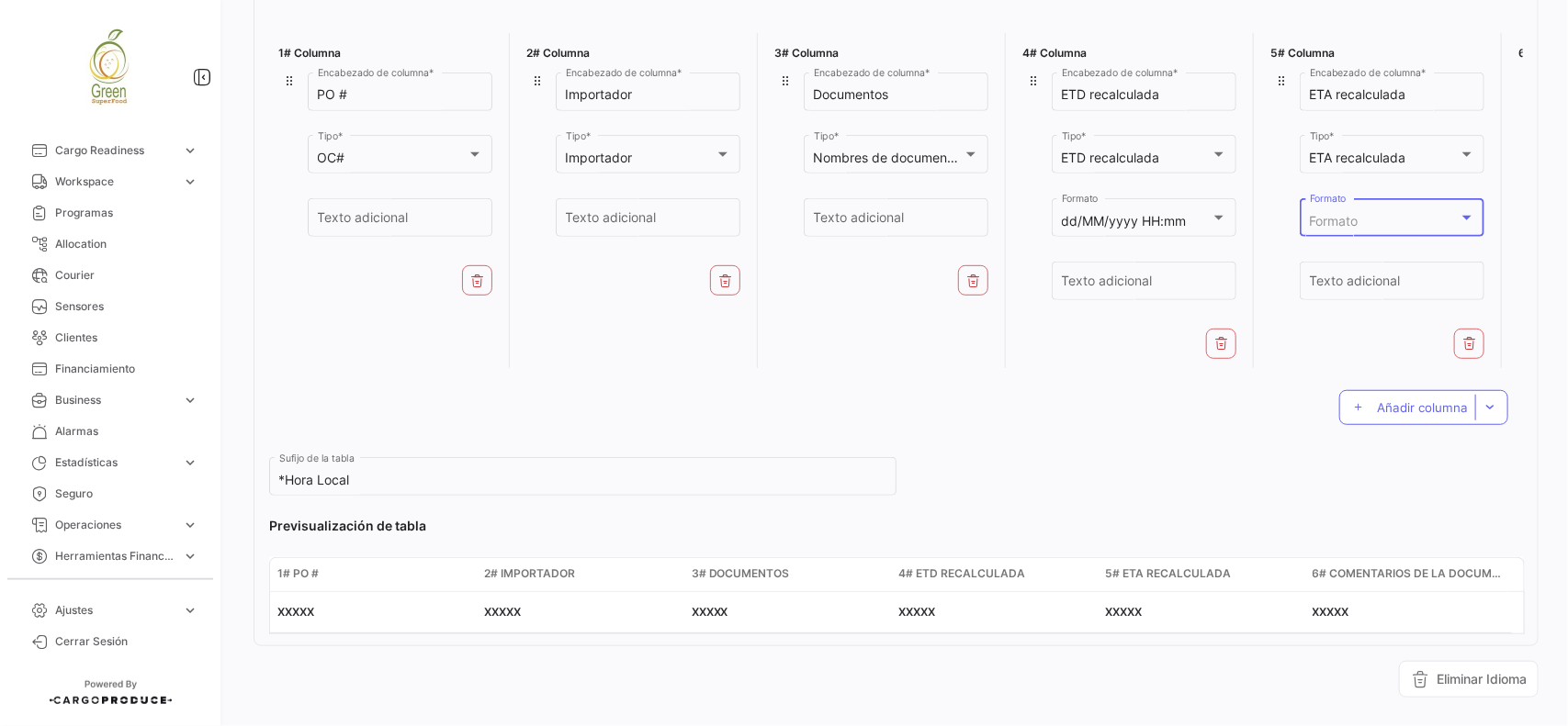
click at [1420, 219] on div "Formato" at bounding box center [1383, 221] width 149 height 16
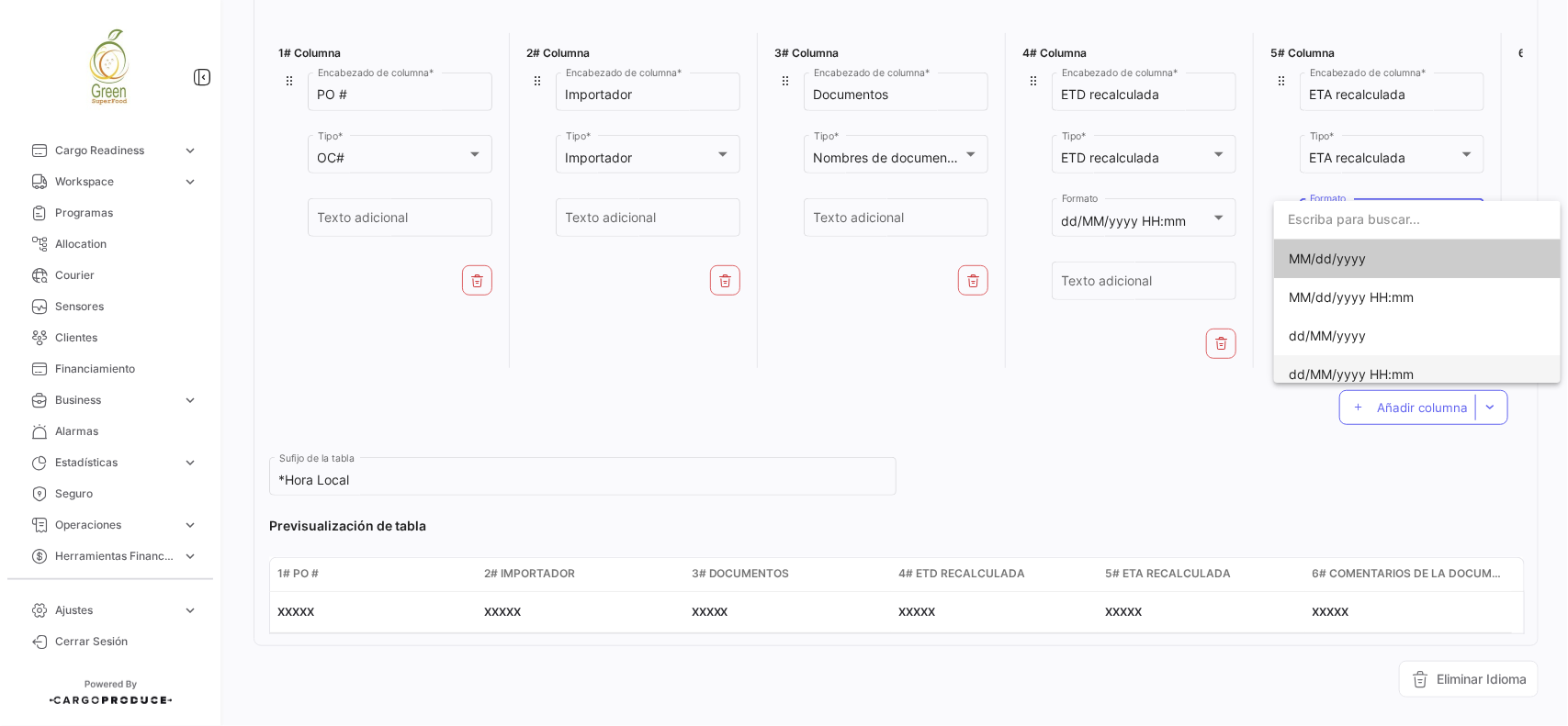
click at [1403, 360] on span "dd/MM/yyyy HH:mm" at bounding box center [1417, 375] width 257 height 39
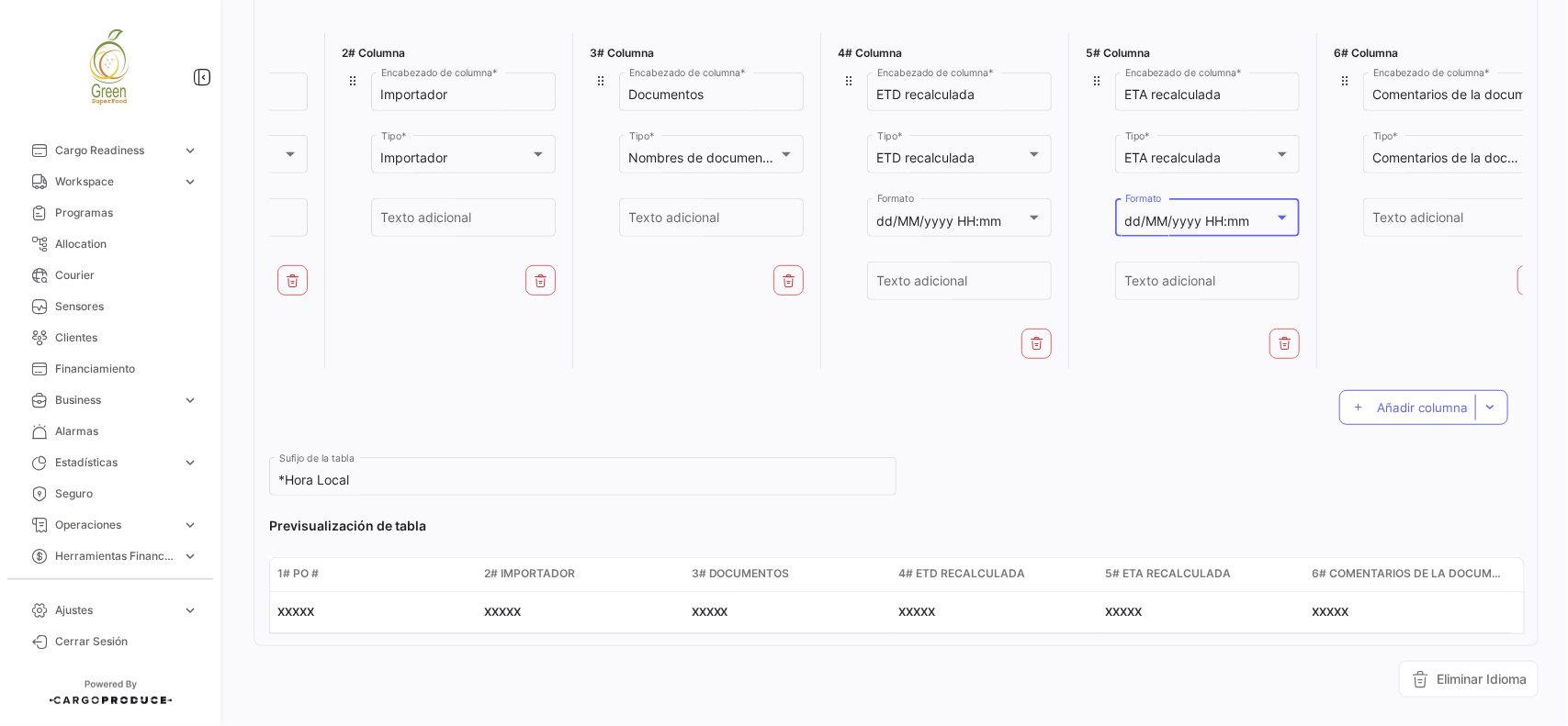
scroll to position [0, 199]
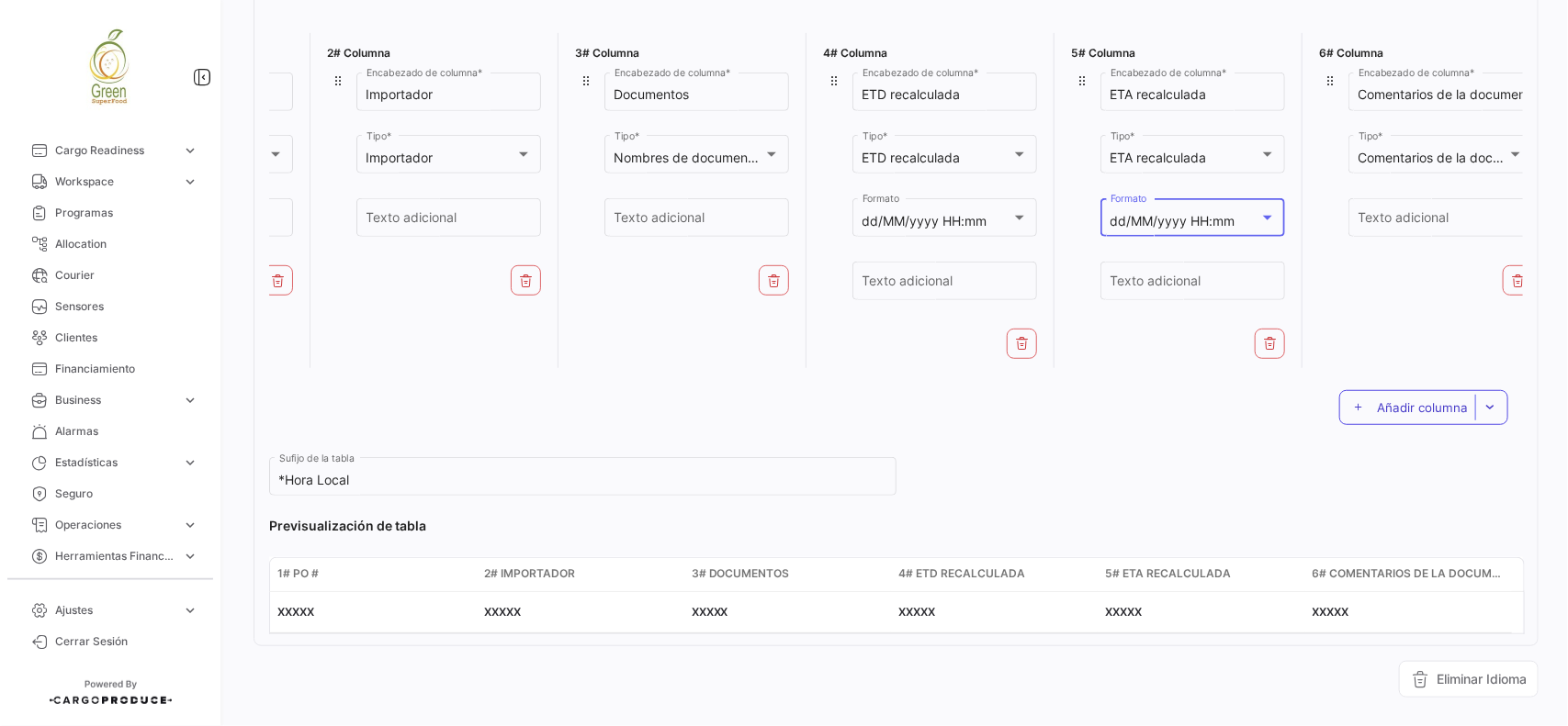
click at [1356, 421] on div at bounding box center [1359, 408] width 22 height 26
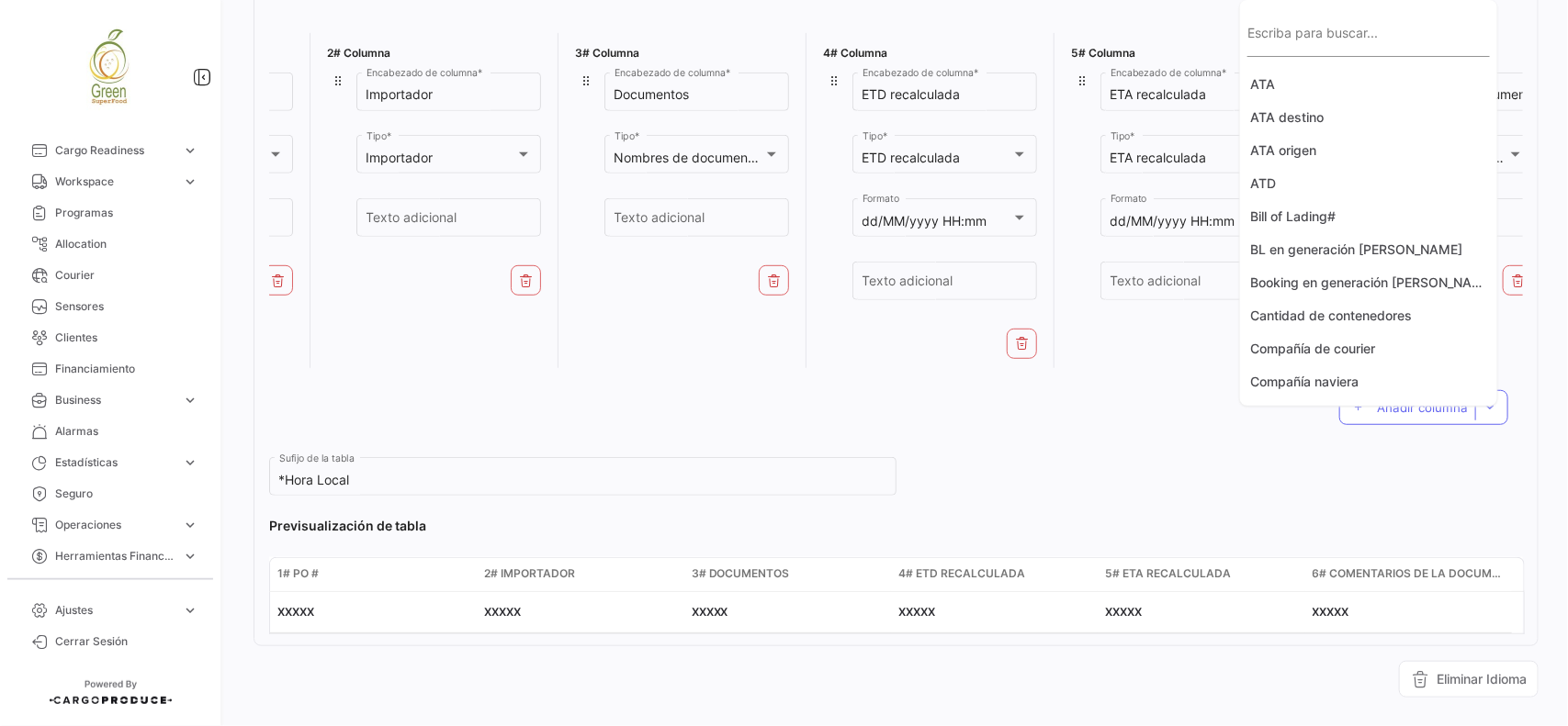
click at [1414, 40] on input "Escriba para buscar..." at bounding box center [1368, 42] width 243 height 16
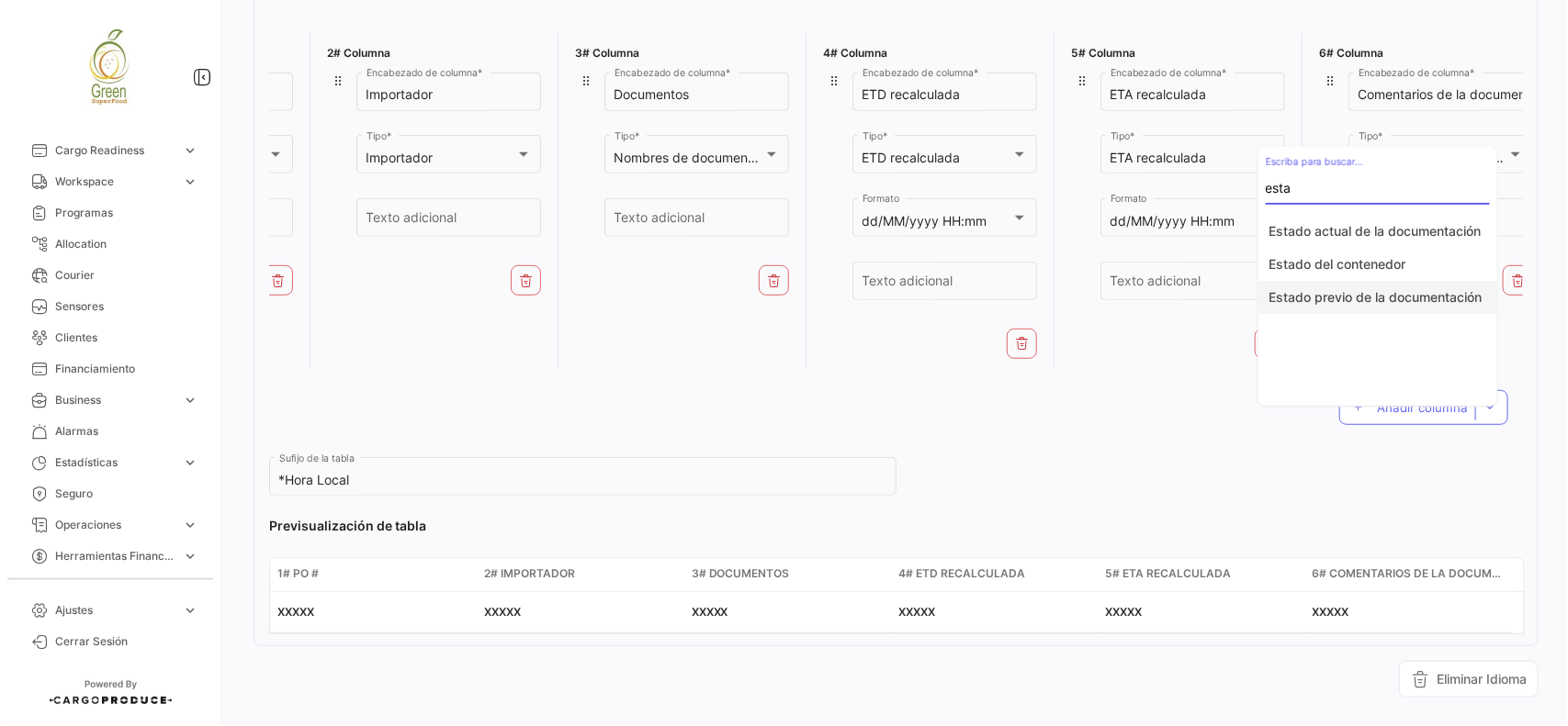
type input "esta"
click at [1396, 307] on button "Estado previo de la documentación" at bounding box center [1377, 297] width 239 height 33
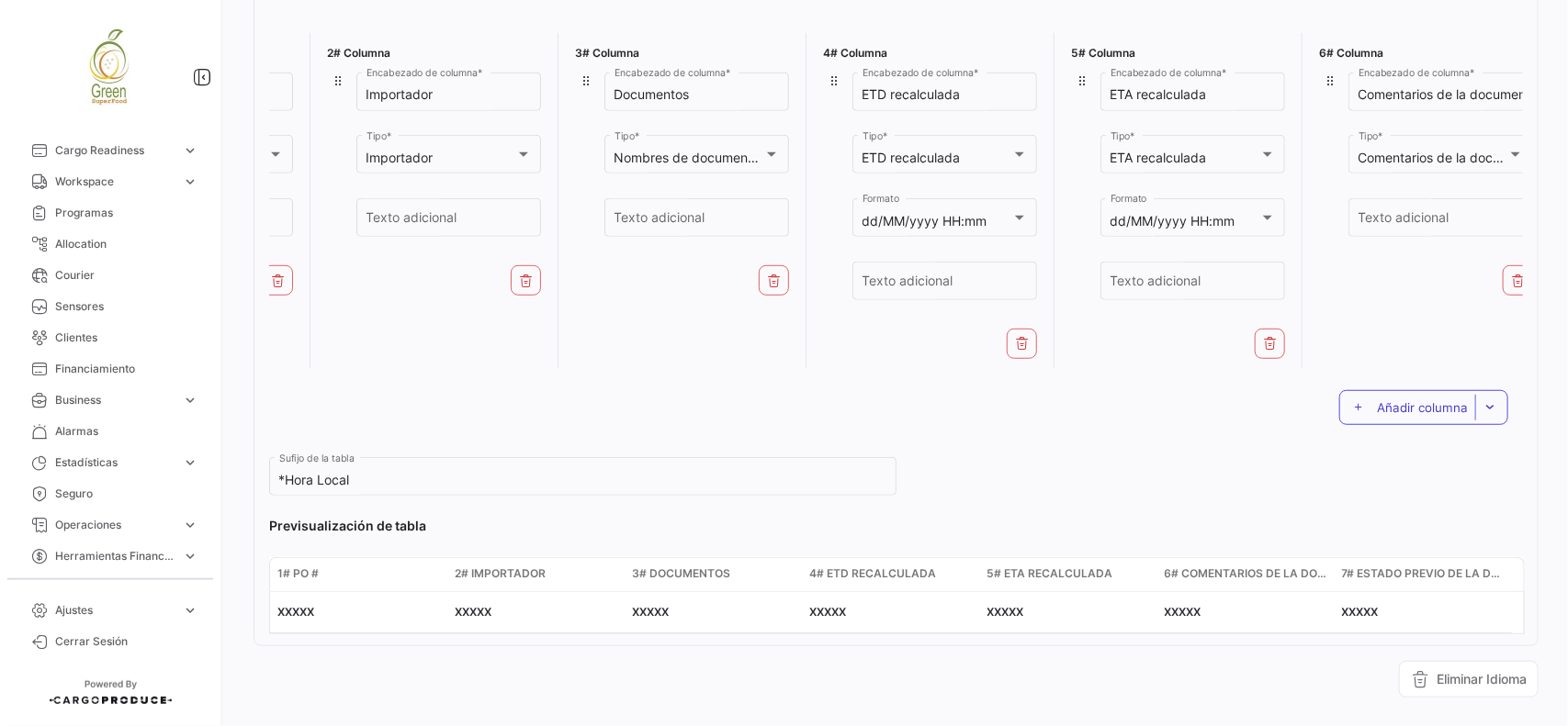
click at [1383, 425] on button "Añadir columna" at bounding box center [1423, 408] width 169 height 35
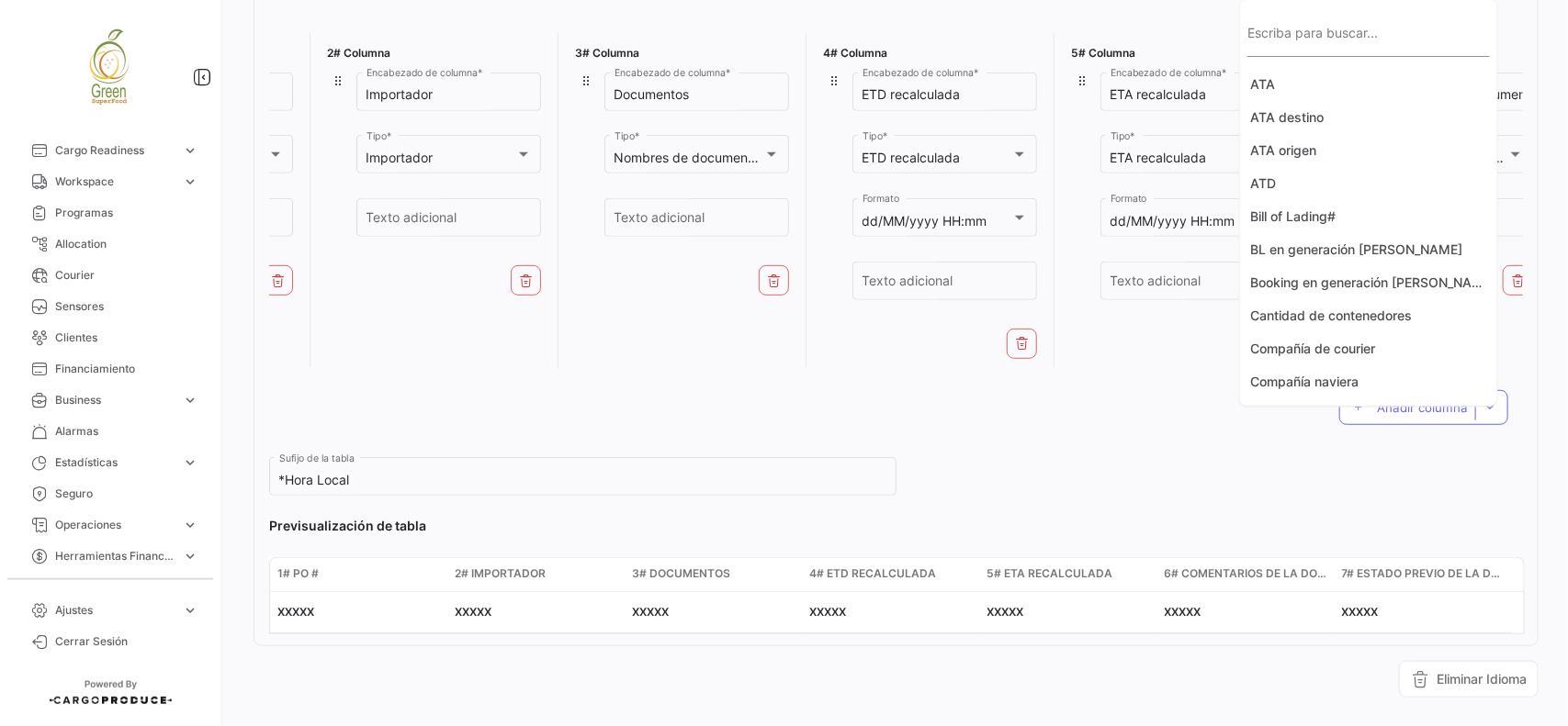
click at [1313, 34] on input "Escriba para buscar..." at bounding box center [1368, 42] width 243 height 16
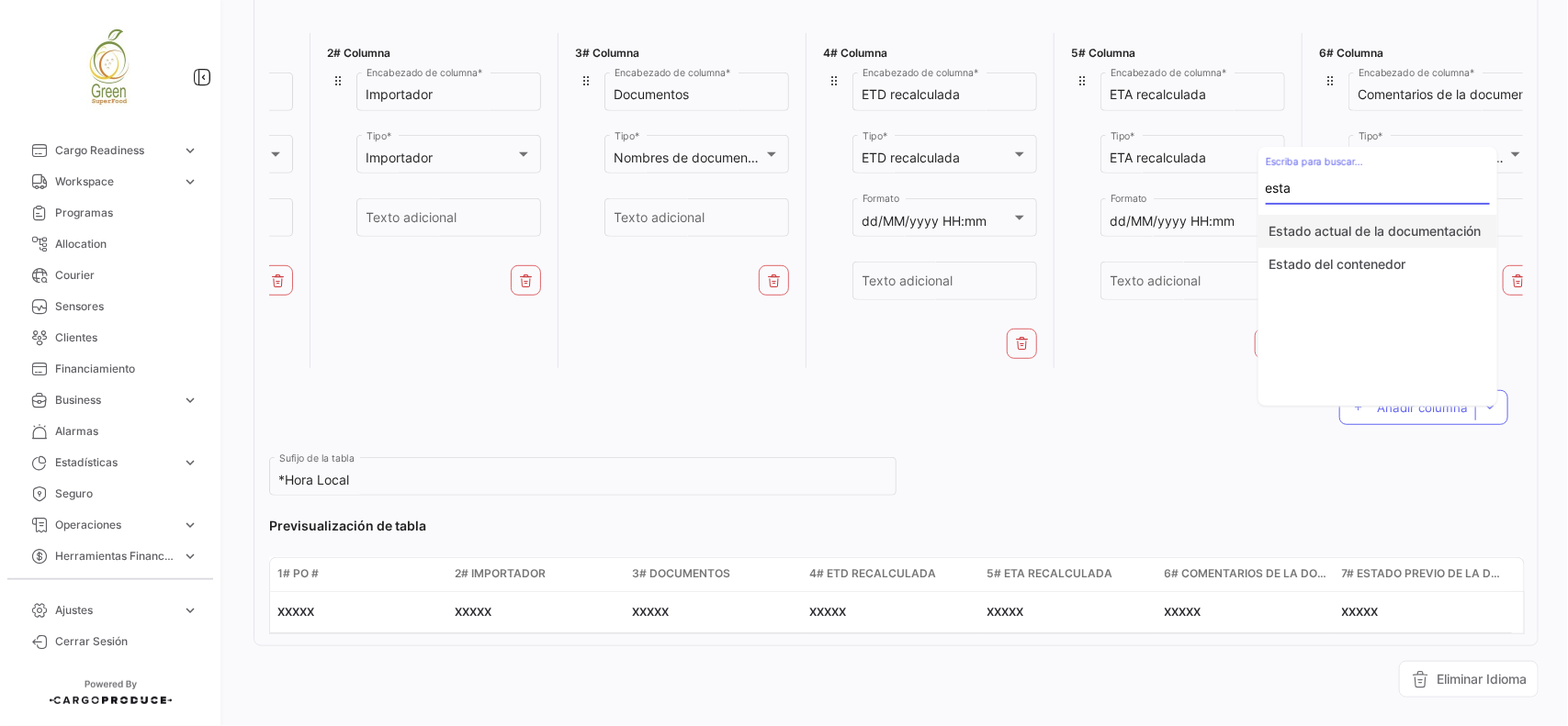
type input "esta"
click at [1384, 226] on button "Estado actual de la documentación" at bounding box center [1377, 232] width 239 height 33
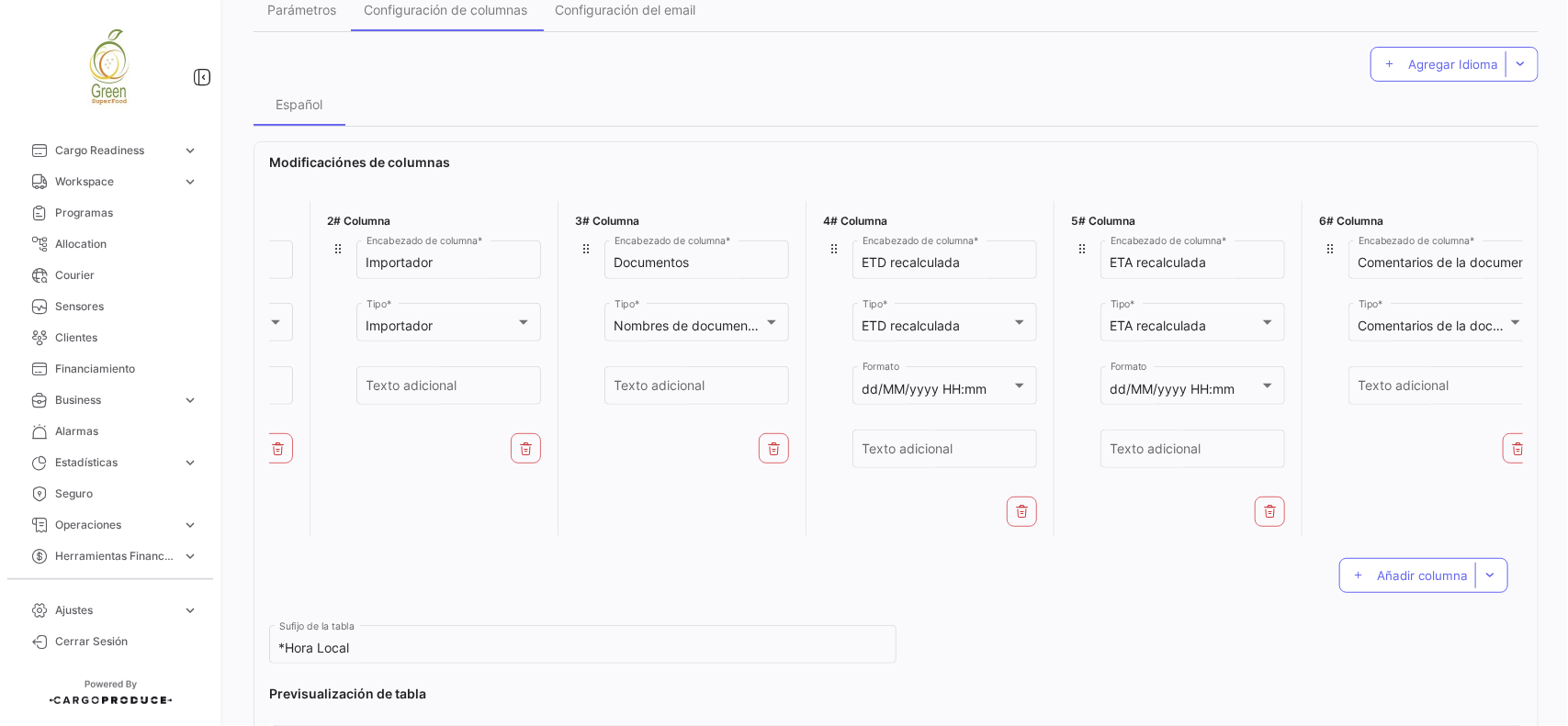
scroll to position [0, 0]
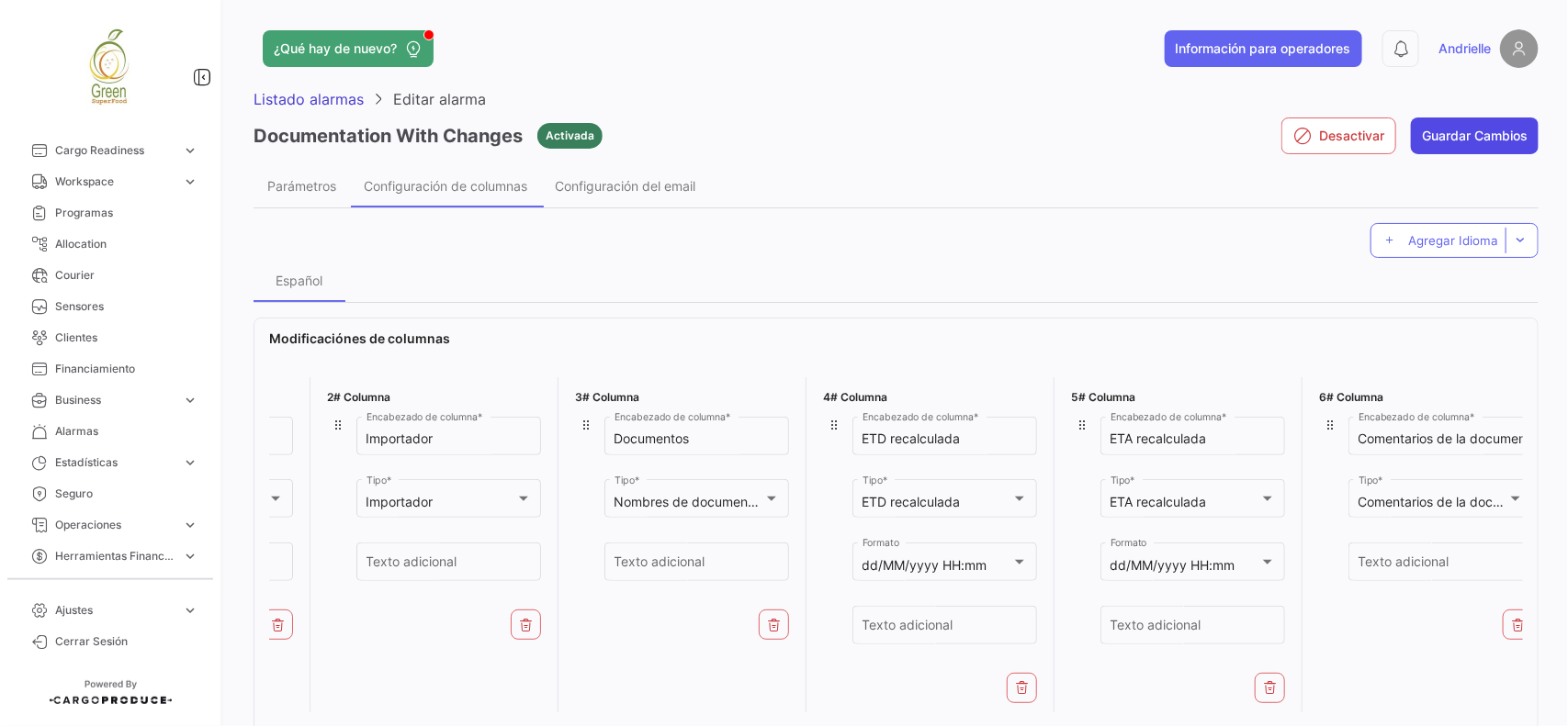
click at [1488, 139] on button "Guardar Cambios" at bounding box center [1474, 136] width 127 height 37
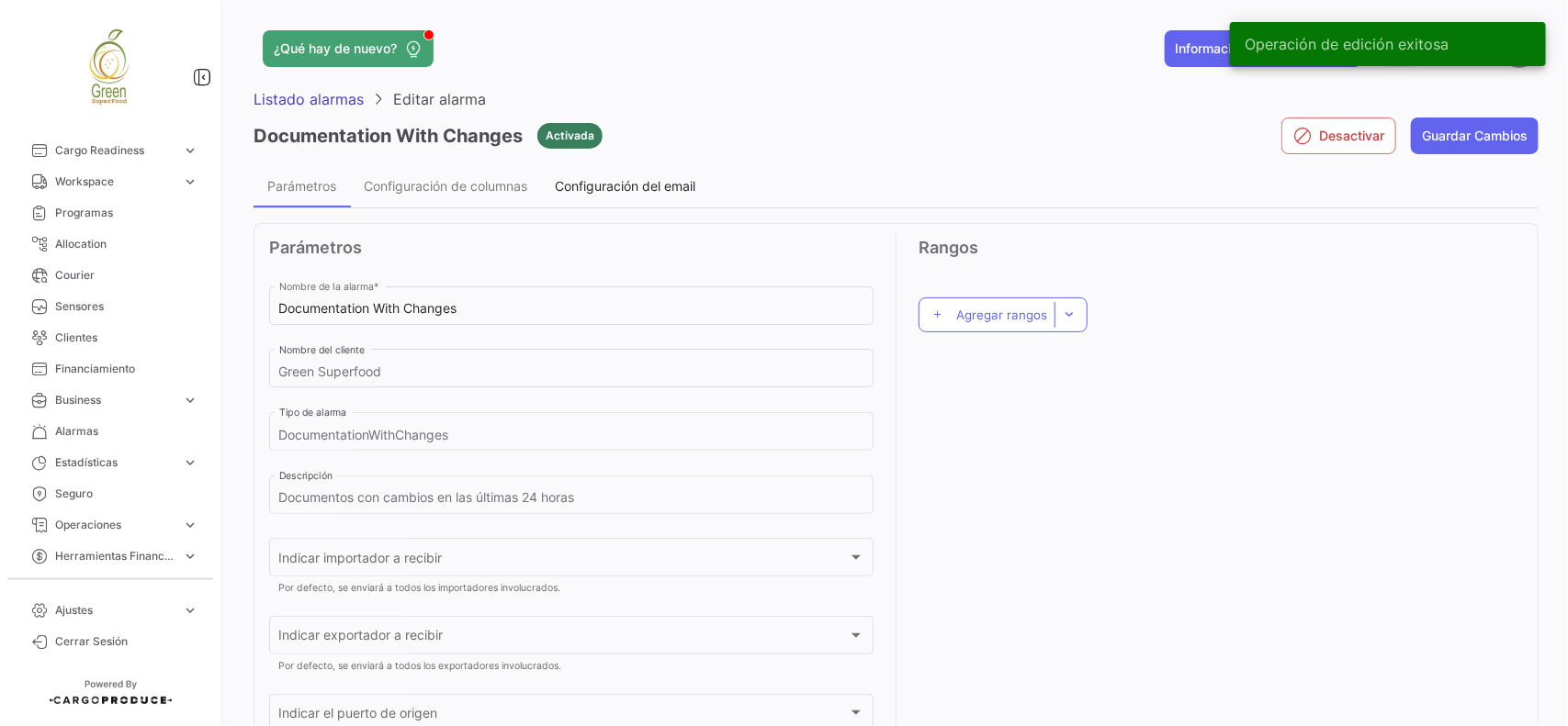
click at [611, 186] on span "Configuración del email" at bounding box center [625, 185] width 140 height 16
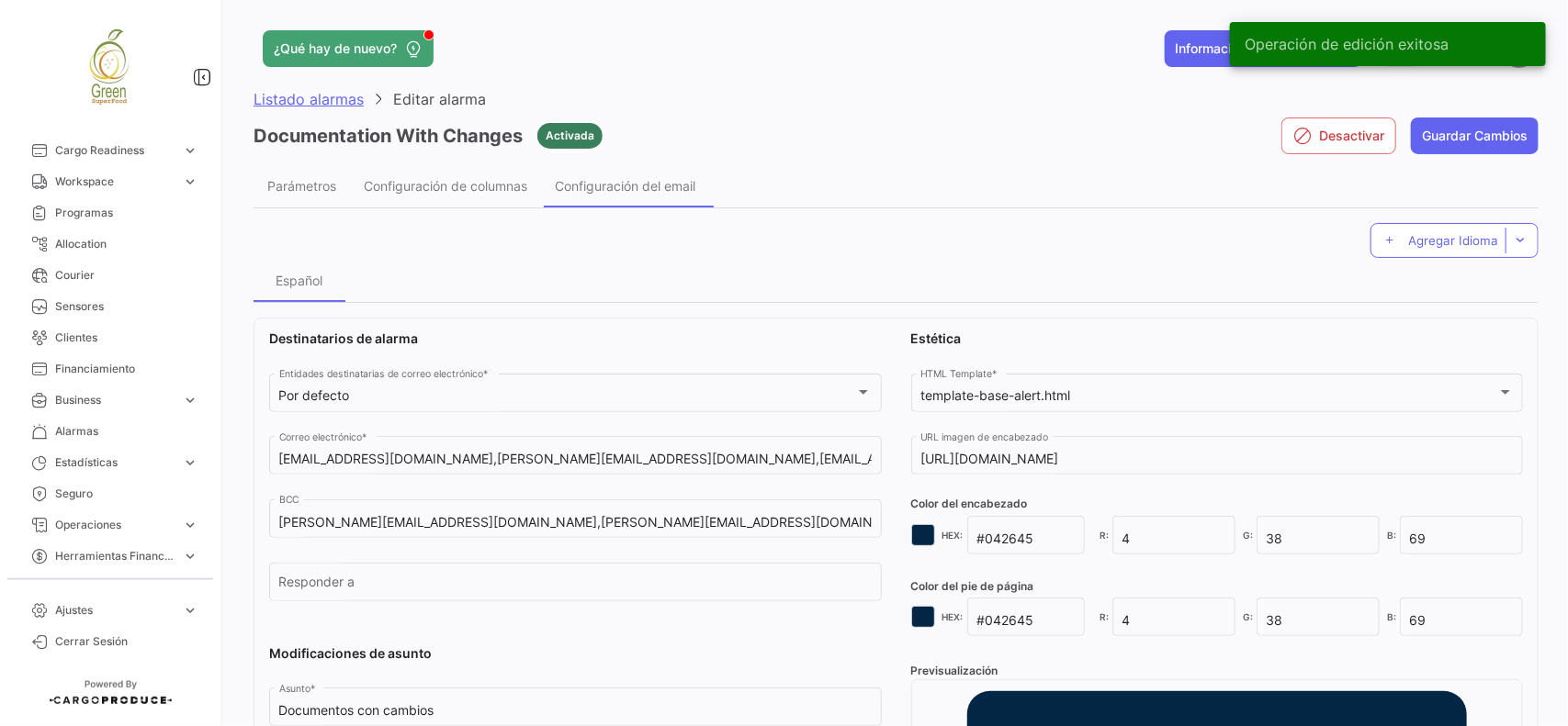
click at [299, 90] on span "Listado alarmas" at bounding box center [308, 100] width 110 height 18
